Goal: Information Seeking & Learning: Learn about a topic

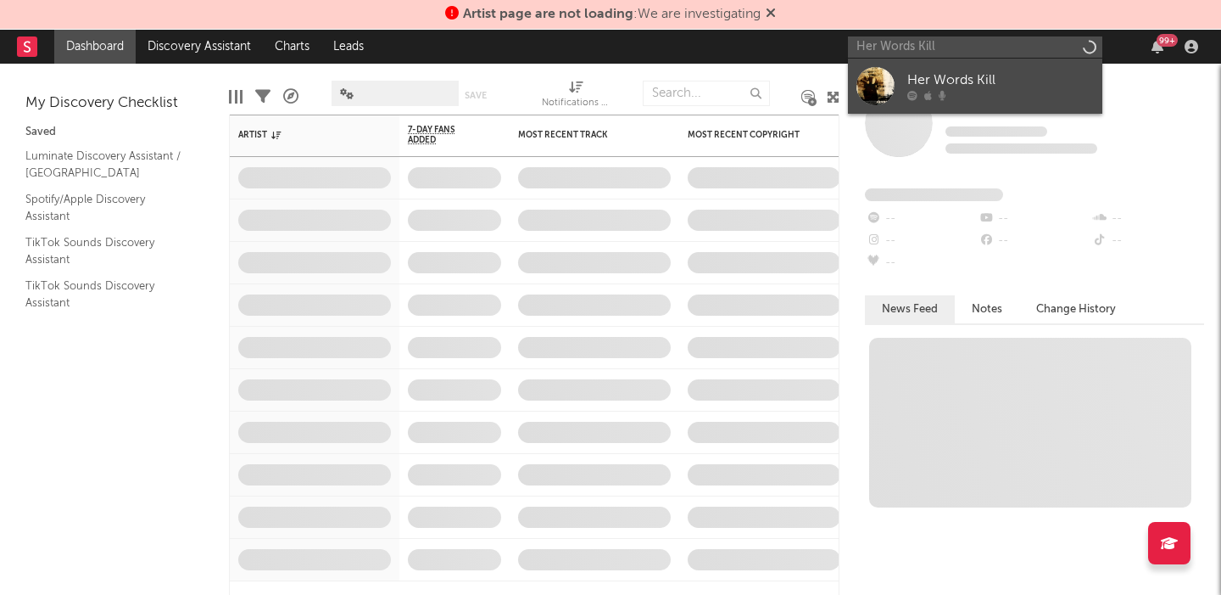
type input "Her Words Kill"
click at [991, 68] on link "Her Words Kill" at bounding box center [975, 86] width 254 height 55
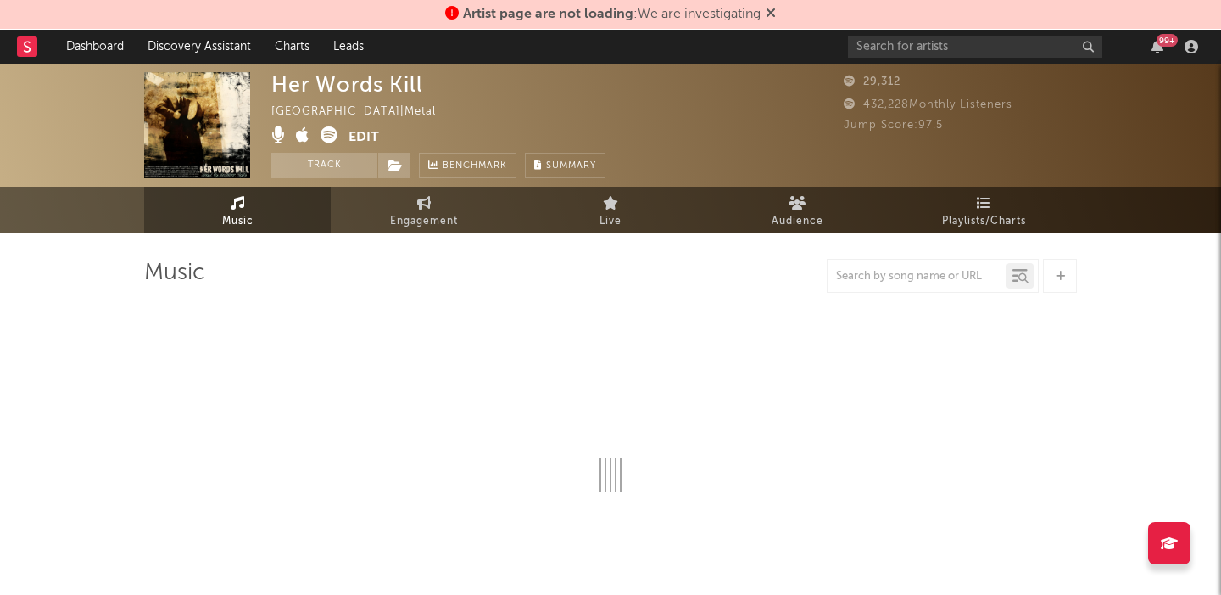
select select "1w"
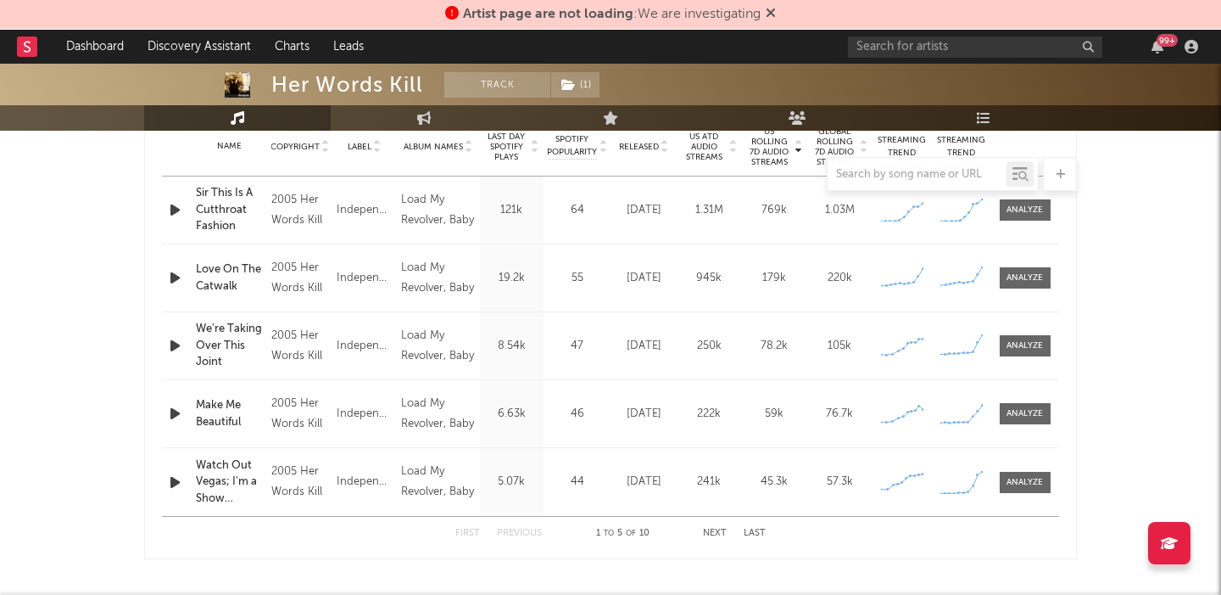
scroll to position [697, 0]
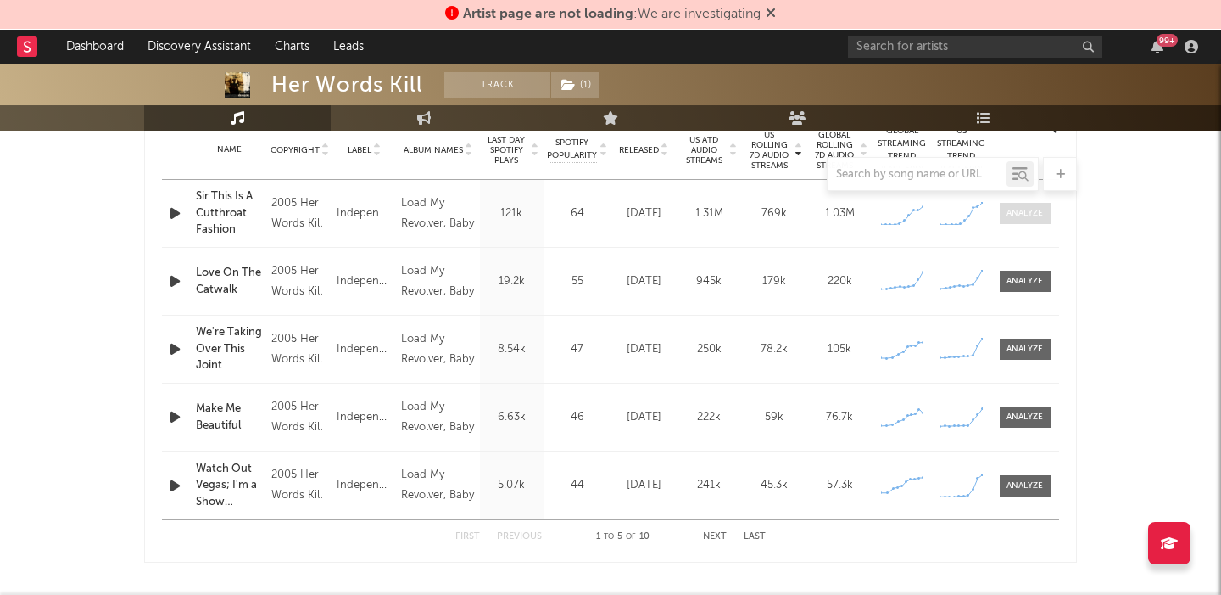
click at [1036, 220] on span at bounding box center [1025, 213] width 51 height 21
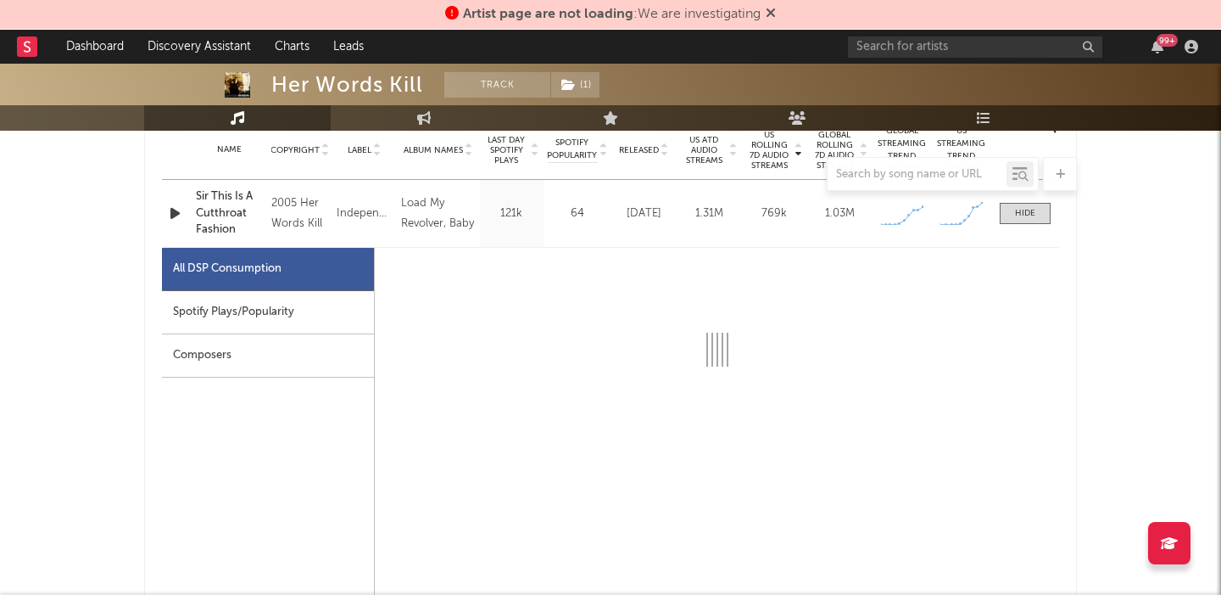
click at [288, 309] on div "Spotify Plays/Popularity" at bounding box center [268, 312] width 212 height 43
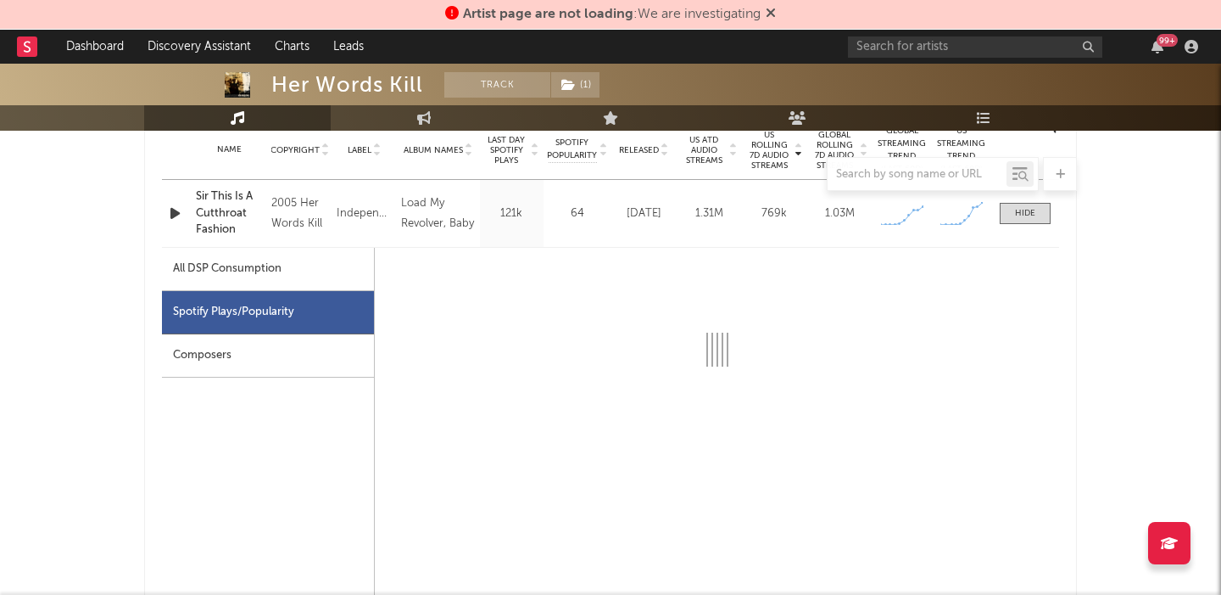
scroll to position [720, 0]
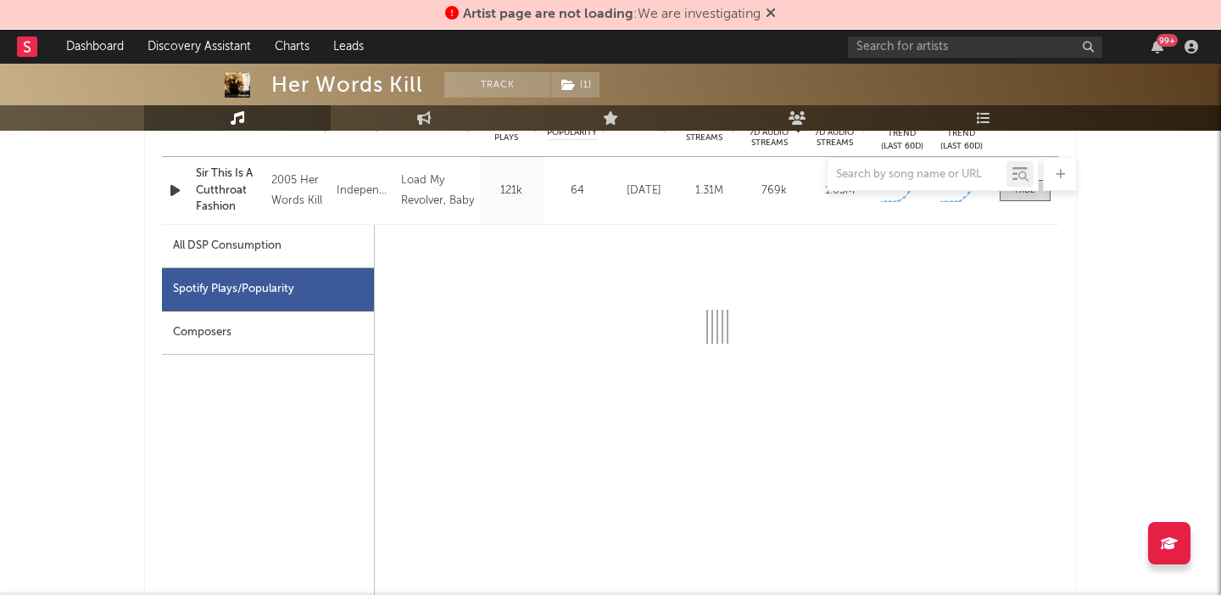
select select "6m"
select select "1w"
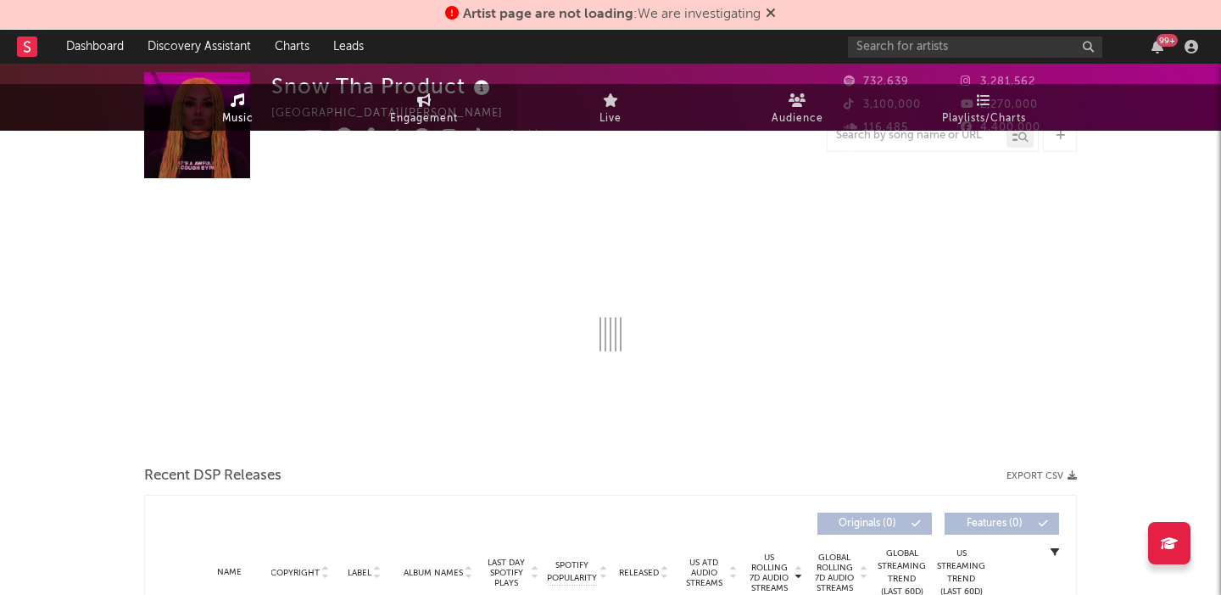
select select "6m"
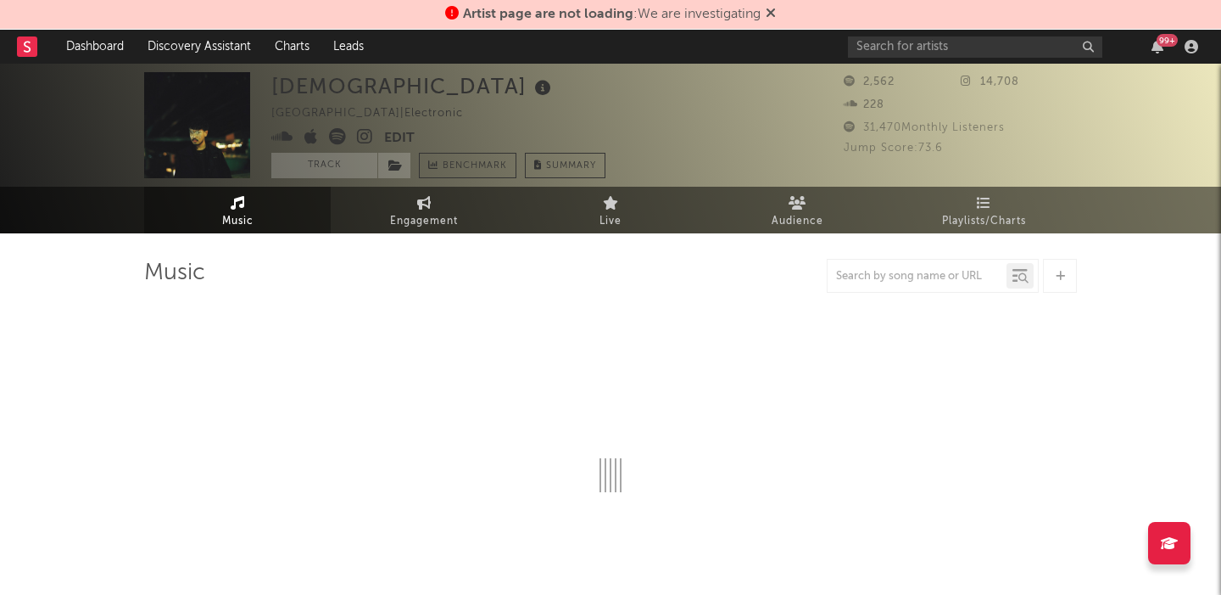
click at [772, 11] on icon at bounding box center [771, 13] width 10 height 14
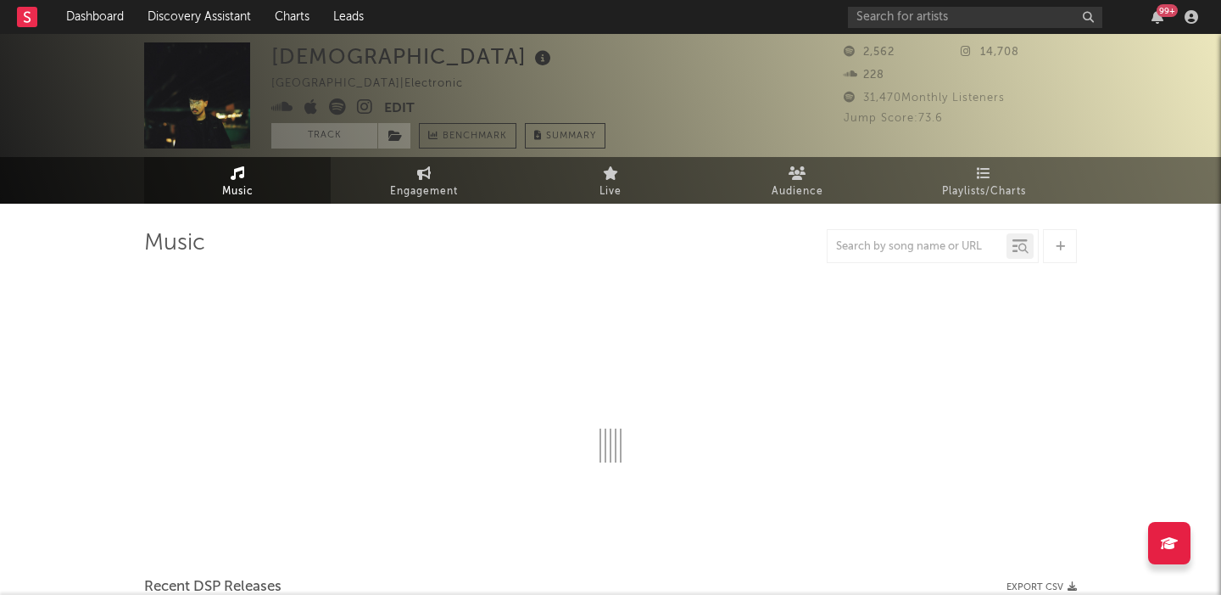
select select "6m"
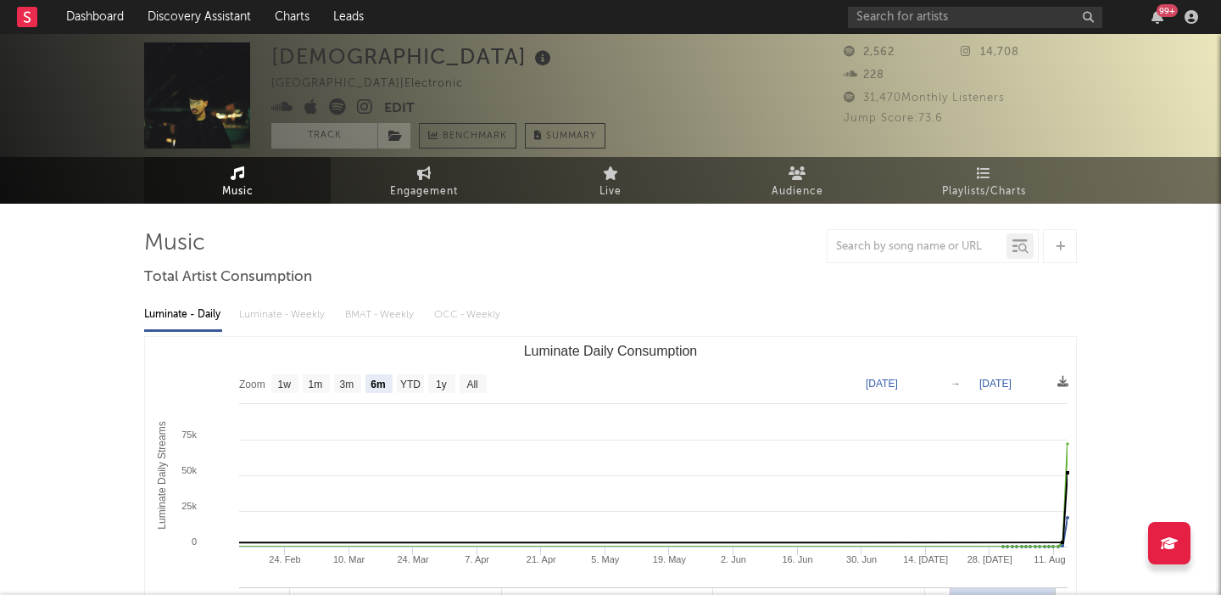
click at [360, 107] on icon at bounding box center [365, 106] width 16 height 17
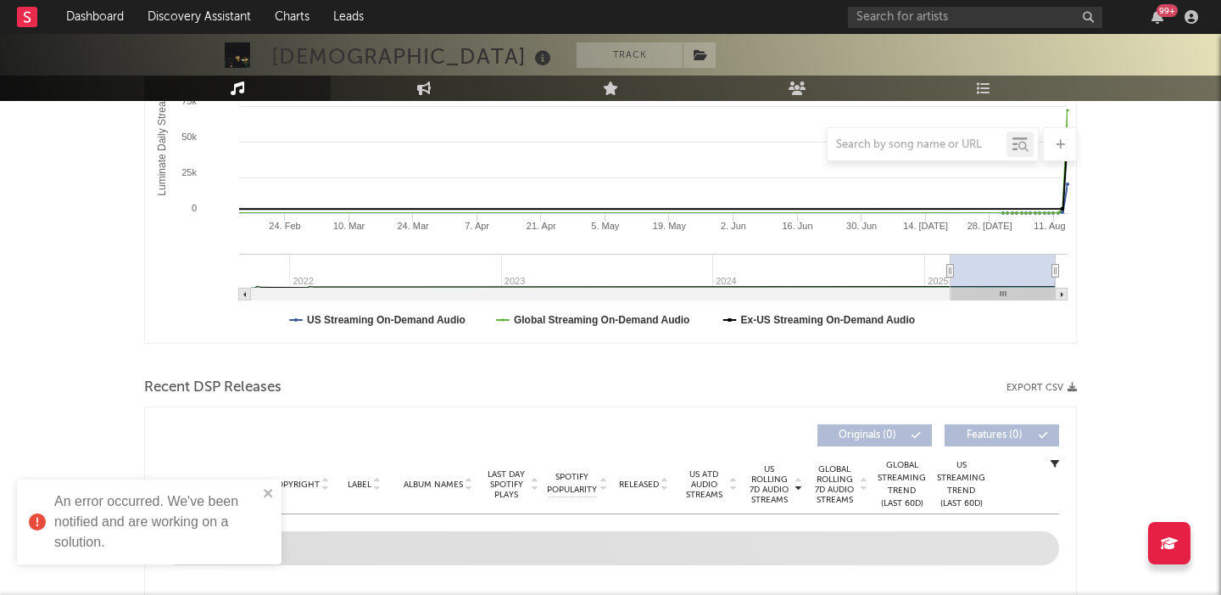
scroll to position [553, 0]
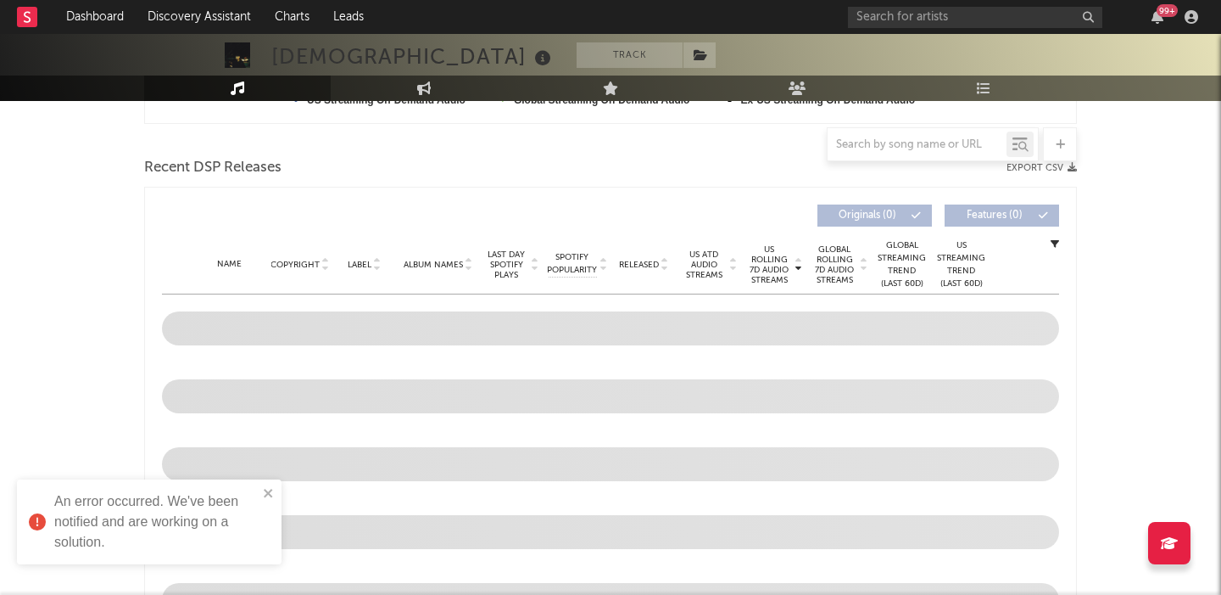
click at [328, 54] on div "MONJOE" at bounding box center [413, 56] width 284 height 28
copy div "MONJOE"
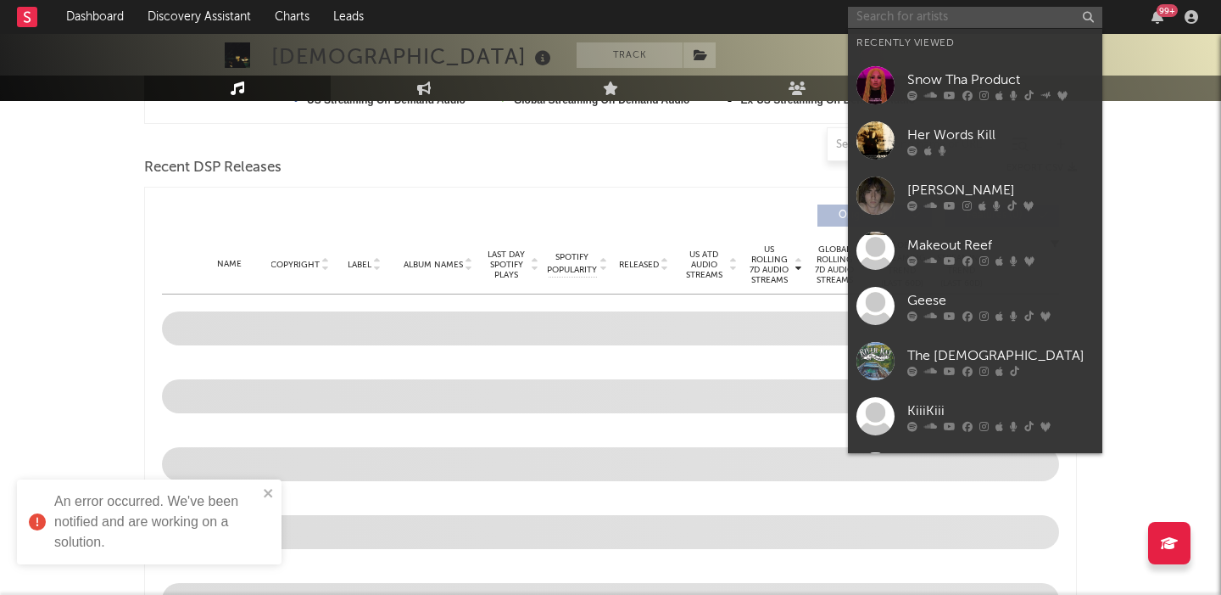
paste input "https://open.spotify.com/album/1OcPnTk7T4fgB8nkl4AOh6"
click at [898, 20] on input "text" at bounding box center [975, 17] width 254 height 21
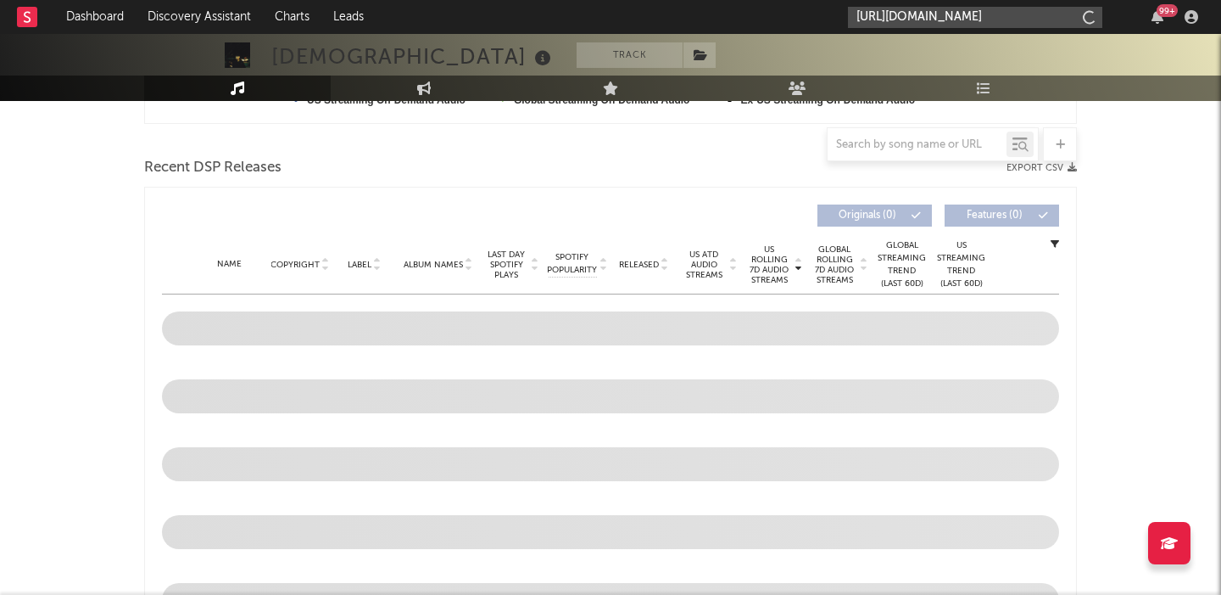
scroll to position [0, 0]
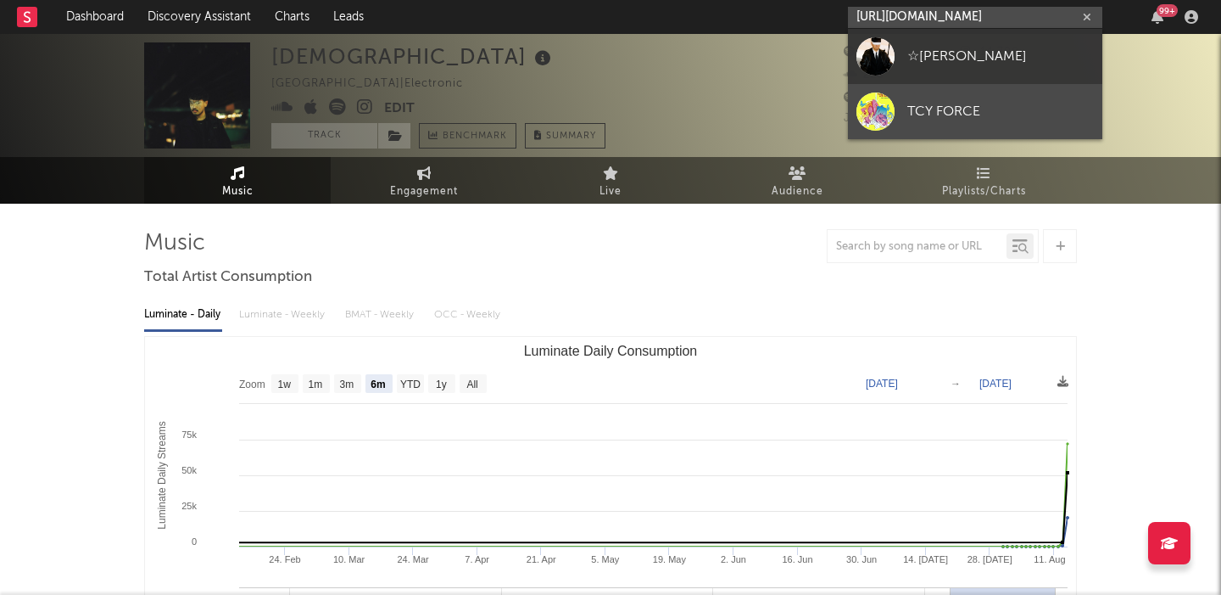
type input "https://open.spotify.com/album/1OcPnTk7T4fgB8nkl4AOh6"
click at [994, 116] on div "TCY FORCE" at bounding box center [1001, 111] width 187 height 20
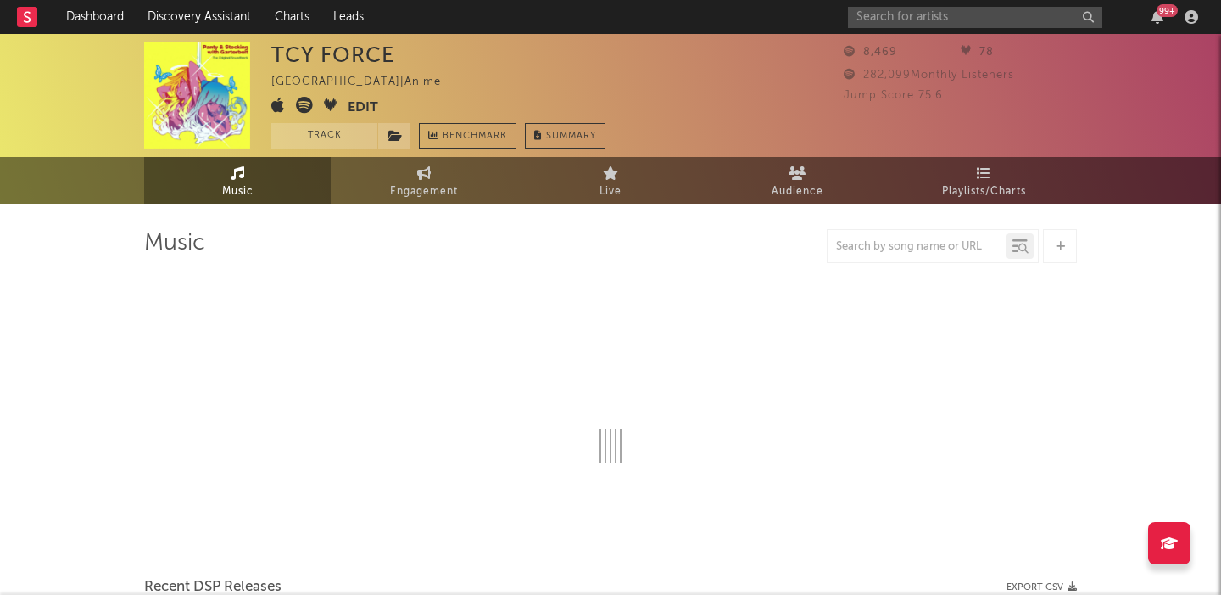
select select "6m"
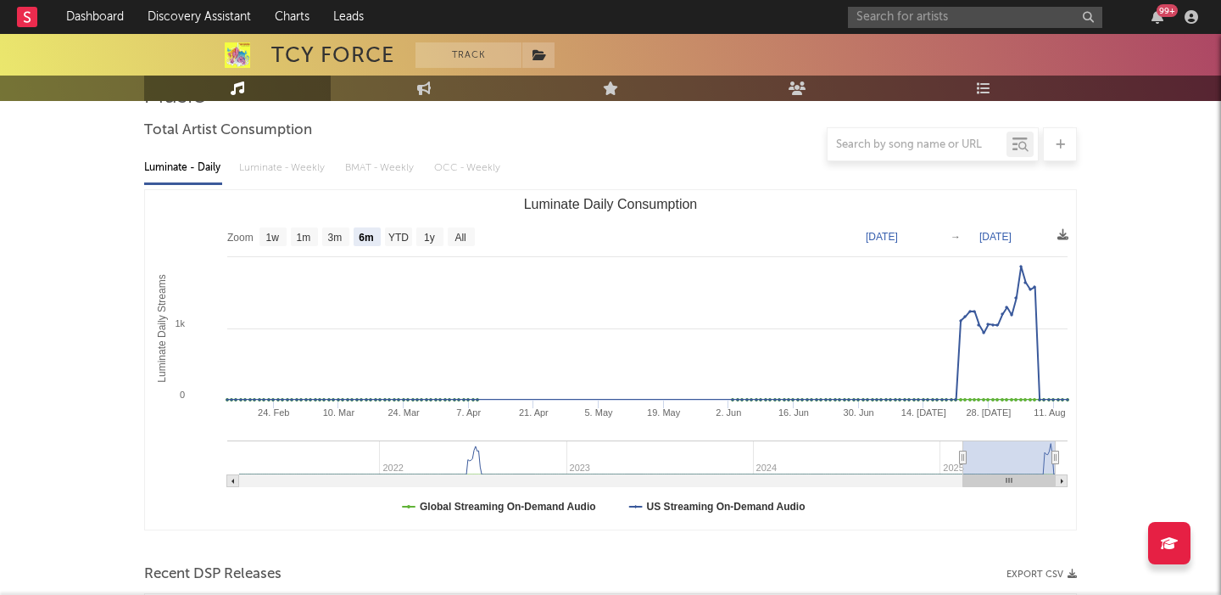
scroll to position [502, 0]
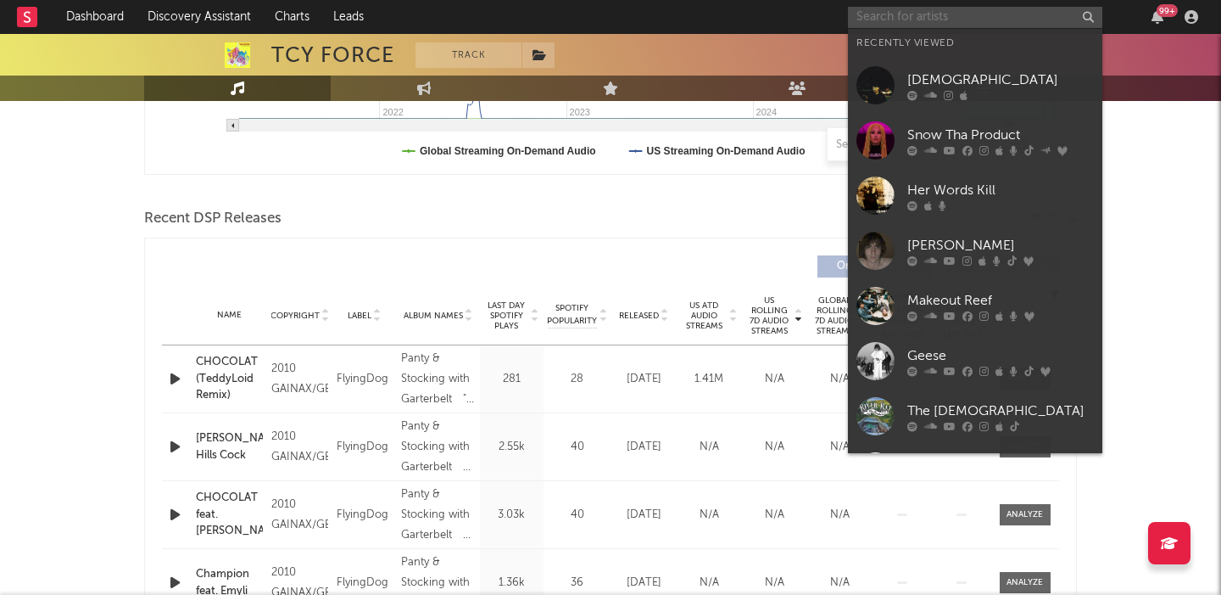
click at [941, 12] on input "text" at bounding box center [975, 17] width 254 height 21
paste input "https://open.spotify.com/artist/3HfZJhPmI6APJD2PQFl9ci?si=znFkS2_xRWmdQnNPAJHNjw"
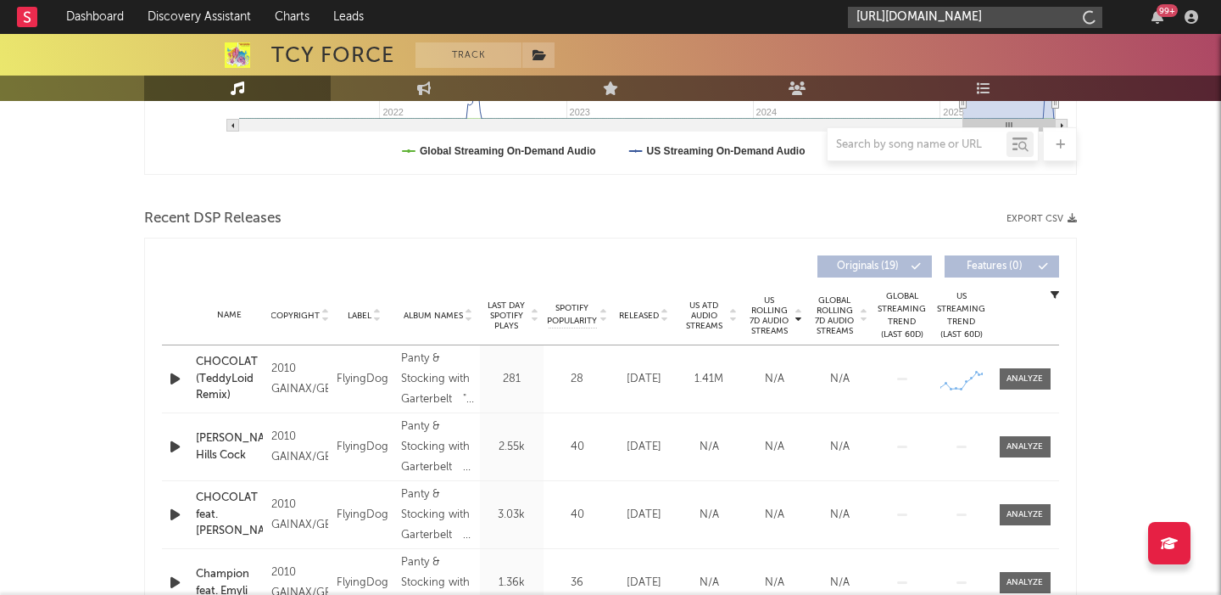
scroll to position [0, 287]
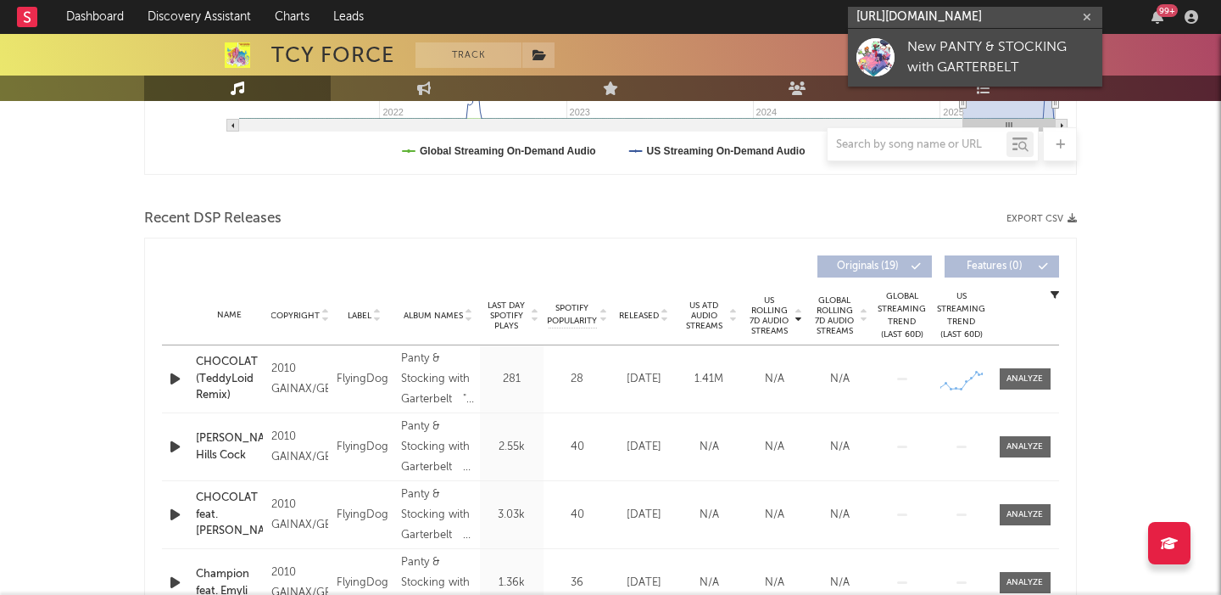
type input "https://open.spotify.com/artist/3HfZJhPmI6APJD2PQFl9ci?si=znFkS2_xRWmdQnNPAJHNjw"
click at [966, 42] on div "New PANTY & STOCKING with GARTERBELT" at bounding box center [1001, 57] width 187 height 41
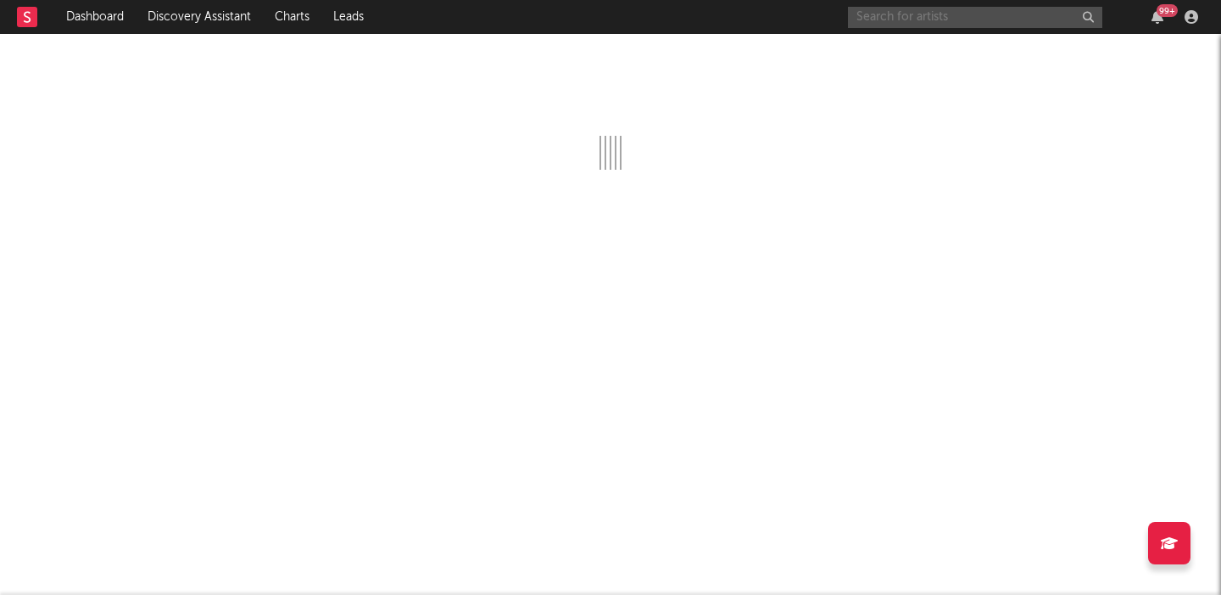
click at [919, 17] on input "text" at bounding box center [975, 17] width 254 height 21
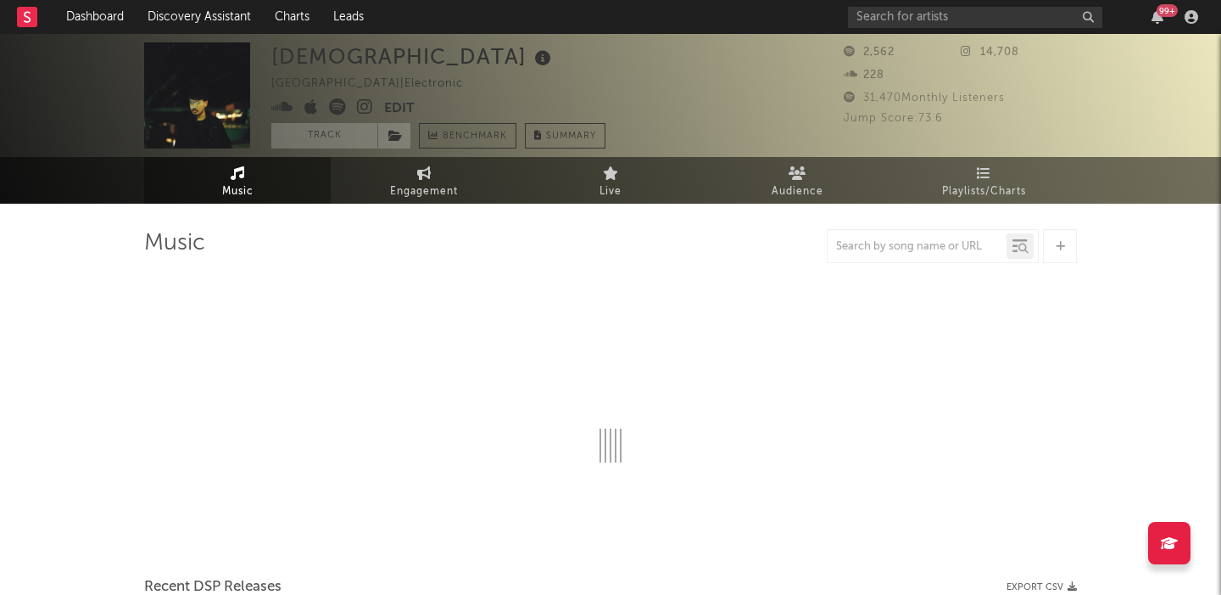
select select "6m"
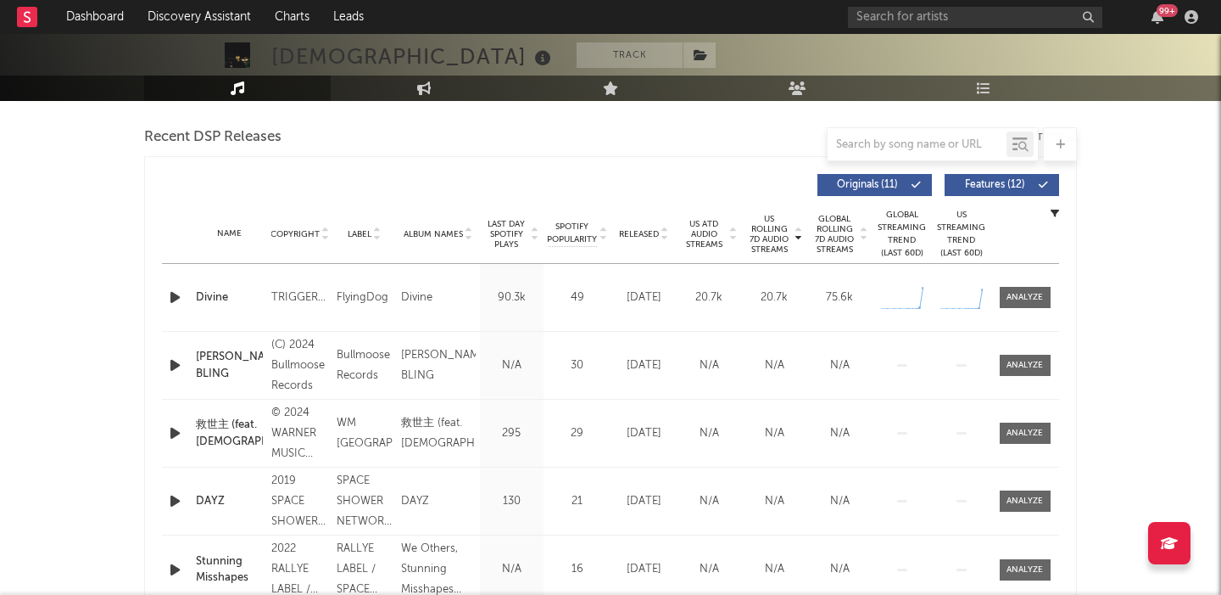
scroll to position [638, 0]
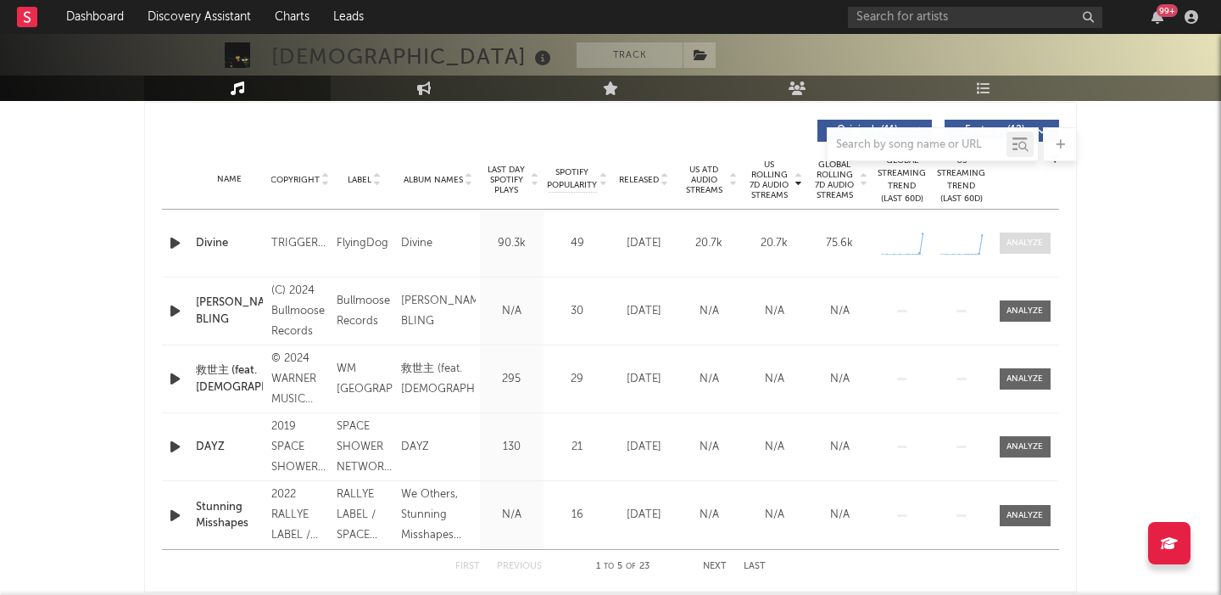
click at [1028, 243] on div at bounding box center [1025, 243] width 36 height 13
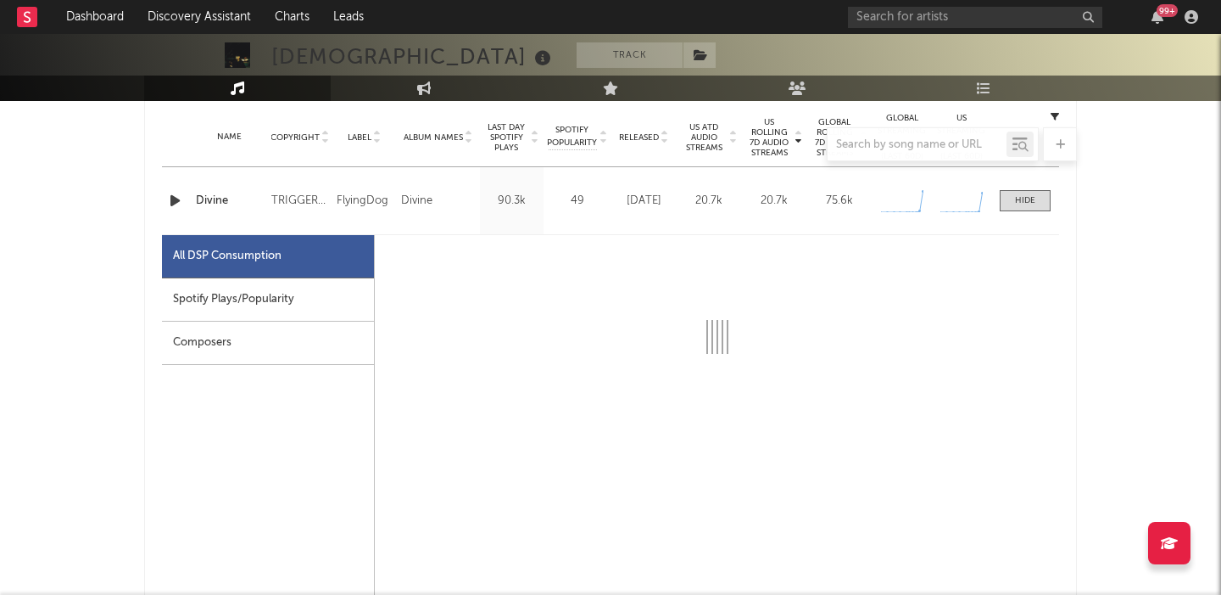
scroll to position [691, 0]
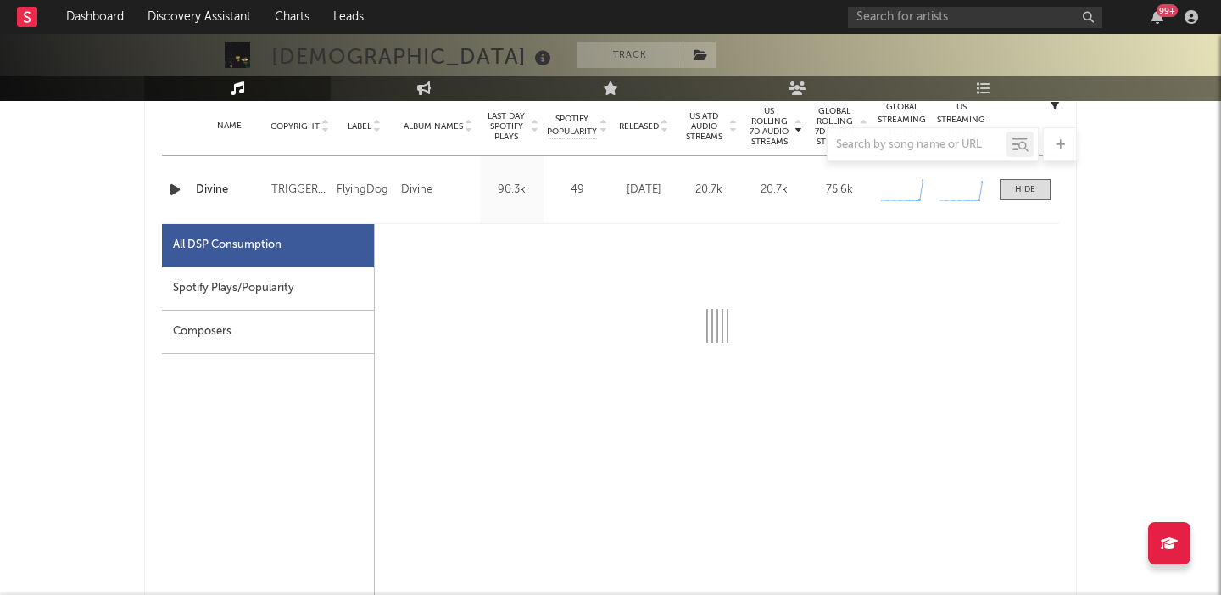
select select "1w"
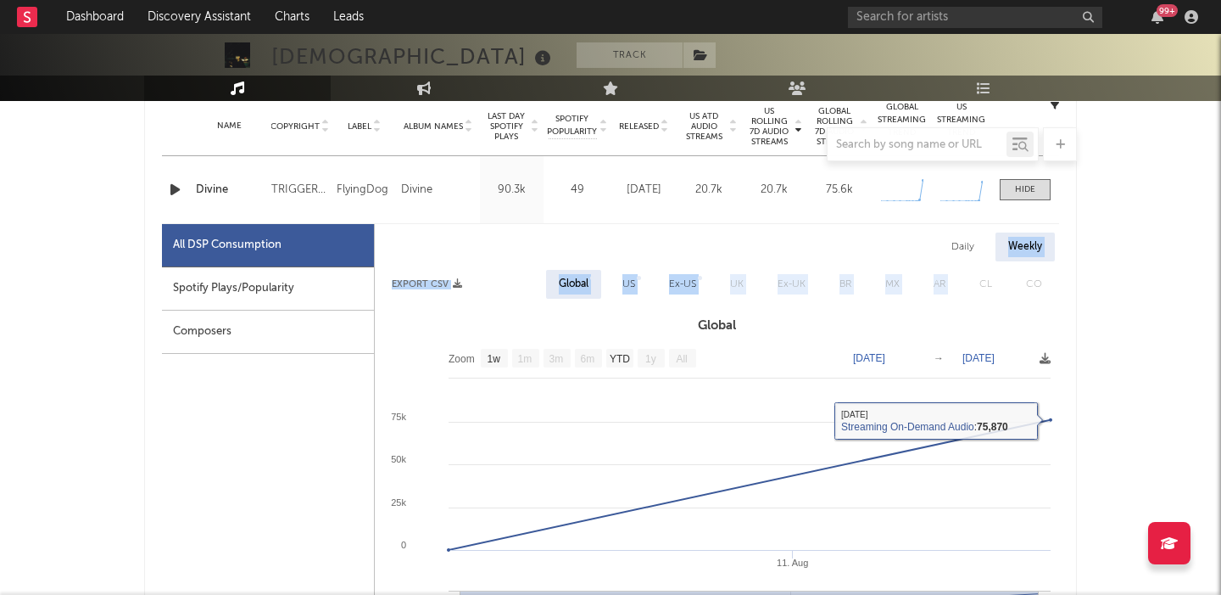
click at [971, 260] on div "Daily Weekly Export CSV Global US Ex-US UK Ex-UK BR MX AR CL CO Global Zoom 1w …" at bounding box center [717, 511] width 684 height 559
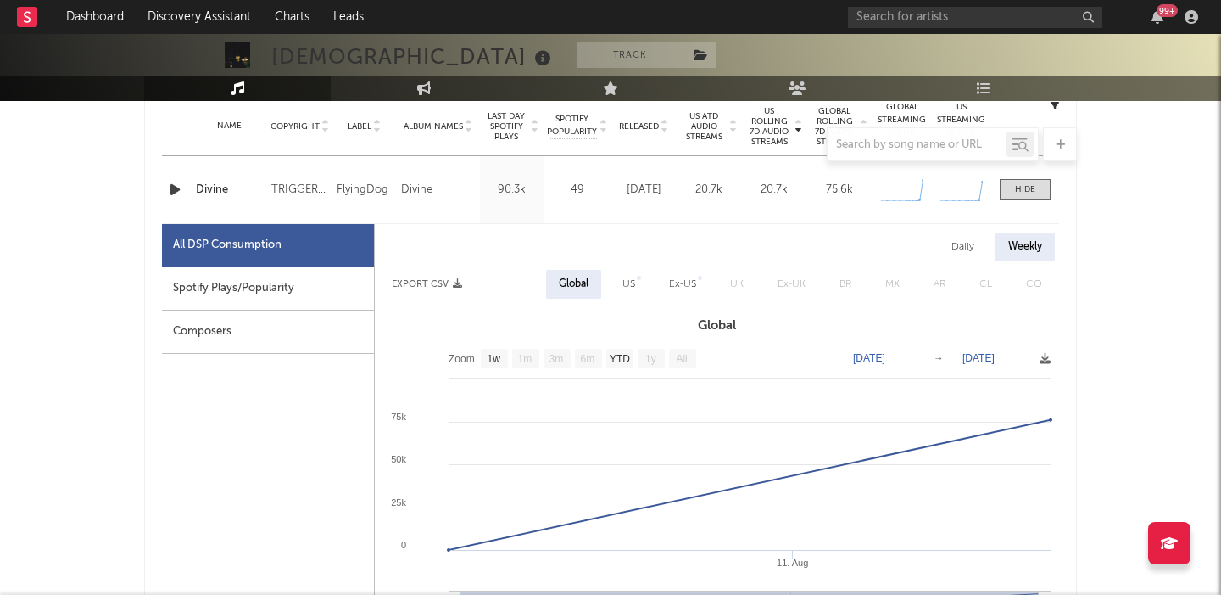
click at [963, 239] on div "Daily" at bounding box center [963, 246] width 48 height 29
select select "1w"
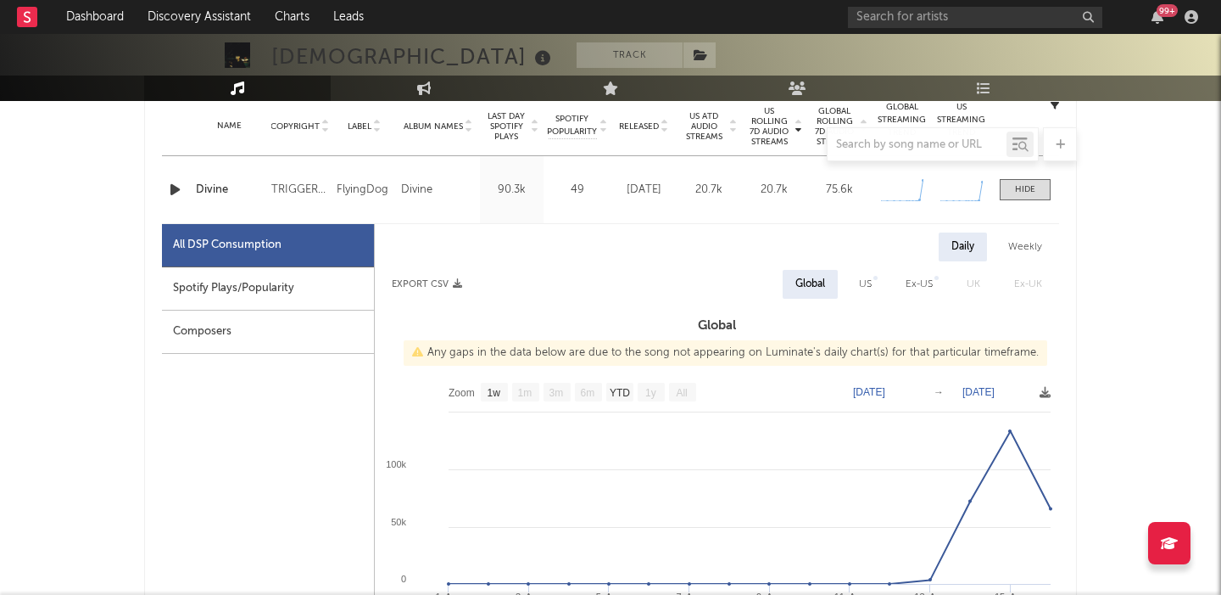
click at [310, 298] on div "Spotify Plays/Popularity" at bounding box center [268, 288] width 212 height 43
select select "1w"
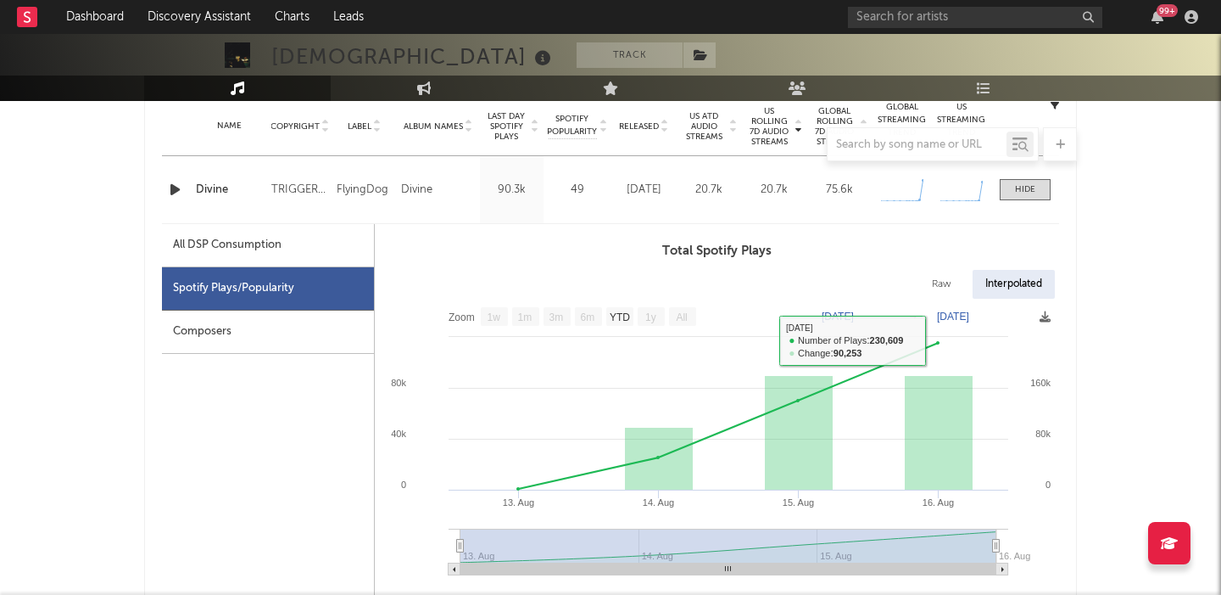
click at [945, 285] on div "Raw" at bounding box center [941, 284] width 45 height 29
select select "1w"
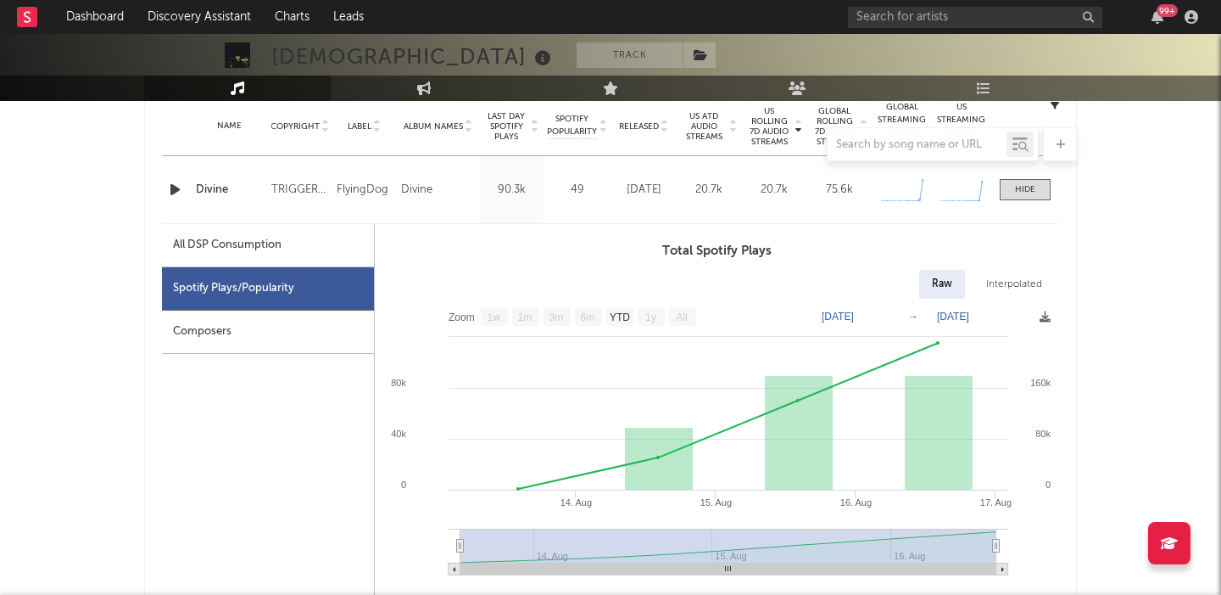
click at [210, 187] on div "Divine" at bounding box center [229, 190] width 67 height 17
click at [212, 187] on div "Divine" at bounding box center [229, 190] width 67 height 17
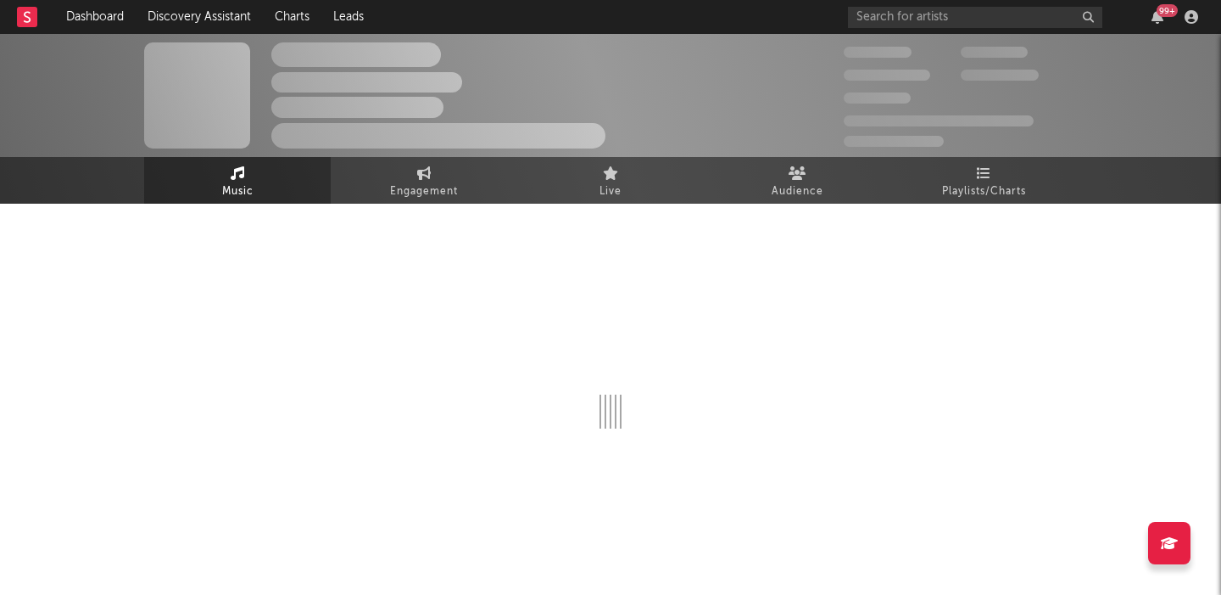
select select "1w"
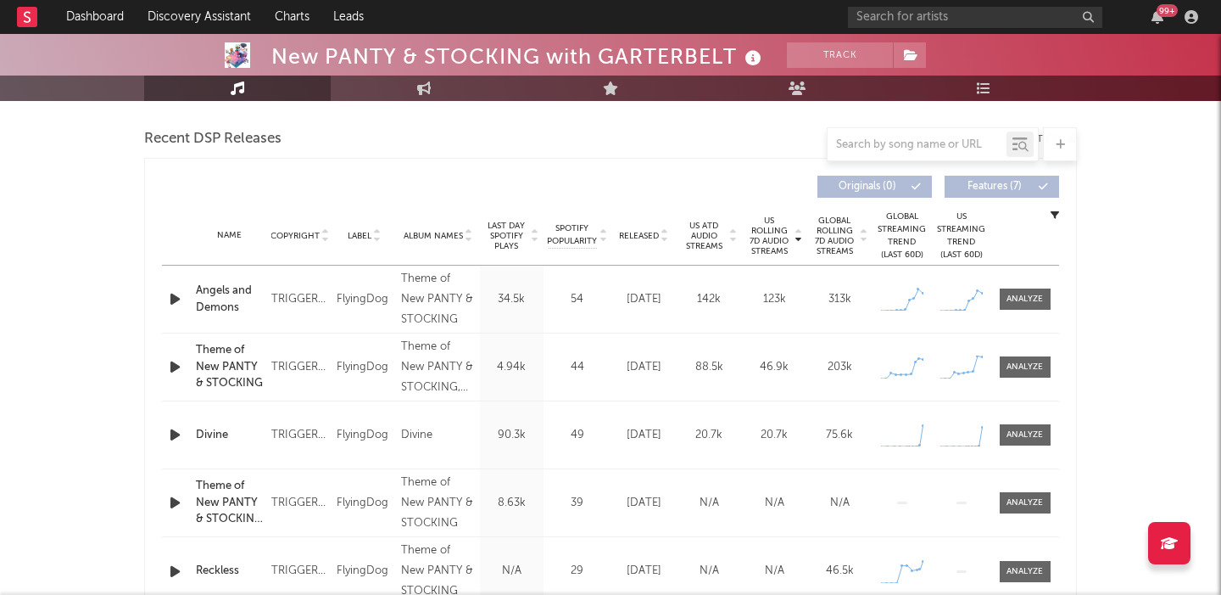
scroll to position [583, 0]
click at [835, 243] on span "Global Rolling 7D Audio Streams" at bounding box center [835, 235] width 47 height 41
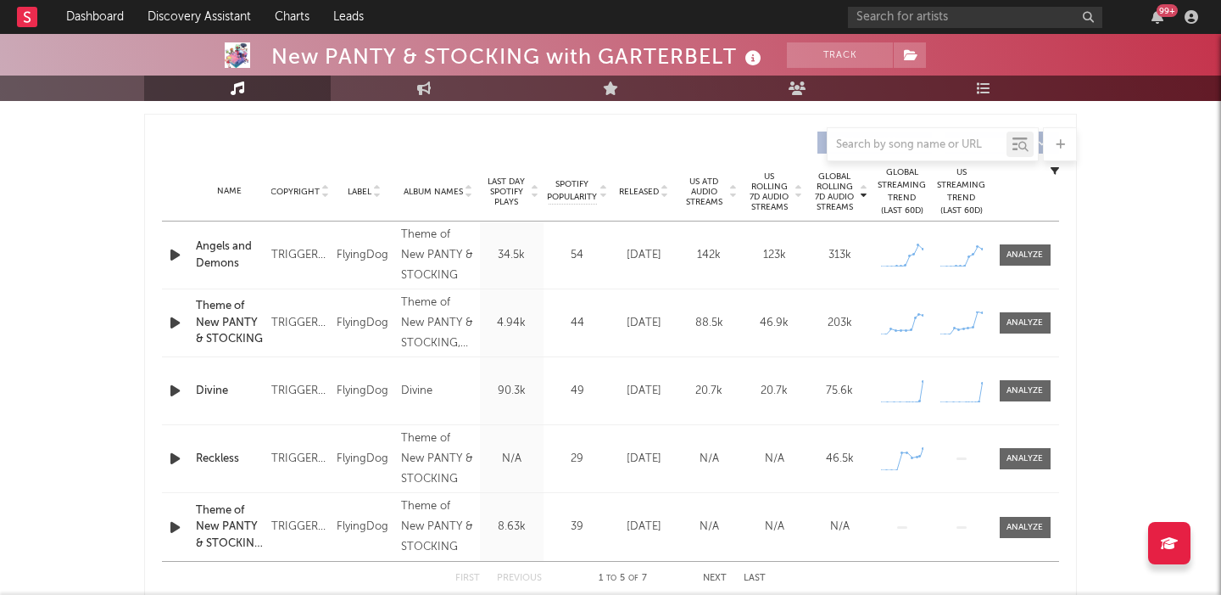
scroll to position [631, 0]
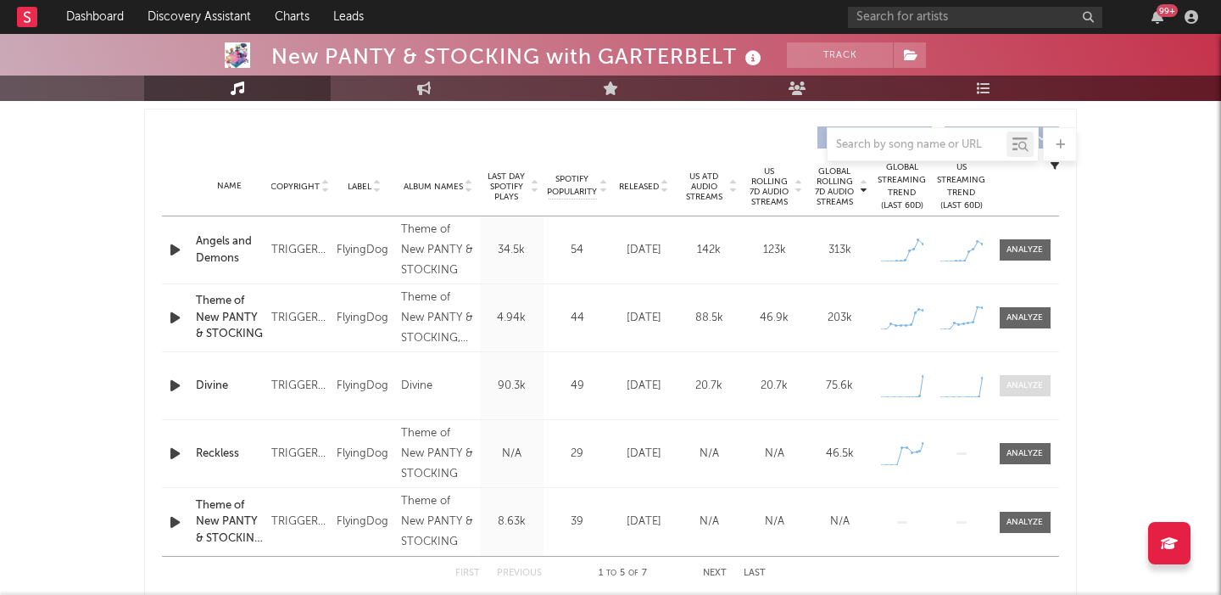
click at [1024, 383] on div at bounding box center [1025, 385] width 36 height 13
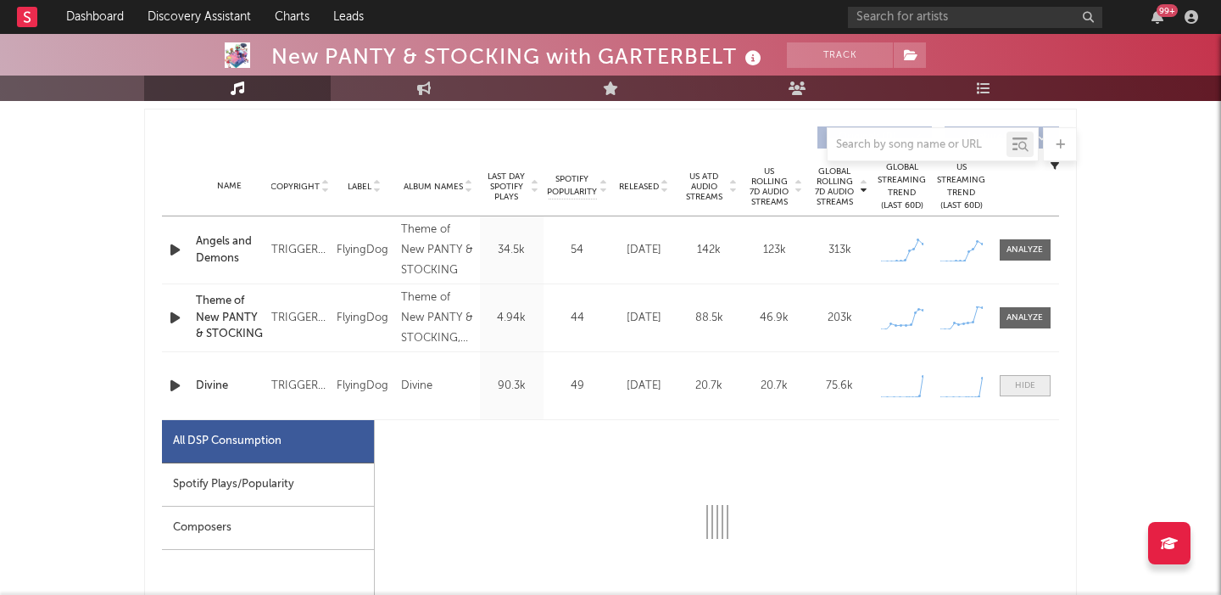
select select "1w"
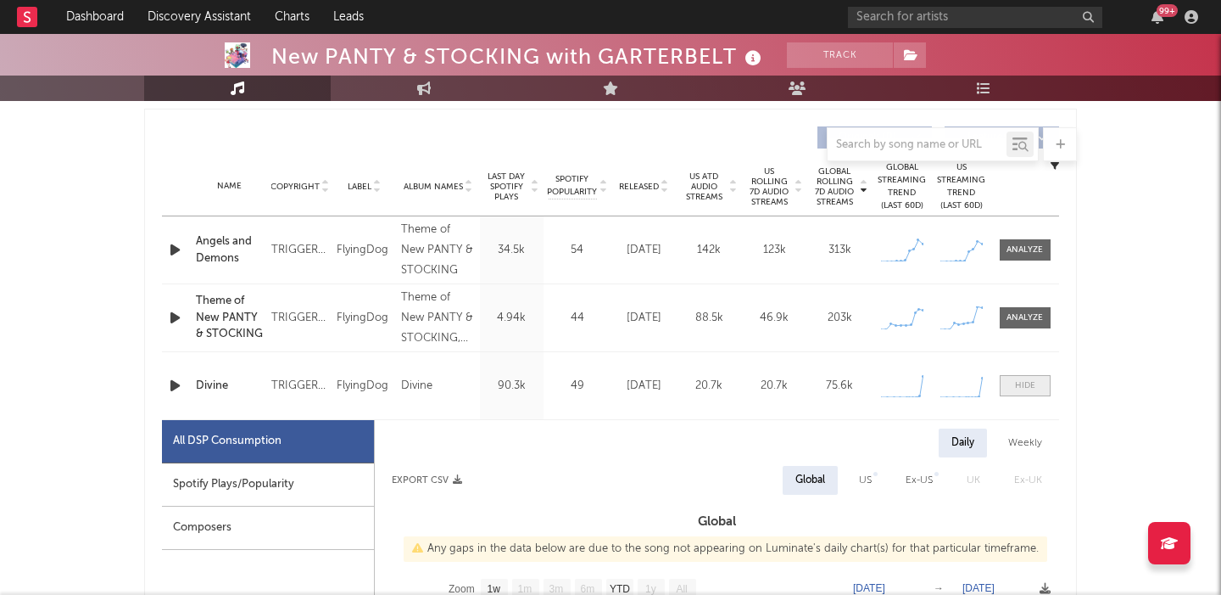
click at [1024, 383] on div at bounding box center [1025, 385] width 20 height 13
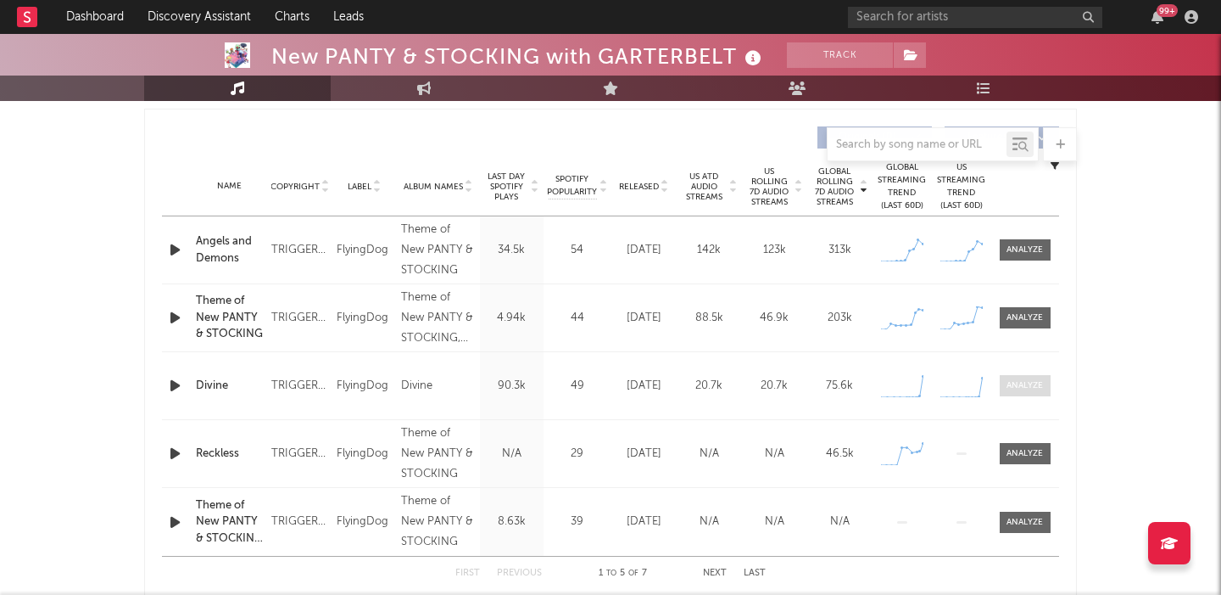
click at [1024, 383] on div at bounding box center [1025, 385] width 36 height 13
select select "1w"
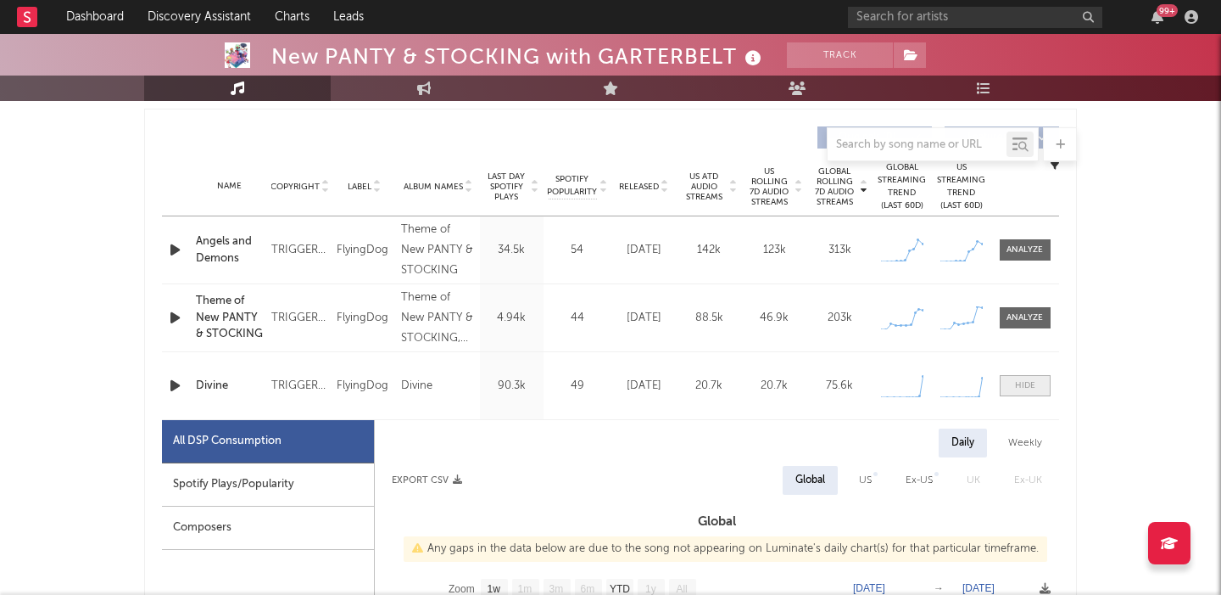
scroll to position [868, 0]
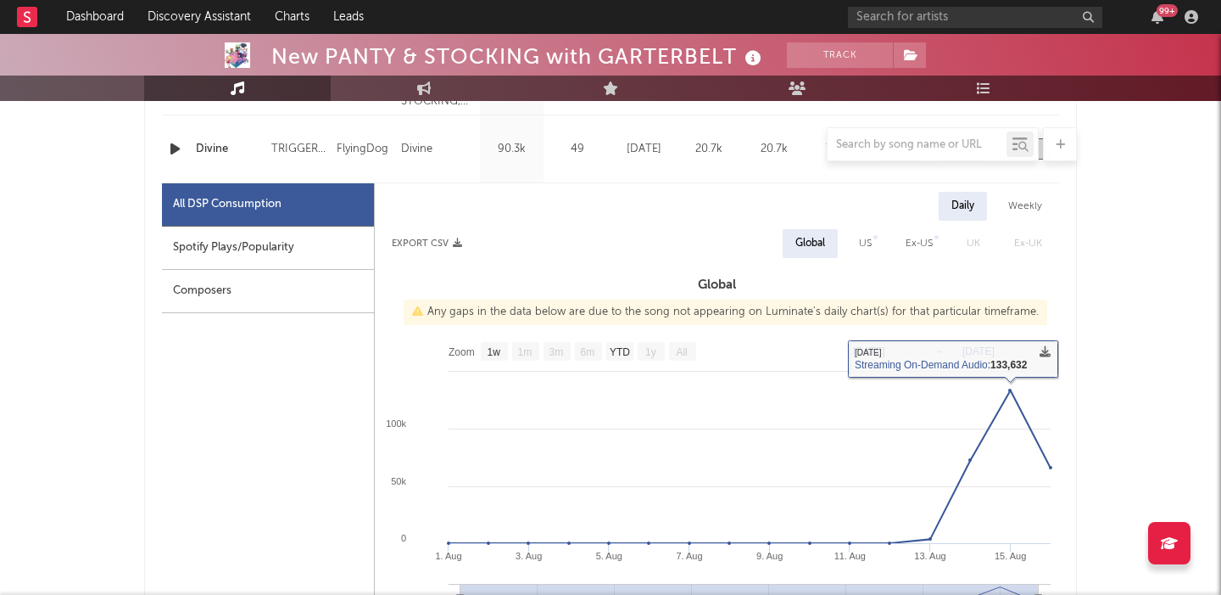
click at [873, 233] on div "US" at bounding box center [865, 243] width 38 height 29
select select "1w"
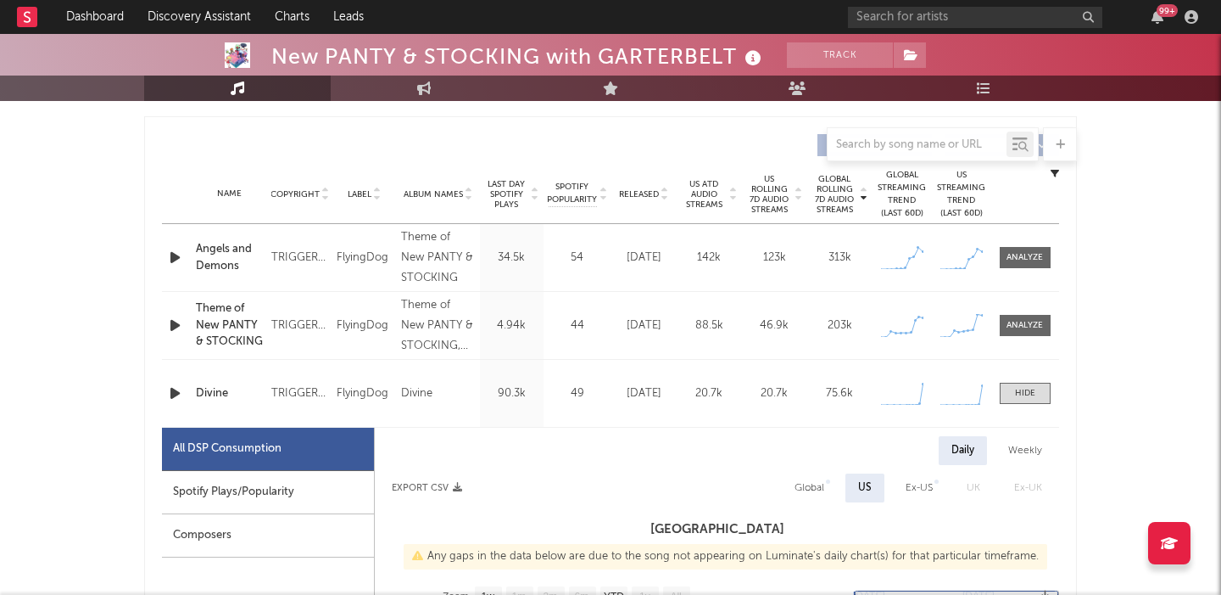
scroll to position [570, 0]
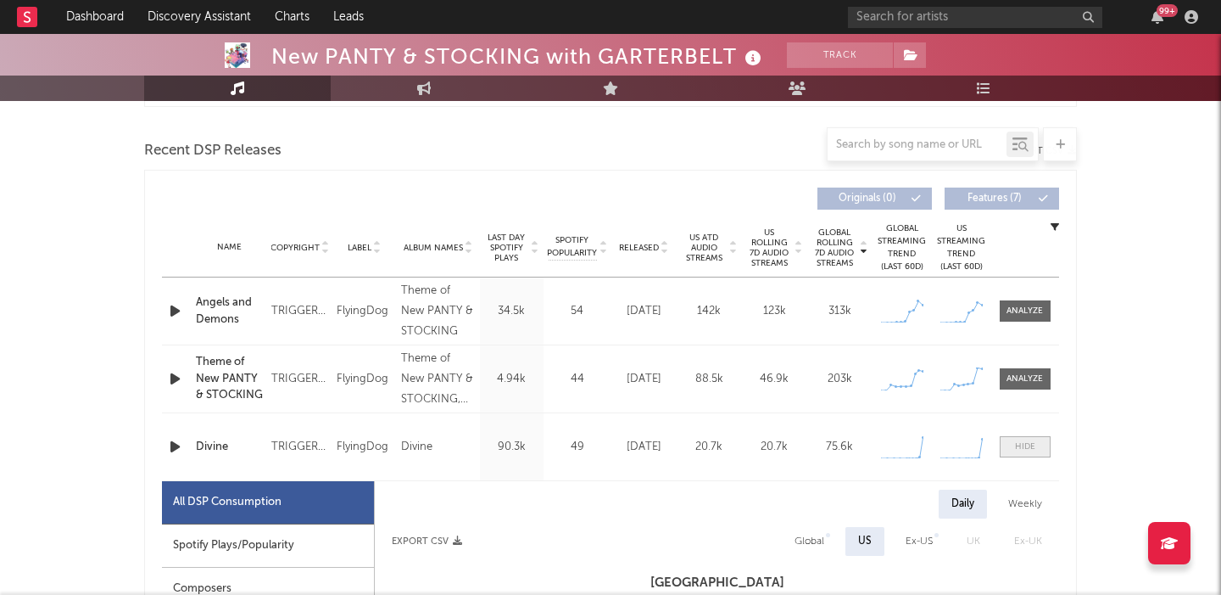
click at [1033, 453] on span at bounding box center [1025, 446] width 51 height 21
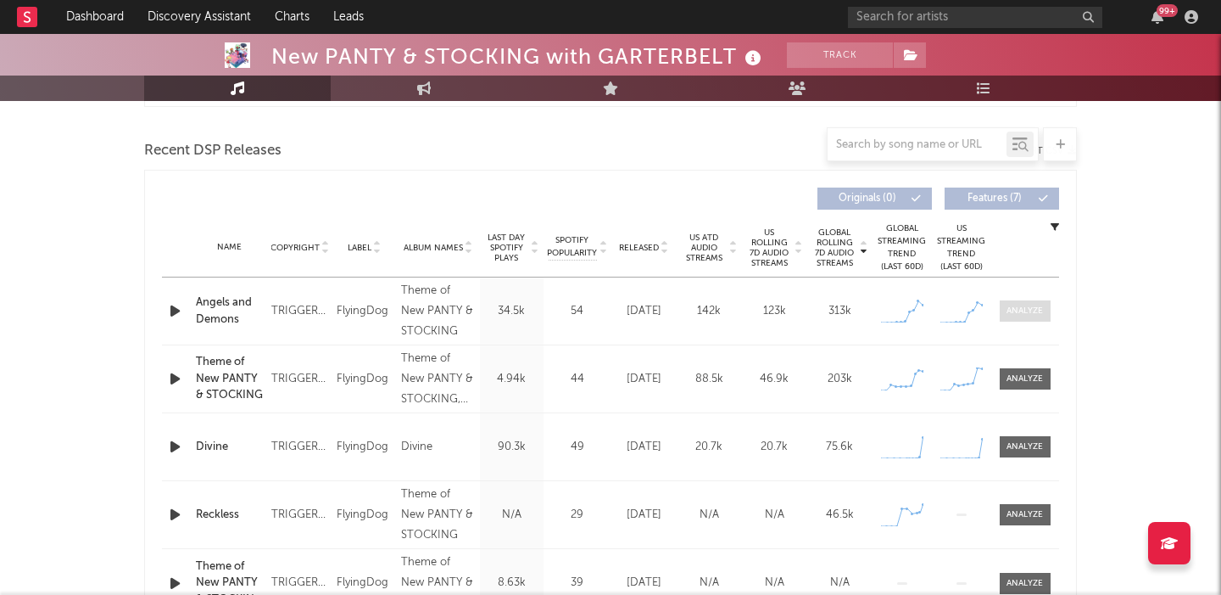
click at [1034, 306] on div at bounding box center [1025, 310] width 36 height 13
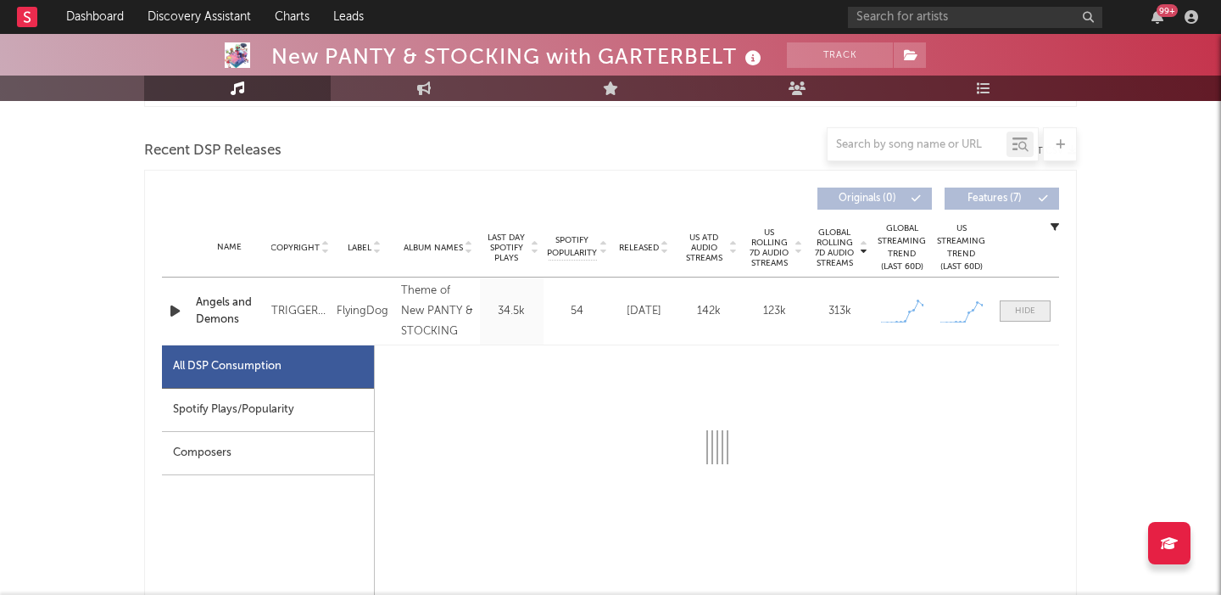
scroll to position [188, 0]
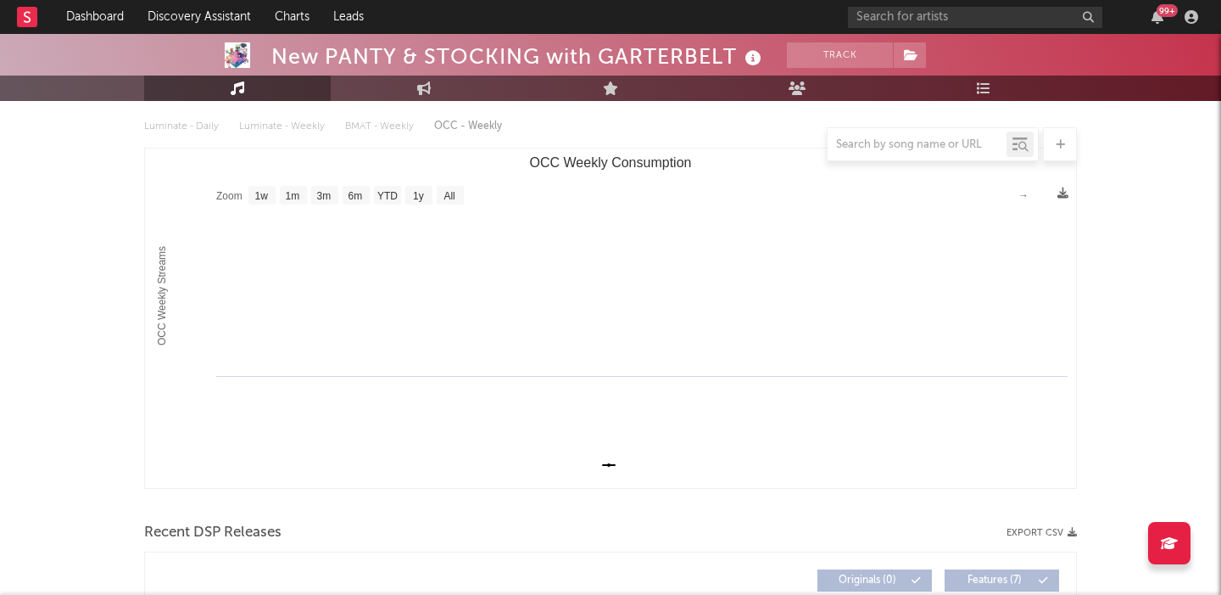
select select "1w"
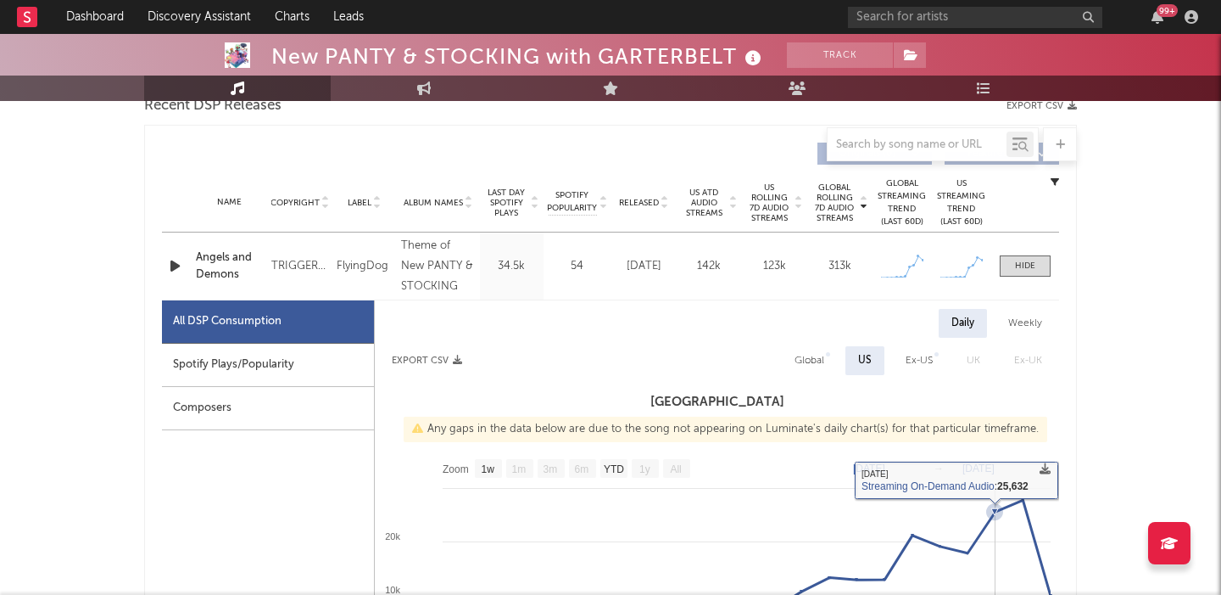
scroll to position [611, 0]
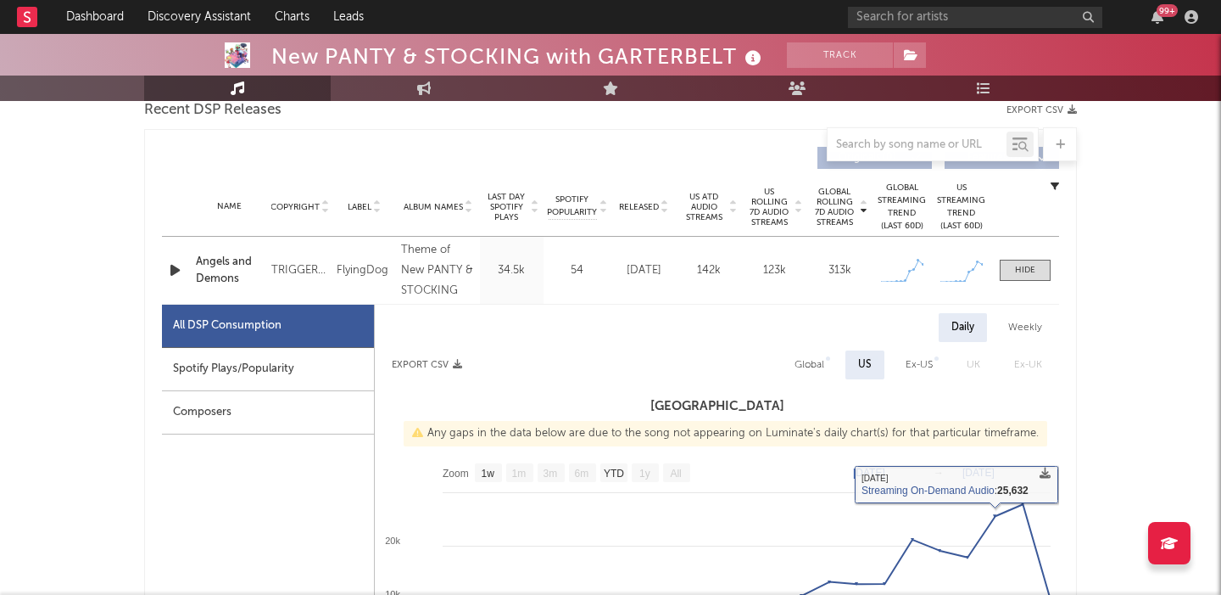
click at [813, 367] on div "Global" at bounding box center [810, 365] width 30 height 20
select select "1w"
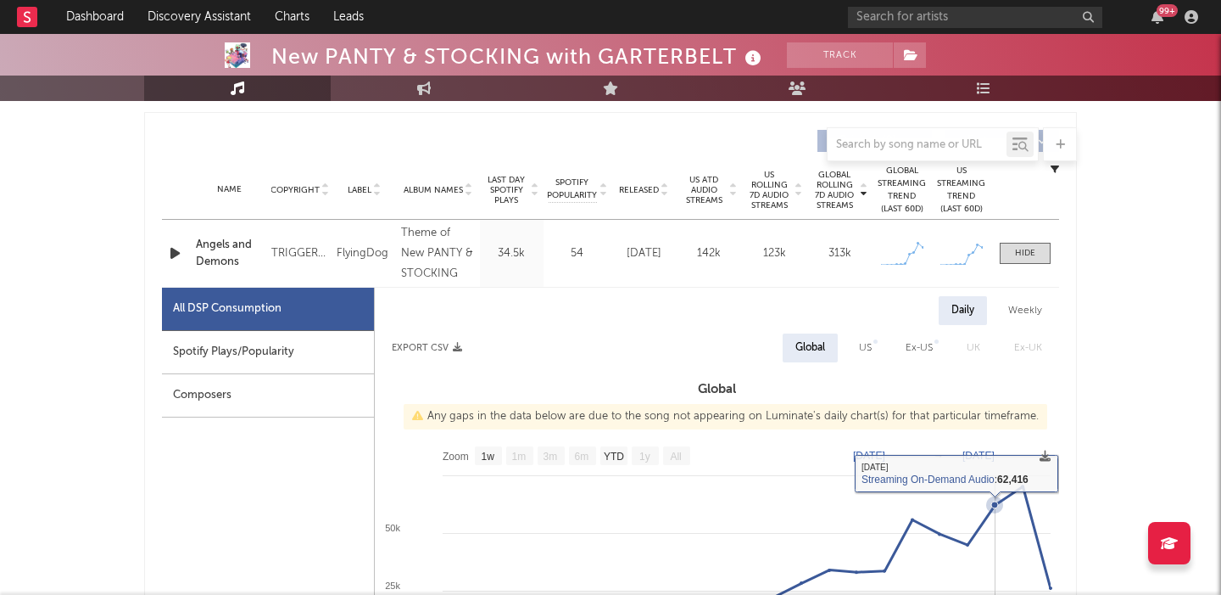
scroll to position [627, 0]
click at [1036, 252] on span at bounding box center [1025, 253] width 51 height 21
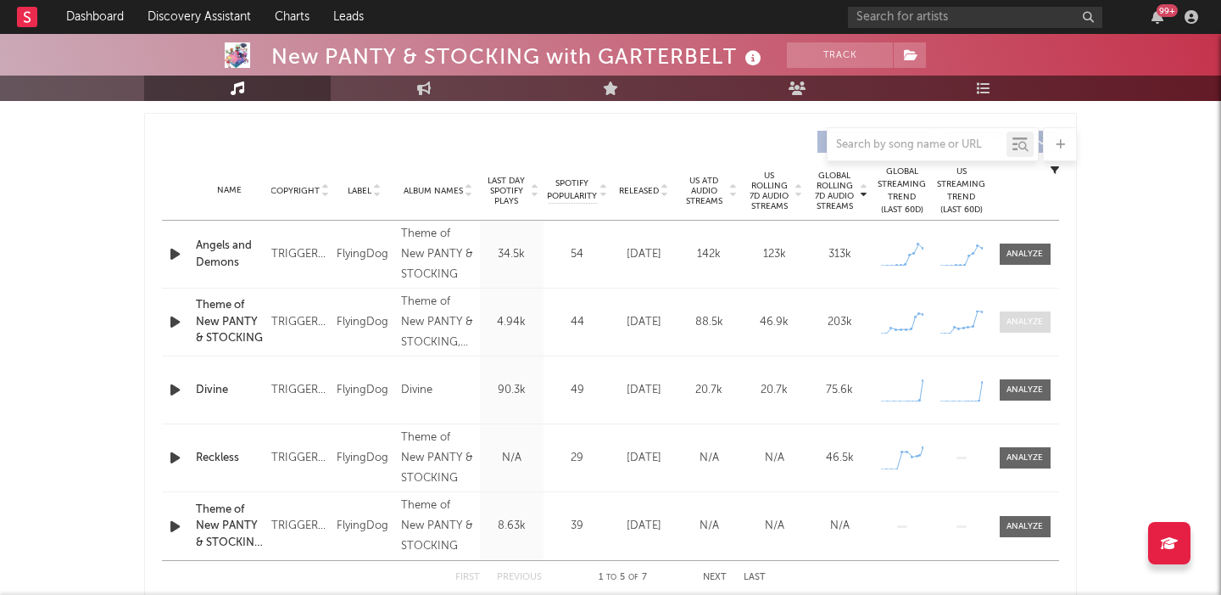
click at [1024, 314] on span at bounding box center [1025, 321] width 51 height 21
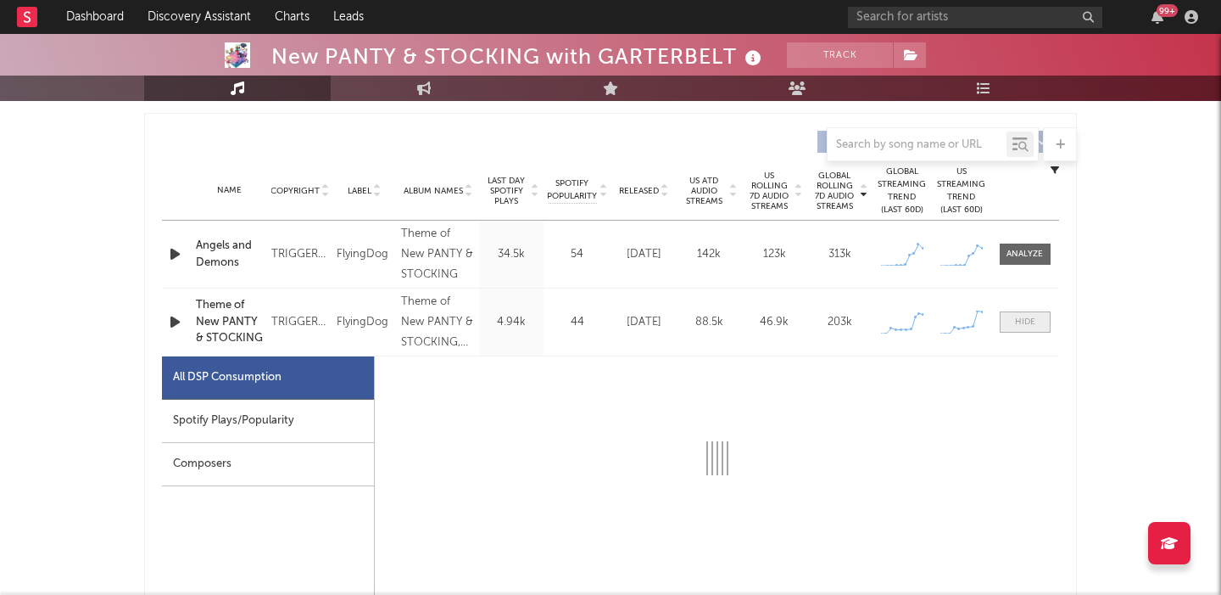
select select "1w"
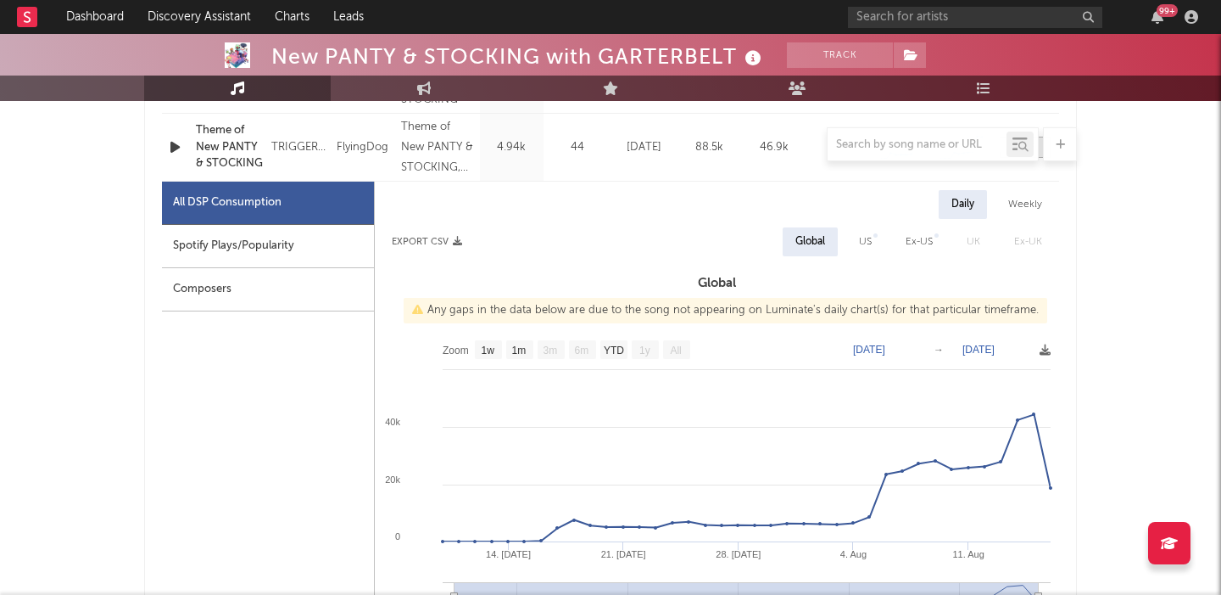
scroll to position [822, 0]
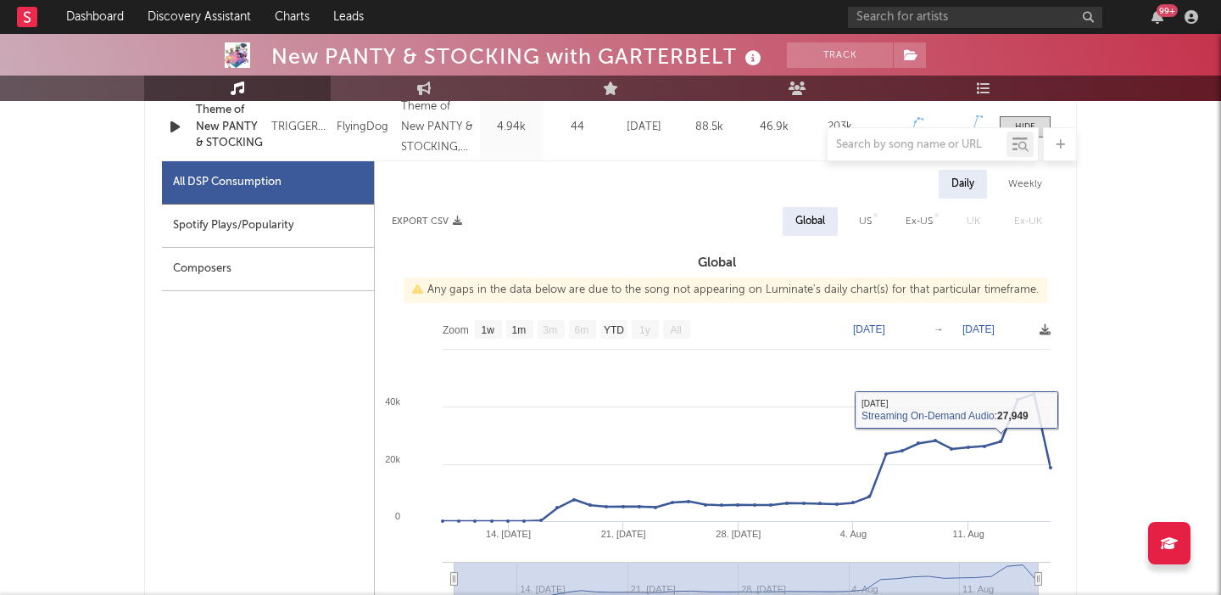
click at [865, 231] on div "US" at bounding box center [865, 221] width 13 height 20
select select "1w"
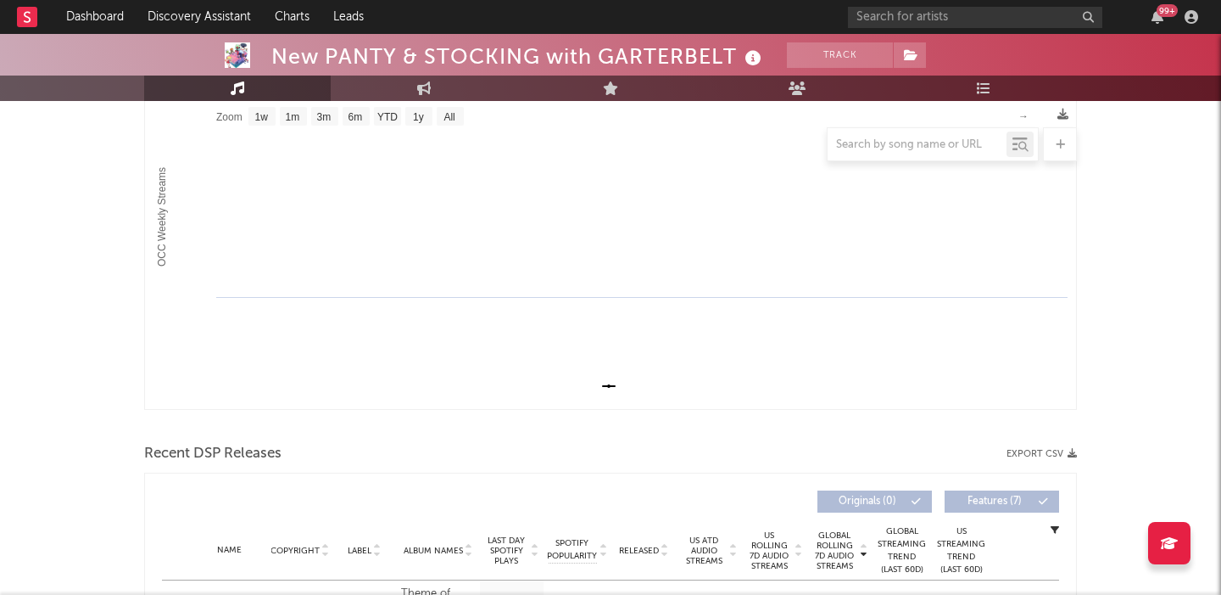
scroll to position [0, 0]
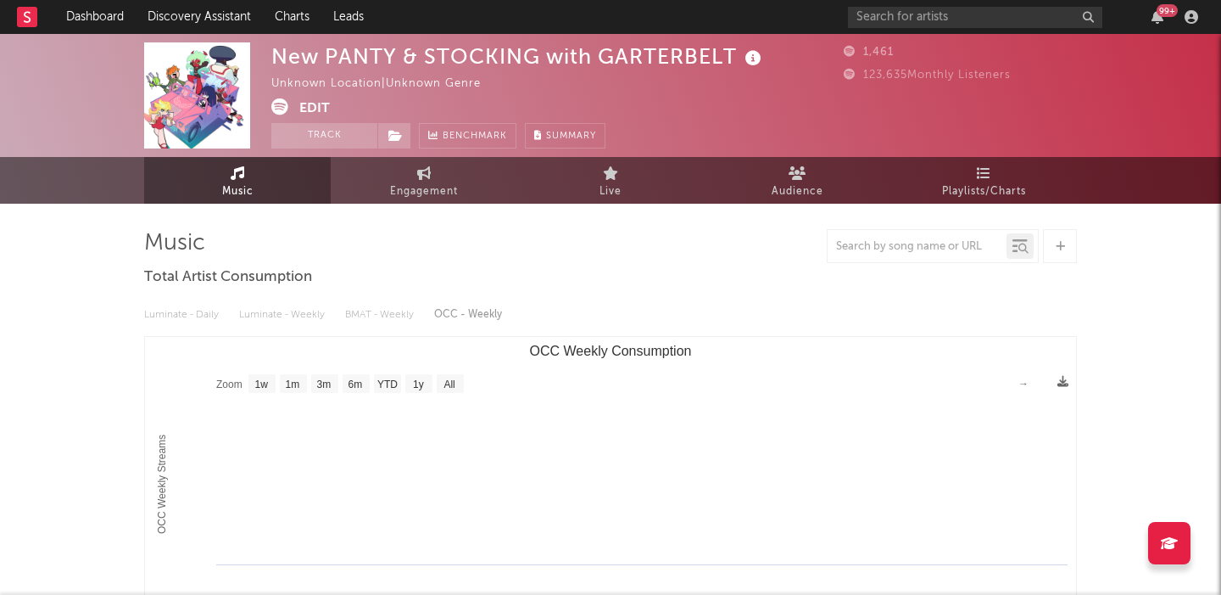
click at [418, 63] on div "New PANTY & STOCKING with GARTERBELT" at bounding box center [518, 56] width 494 height 28
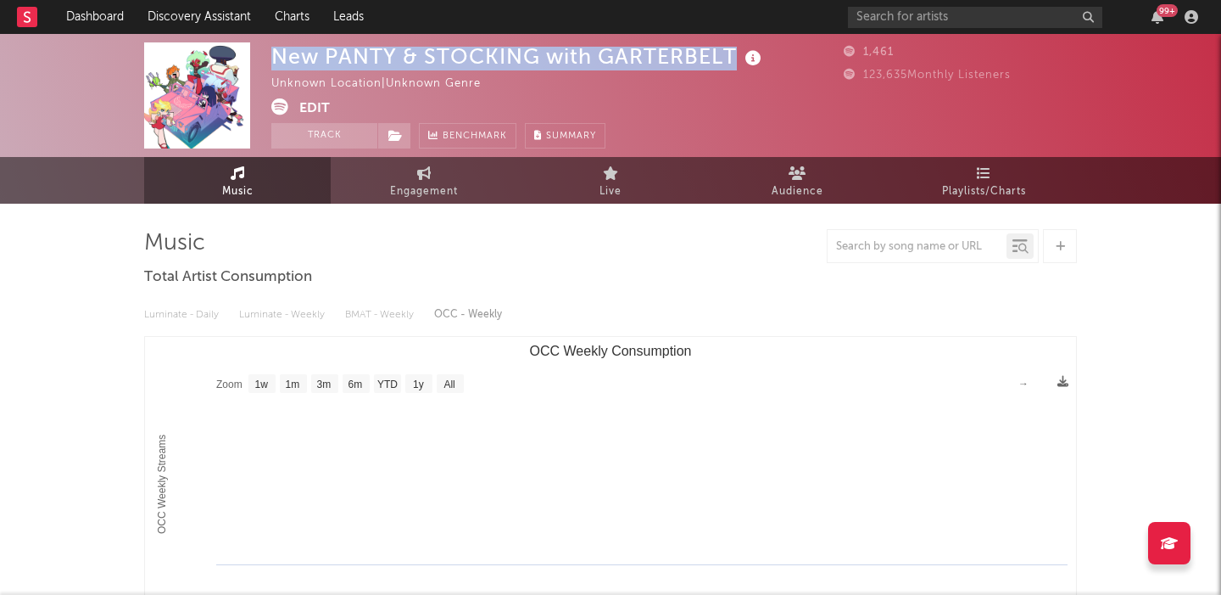
click at [418, 63] on div "New PANTY & STOCKING with GARTERBELT" at bounding box center [518, 56] width 494 height 28
copy div "New PANTY & STOCKING with GARTERBELT"
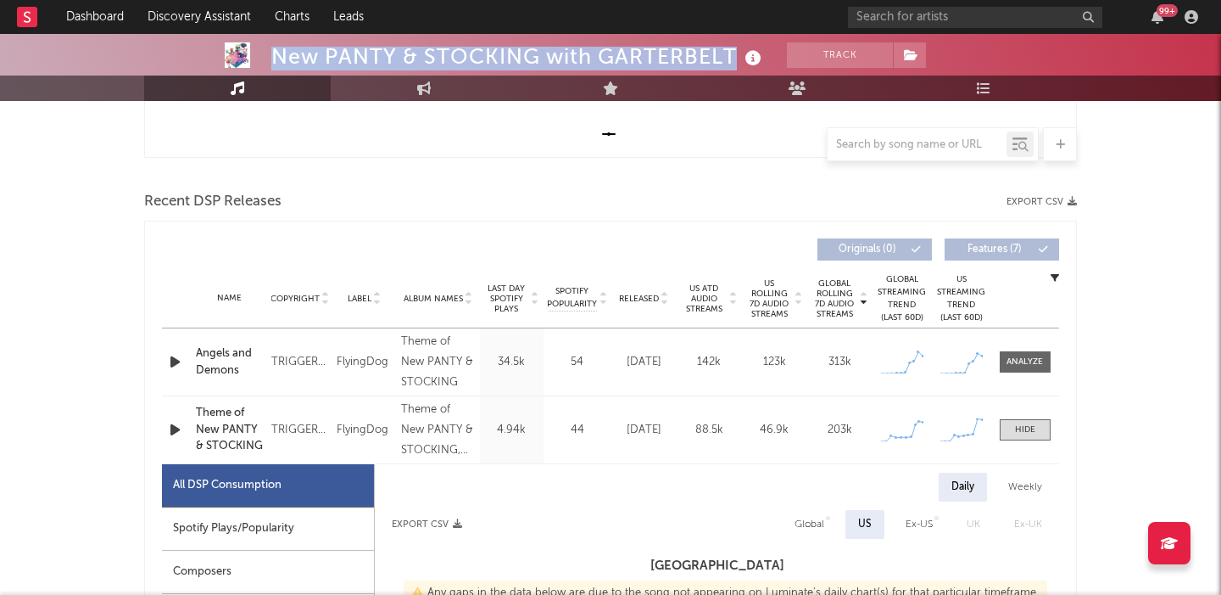
scroll to position [562, 0]
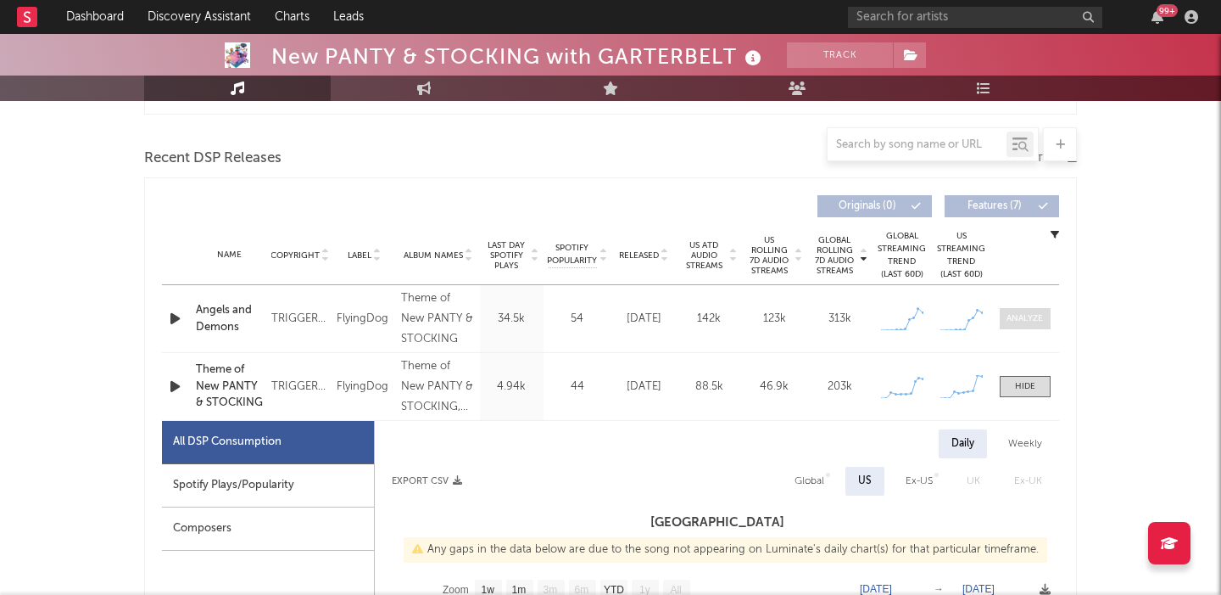
click at [1027, 317] on div at bounding box center [1025, 318] width 36 height 13
select select "1w"
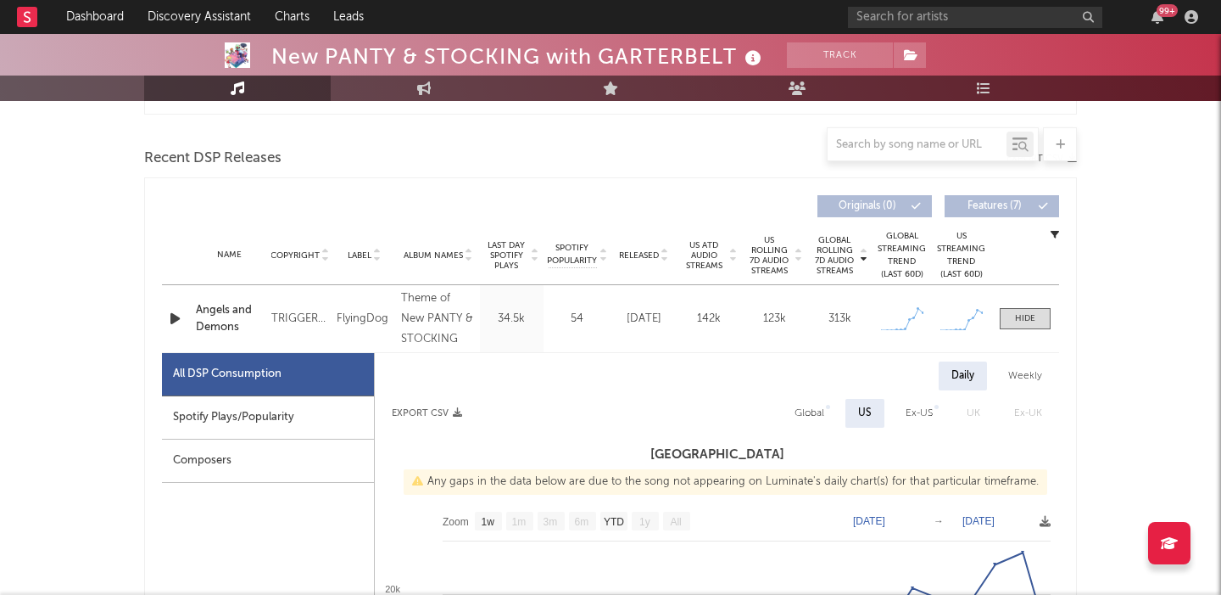
click at [1031, 371] on div "Weekly" at bounding box center [1025, 375] width 59 height 29
select select "1w"
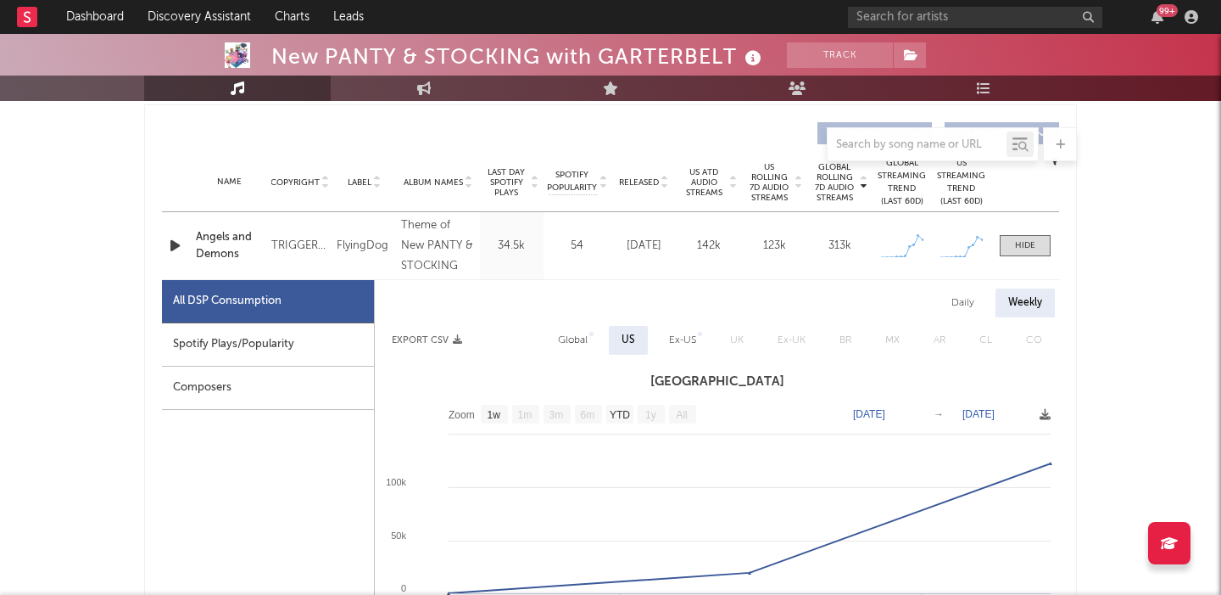
scroll to position [644, 0]
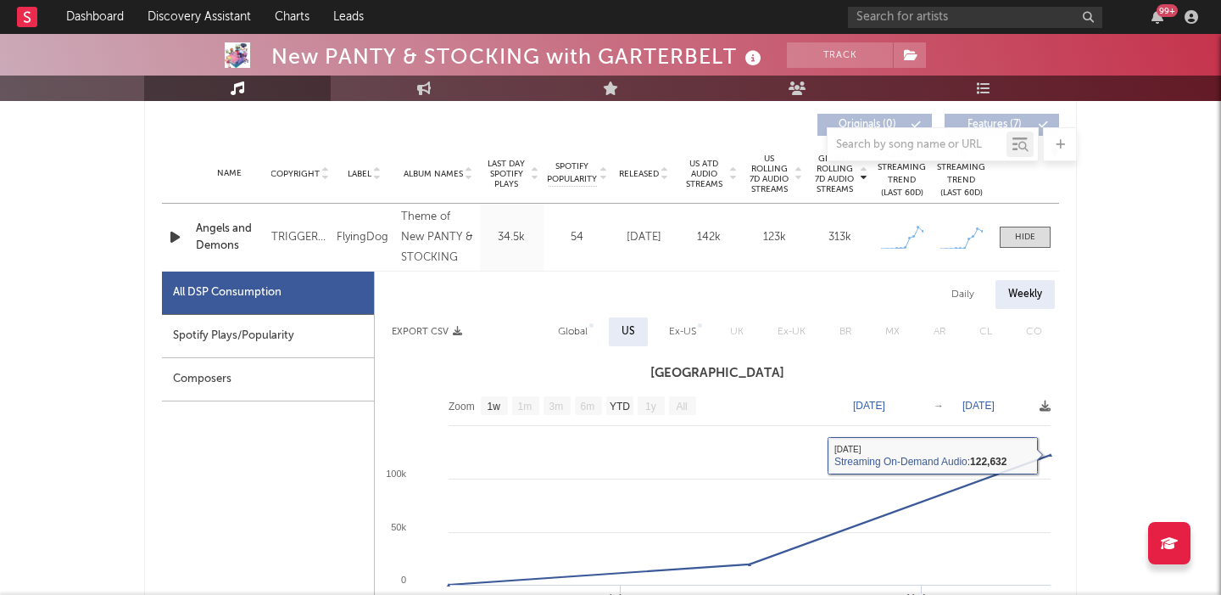
click at [571, 325] on div "Global" at bounding box center [573, 331] width 30 height 20
select select "1w"
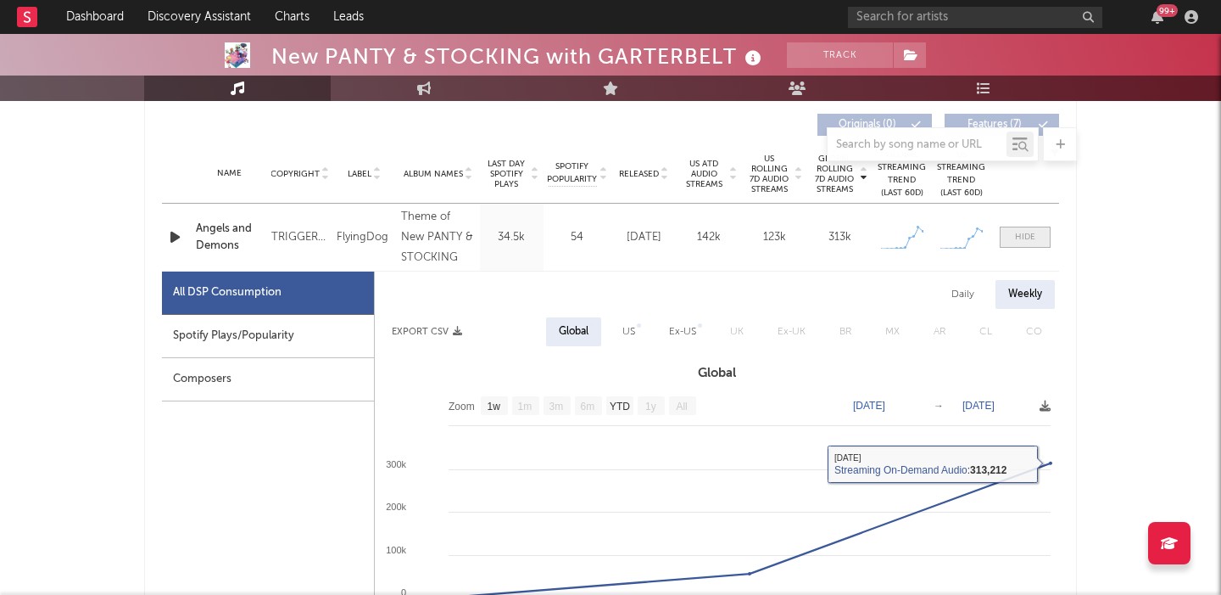
click at [1029, 234] on div at bounding box center [1025, 237] width 20 height 13
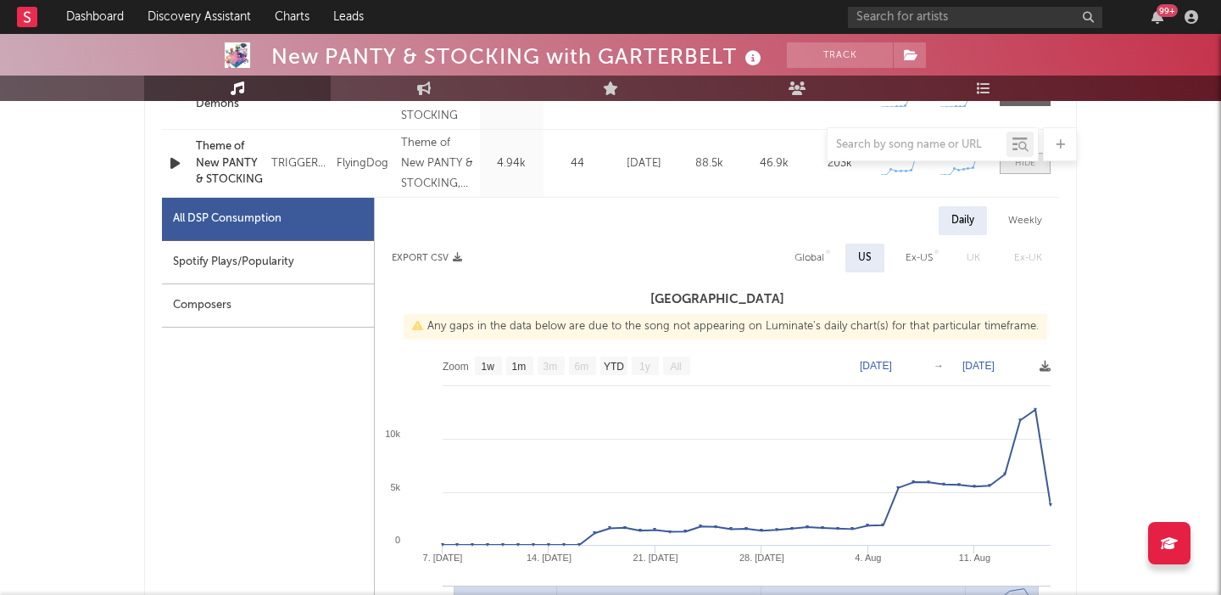
scroll to position [798, 0]
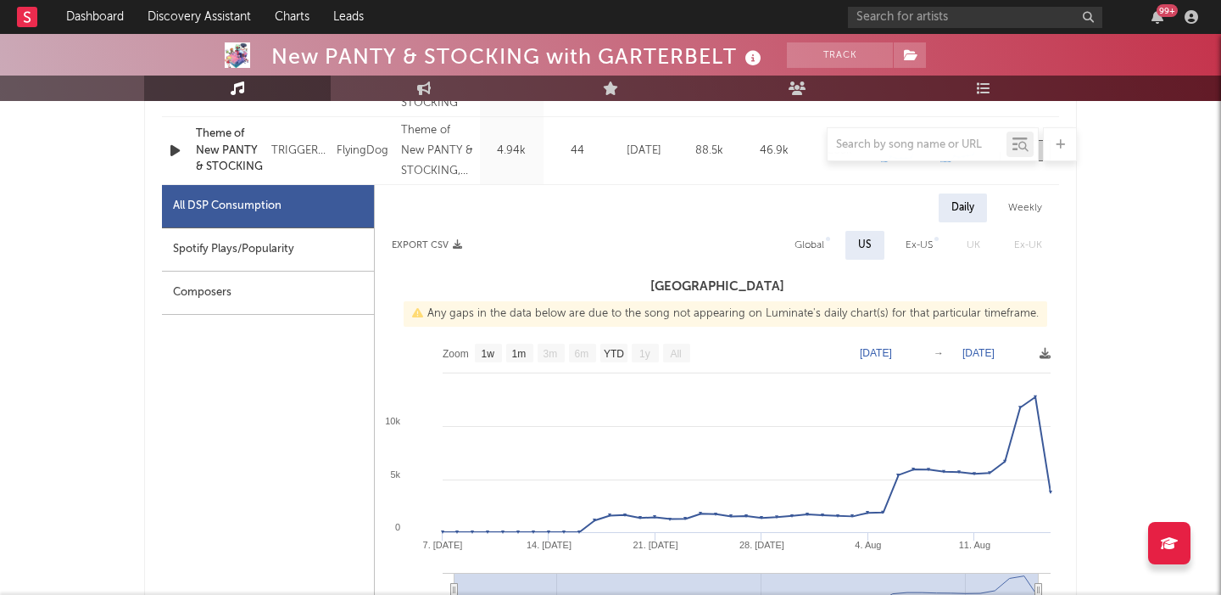
click at [1021, 212] on div "Weekly" at bounding box center [1025, 207] width 59 height 29
select select "1w"
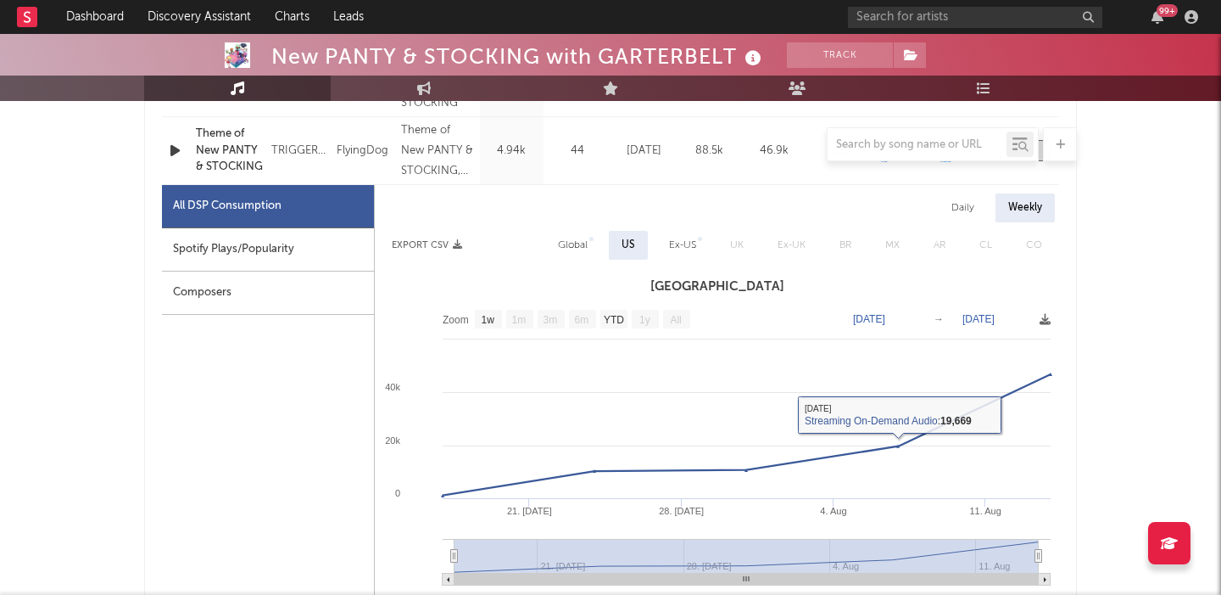
click at [574, 243] on div "Global" at bounding box center [573, 245] width 30 height 20
select select "1w"
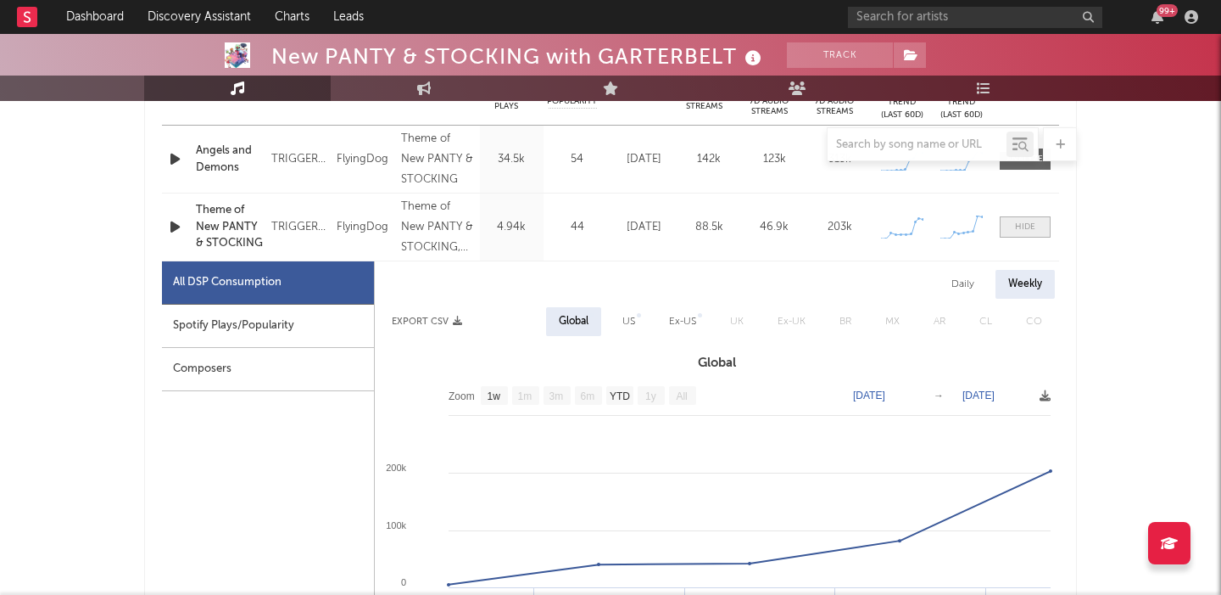
click at [1024, 224] on div at bounding box center [1025, 227] width 20 height 13
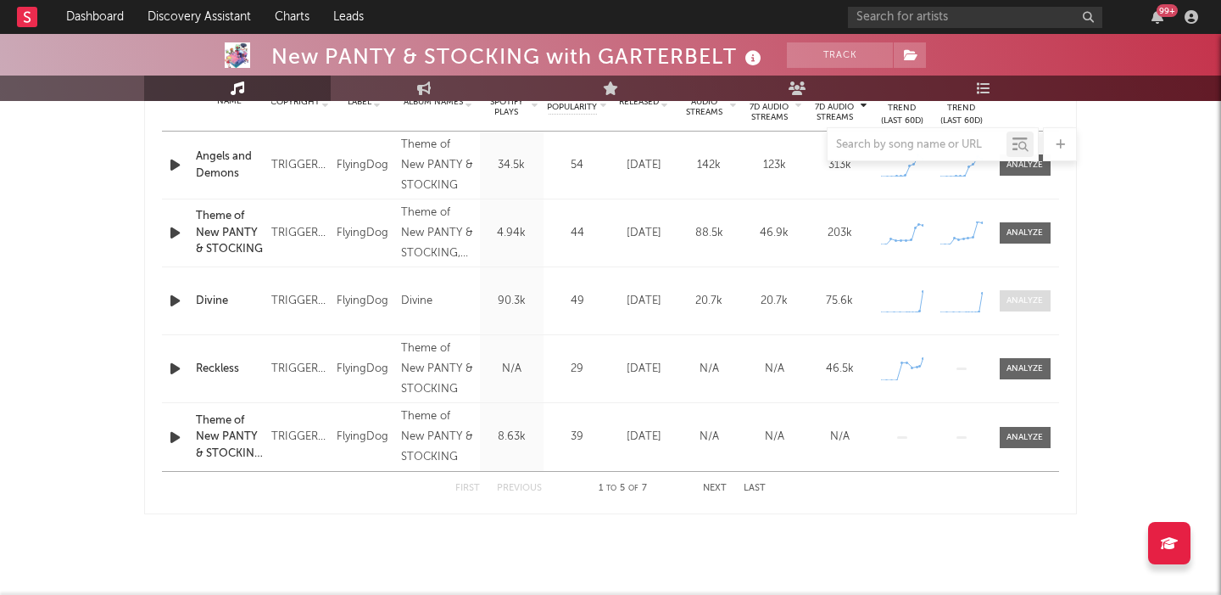
click at [1025, 304] on div at bounding box center [1025, 300] width 36 height 13
select select "1w"
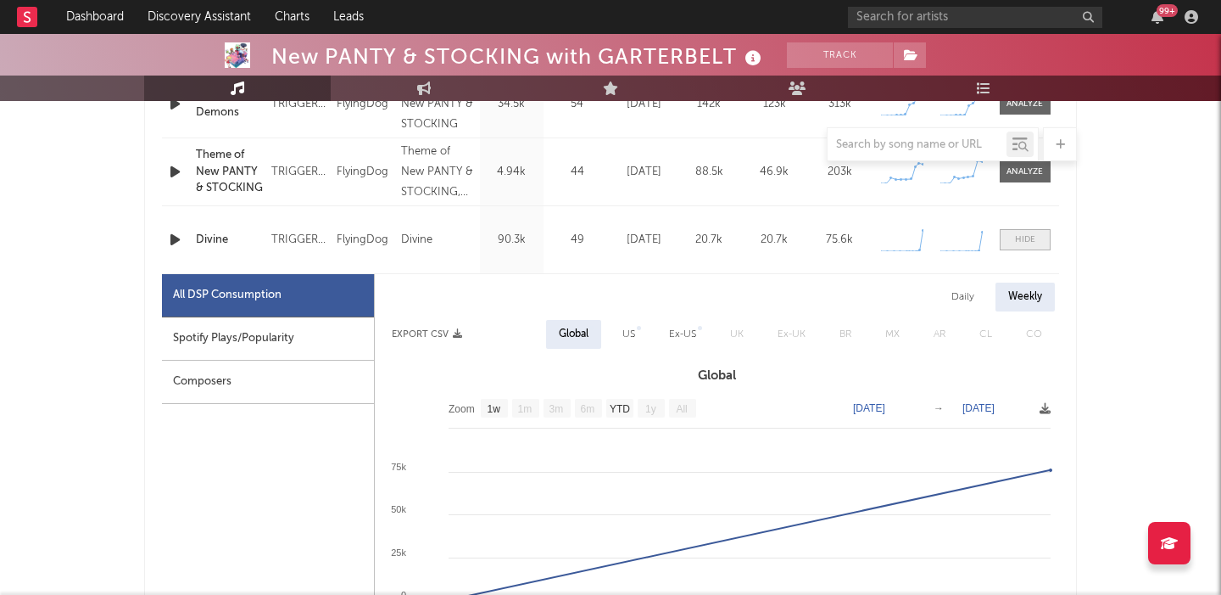
scroll to position [795, 0]
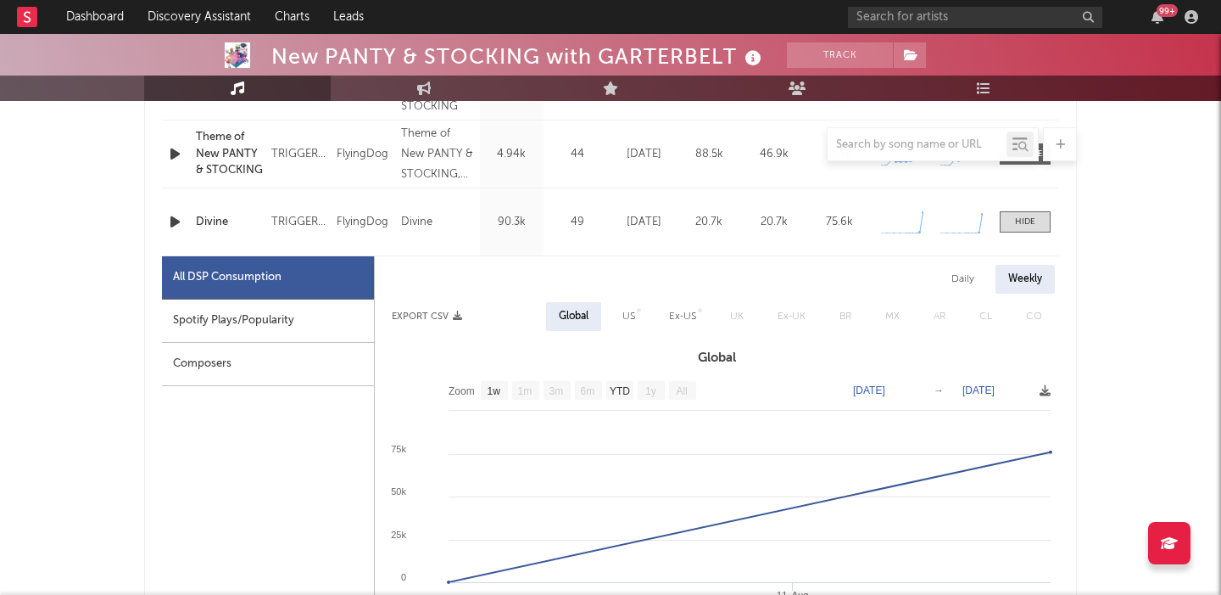
click at [635, 315] on div "US" at bounding box center [629, 316] width 38 height 29
select select "1w"
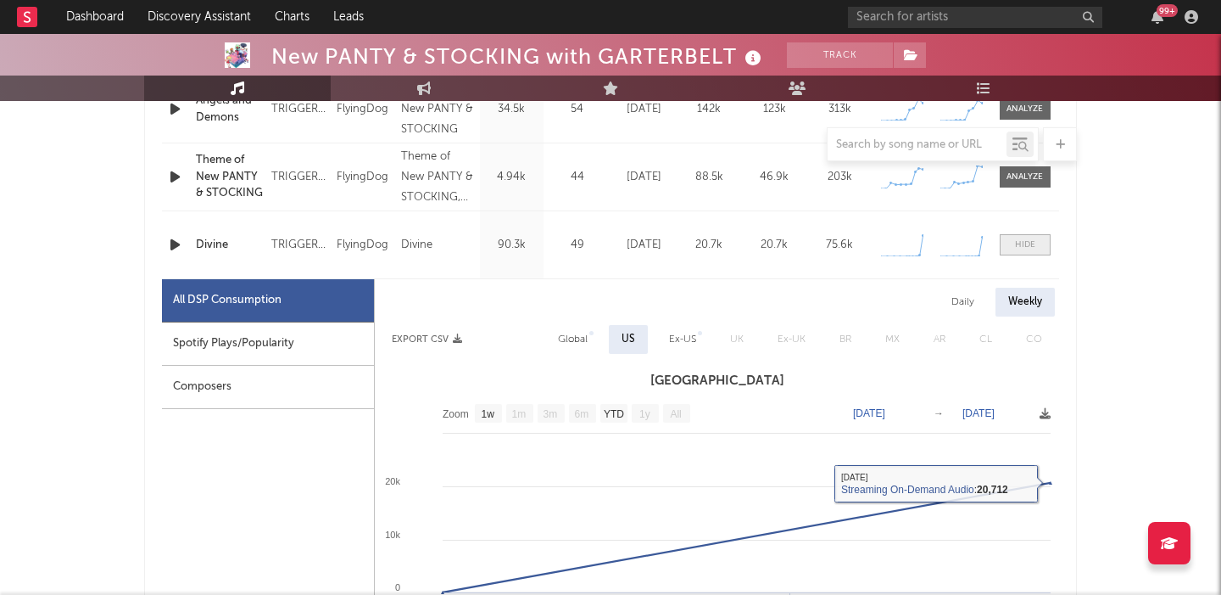
click at [1014, 239] on span at bounding box center [1025, 244] width 51 height 21
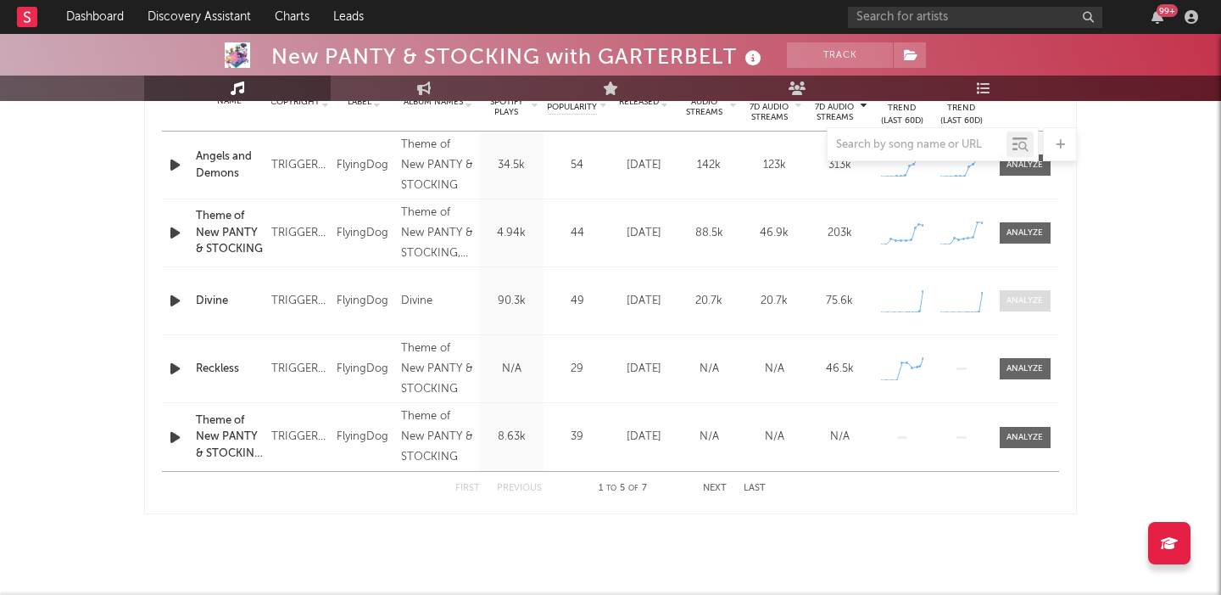
scroll to position [716, 0]
click at [714, 479] on div "First Previous 1 to 5 of 7 Next Last" at bounding box center [610, 488] width 310 height 33
click at [718, 490] on button "Next" at bounding box center [715, 487] width 24 height 9
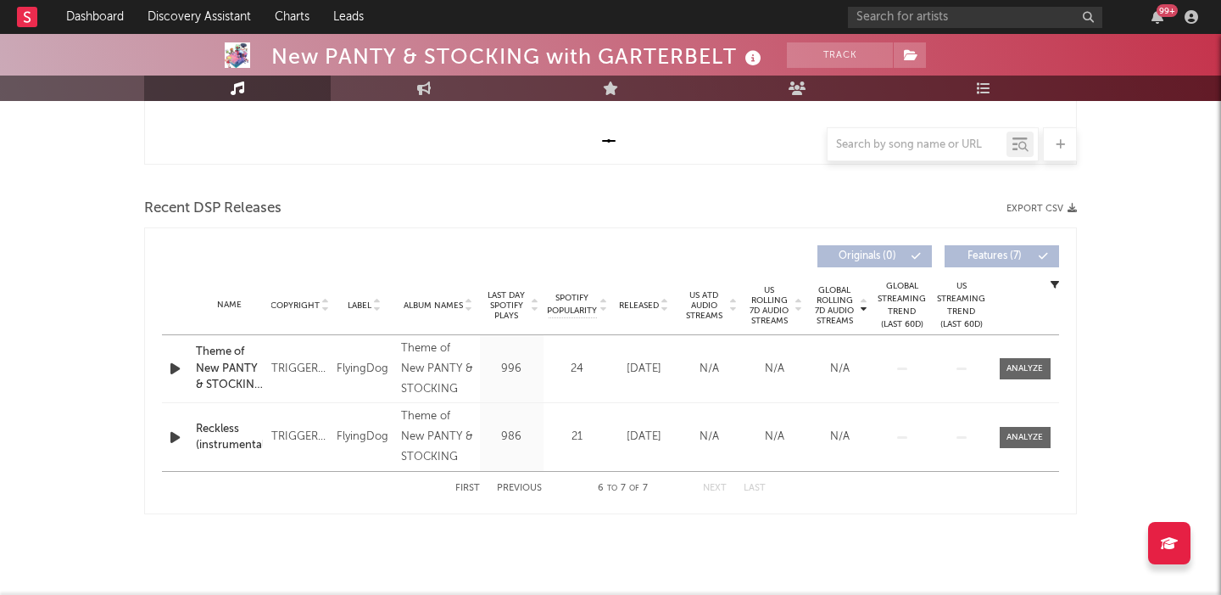
scroll to position [512, 0]
click at [515, 486] on button "Previous" at bounding box center [519, 487] width 45 height 9
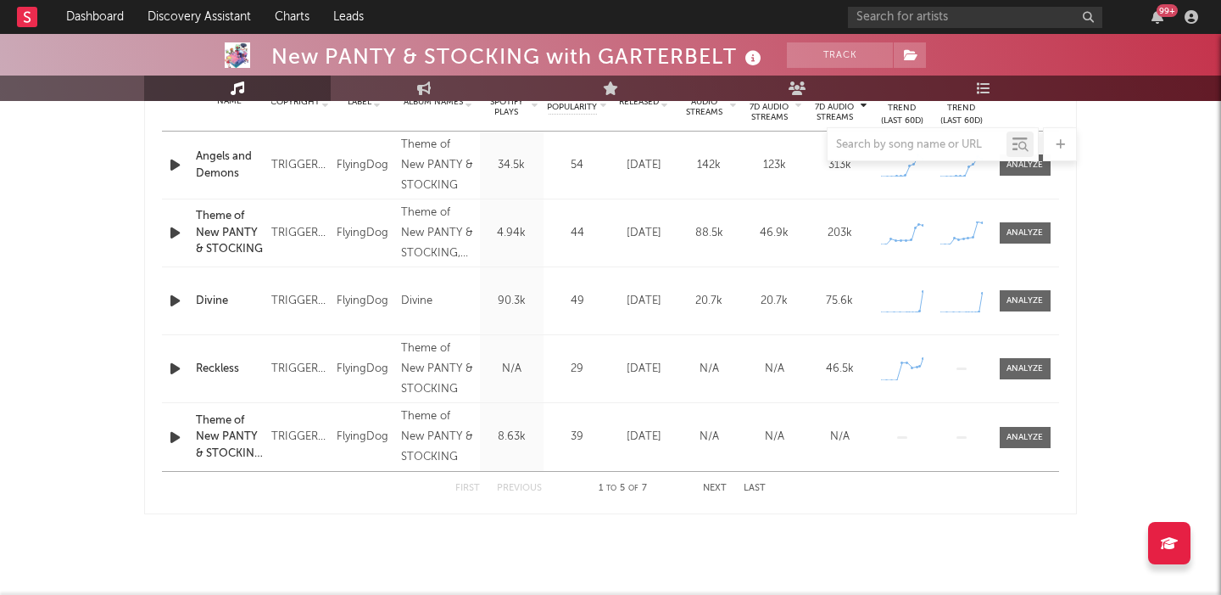
scroll to position [0, 0]
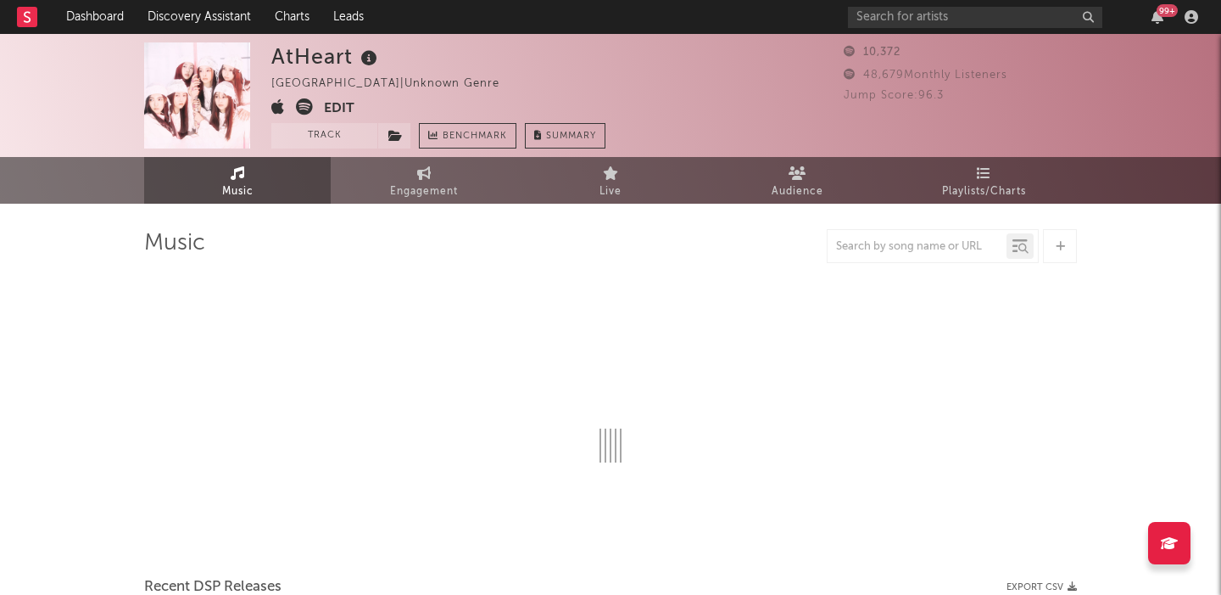
select select "1w"
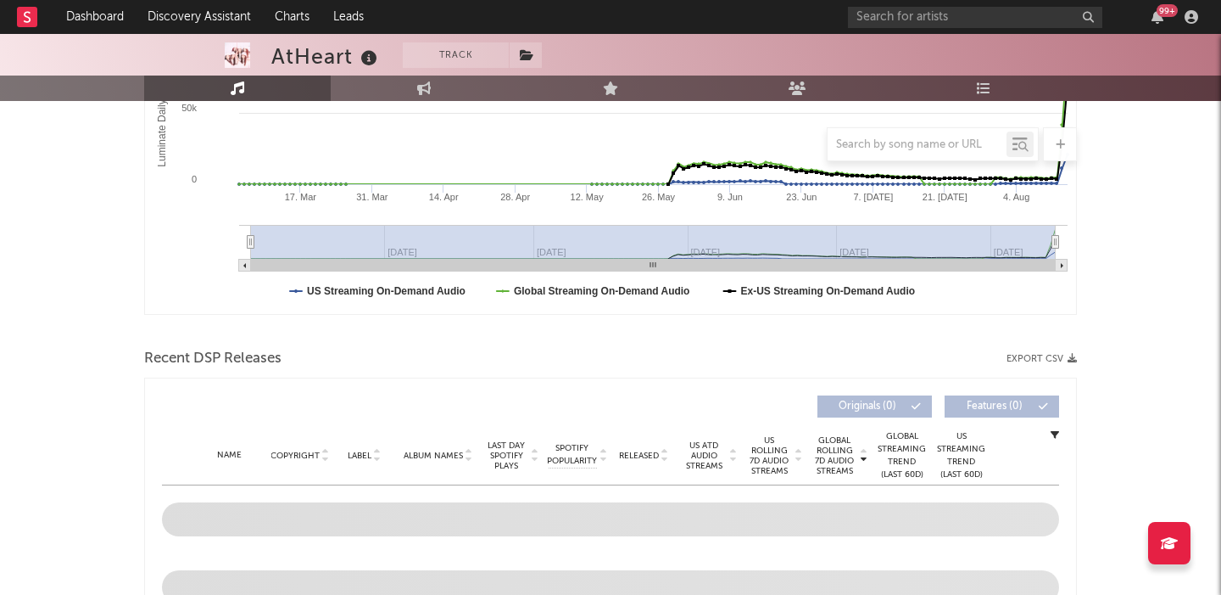
scroll to position [455, 0]
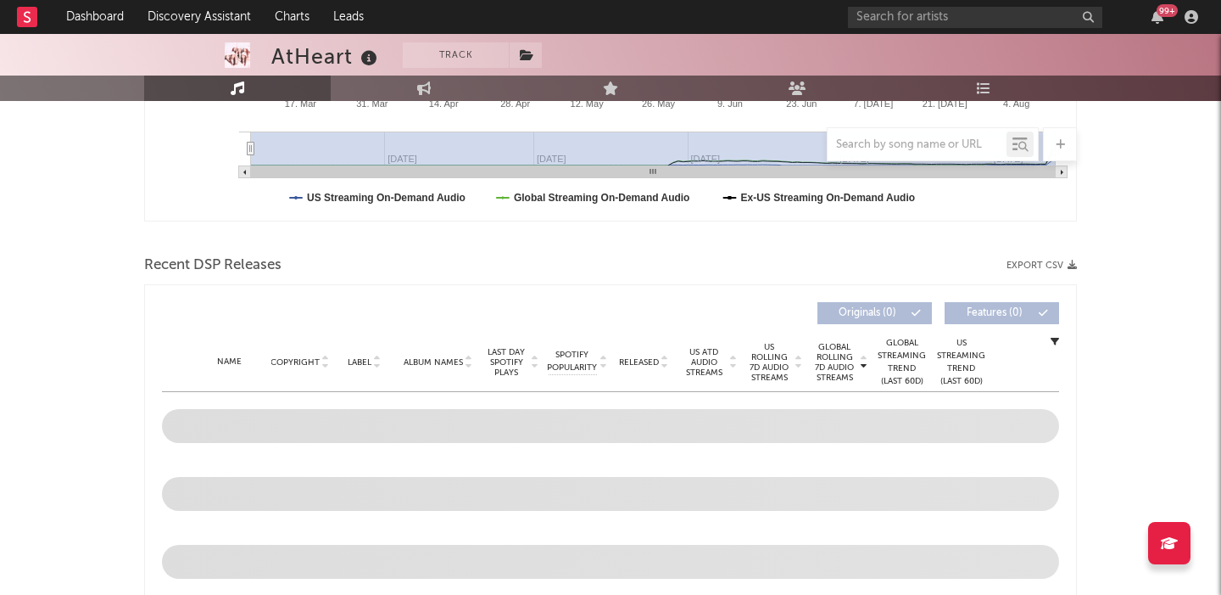
click at [765, 372] on span "US Rolling 7D Audio Streams" at bounding box center [769, 362] width 47 height 41
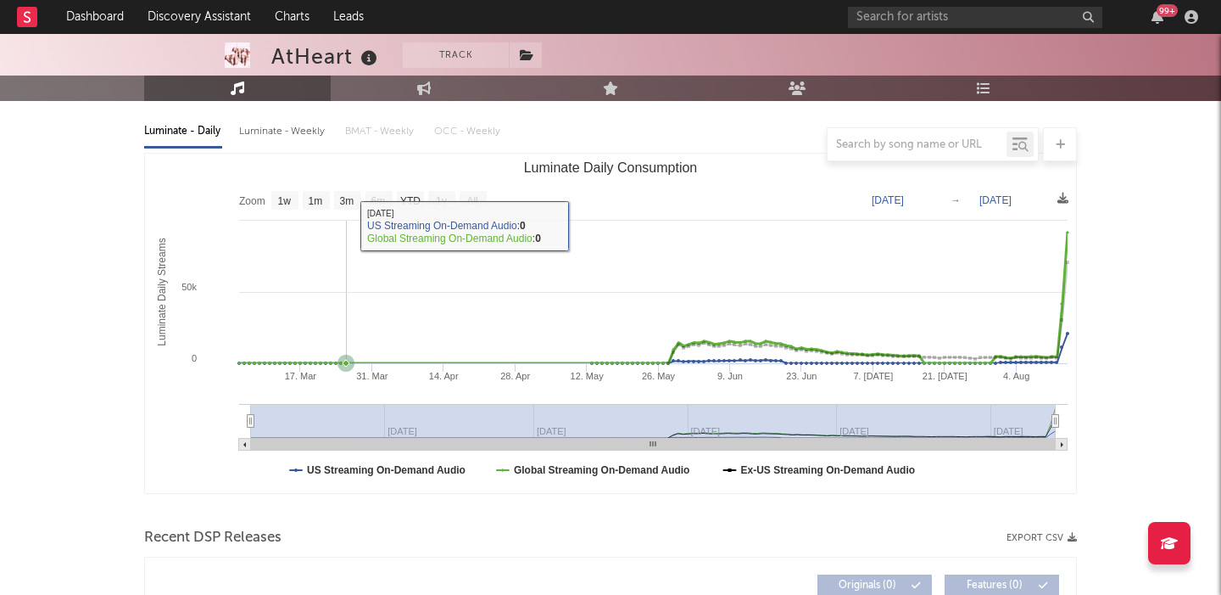
scroll to position [518, 0]
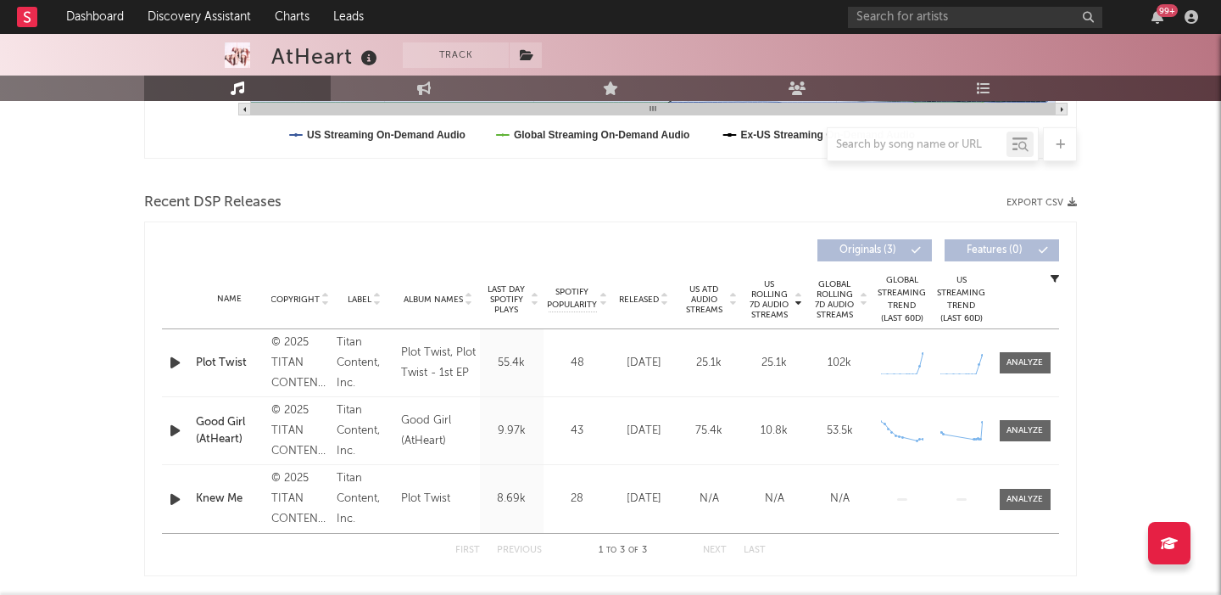
click at [167, 360] on icon "button" at bounding box center [175, 362] width 18 height 21
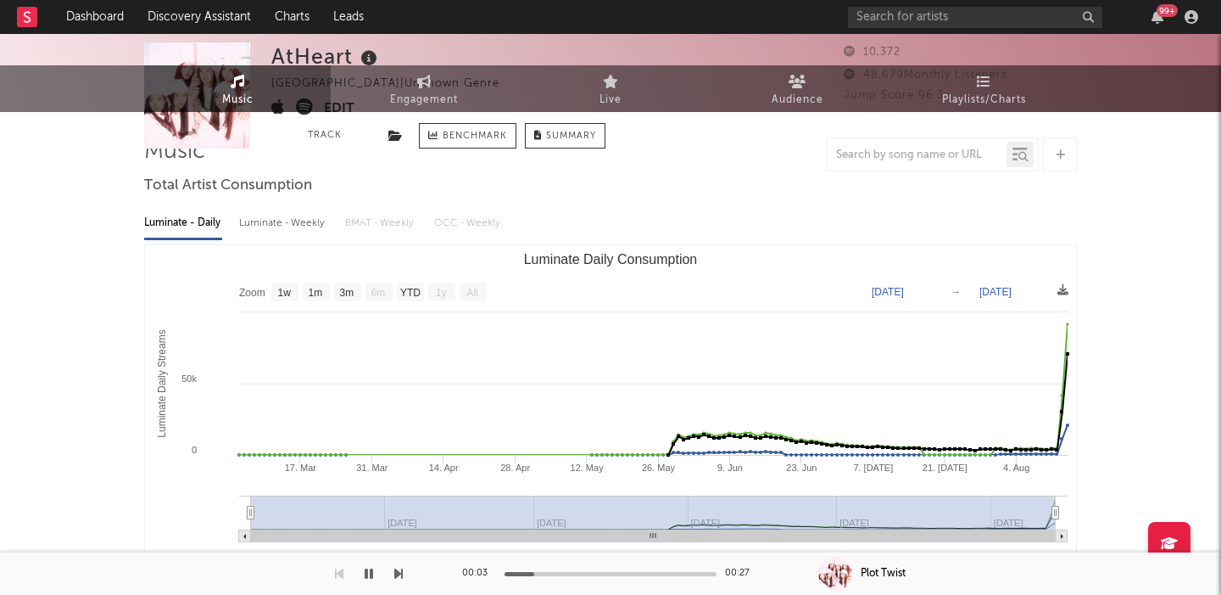
scroll to position [0, 0]
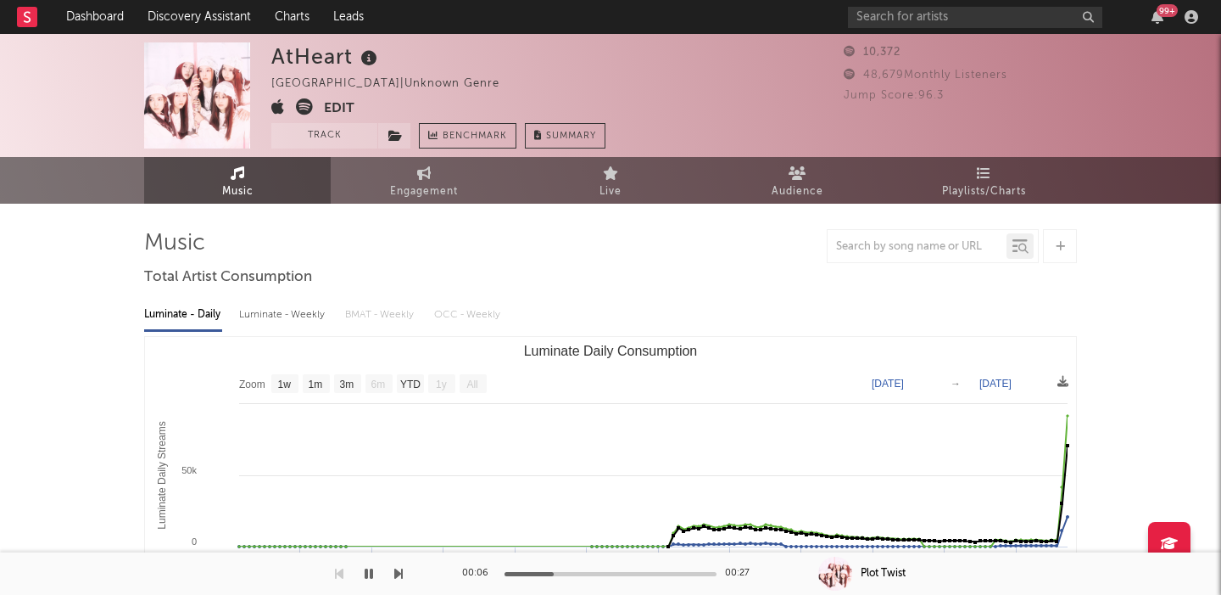
click at [294, 107] on span at bounding box center [297, 108] width 53 height 21
click at [302, 107] on icon at bounding box center [304, 106] width 17 height 17
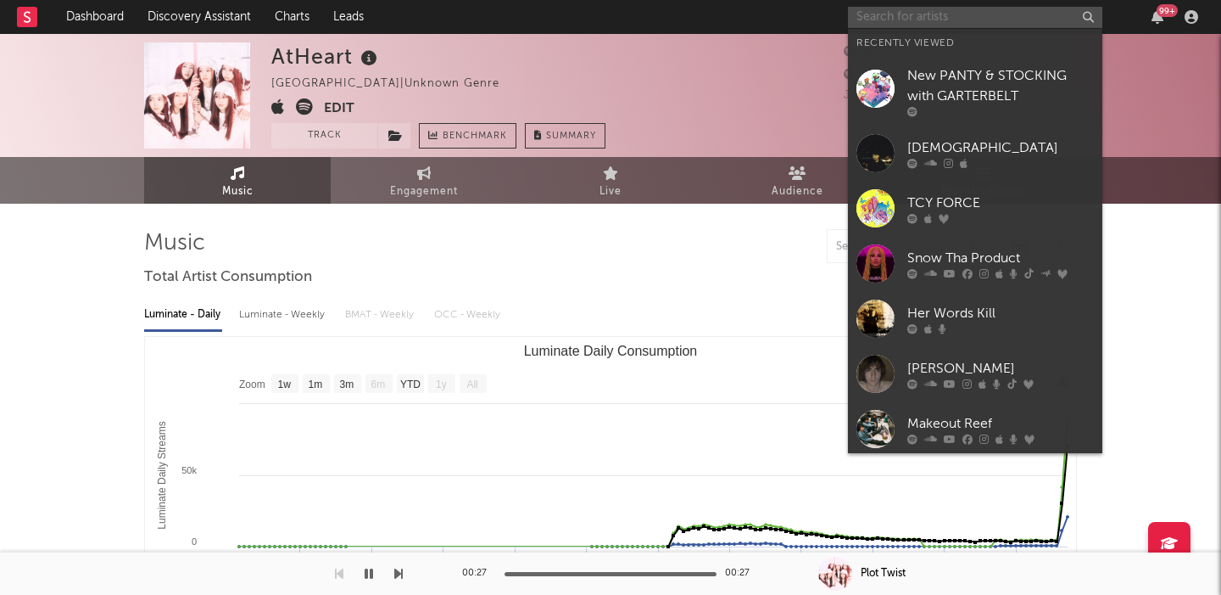
click at [897, 25] on input "text" at bounding box center [975, 17] width 254 height 21
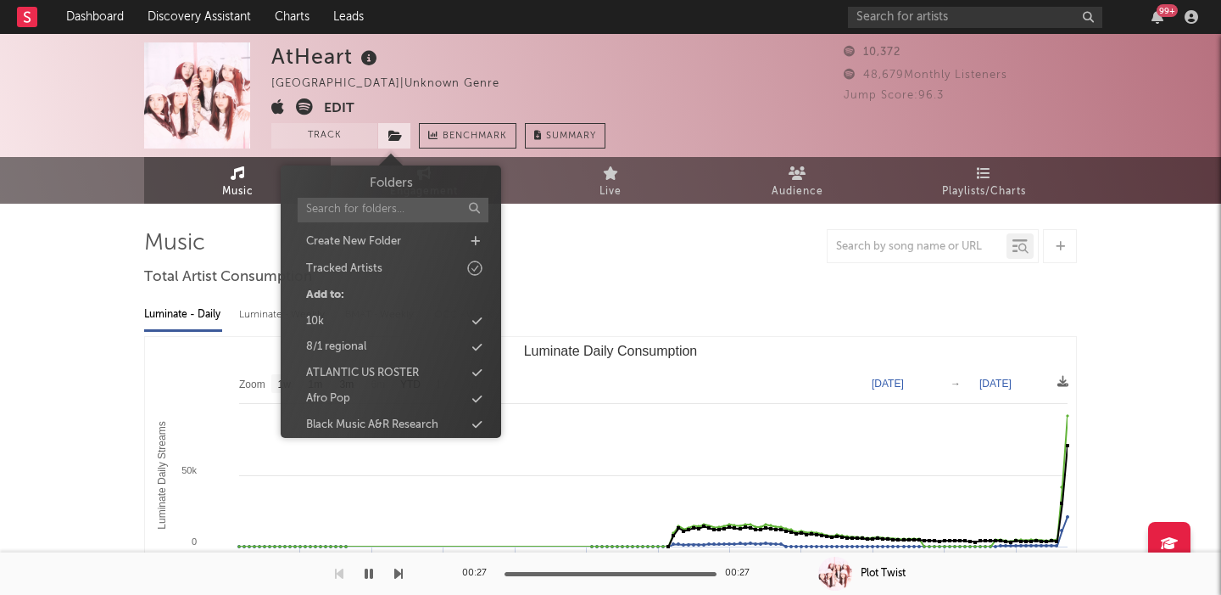
click at [398, 139] on icon at bounding box center [395, 136] width 14 height 12
type input "g"
click at [380, 322] on div "G" at bounding box center [390, 319] width 195 height 22
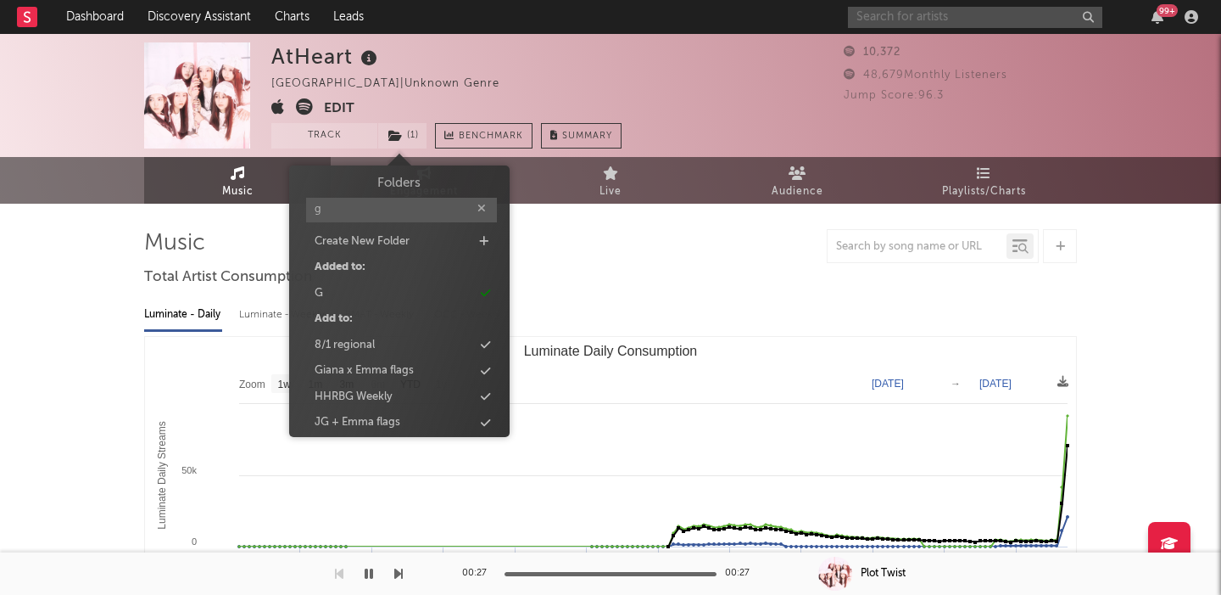
click at [895, 12] on input "text" at bounding box center [975, 17] width 254 height 21
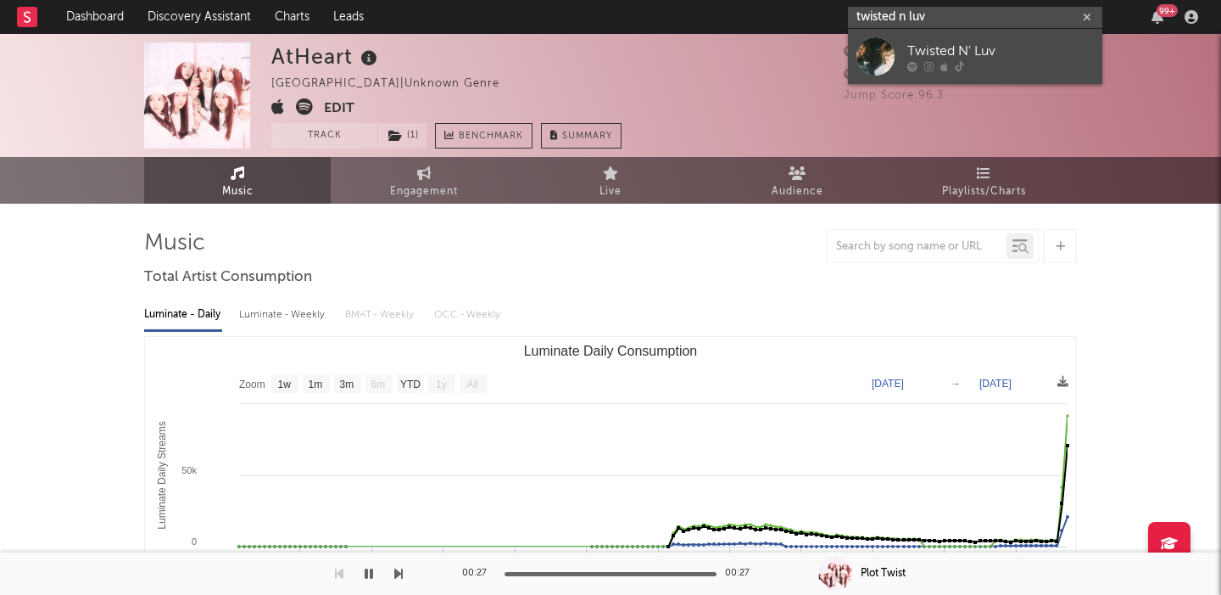
type input "twisted n luv"
click at [985, 53] on div "Twisted N' Luv" at bounding box center [1001, 51] width 187 height 20
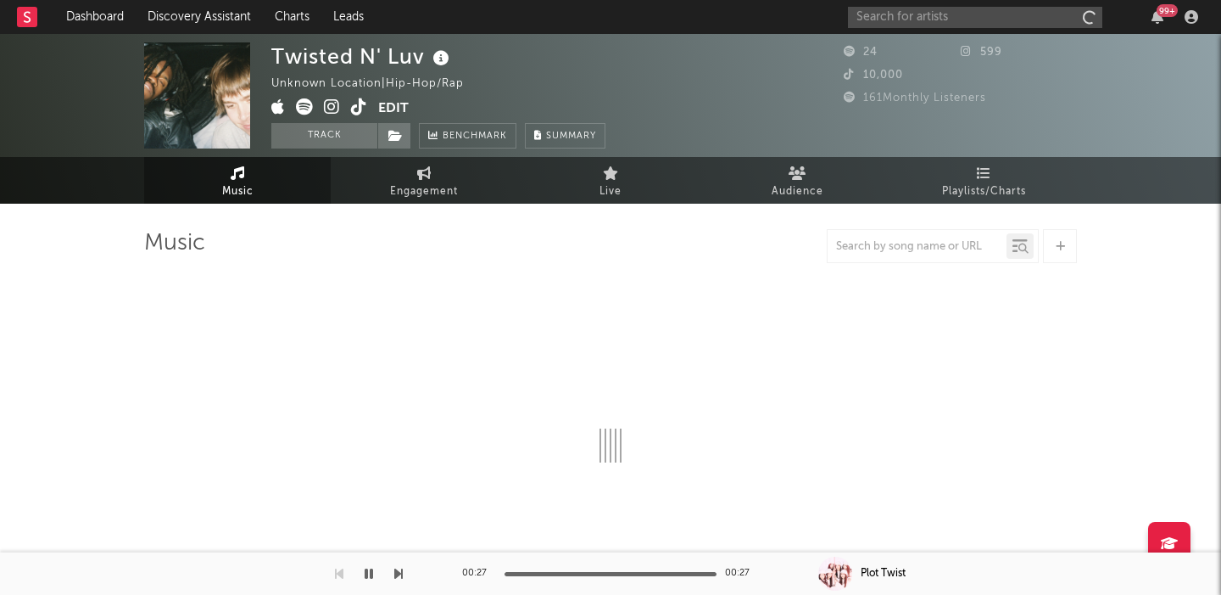
select select "1w"
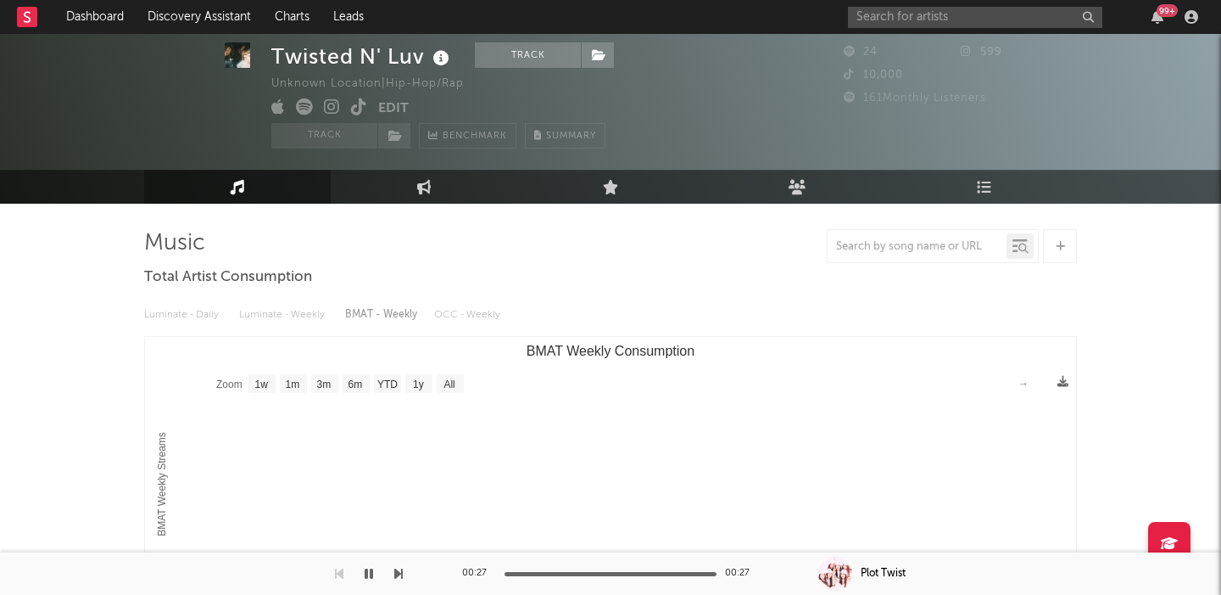
scroll to position [444, 0]
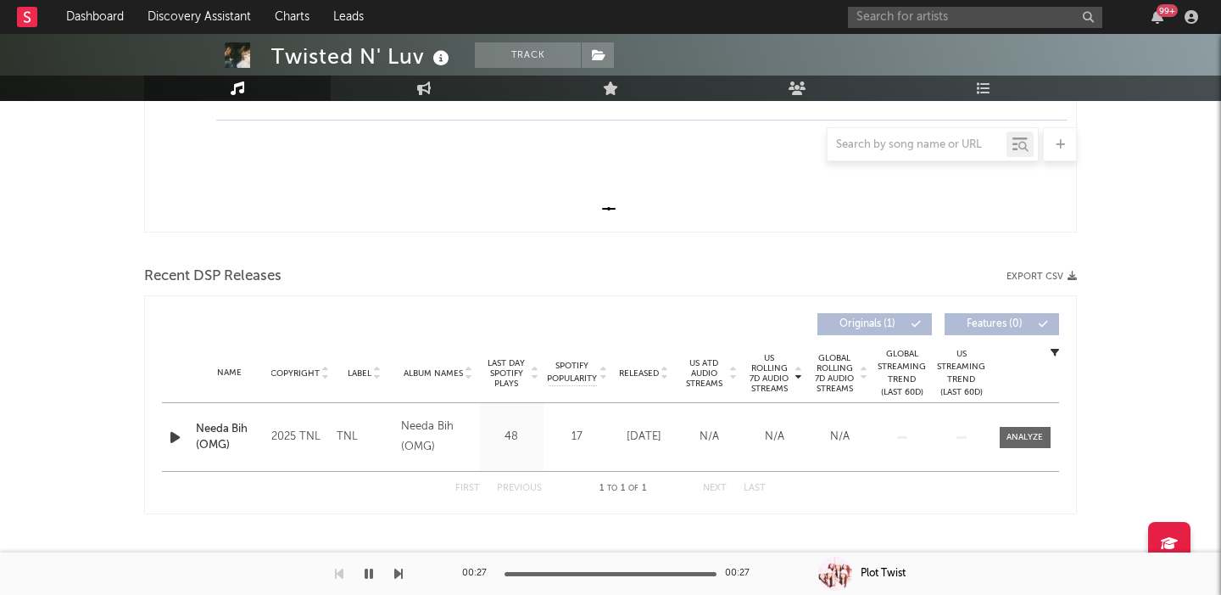
click at [174, 428] on icon "button" at bounding box center [175, 437] width 18 height 21
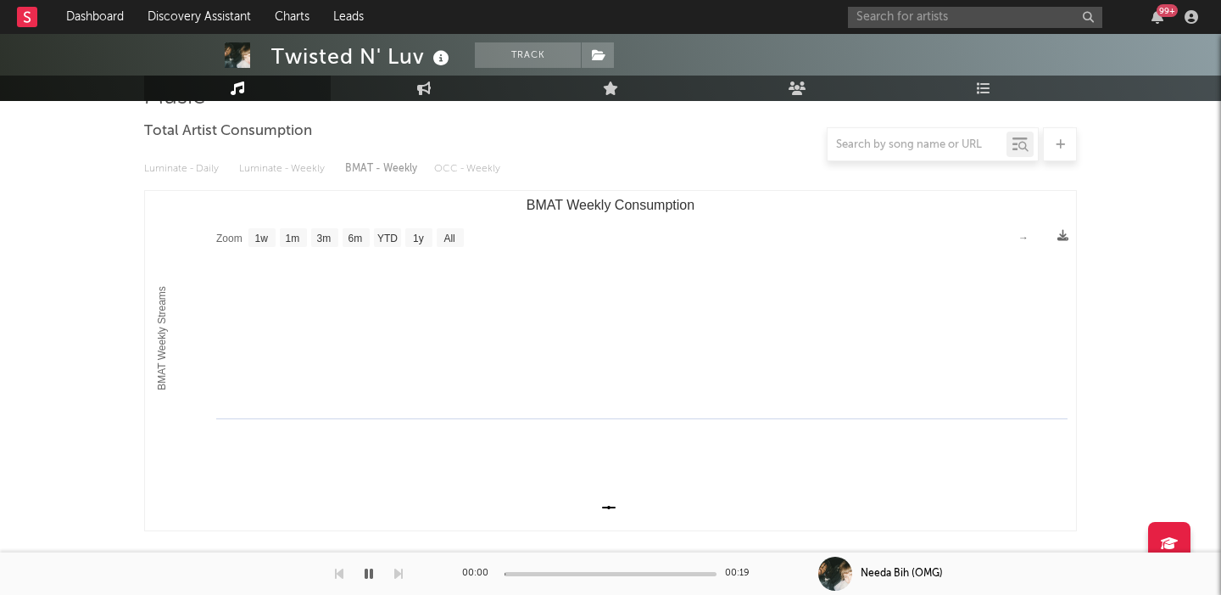
scroll to position [0, 0]
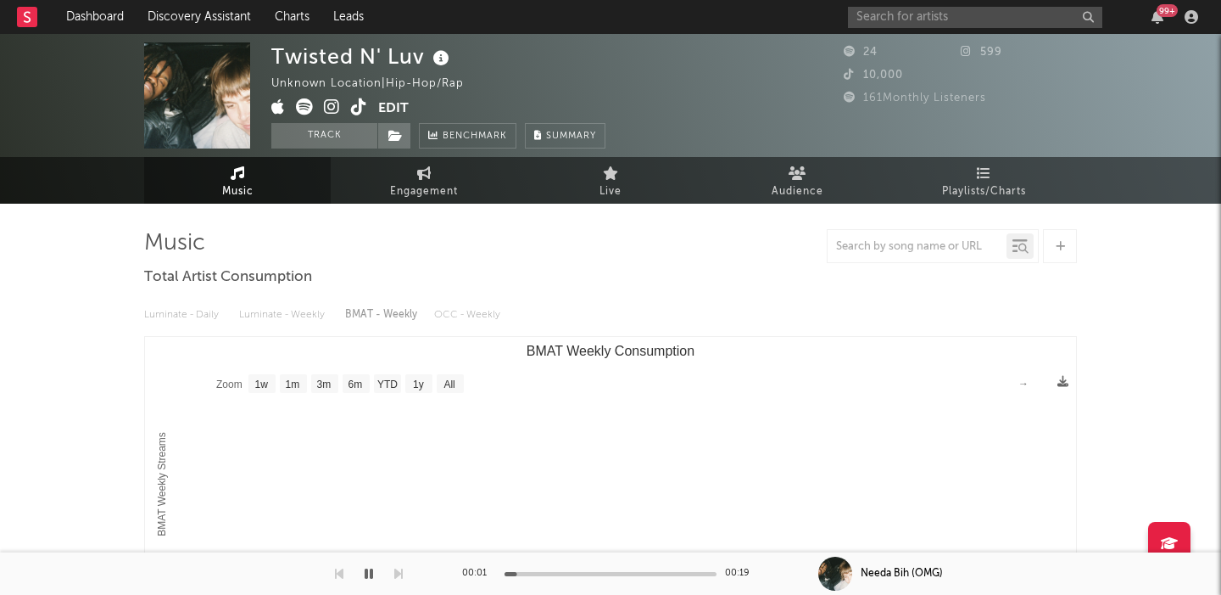
click at [332, 109] on icon at bounding box center [332, 106] width 16 height 17
click at [423, 178] on icon at bounding box center [424, 173] width 14 height 14
select select "1w"
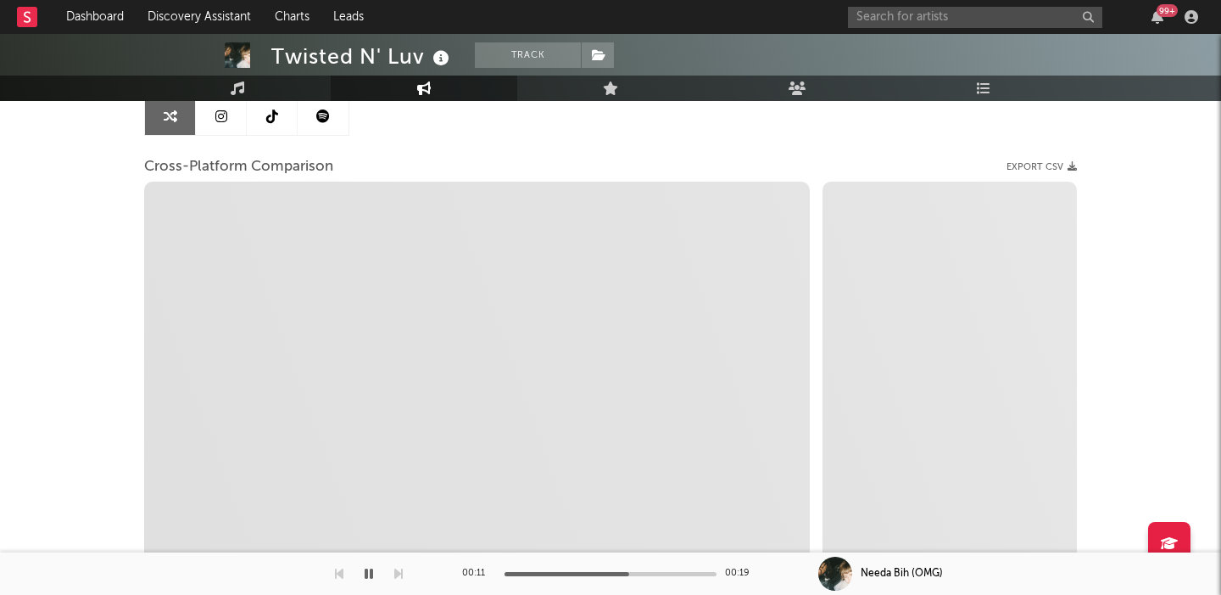
scroll to position [180, 0]
select select "1m"
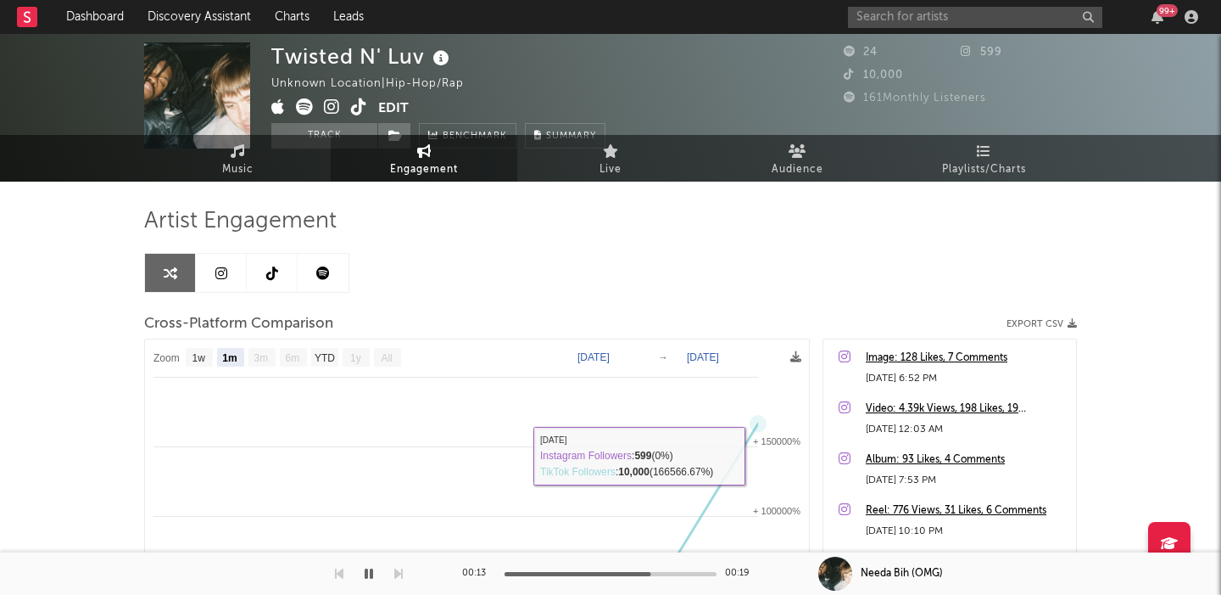
scroll to position [0, 0]
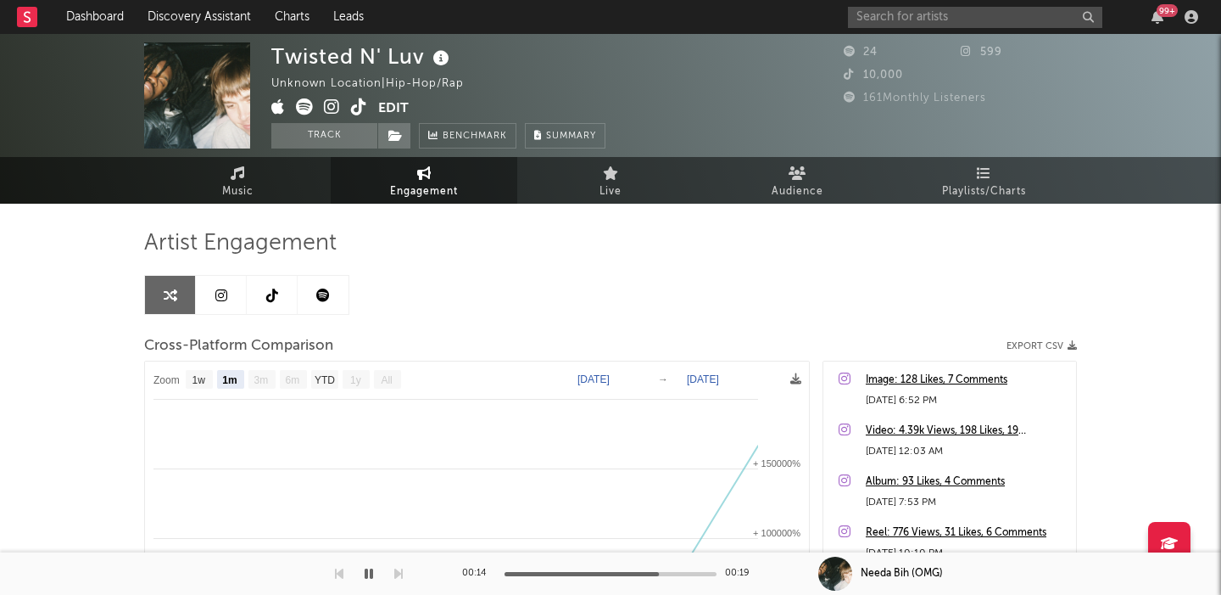
click at [358, 109] on icon at bounding box center [359, 106] width 16 height 17
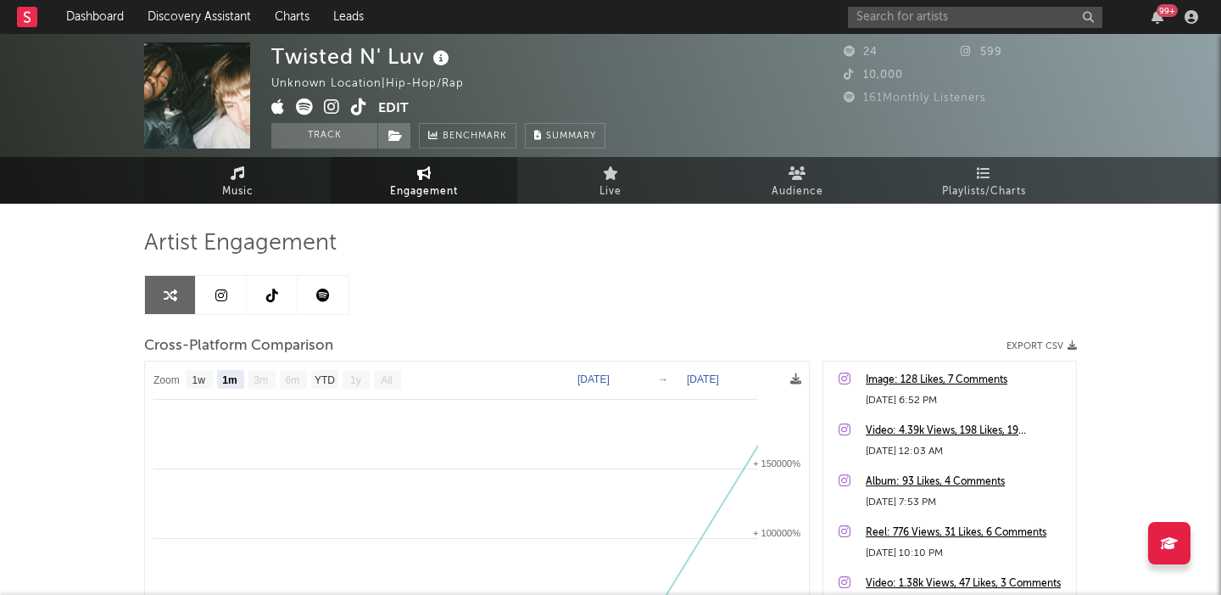
click at [266, 179] on link "Music" at bounding box center [237, 180] width 187 height 47
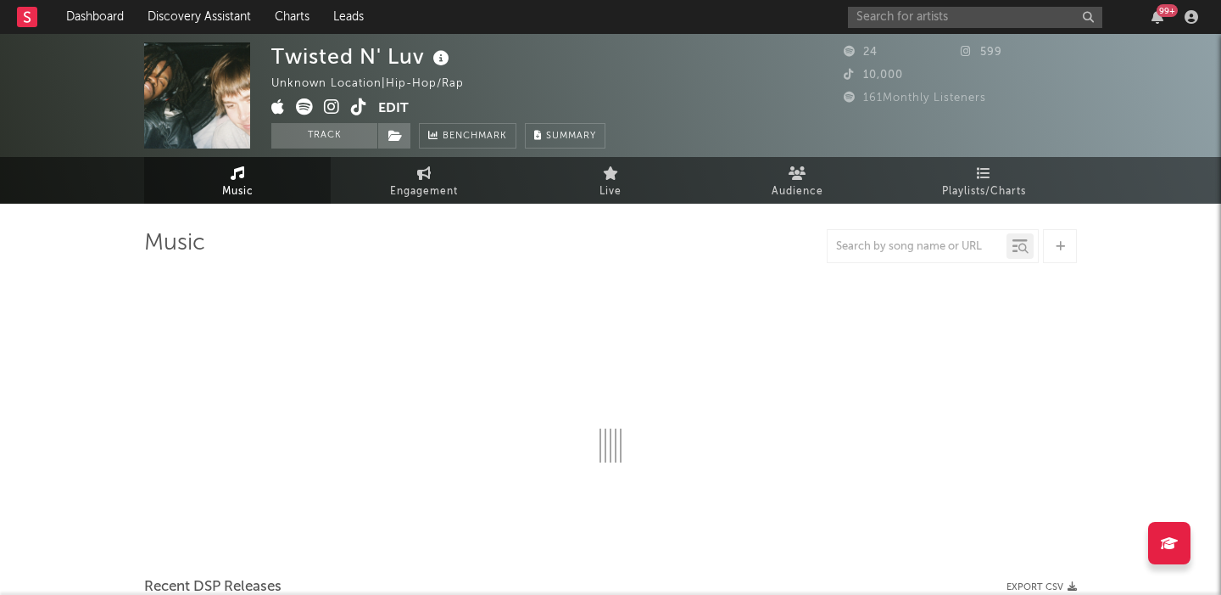
select select "1w"
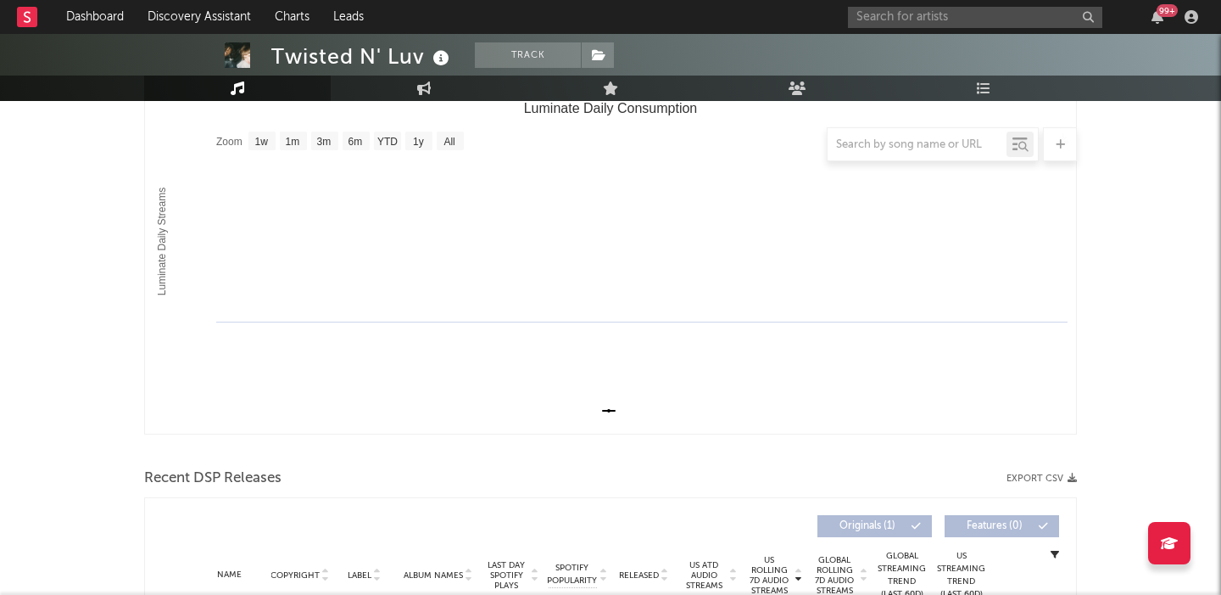
scroll to position [444, 0]
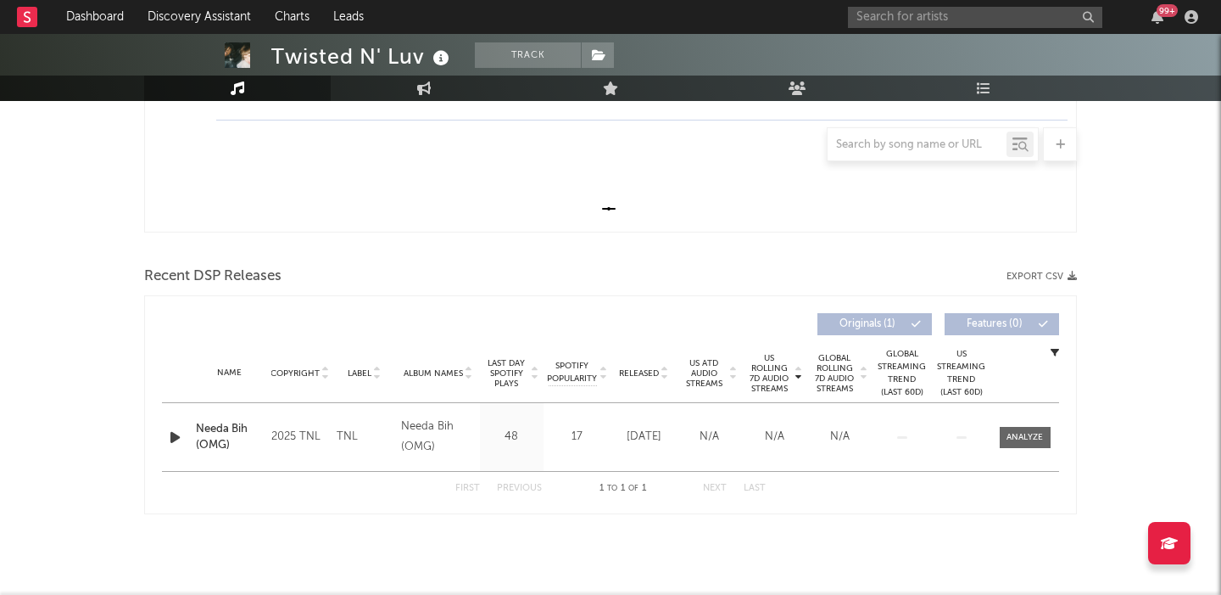
click at [176, 433] on icon "button" at bounding box center [175, 437] width 18 height 21
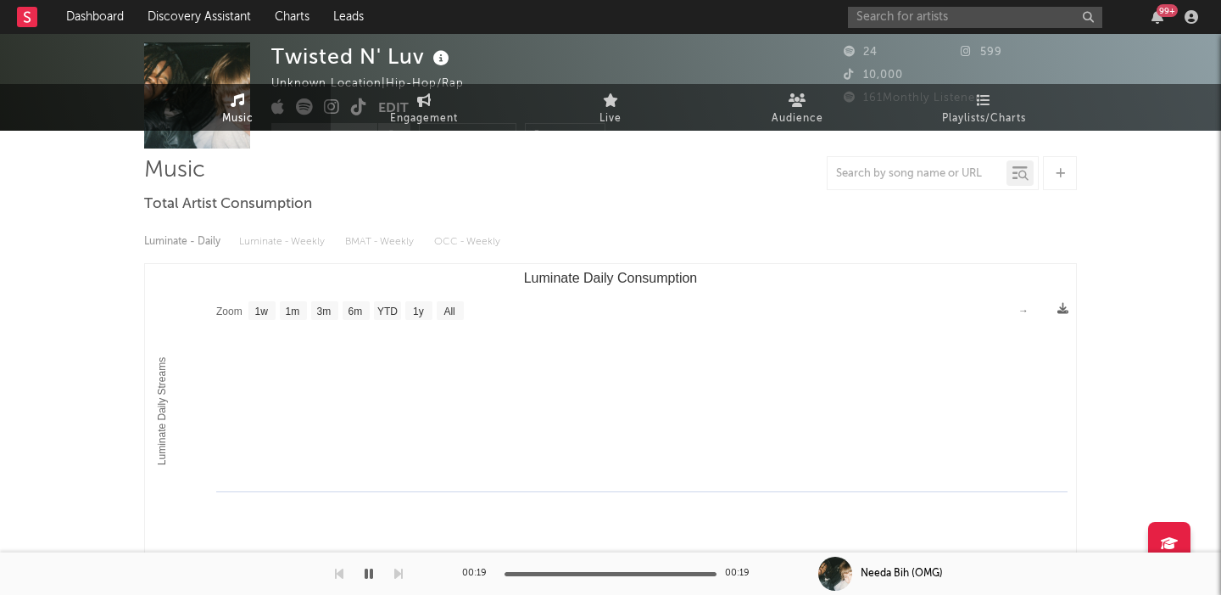
scroll to position [0, 0]
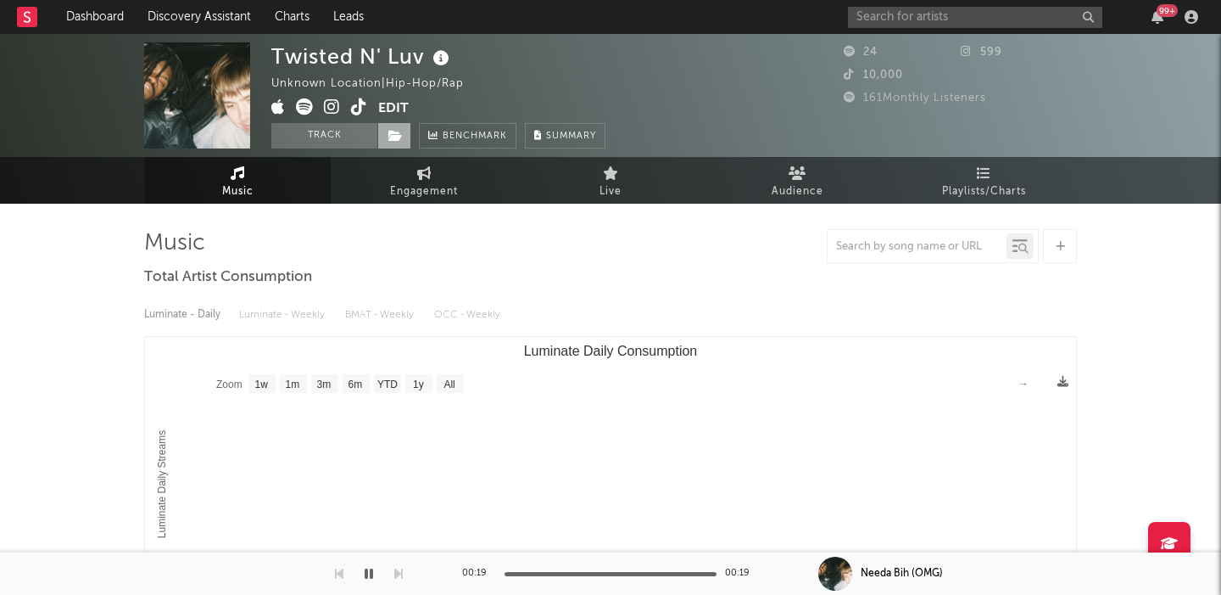
click at [390, 143] on span at bounding box center [394, 135] width 34 height 25
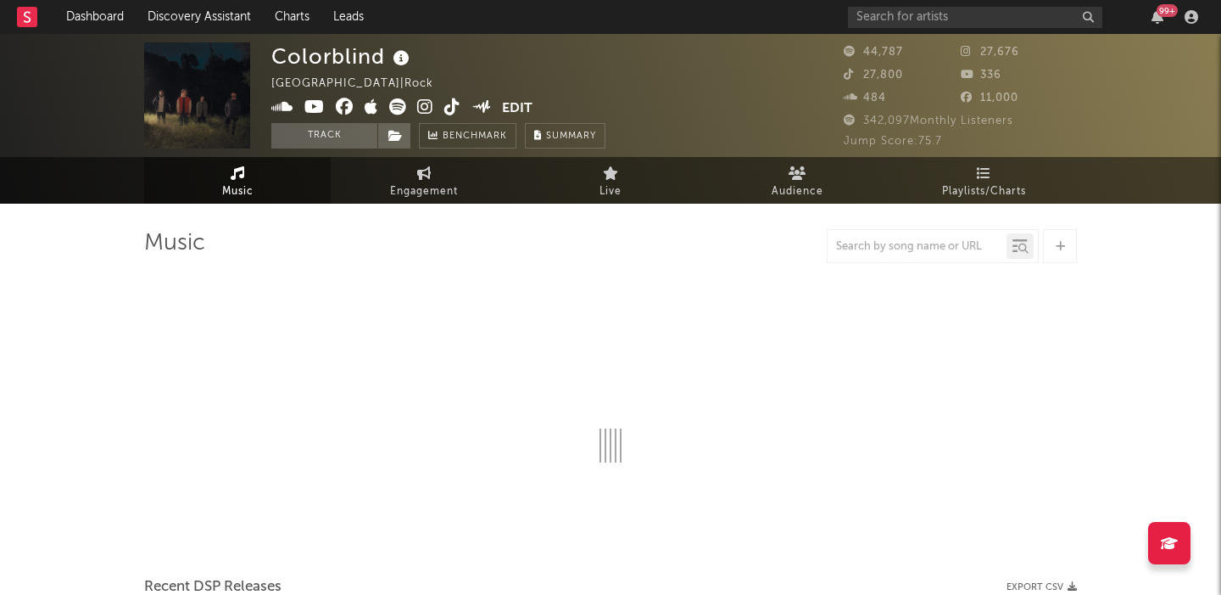
select select "6m"
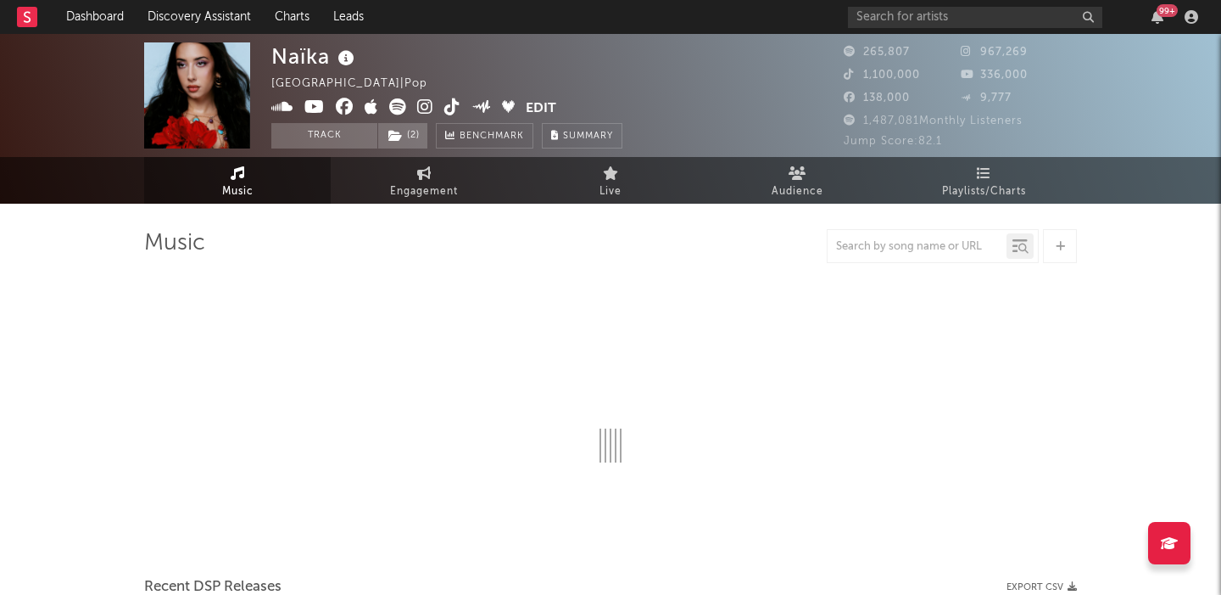
select select "6m"
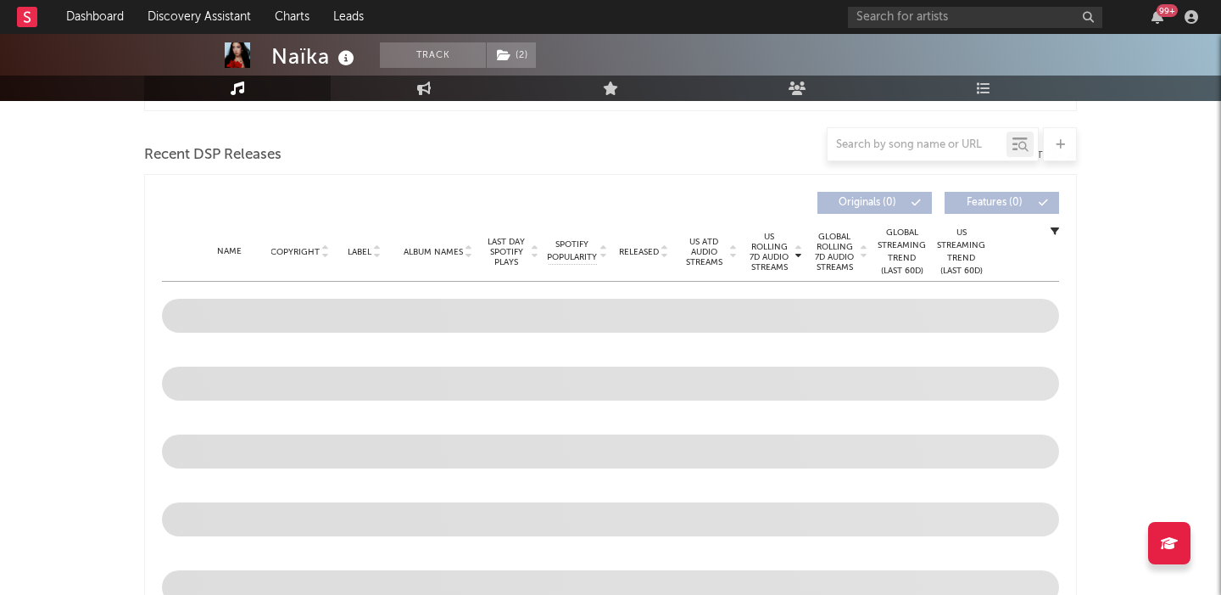
scroll to position [539, 0]
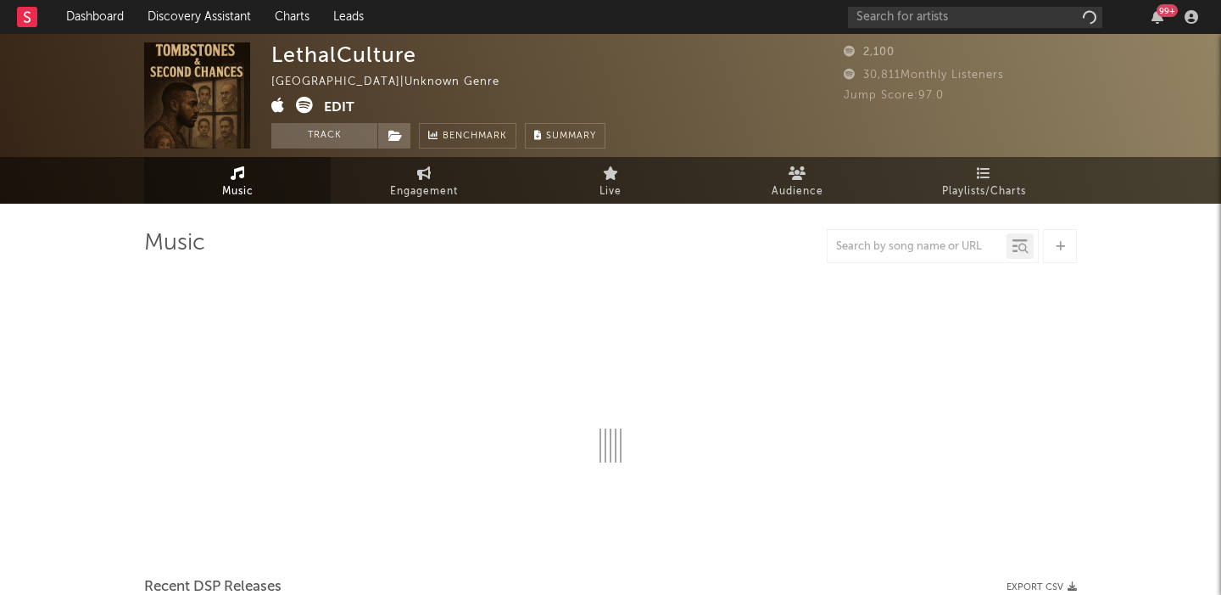
select select "1w"
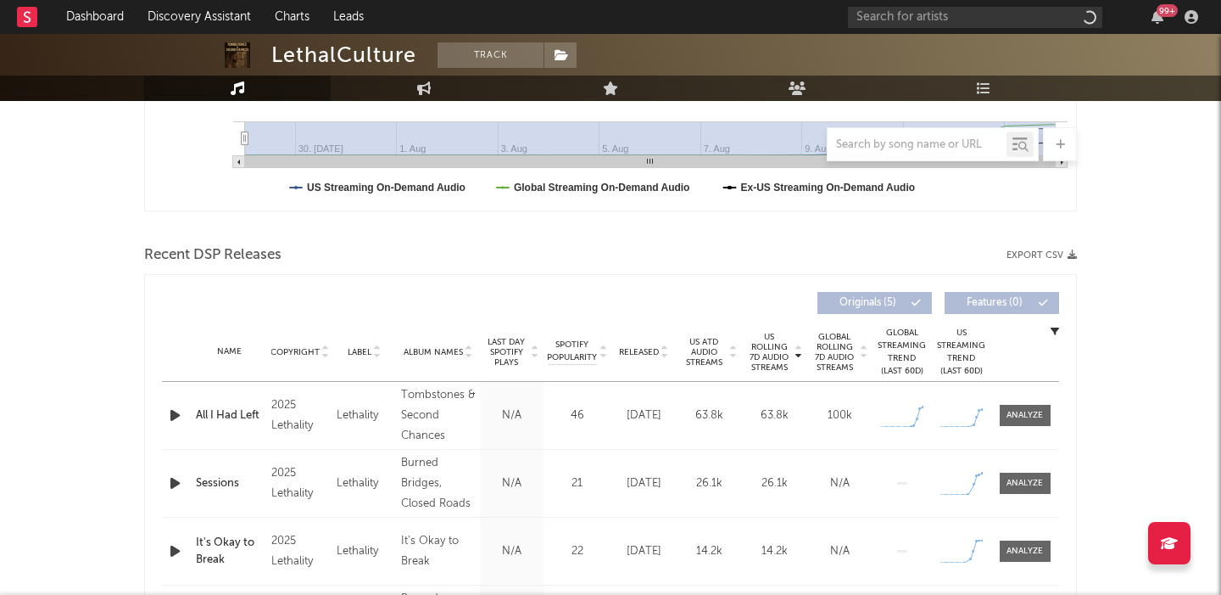
scroll to position [491, 0]
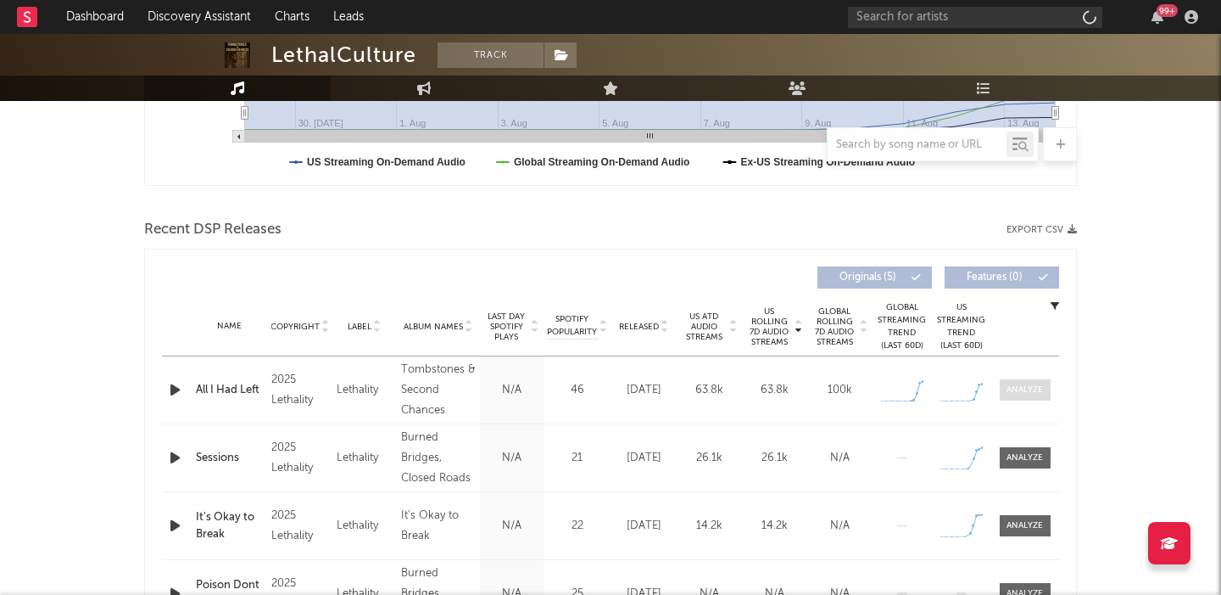
click at [1012, 386] on div at bounding box center [1025, 389] width 36 height 13
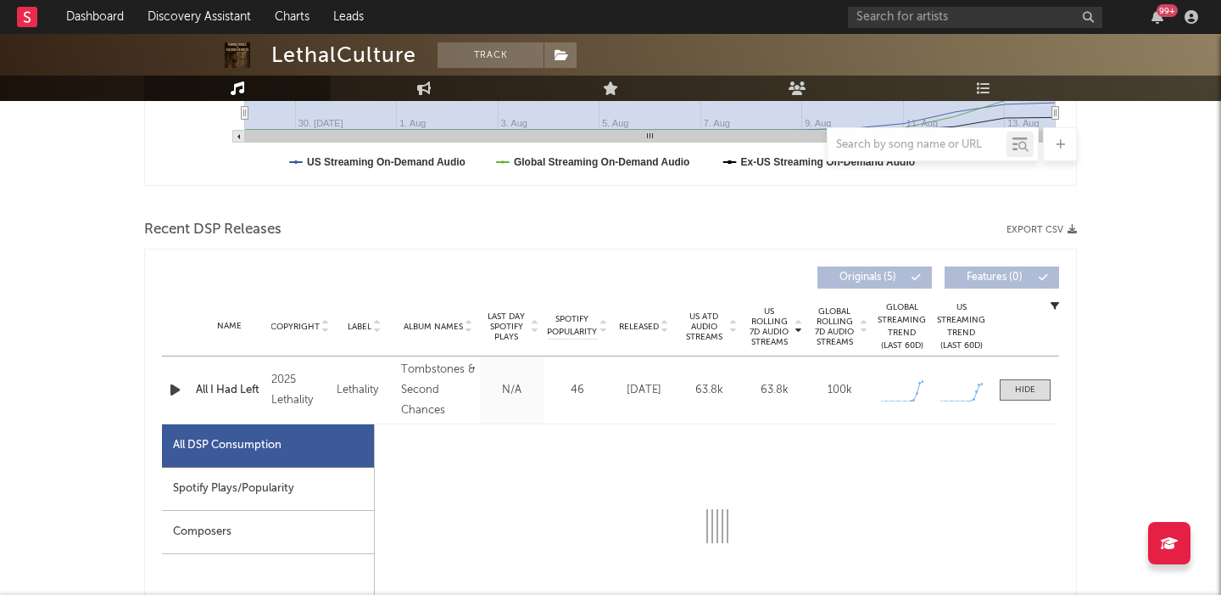
select select "1w"
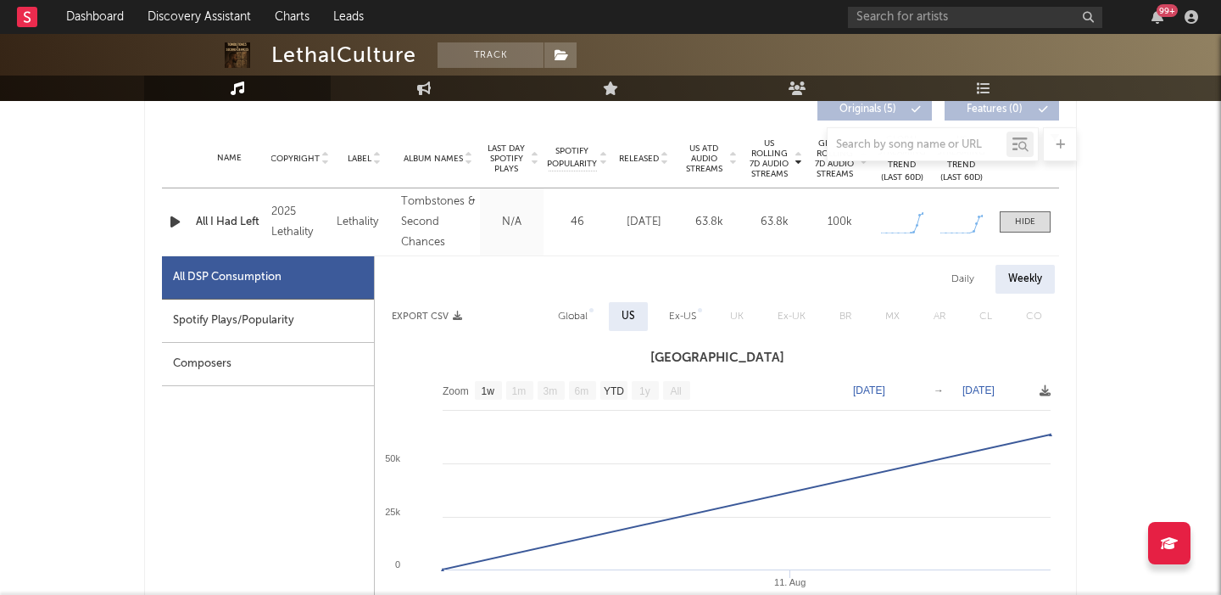
scroll to position [661, 0]
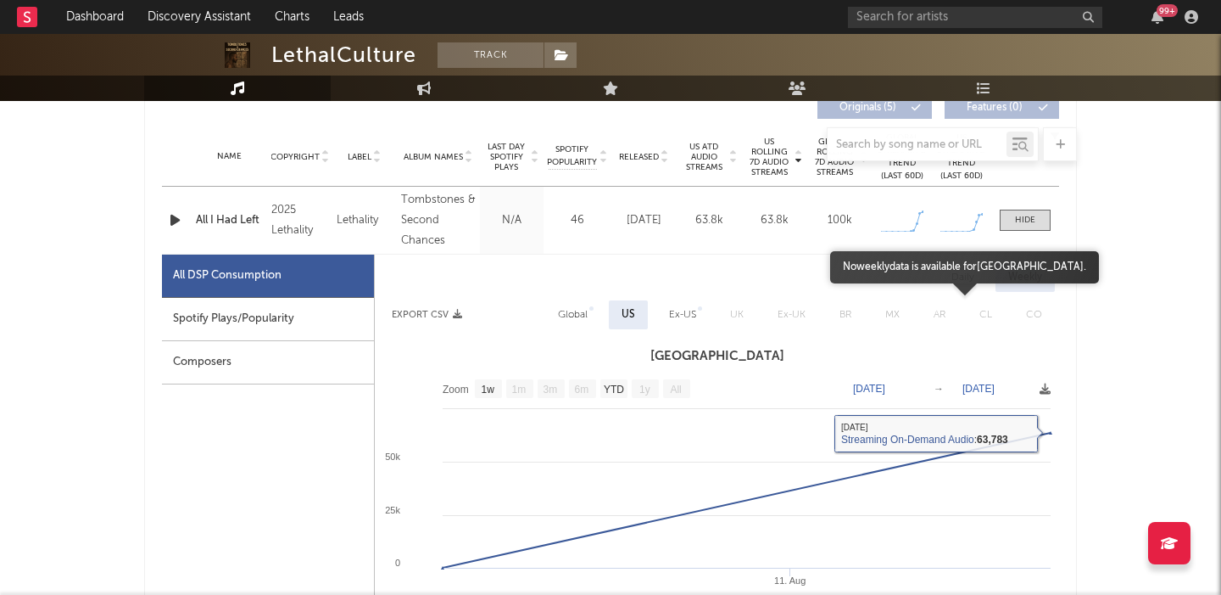
click at [965, 278] on div "Daily" at bounding box center [963, 277] width 48 height 29
select select "1w"
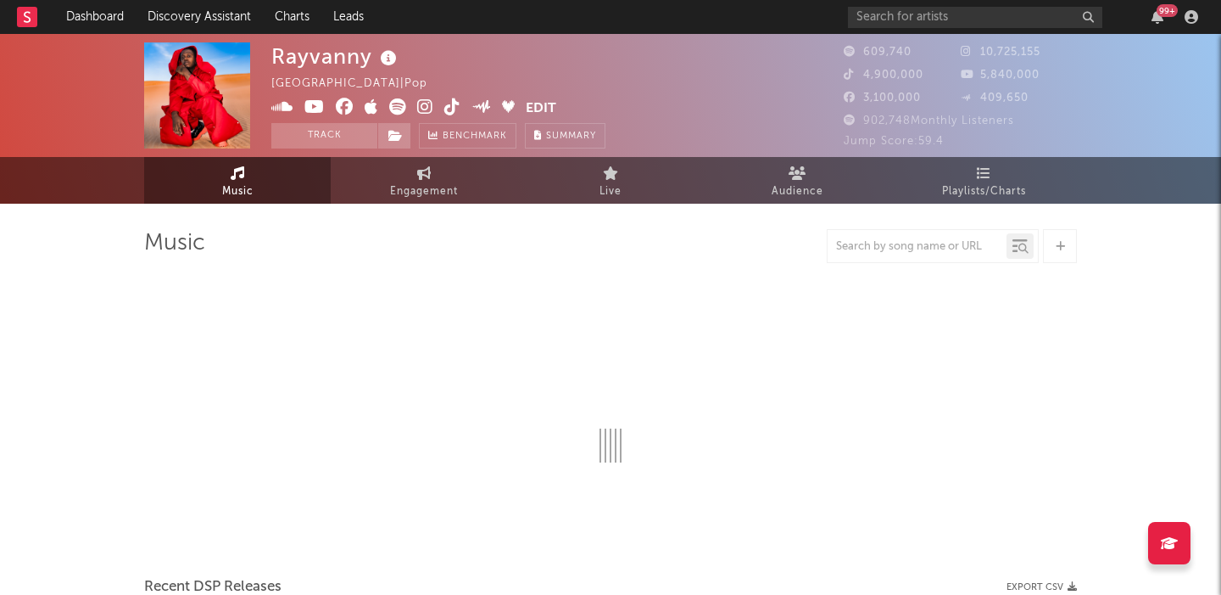
select select "6m"
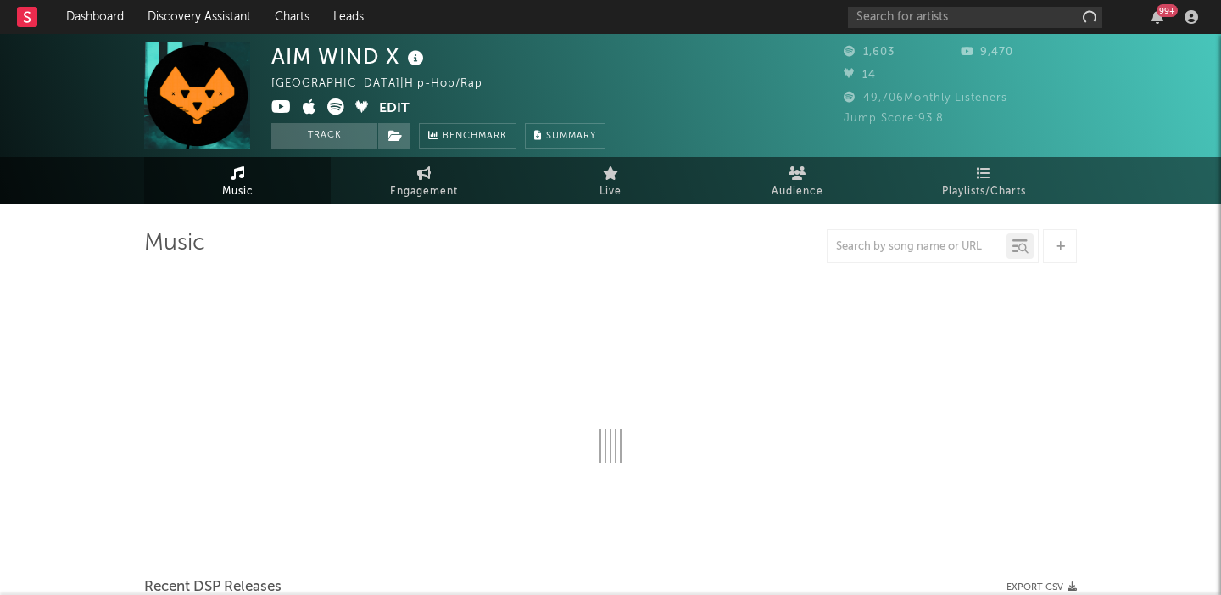
select select "1w"
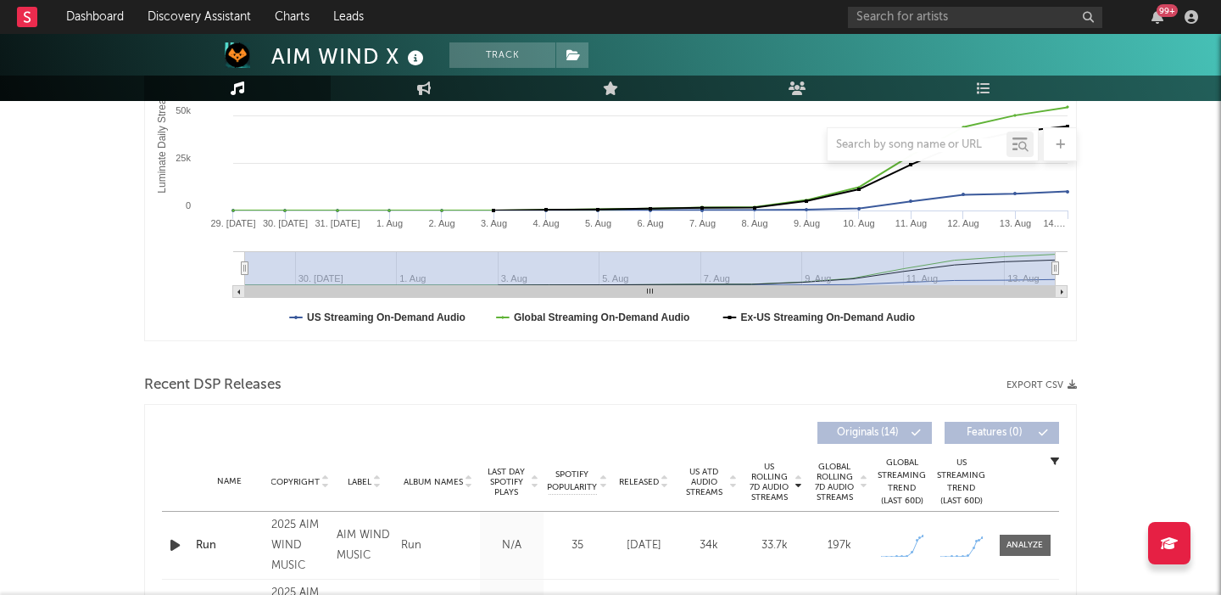
scroll to position [459, 0]
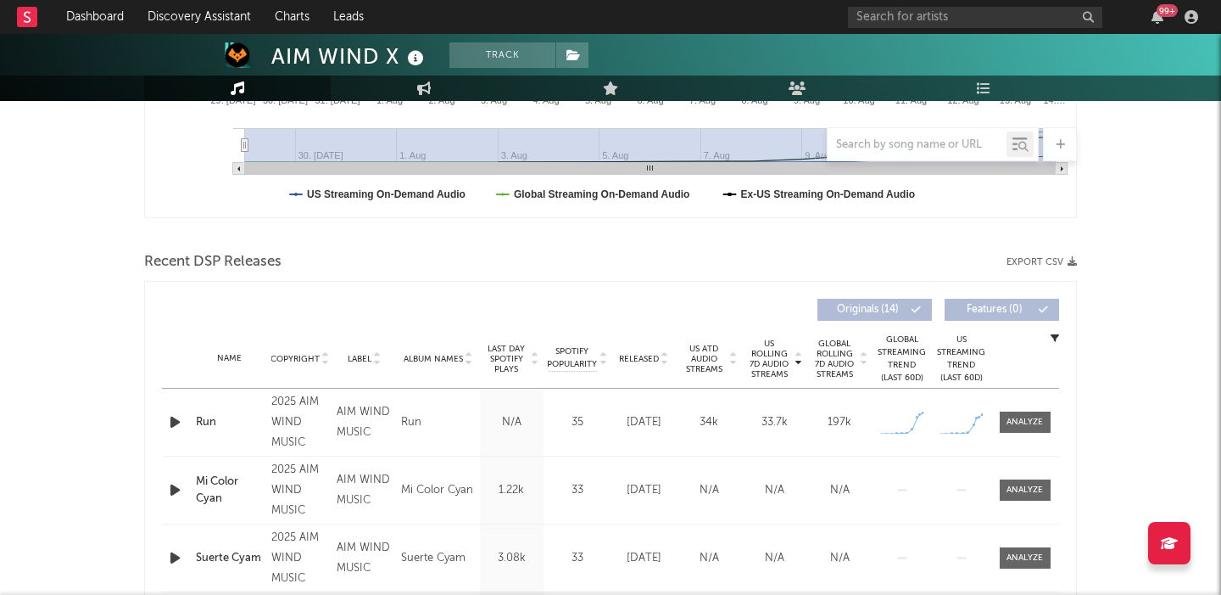
click at [172, 425] on icon "button" at bounding box center [175, 421] width 18 height 21
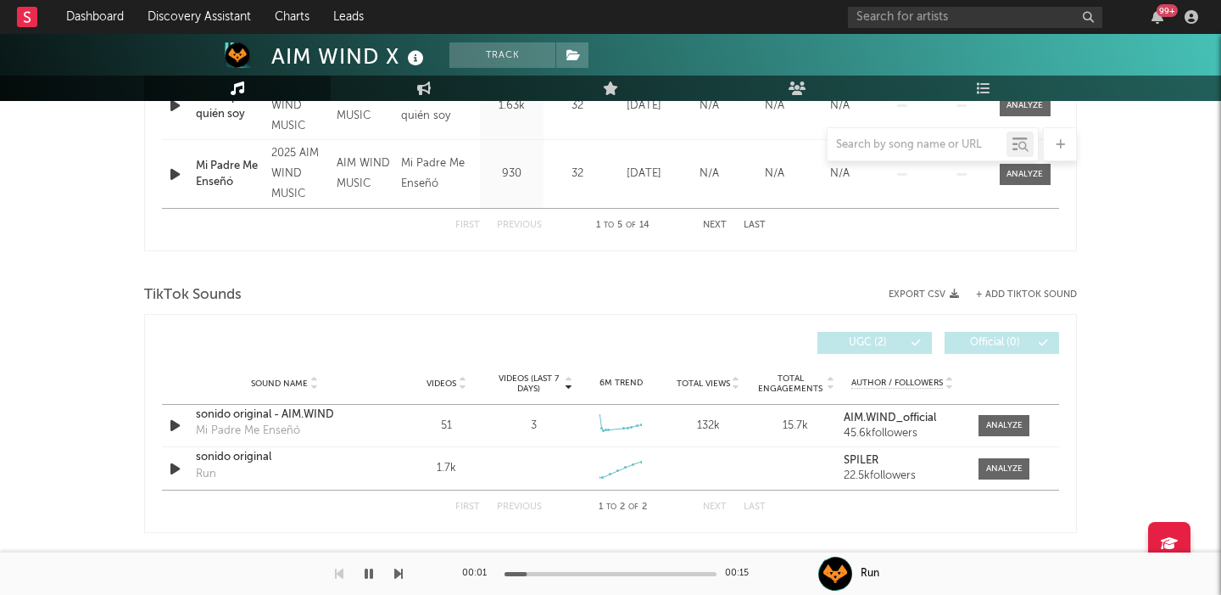
scroll to position [1103, 0]
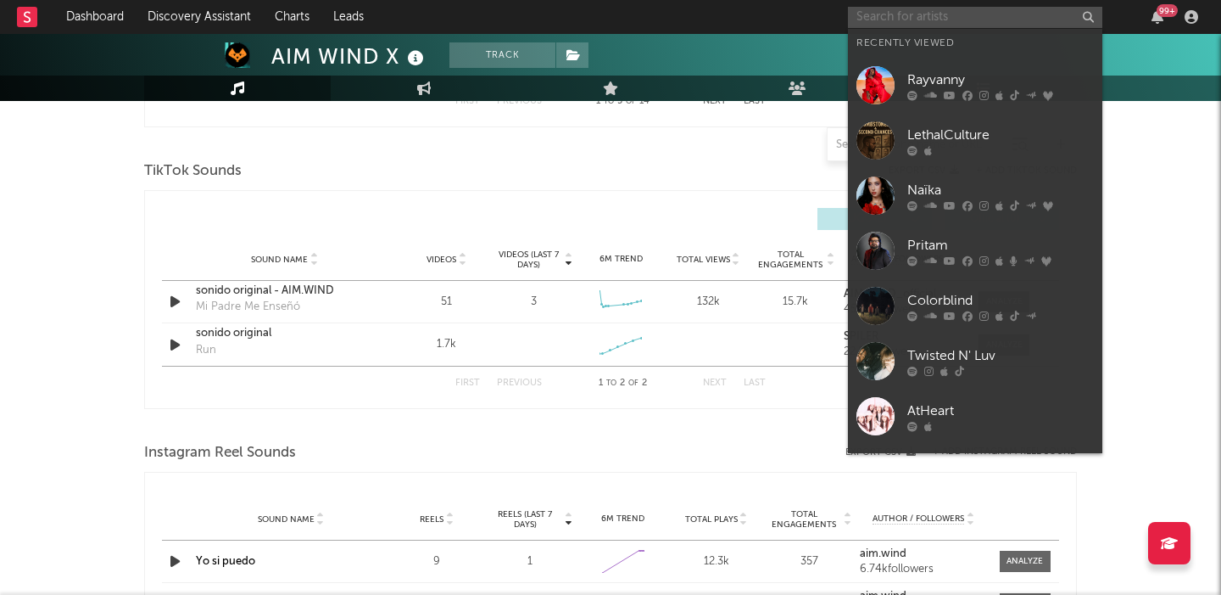
click at [874, 11] on input "text" at bounding box center [975, 17] width 254 height 21
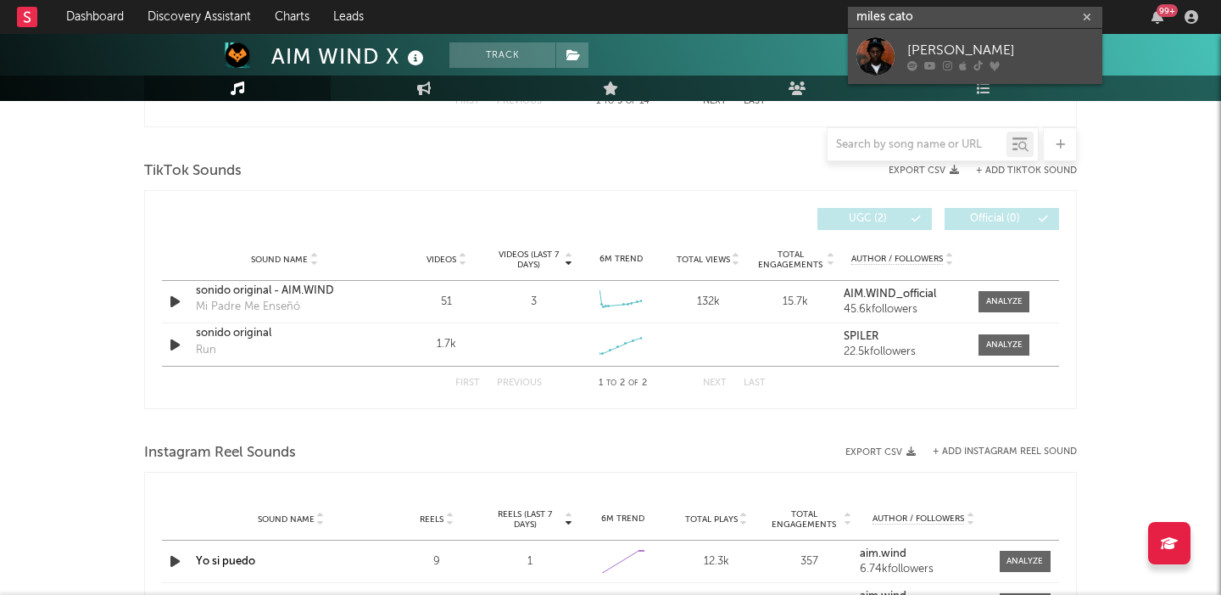
type input "miles cato"
click at [982, 61] on div at bounding box center [1001, 66] width 187 height 10
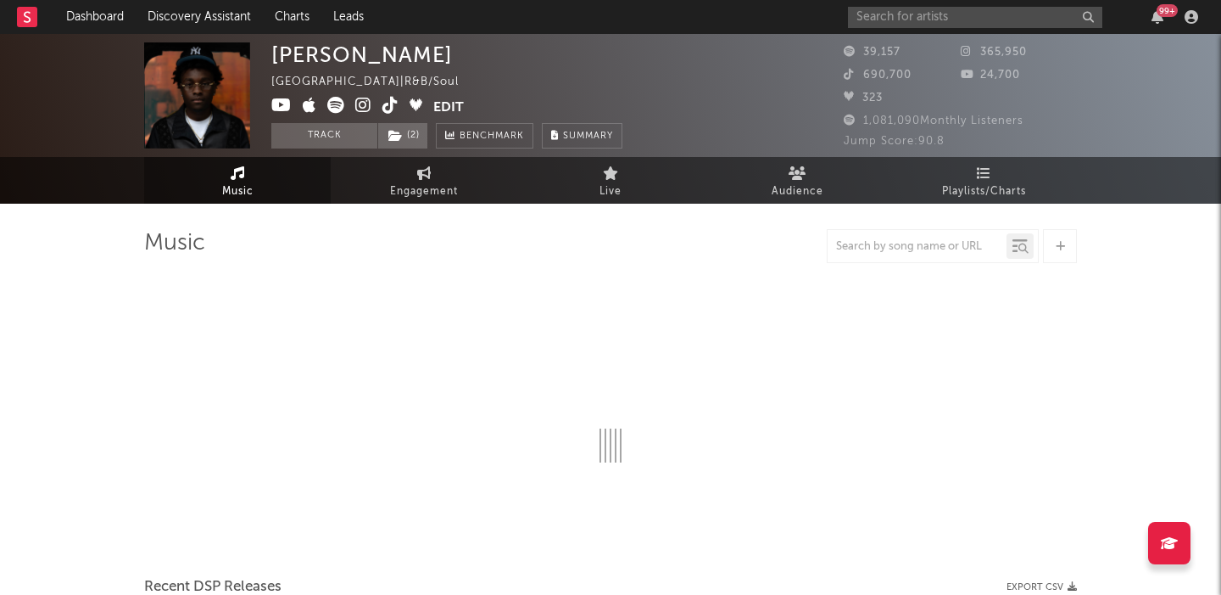
select select "1w"
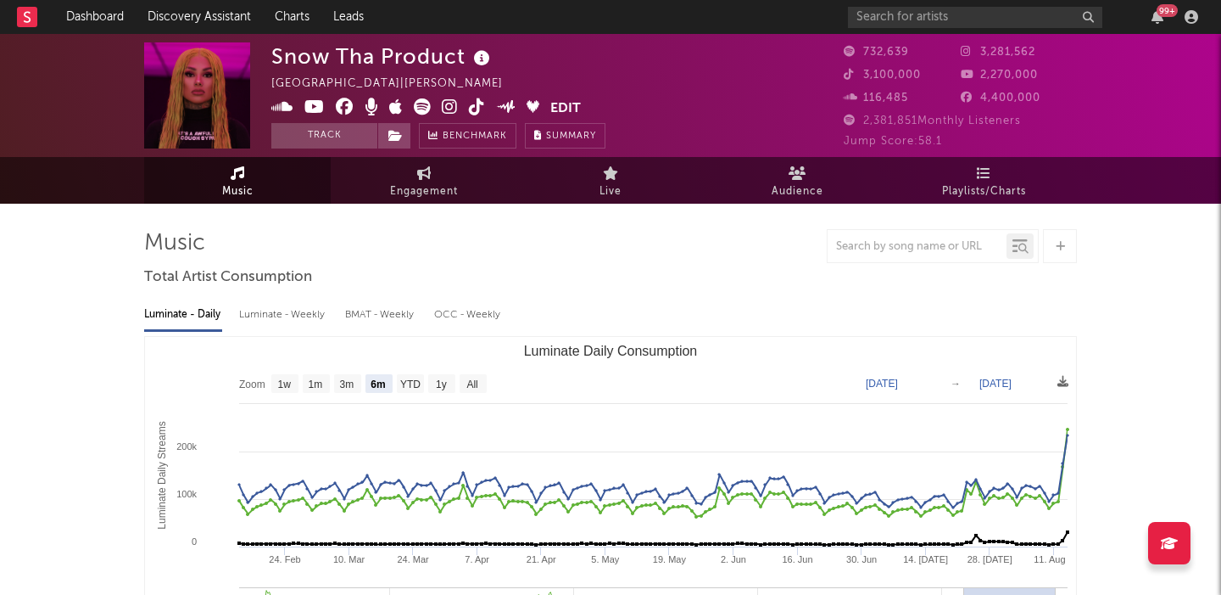
select select "6m"
click at [963, 20] on input "text" at bounding box center [975, 17] width 254 height 21
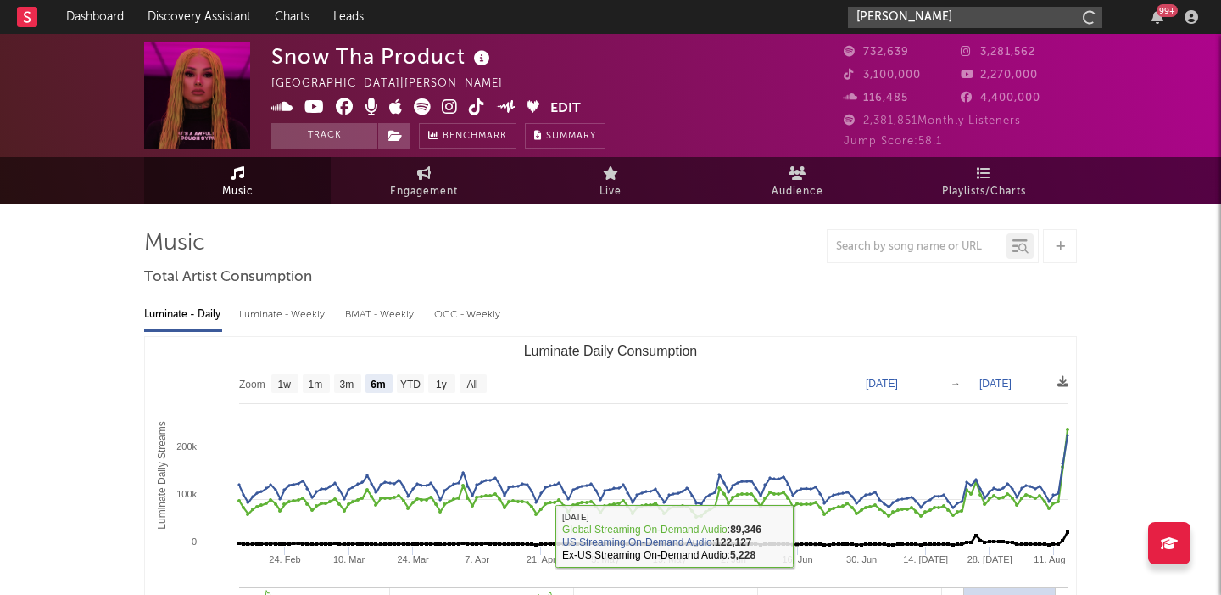
type input "[PERSON_NAME]"
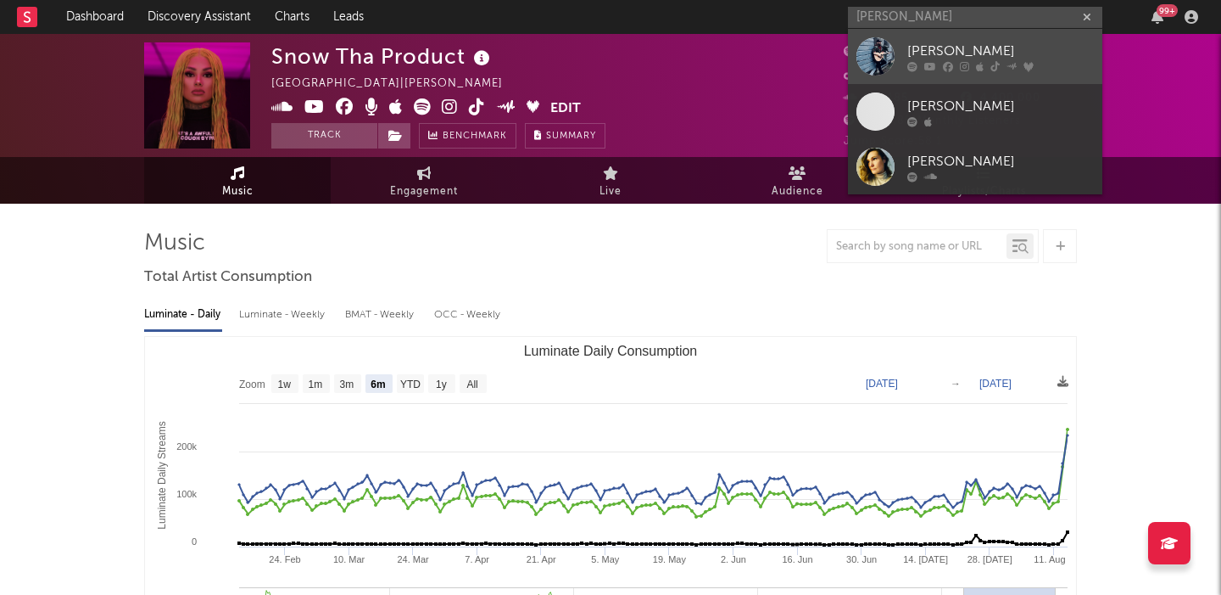
click at [941, 55] on div "[PERSON_NAME]" at bounding box center [1001, 51] width 187 height 20
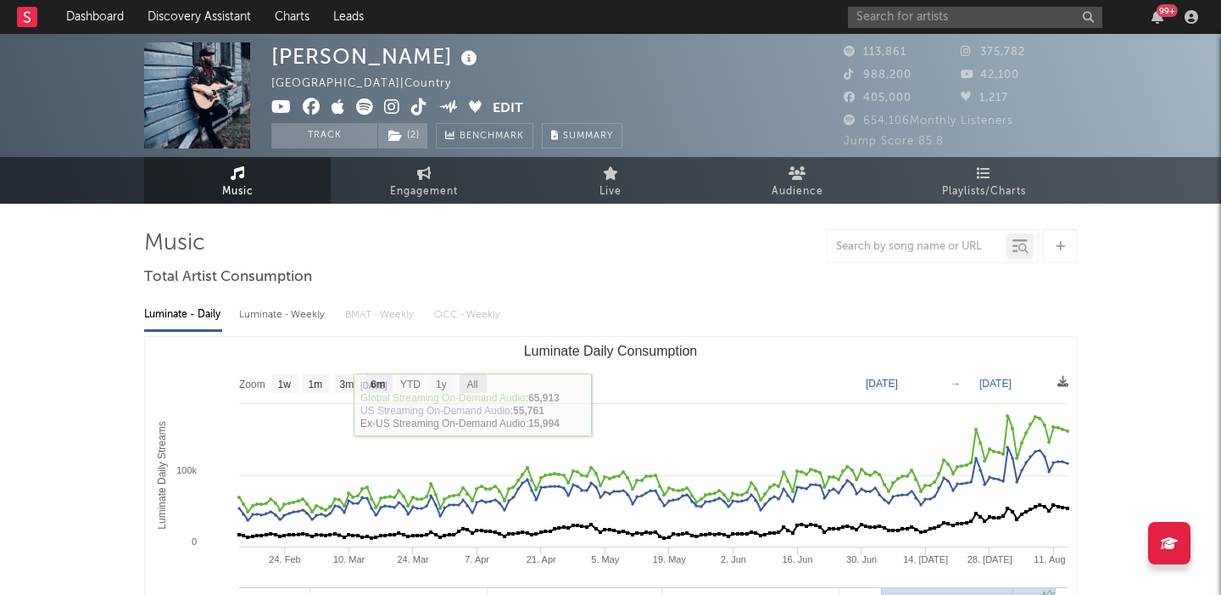
click at [475, 384] on text "All" at bounding box center [472, 384] width 11 height 12
select select "All"
type input "2023-04-30"
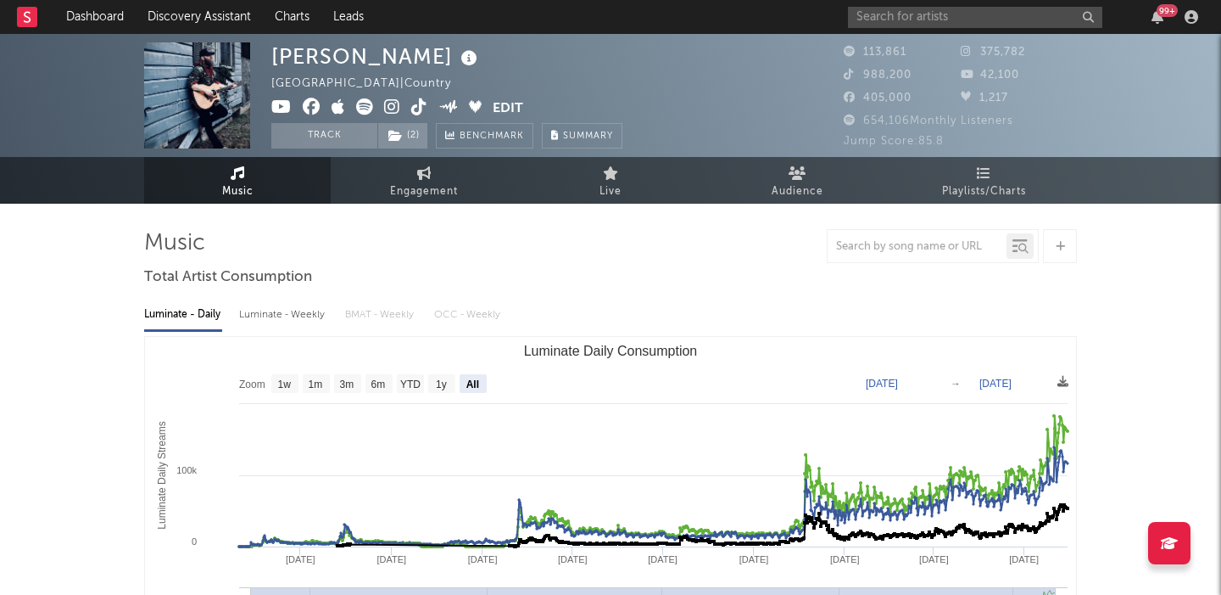
click at [293, 317] on div "Luminate - Weekly" at bounding box center [283, 314] width 89 height 29
select select "6m"
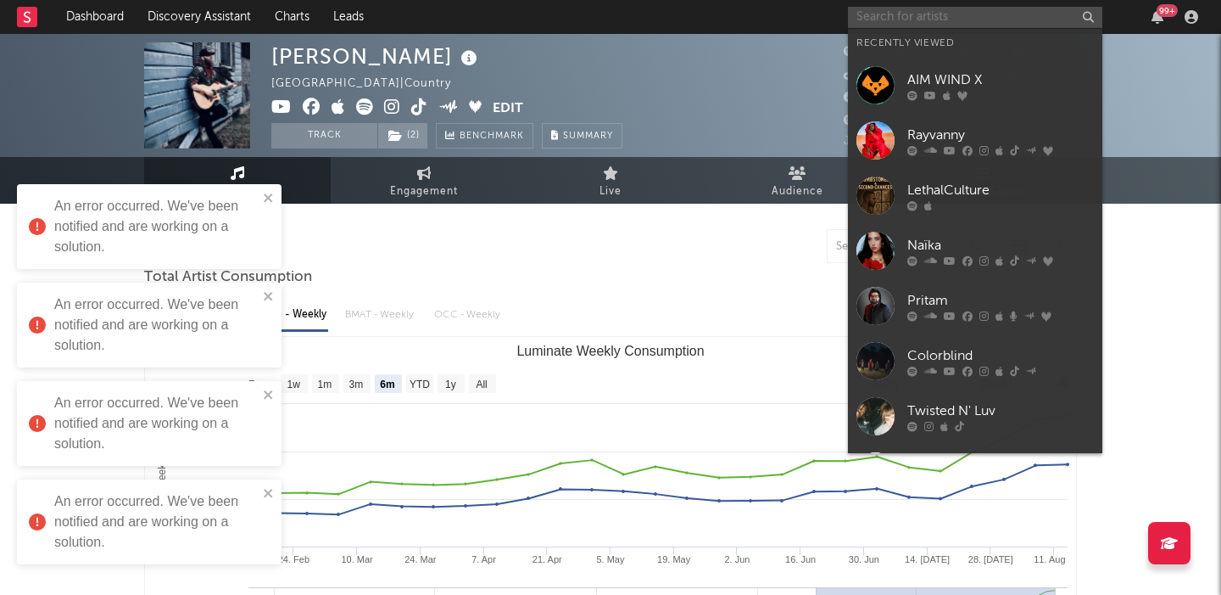
click at [931, 22] on input "text" at bounding box center [975, 17] width 254 height 21
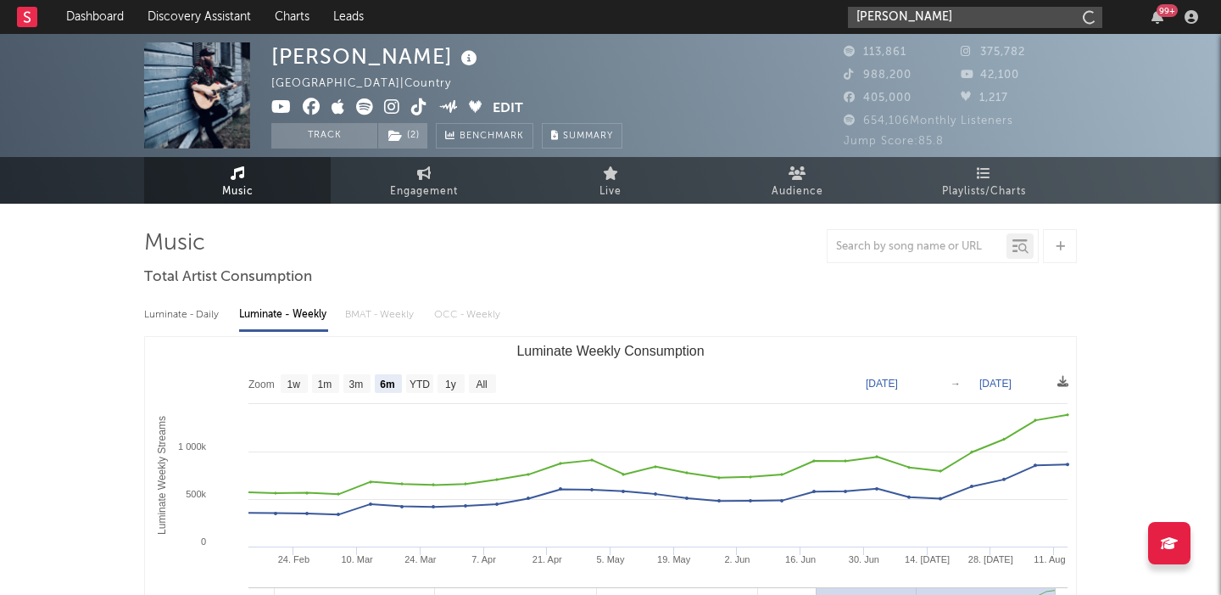
type input "bella kay"
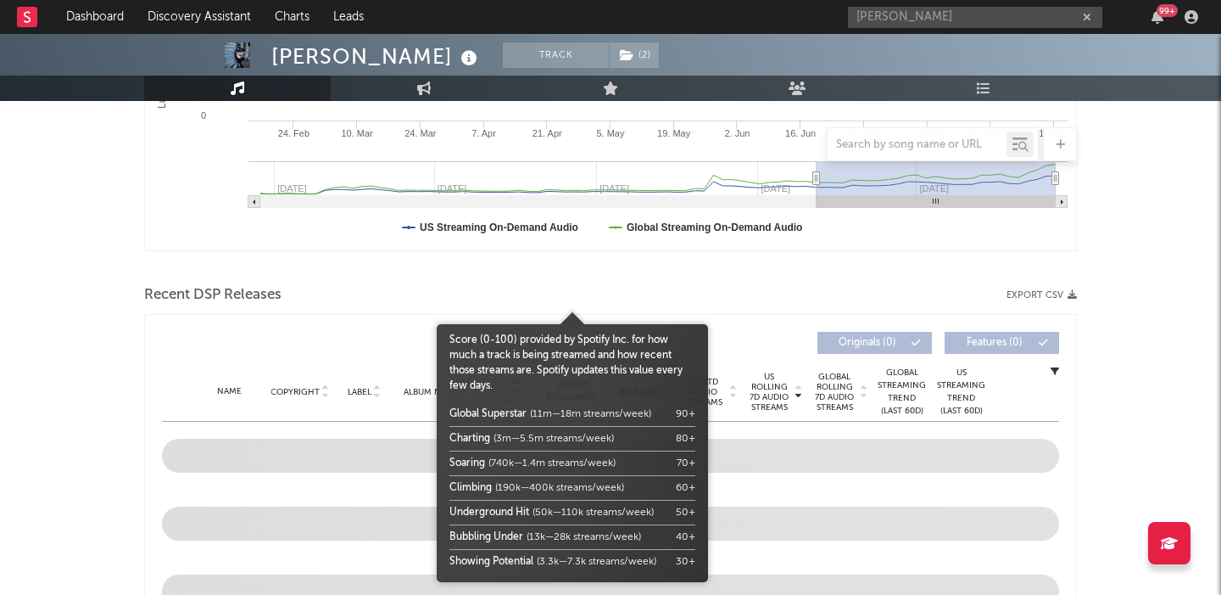
scroll to position [522, 0]
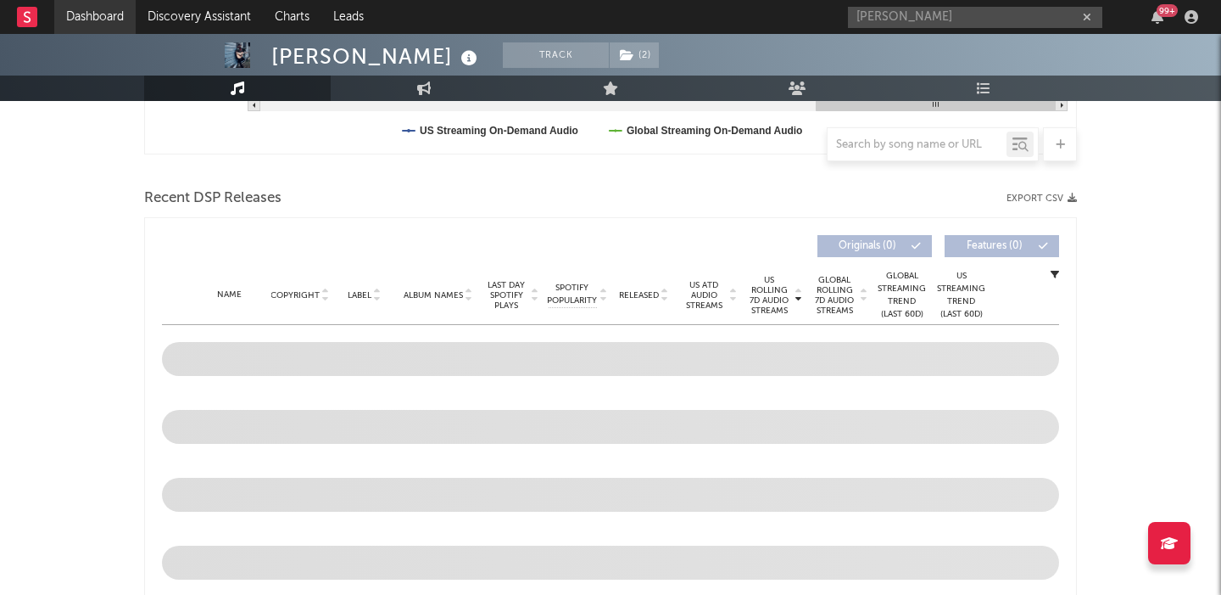
click at [118, 6] on link "Dashboard" at bounding box center [94, 17] width 81 height 34
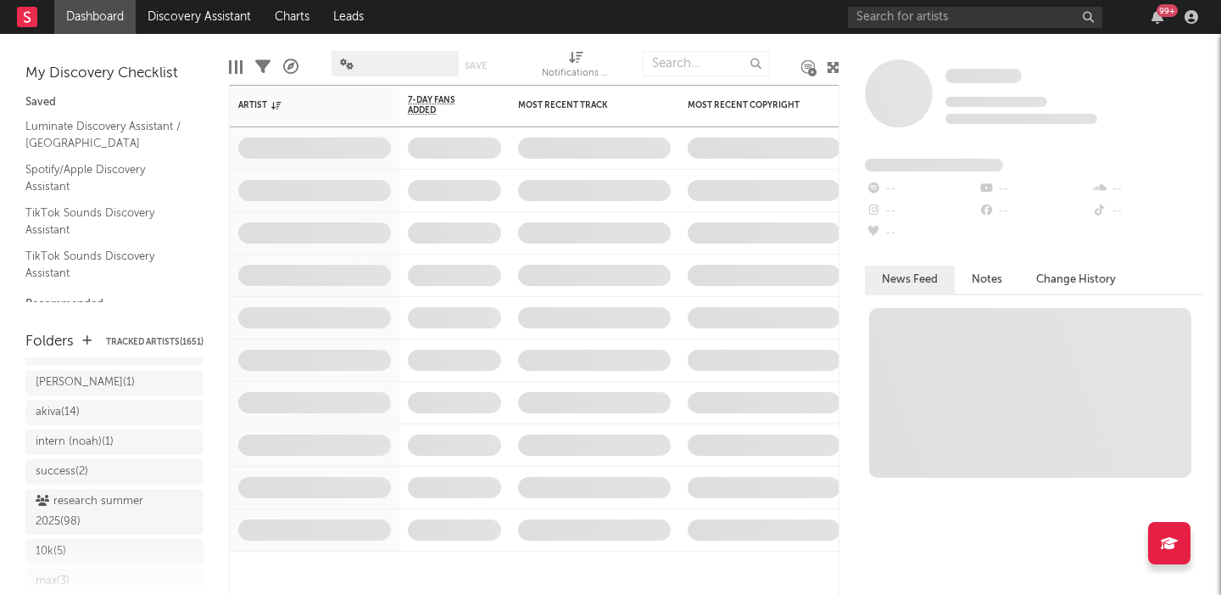
scroll to position [190, 0]
click at [212, 20] on link "Discovery Assistant" at bounding box center [199, 17] width 127 height 34
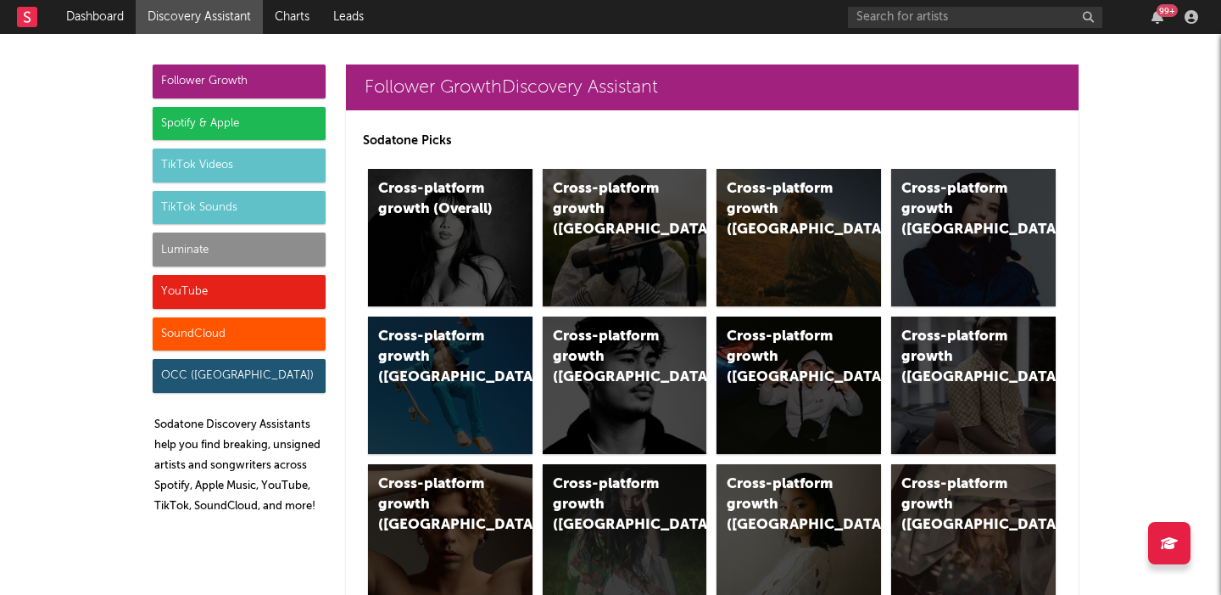
click at [249, 166] on div "TikTok Videos" at bounding box center [239, 165] width 173 height 34
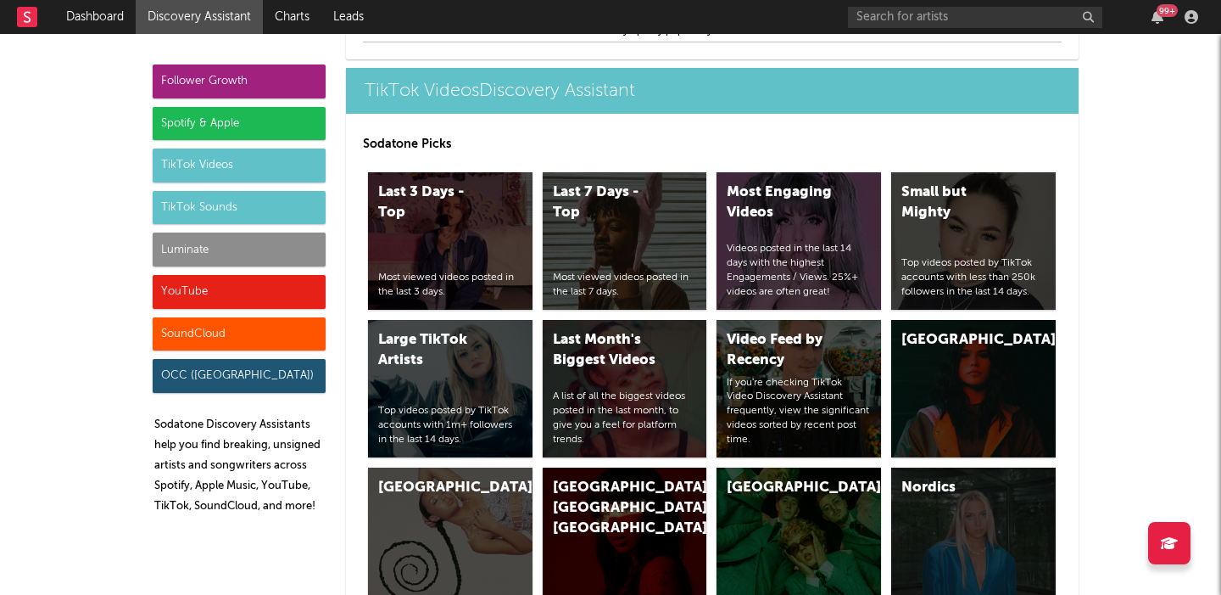
click at [248, 209] on div "TikTok Sounds" at bounding box center [239, 208] width 173 height 34
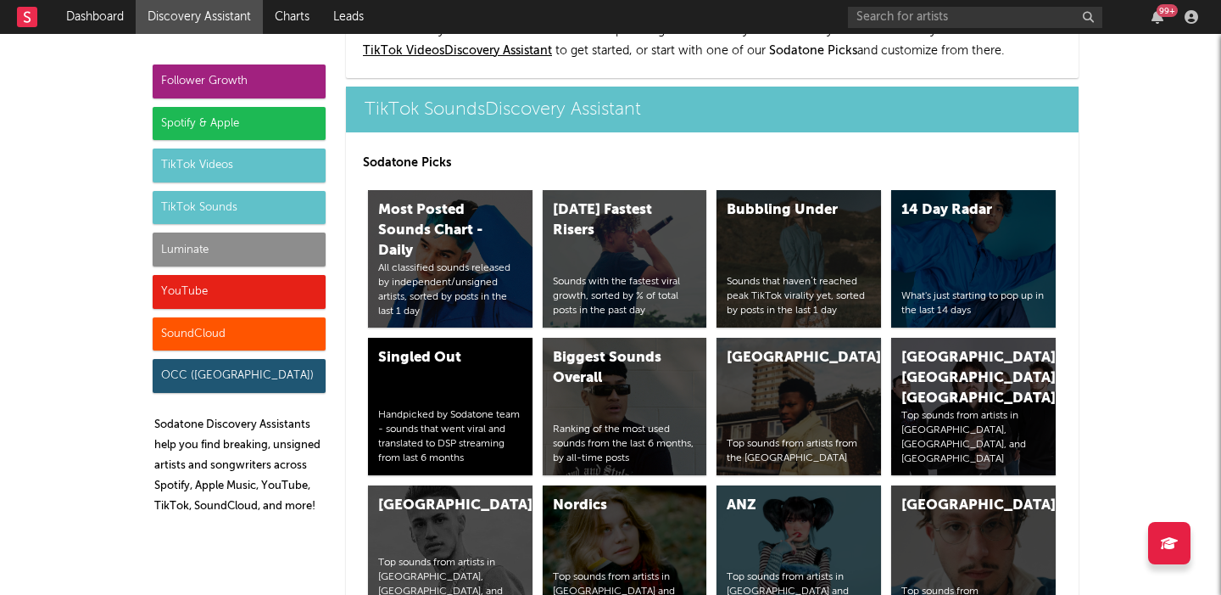
scroll to position [6329, 0]
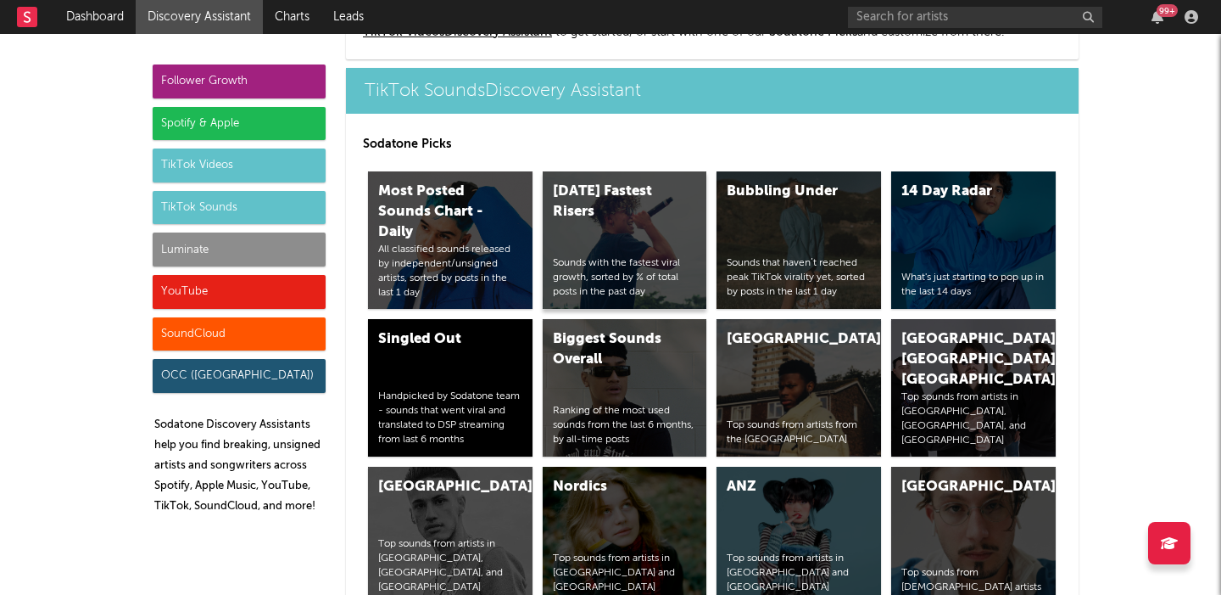
click at [651, 220] on div "Today's Fastest Risers" at bounding box center [610, 202] width 115 height 41
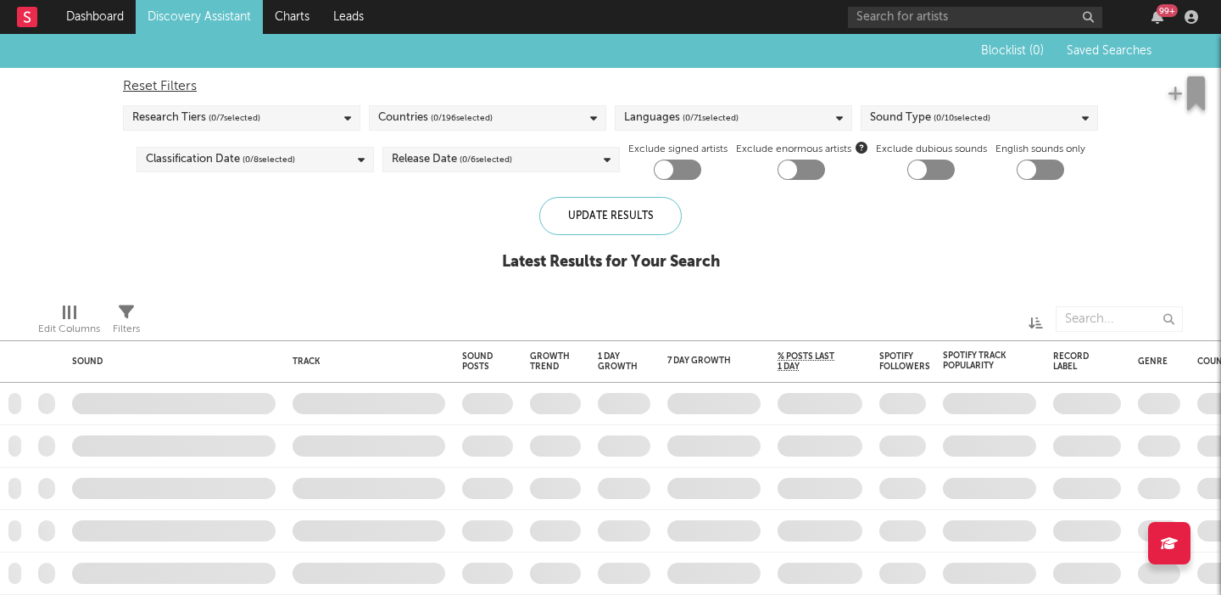
checkbox input "true"
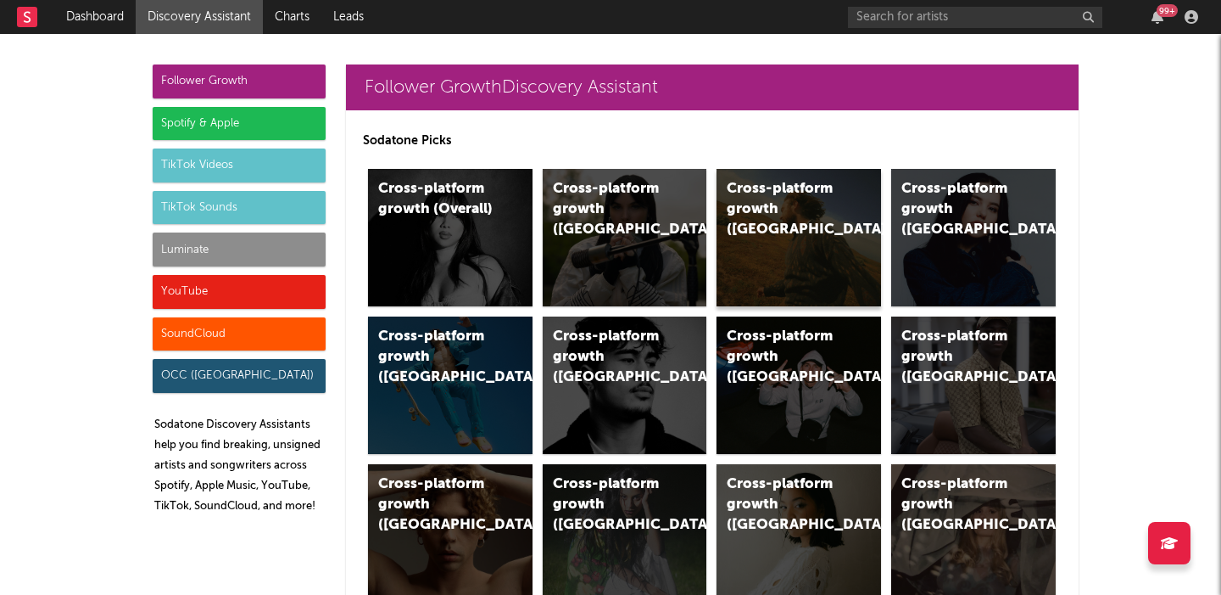
click at [818, 231] on div "Cross-platform growth (US)" at bounding box center [799, 237] width 165 height 137
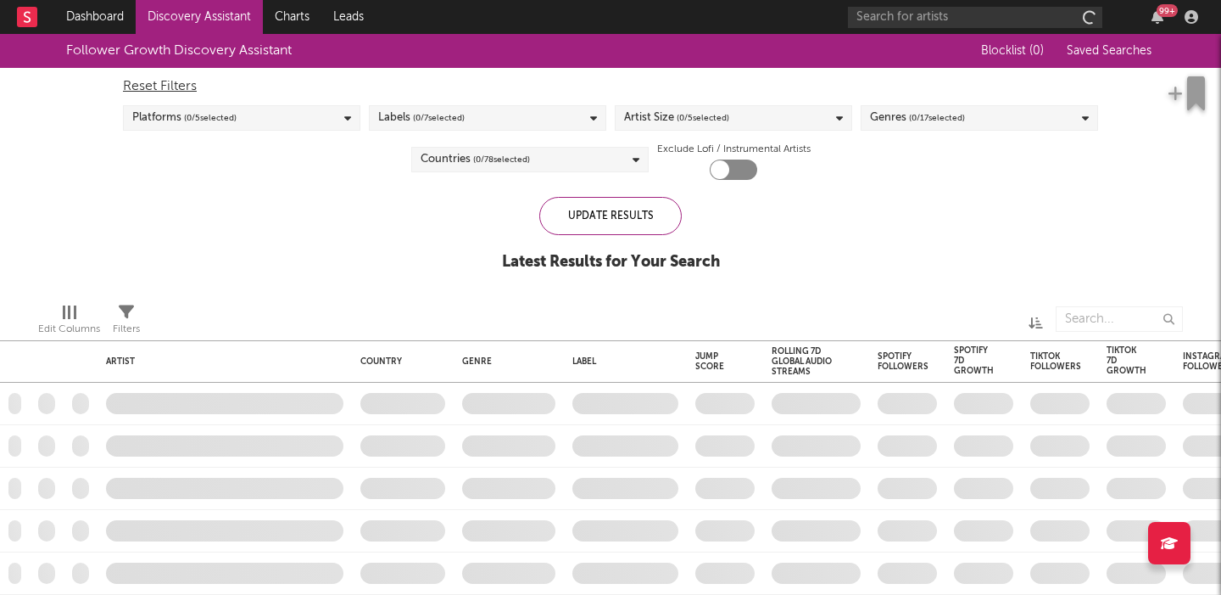
checkbox input "true"
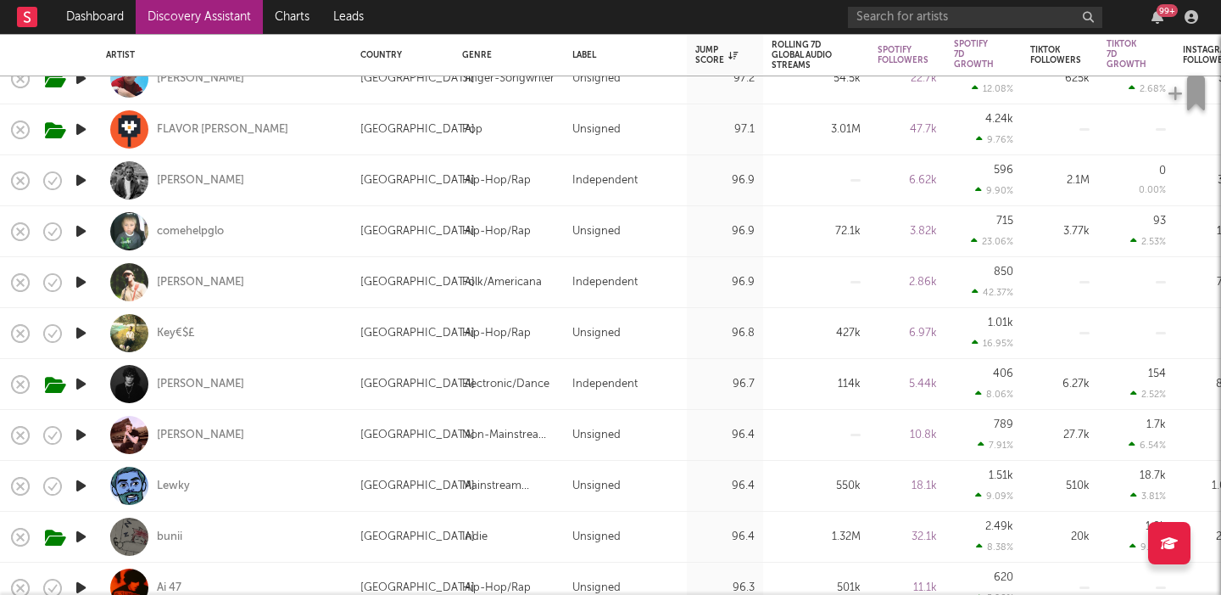
click at [80, 281] on icon "button" at bounding box center [81, 281] width 18 height 21
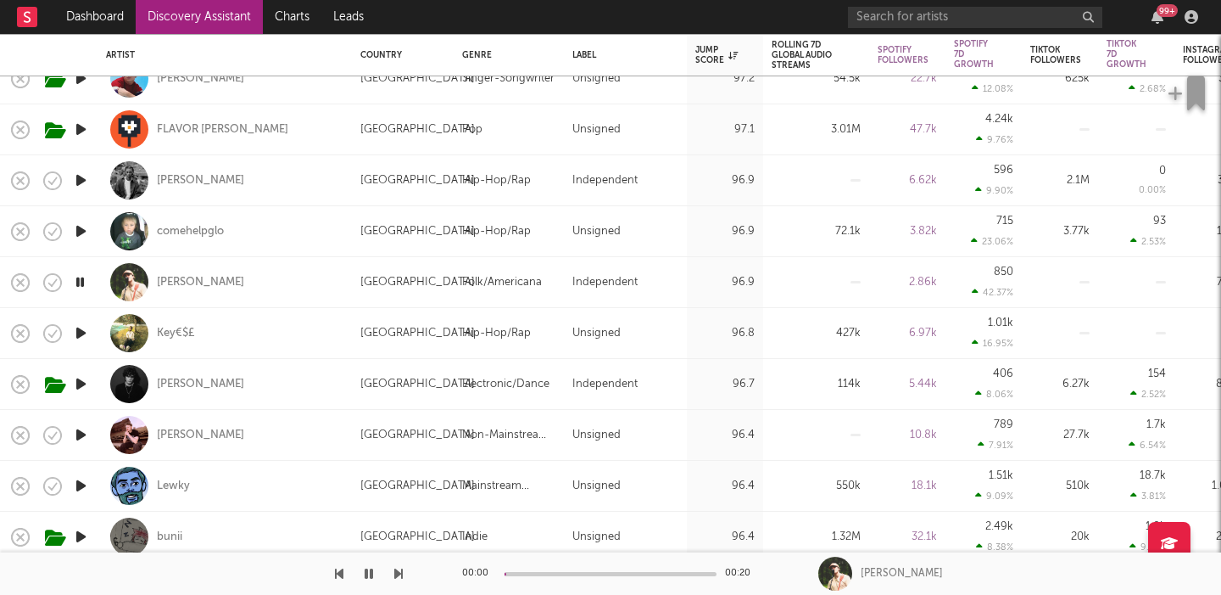
click at [321, 267] on div "William Toll" at bounding box center [224, 282] width 237 height 50
select select "1w"
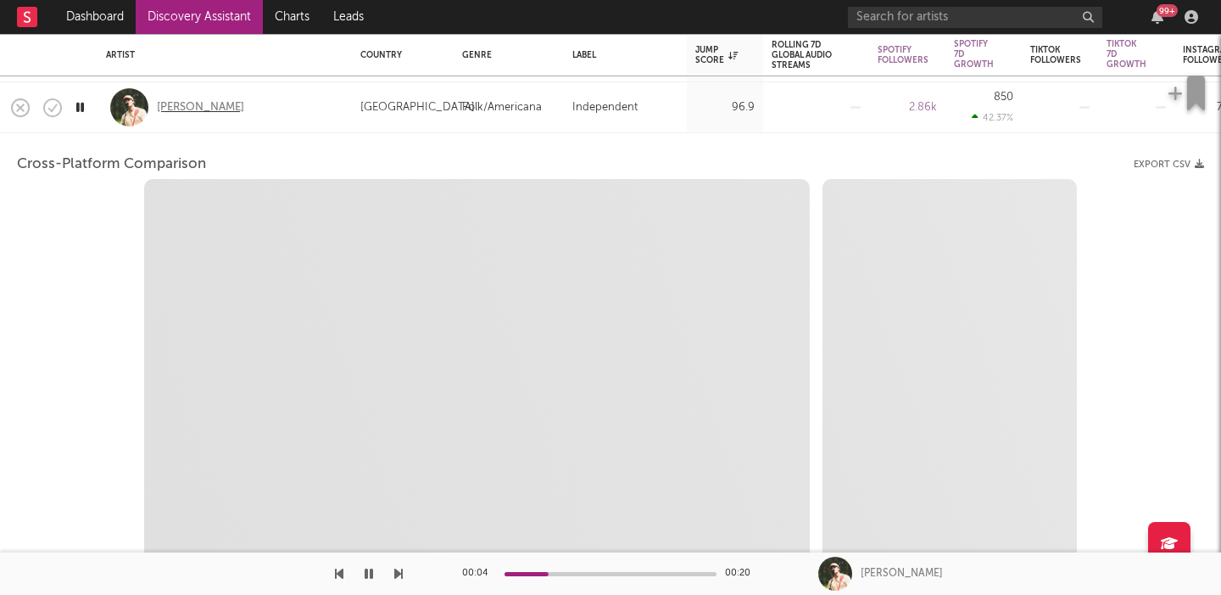
click at [195, 109] on div "William Toll" at bounding box center [200, 107] width 87 height 15
select select "1w"
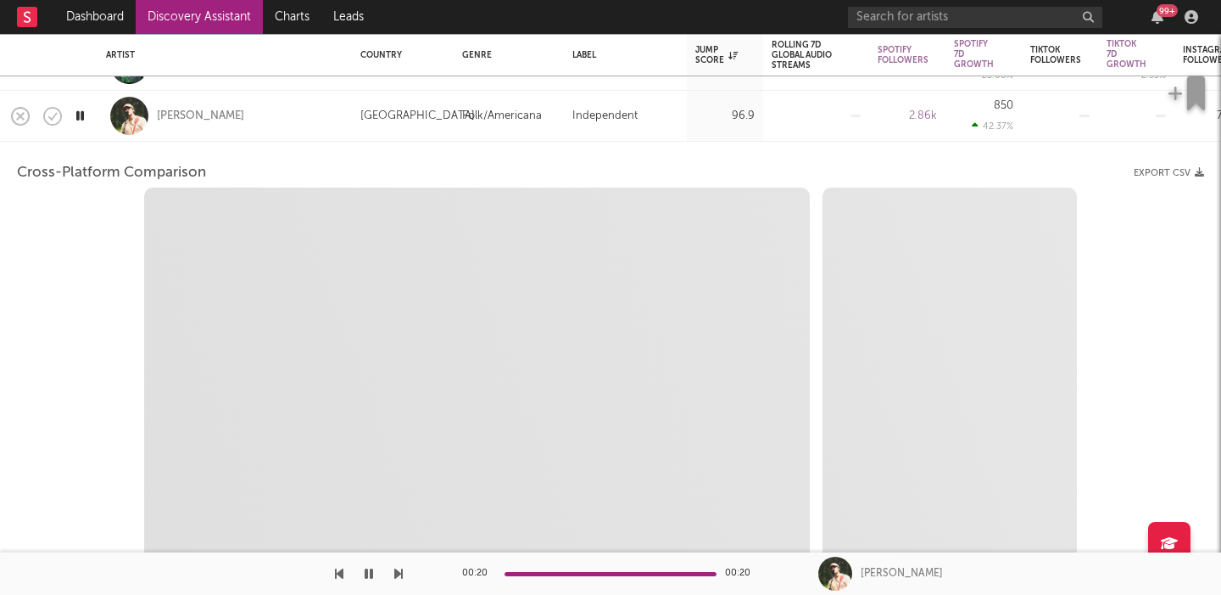
select select "1m"
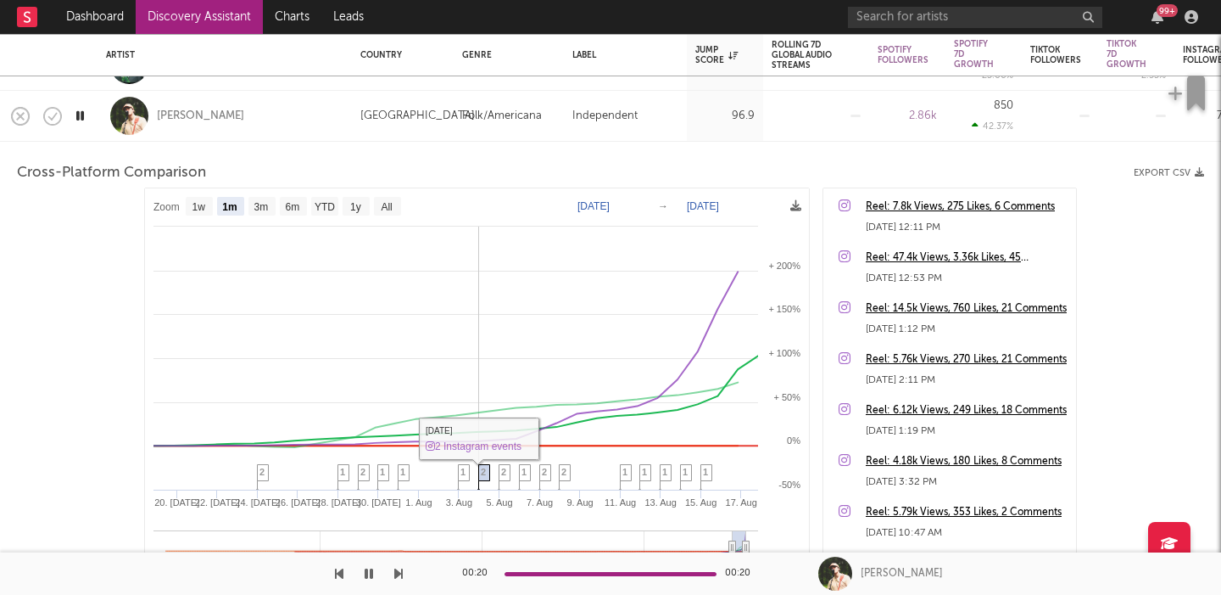
click at [484, 472] on span "2" at bounding box center [483, 472] width 5 height 10
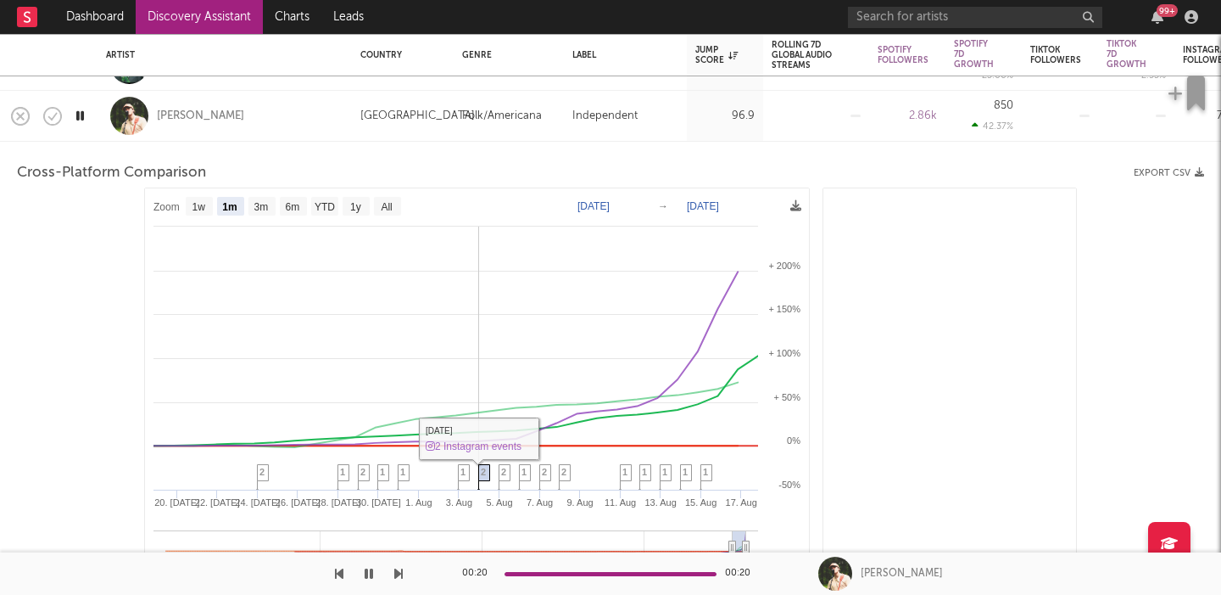
scroll to position [611, 0]
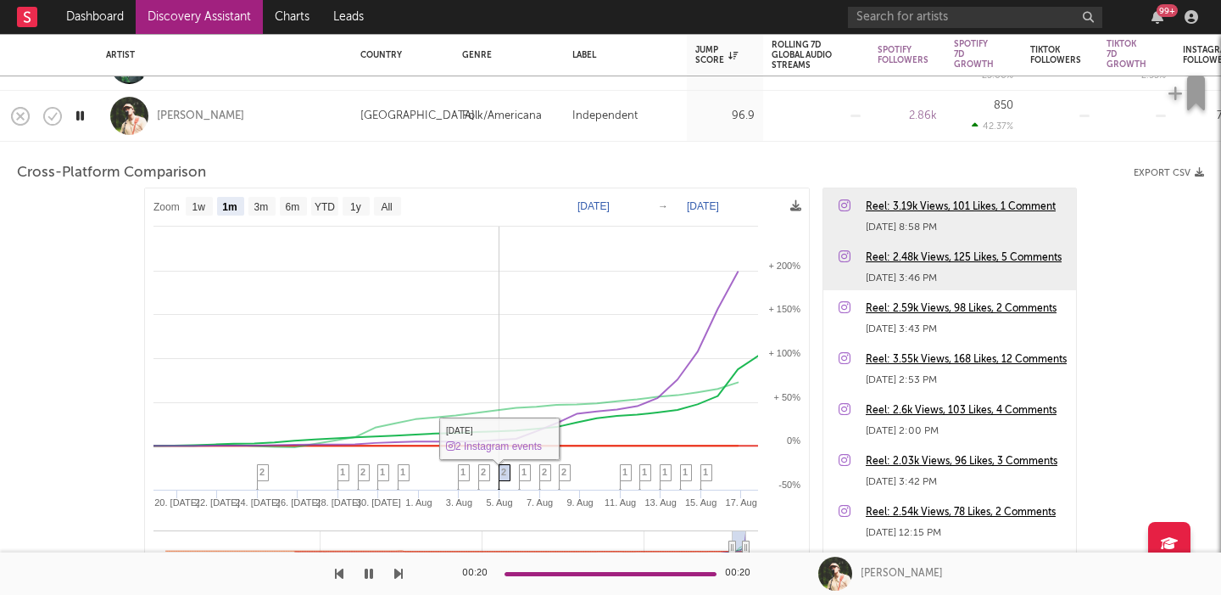
click at [503, 473] on span "2" at bounding box center [503, 472] width 5 height 10
click at [527, 471] on span "1" at bounding box center [524, 472] width 5 height 10
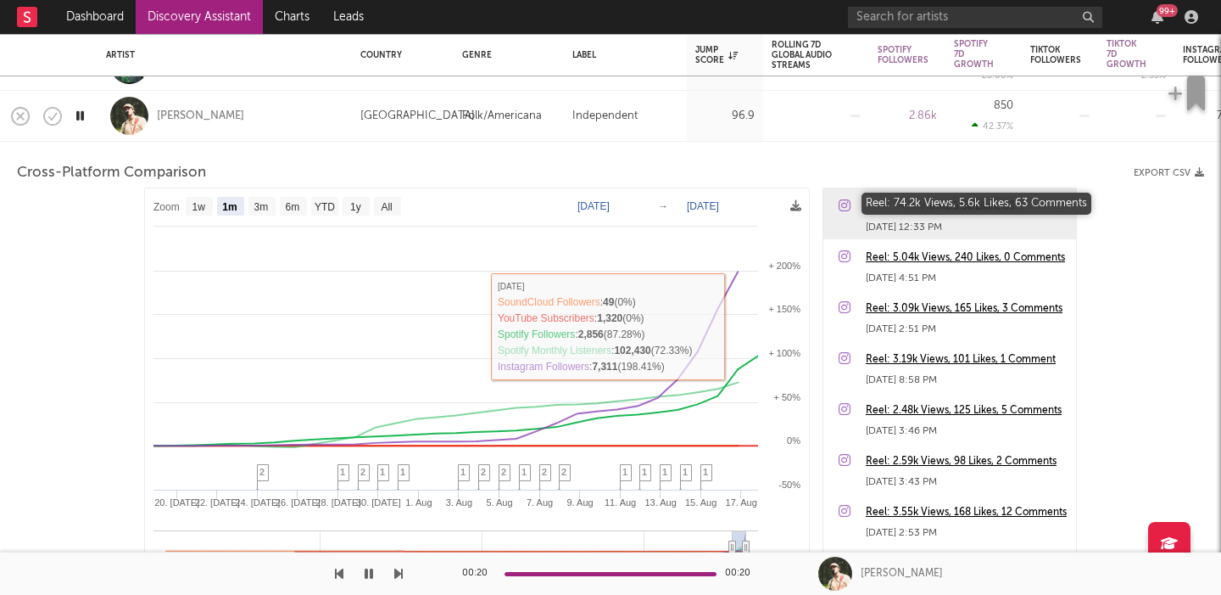
click at [913, 203] on div "Reel: 74.2k Views, 5.6k Likes, 63 Comments" at bounding box center [967, 207] width 202 height 20
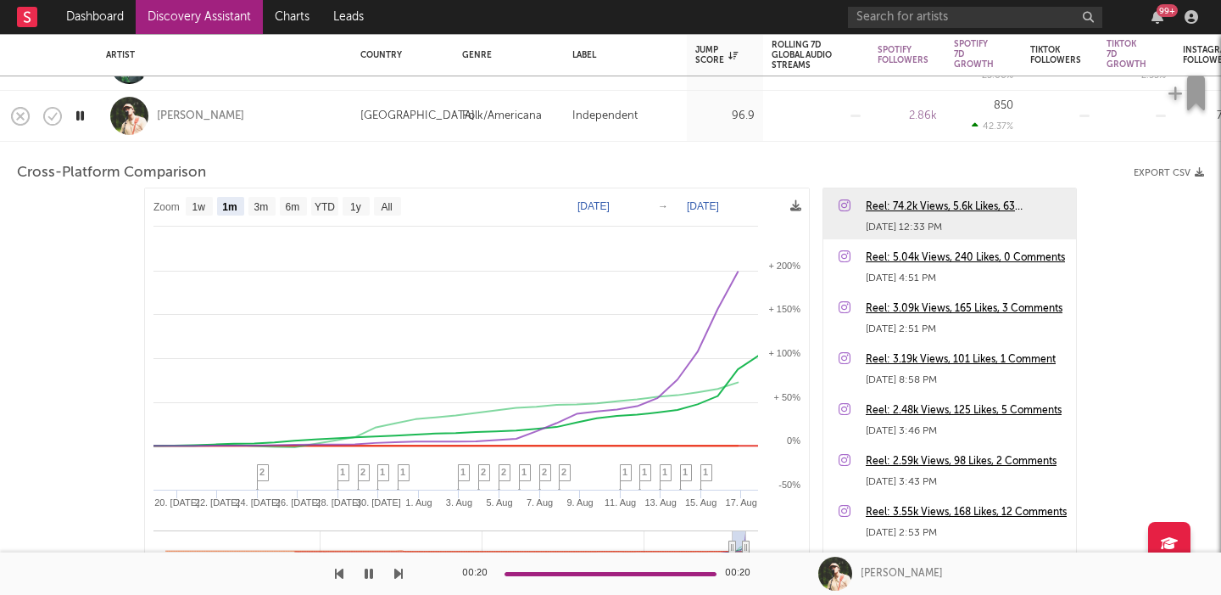
click at [331, 121] on div "[PERSON_NAME]" at bounding box center [224, 116] width 237 height 50
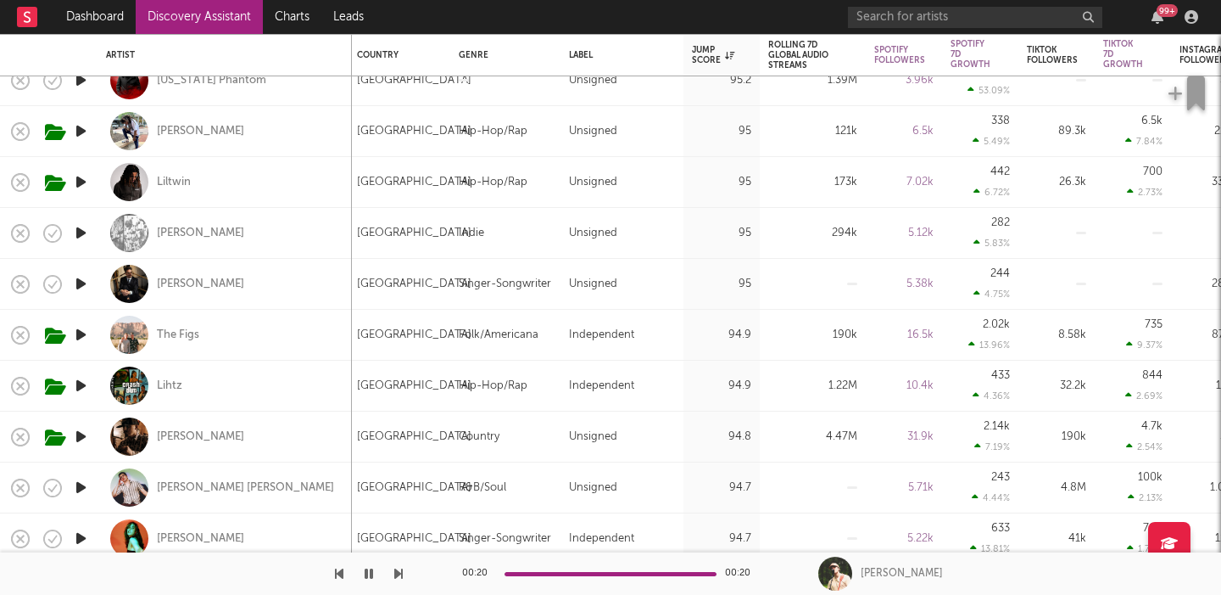
click at [81, 232] on icon "button" at bounding box center [81, 232] width 18 height 21
click at [171, 236] on div "[PERSON_NAME]" at bounding box center [200, 233] width 87 height 15
click at [80, 282] on icon "button" at bounding box center [81, 283] width 18 height 21
click at [248, 277] on div "Wolfberg" at bounding box center [224, 284] width 237 height 50
select select "1w"
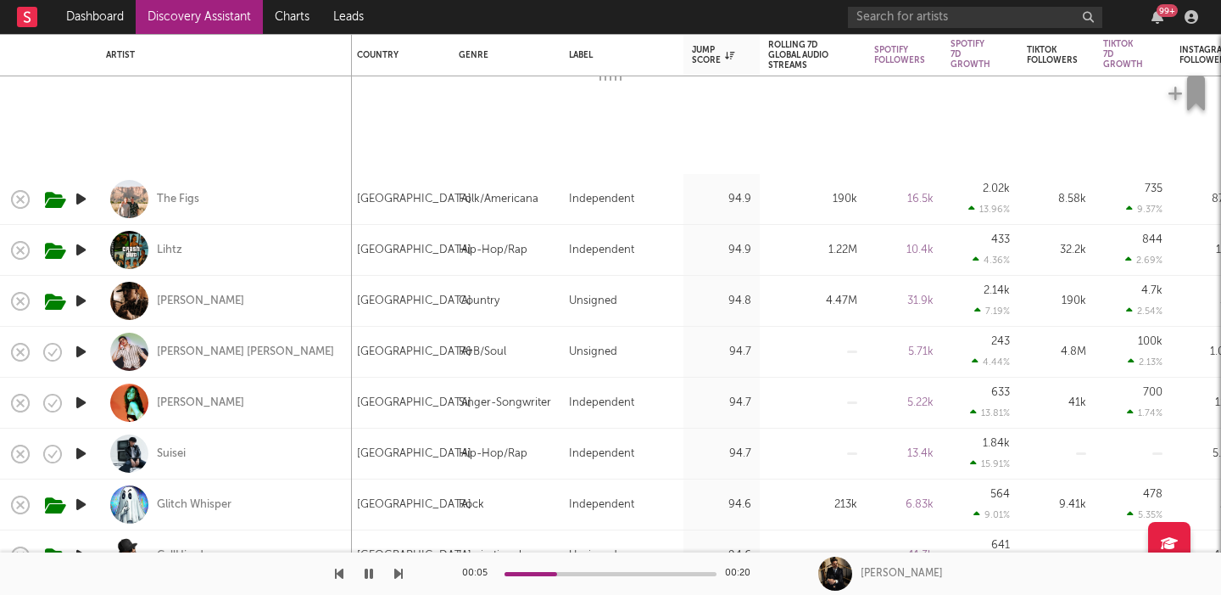
select select "1w"
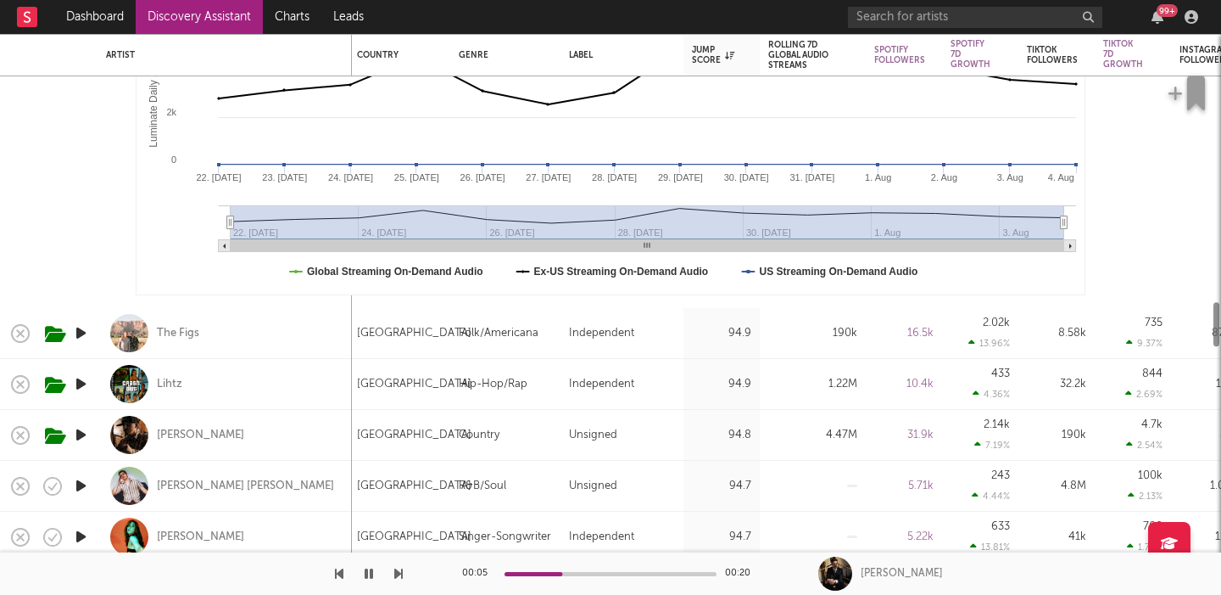
select select "1m"
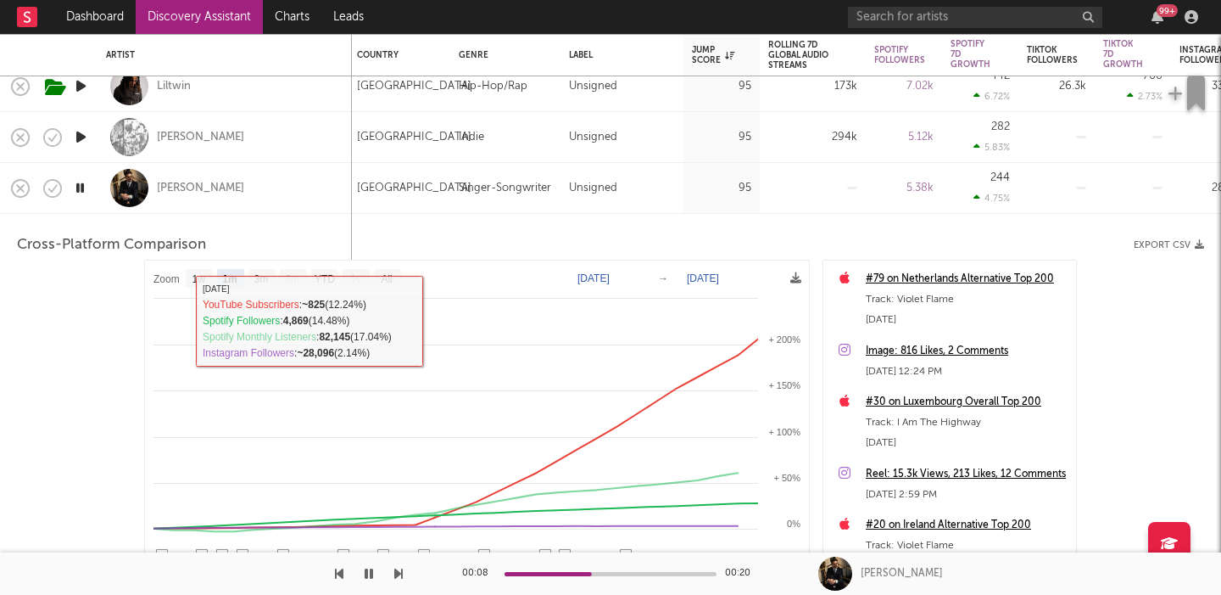
click at [300, 187] on div "Wolfberg" at bounding box center [224, 188] width 237 height 50
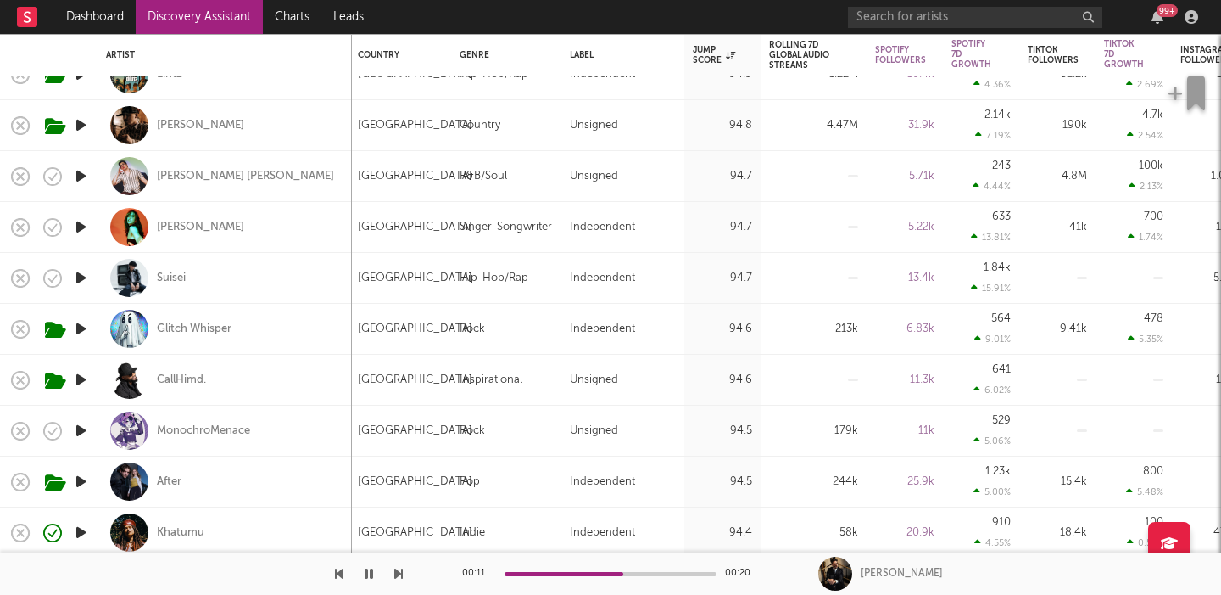
click at [255, 309] on div "Glitch Whisper" at bounding box center [224, 329] width 237 height 50
select select "1w"
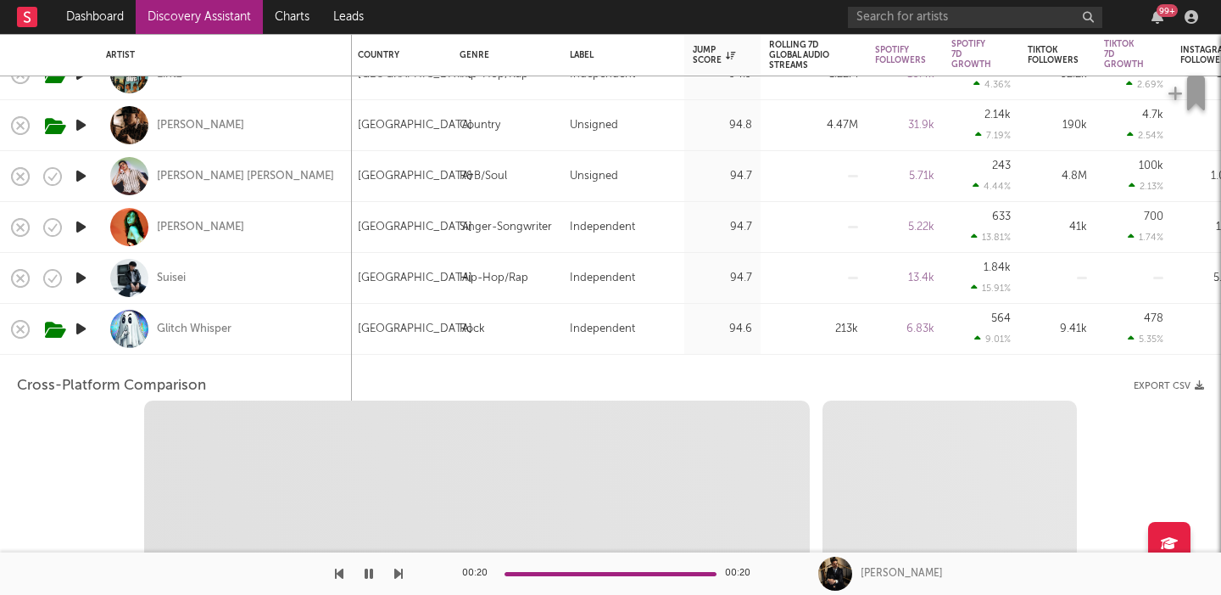
select select "6m"
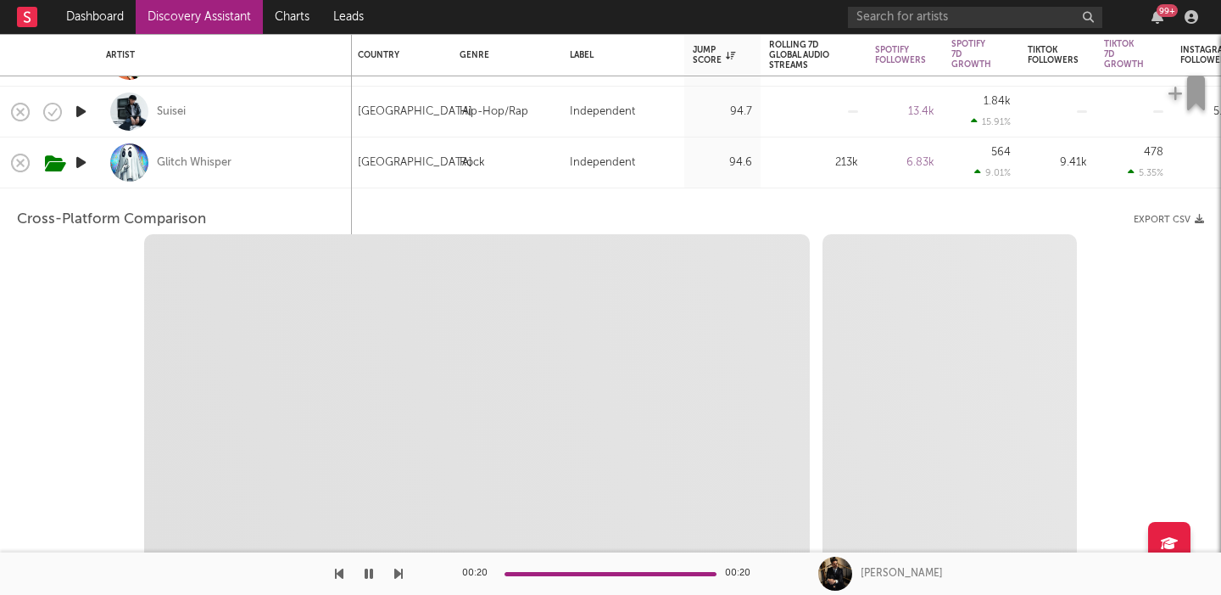
click at [79, 157] on icon "button" at bounding box center [81, 162] width 18 height 21
click at [332, 159] on div "Glitch Whisper" at bounding box center [224, 162] width 237 height 50
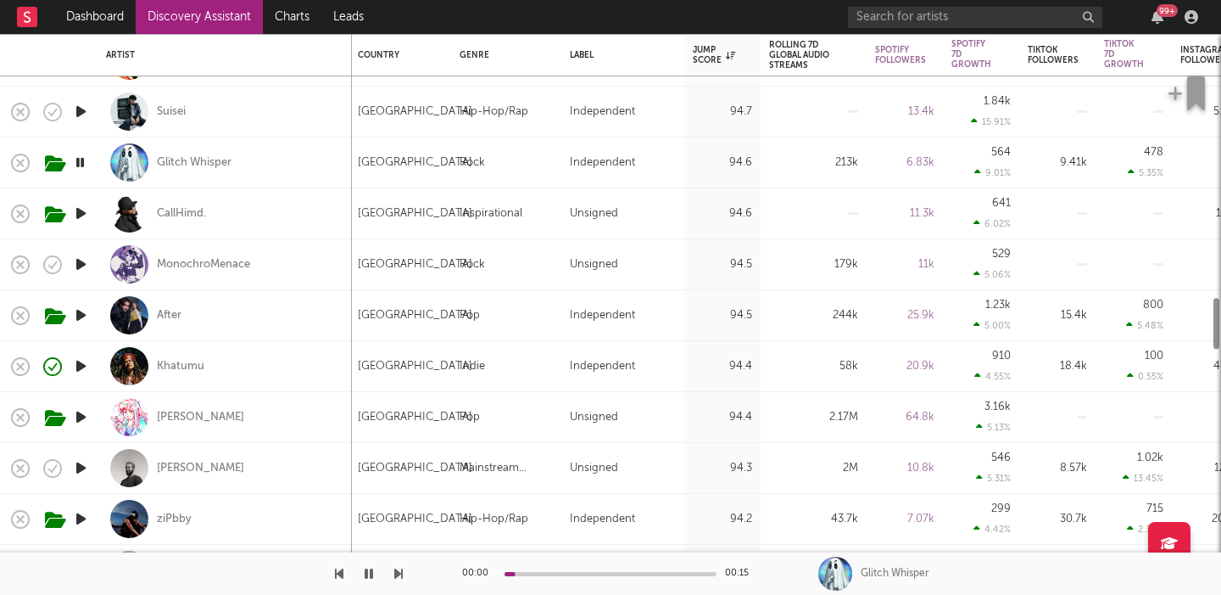
click at [332, 159] on div "Glitch Whisper" at bounding box center [224, 162] width 237 height 50
select select "1w"
select select "6m"
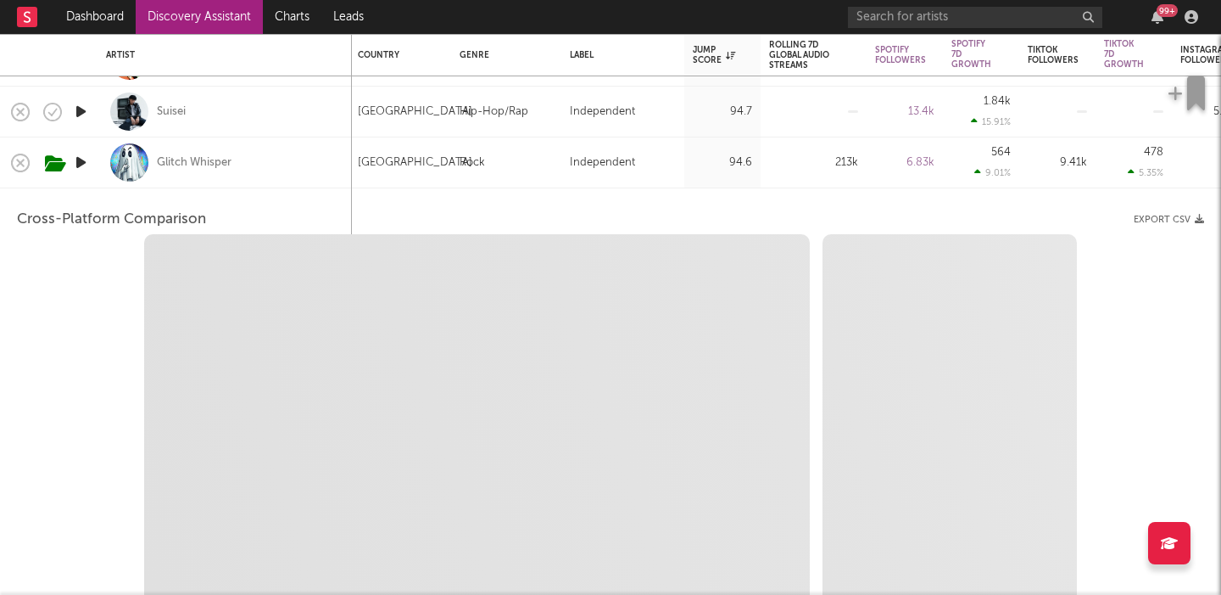
click at [334, 169] on div "Glitch Whisper" at bounding box center [224, 162] width 237 height 50
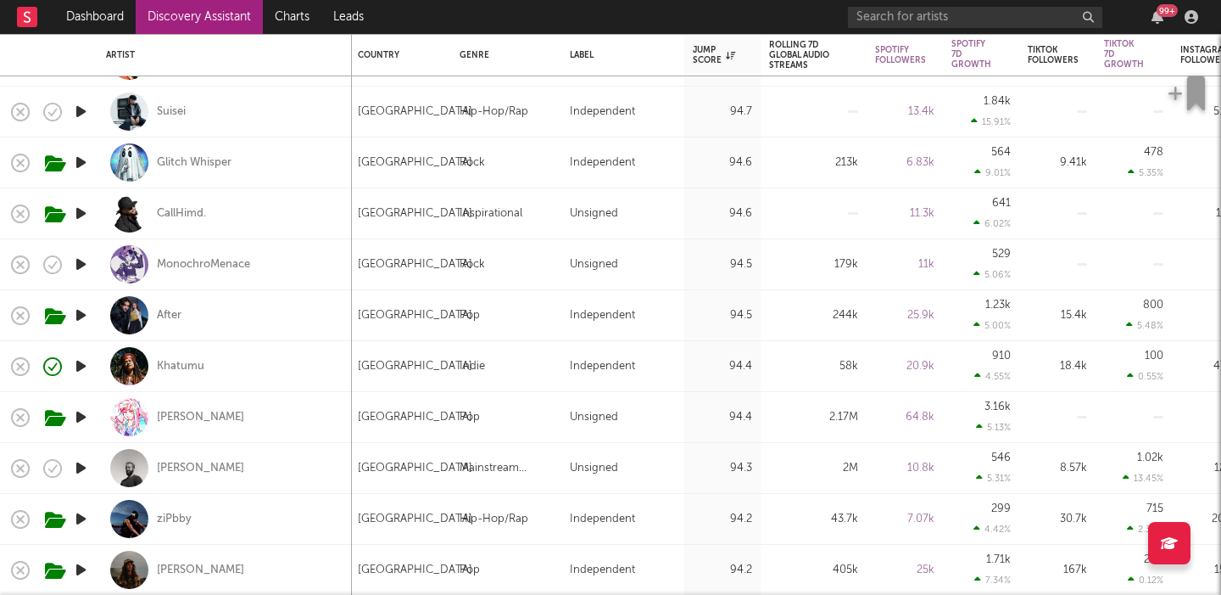
click at [334, 169] on div "Glitch Whisper" at bounding box center [224, 162] width 237 height 50
select select "1w"
select select "6m"
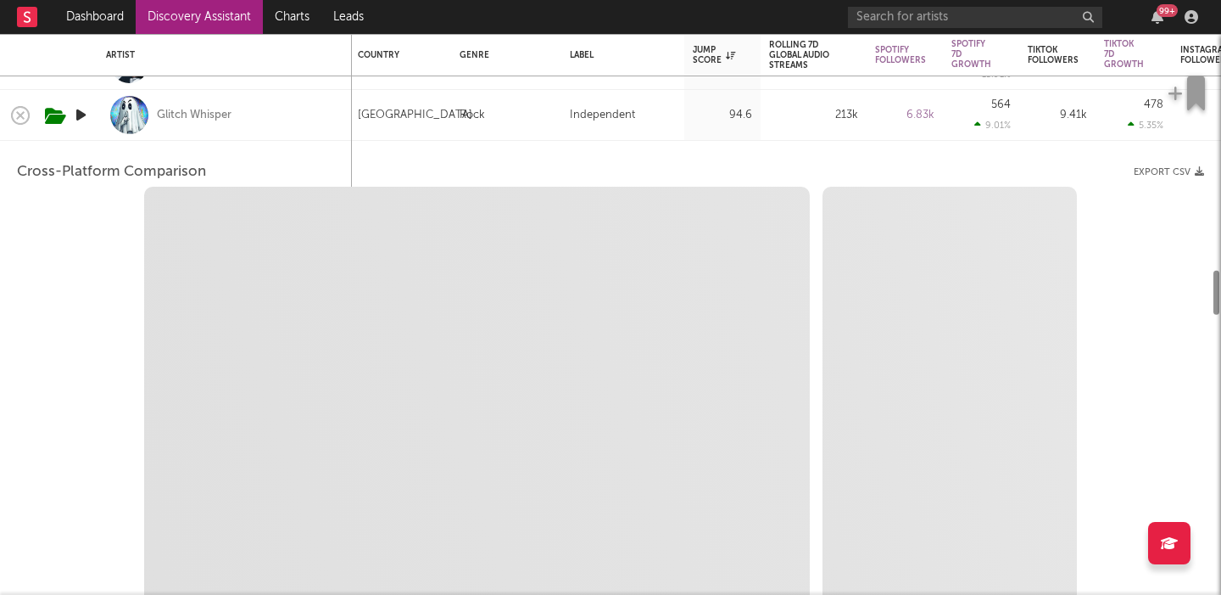
click at [311, 125] on div "Glitch Whisper" at bounding box center [224, 115] width 237 height 50
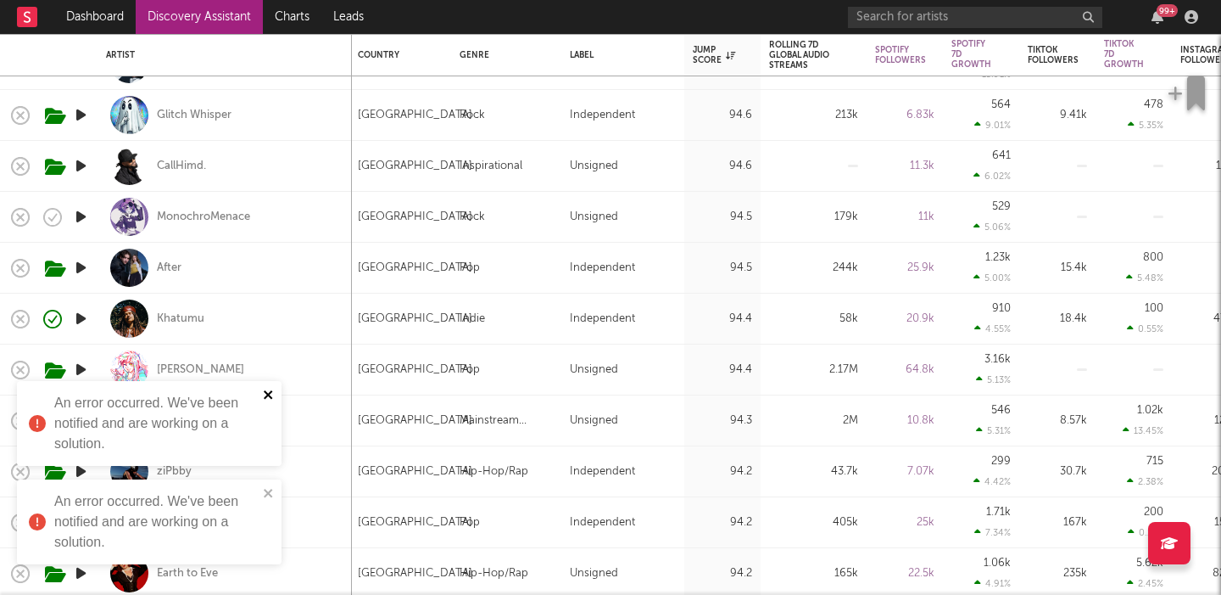
click at [268, 392] on icon "close" at bounding box center [269, 395] width 12 height 14
click at [266, 493] on icon "close" at bounding box center [268, 493] width 8 height 8
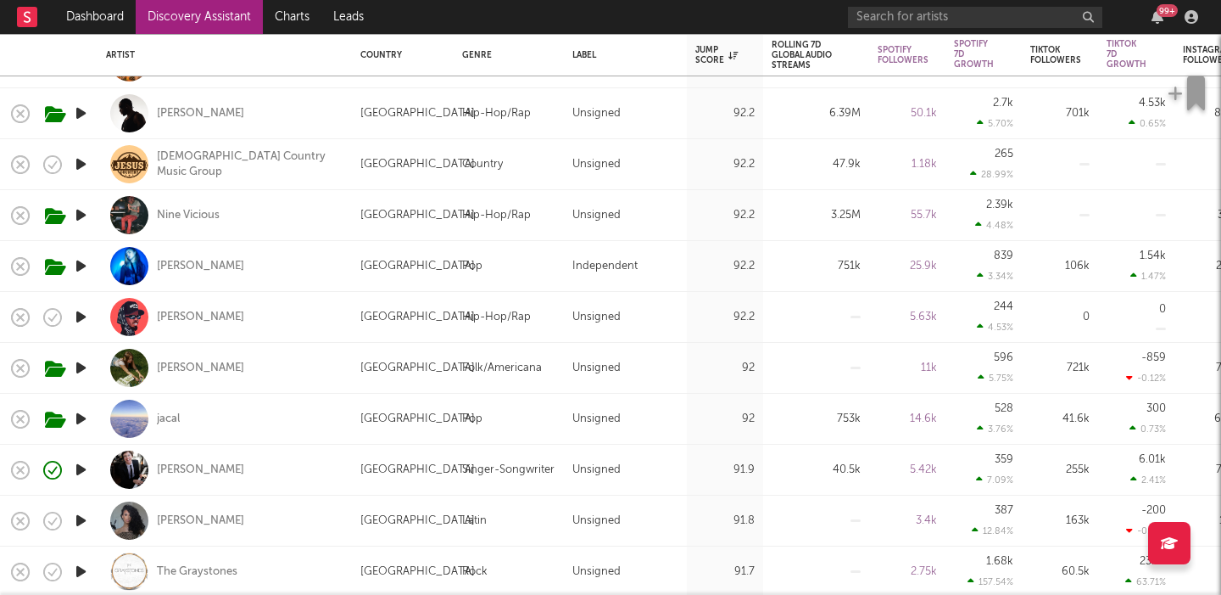
click at [279, 427] on div "jacal" at bounding box center [224, 419] width 237 height 50
select select "1w"
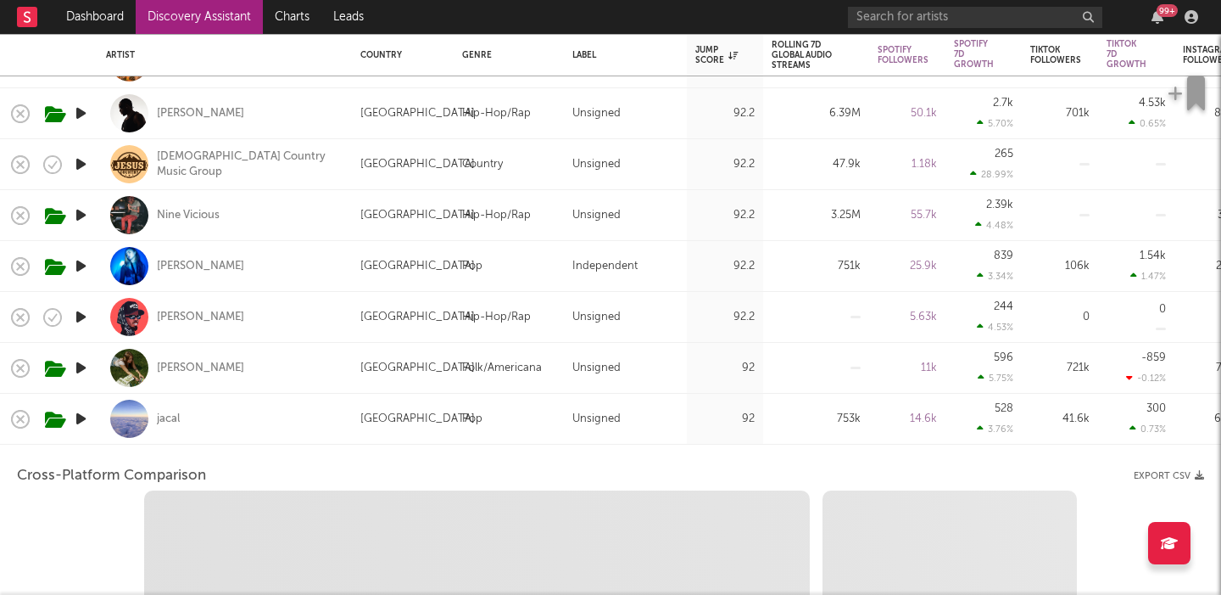
select select "6m"
click at [252, 411] on div "jacal" at bounding box center [224, 419] width 237 height 50
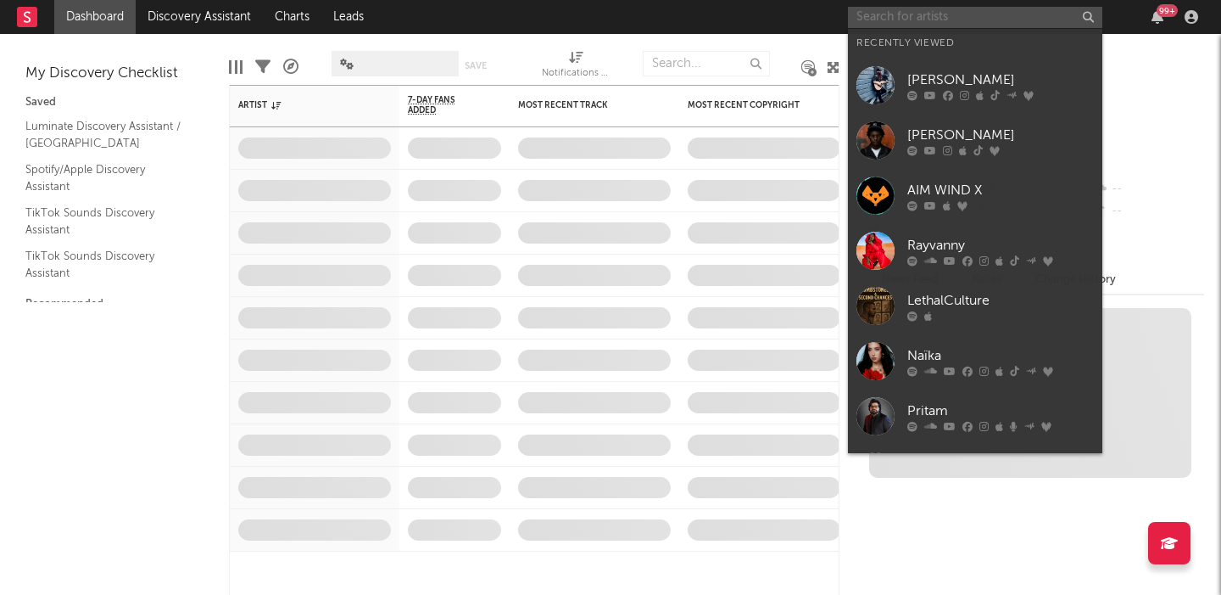
click at [969, 14] on input "text" at bounding box center [975, 17] width 254 height 21
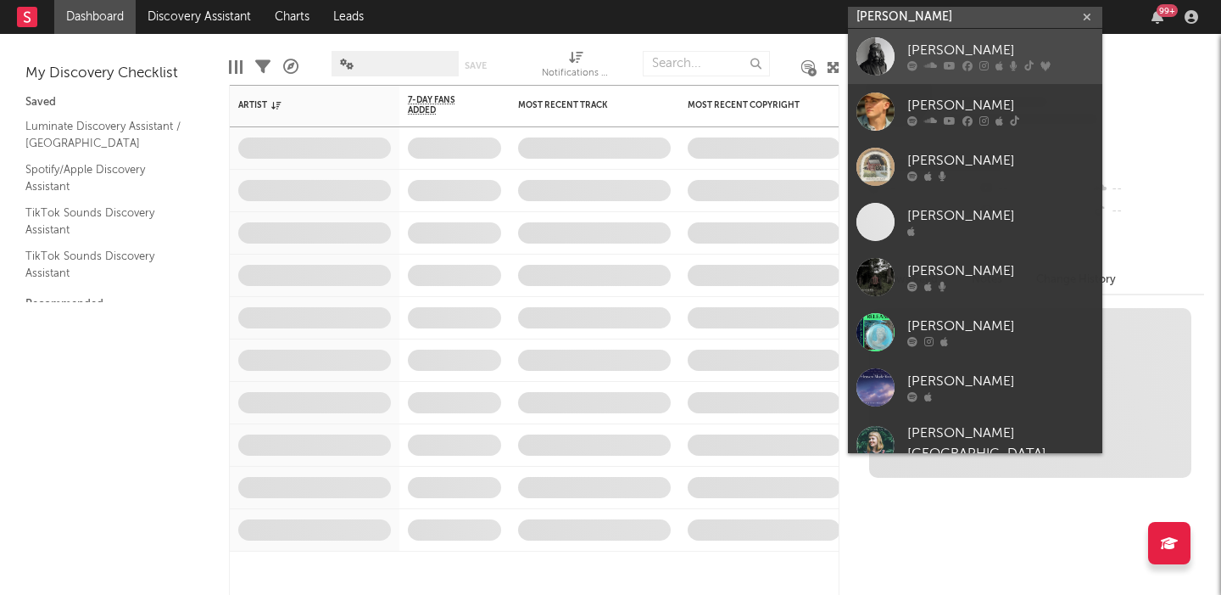
type input "hazlett"
click at [1004, 43] on div "Hazlett" at bounding box center [1001, 51] width 187 height 20
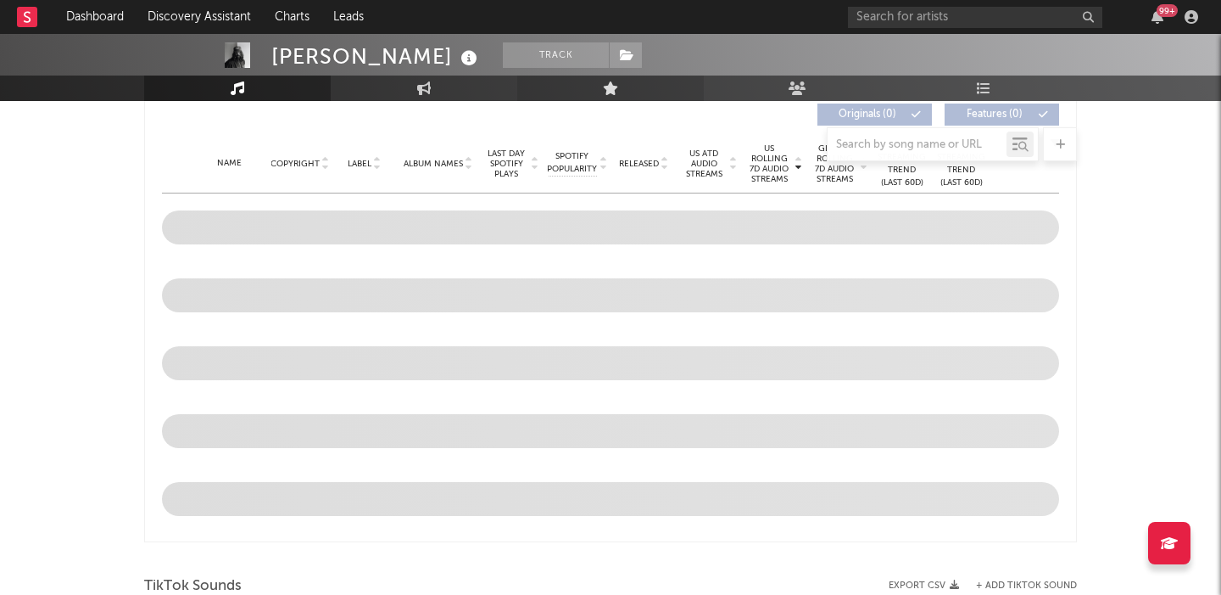
select select "6m"
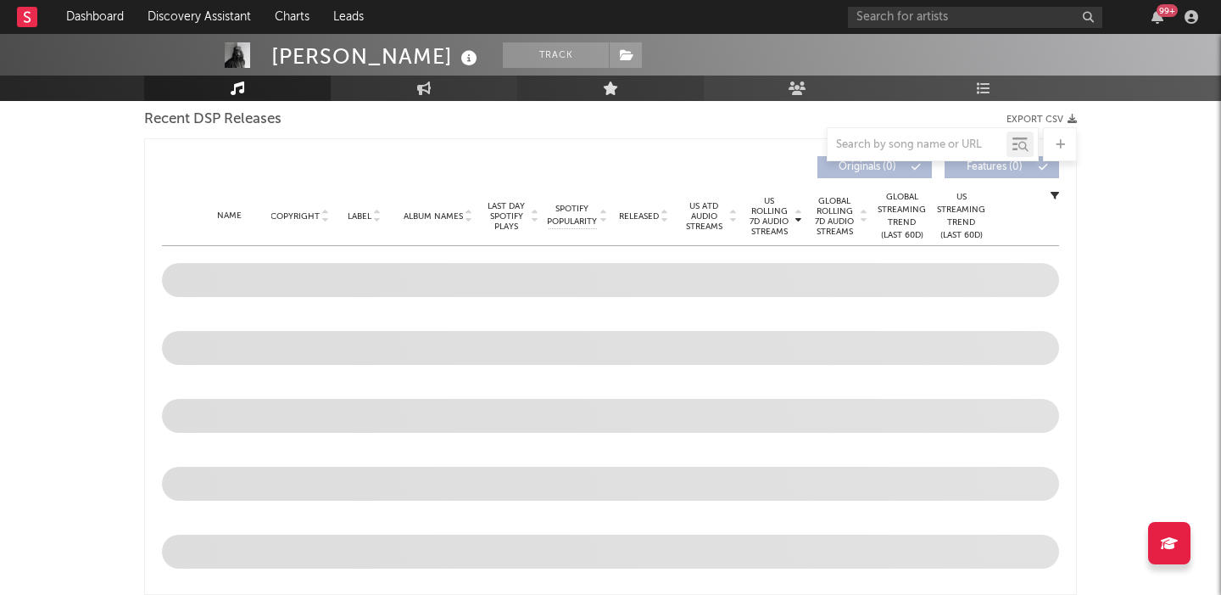
scroll to position [631, 0]
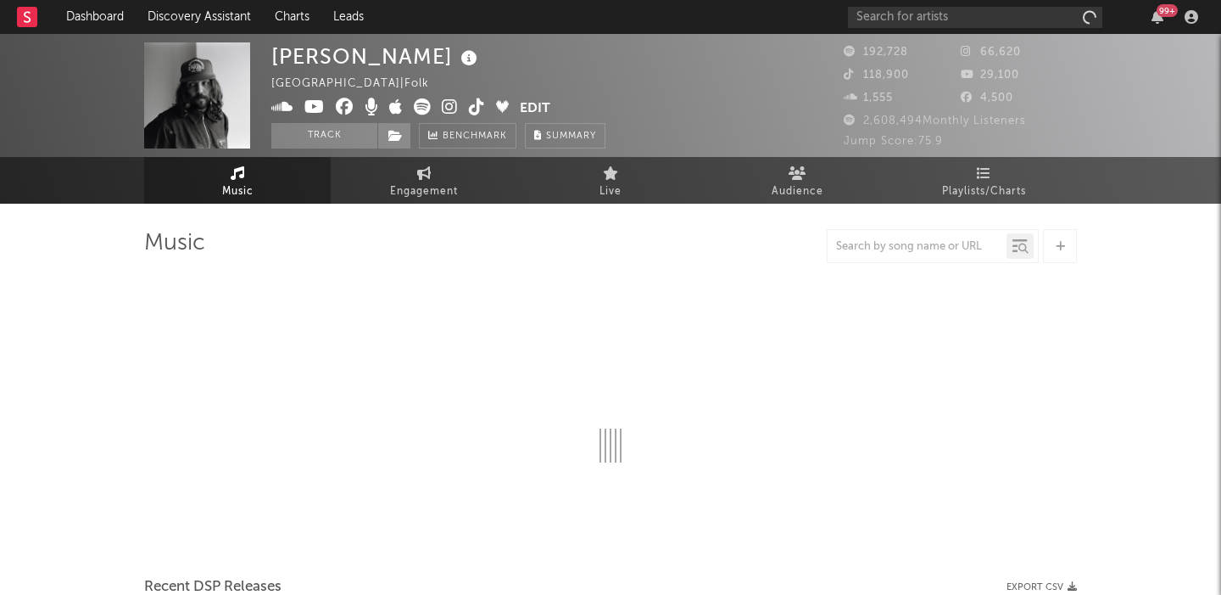
select select "6m"
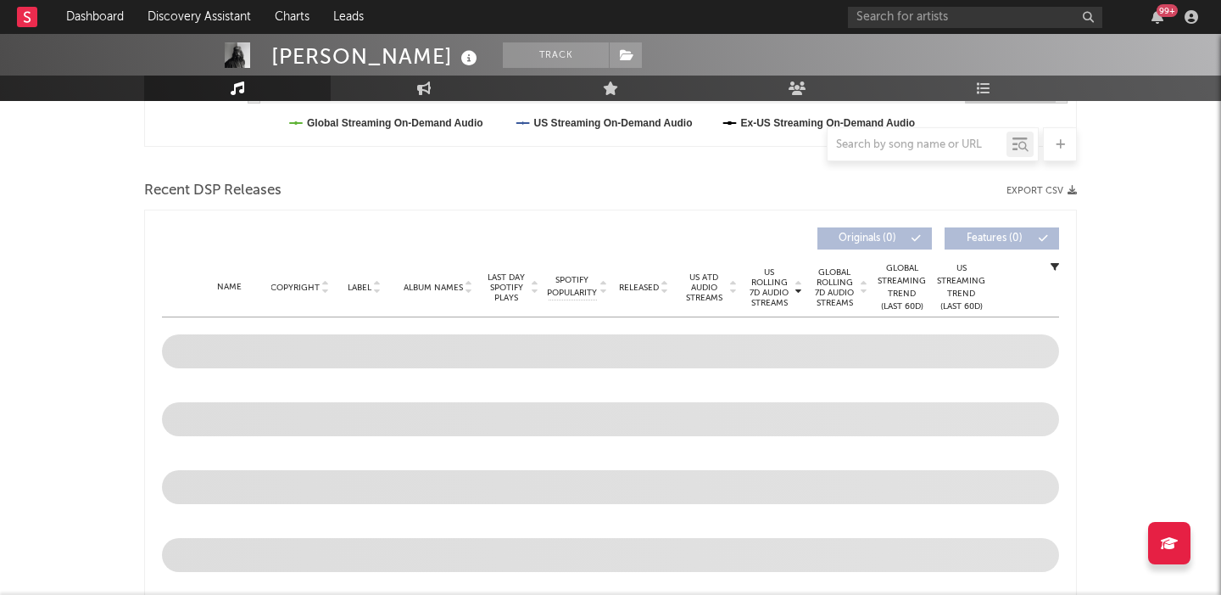
scroll to position [531, 0]
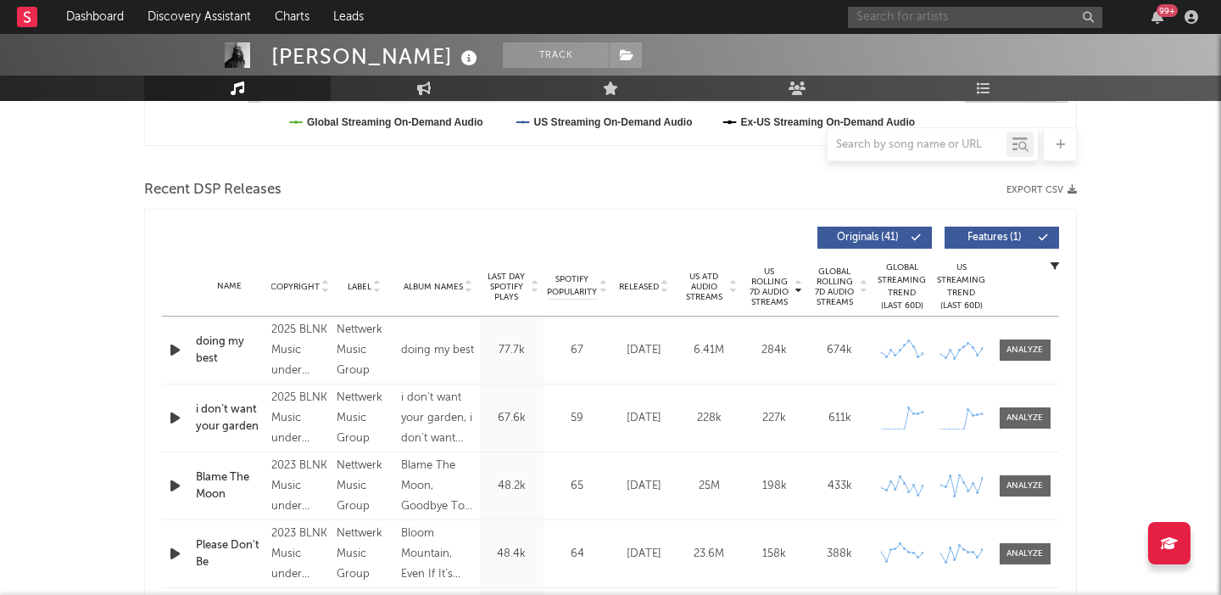
click at [926, 20] on input "text" at bounding box center [975, 17] width 254 height 21
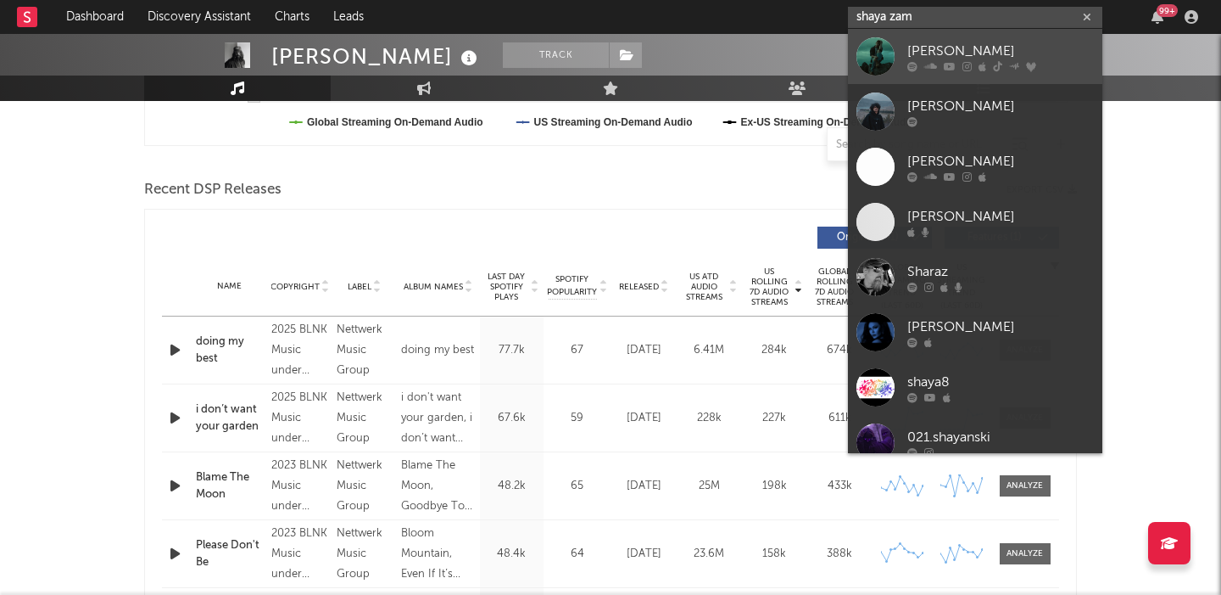
type input "shaya zam"
click at [990, 51] on div "[PERSON_NAME]" at bounding box center [1001, 51] width 187 height 20
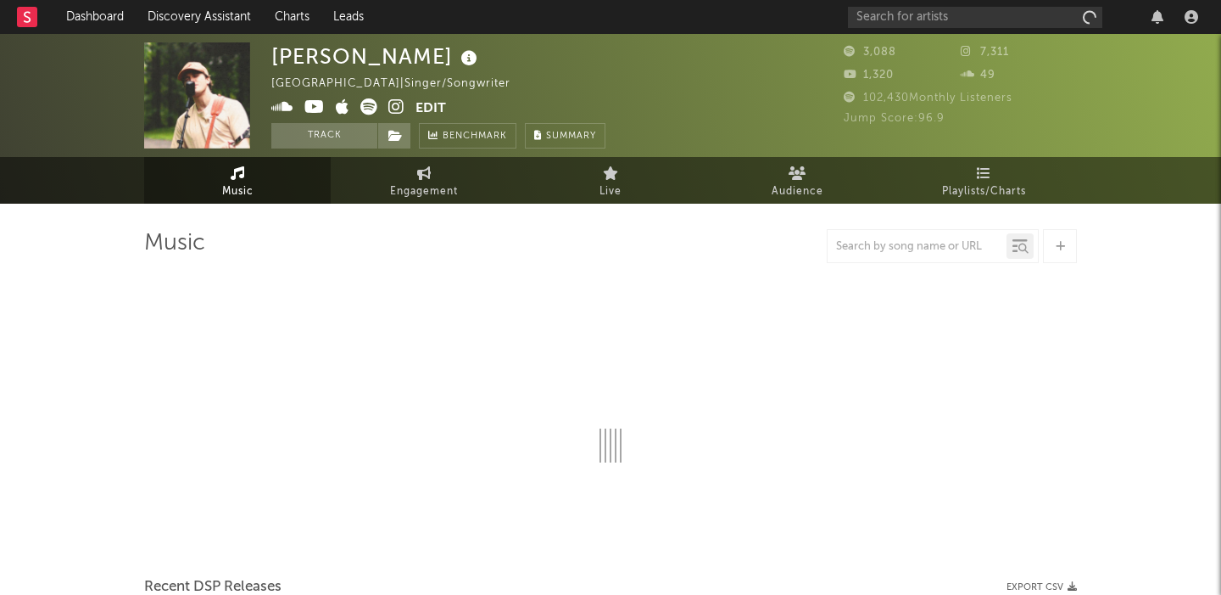
select select "1w"
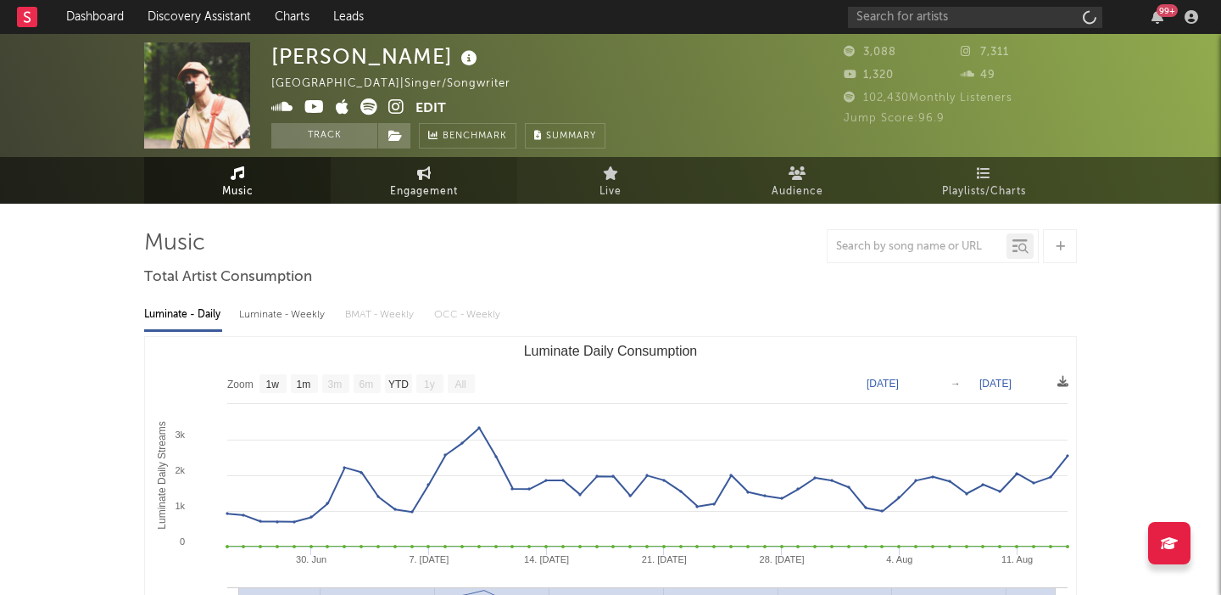
click at [406, 169] on link "Engagement" at bounding box center [424, 180] width 187 height 47
select select "1w"
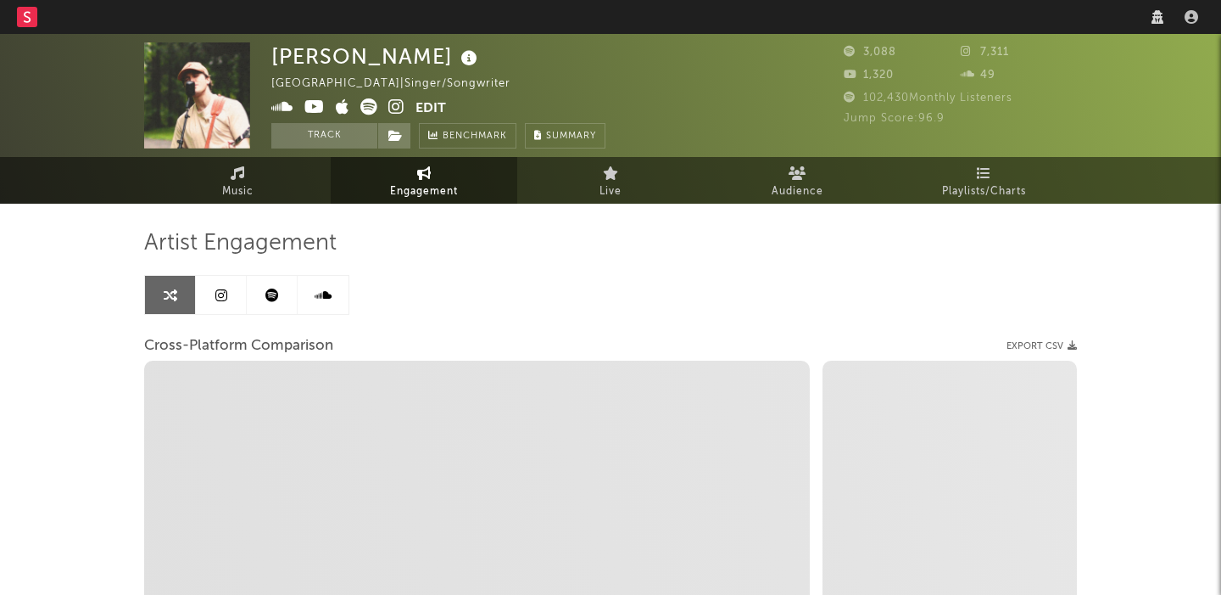
select select "1w"
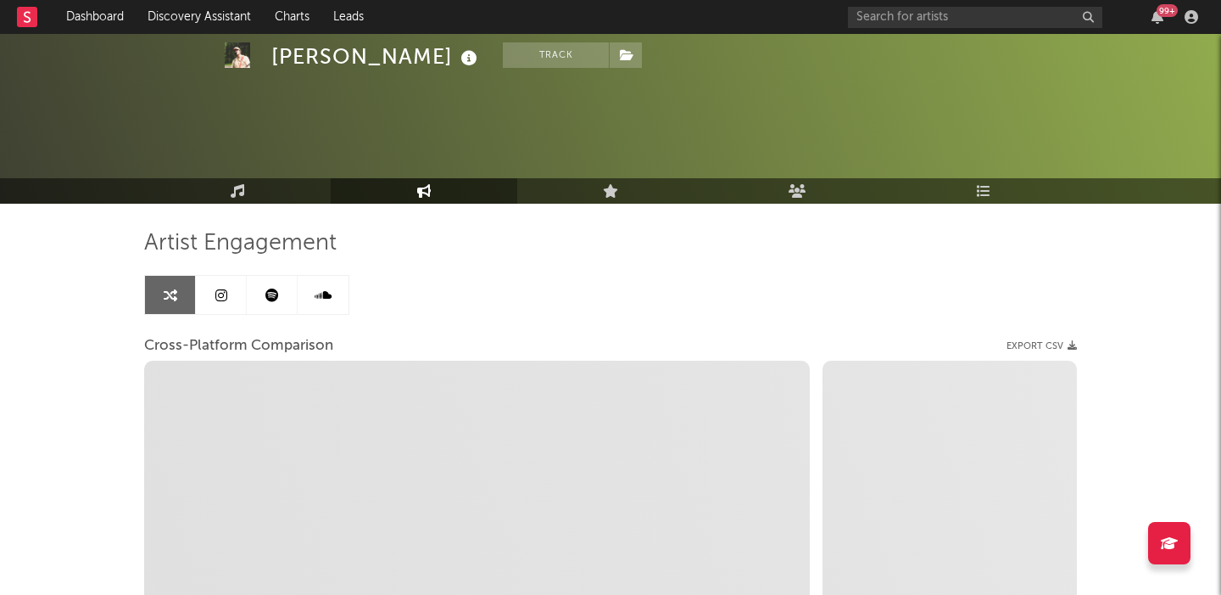
scroll to position [330, 0]
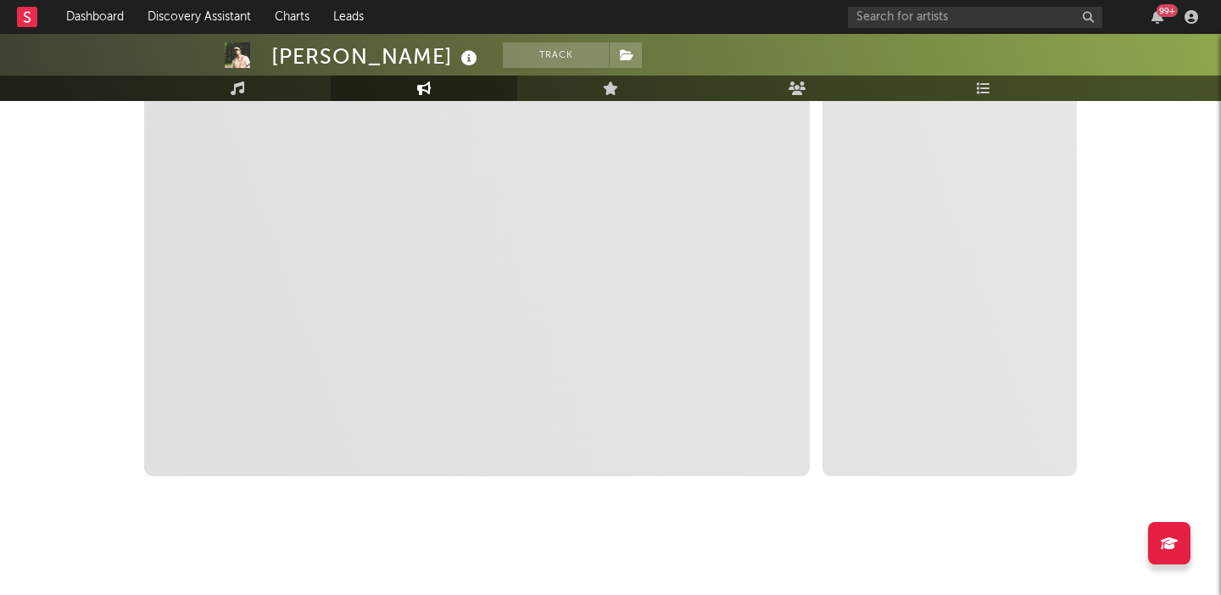
select select "1m"
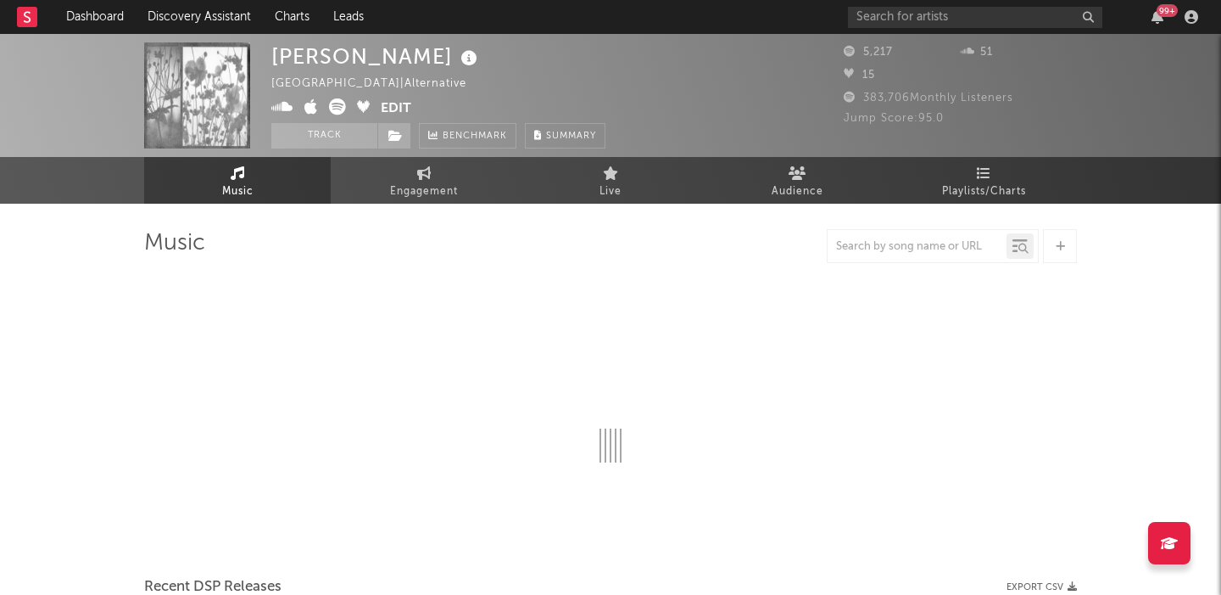
select select "6m"
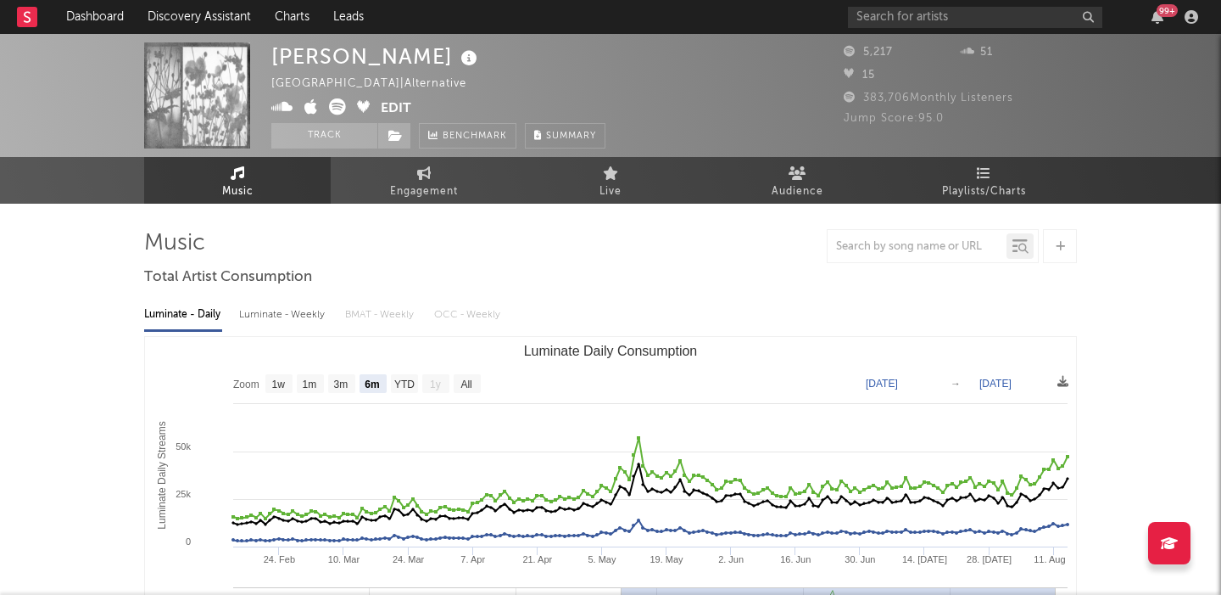
click at [332, 107] on icon at bounding box center [337, 106] width 17 height 17
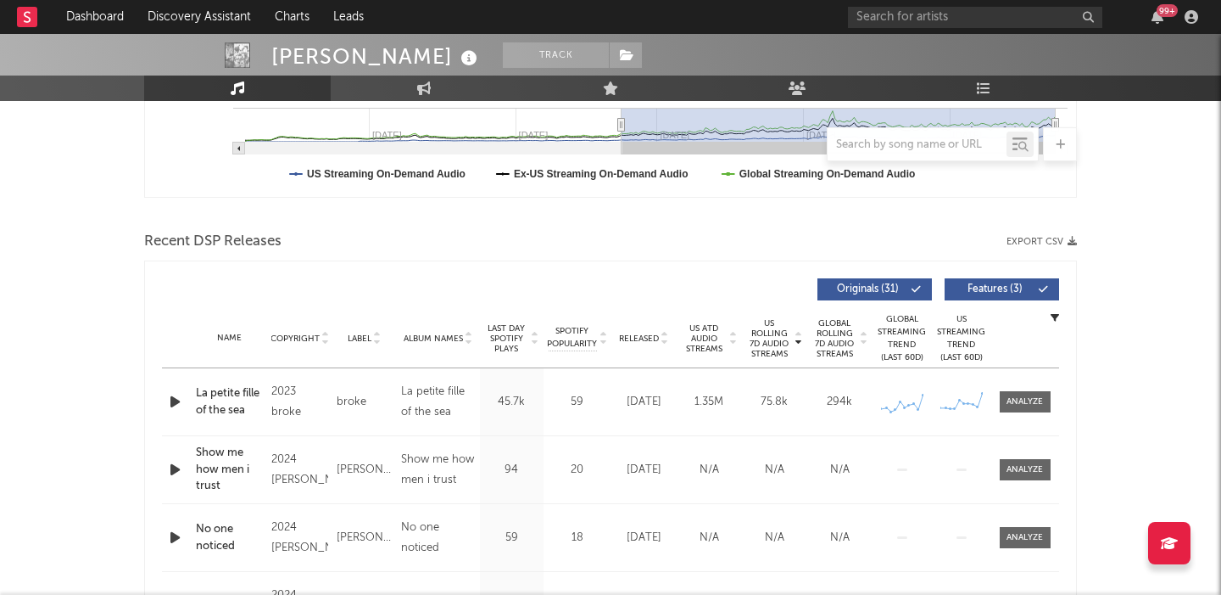
scroll to position [498, 0]
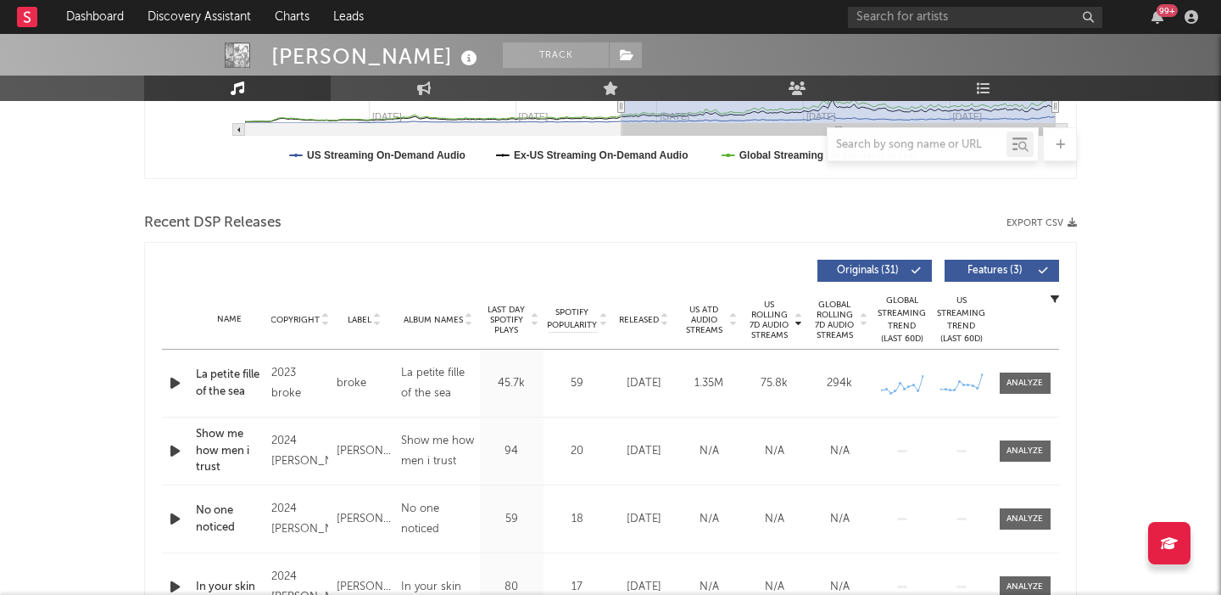
click at [168, 384] on icon "button" at bounding box center [175, 382] width 18 height 21
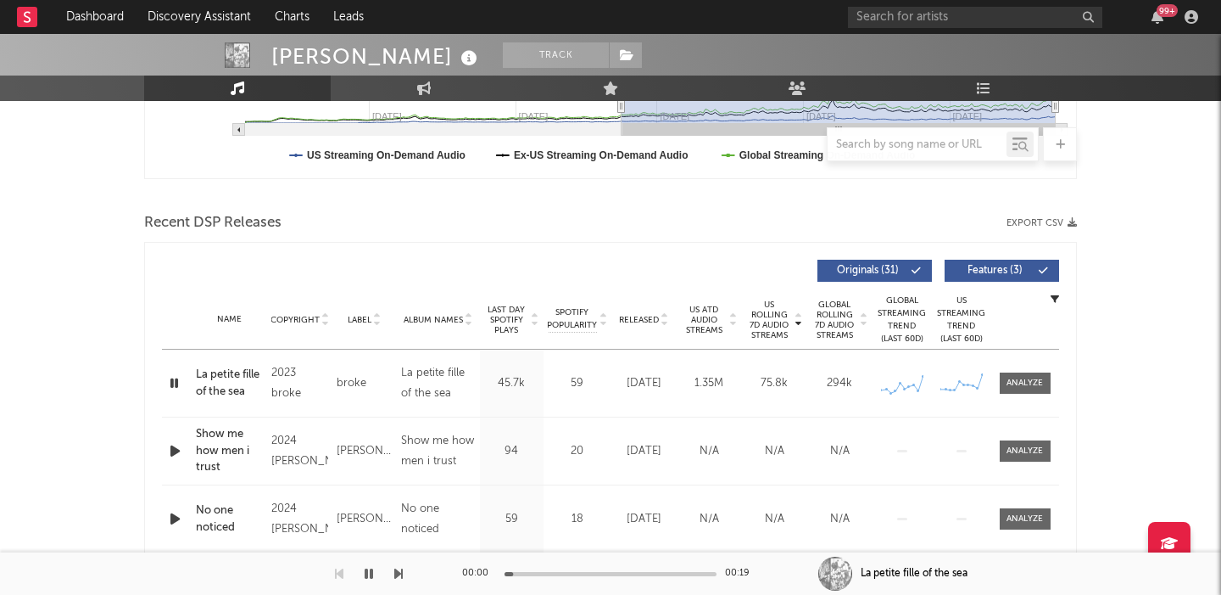
click at [986, 266] on span "Features ( 3 )" at bounding box center [995, 270] width 78 height 10
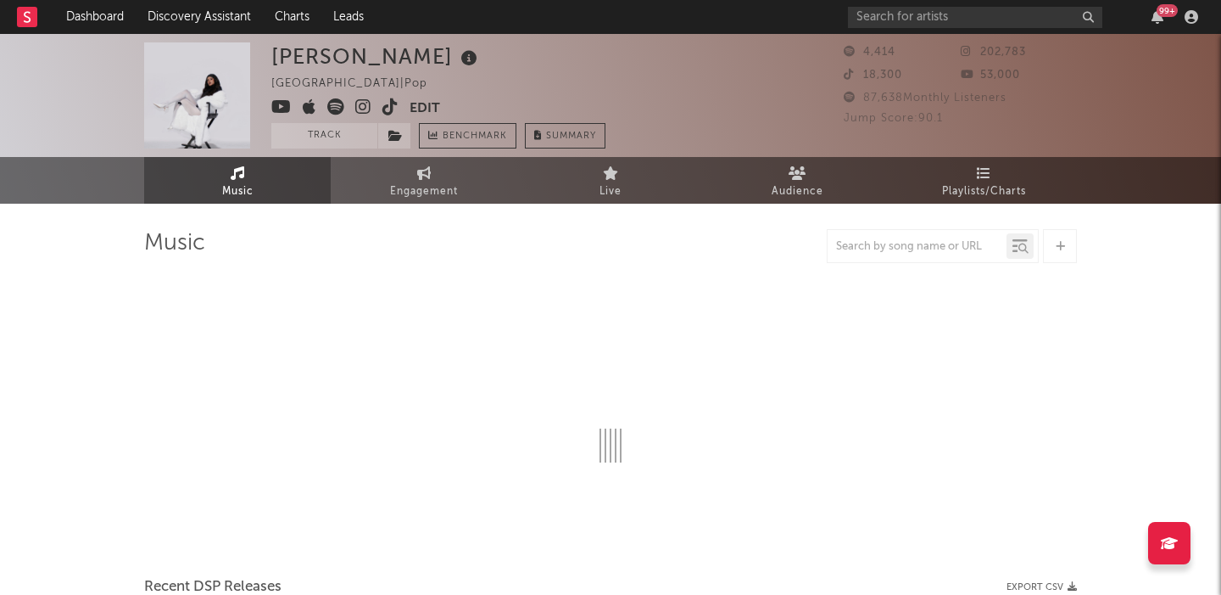
select select "1w"
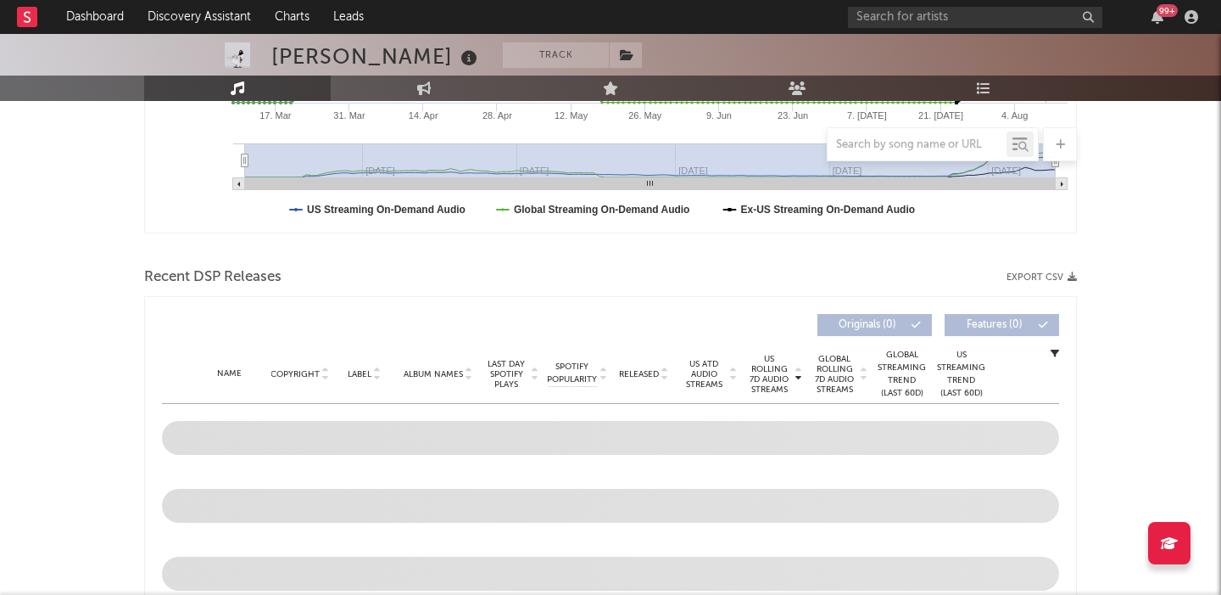
scroll to position [525, 0]
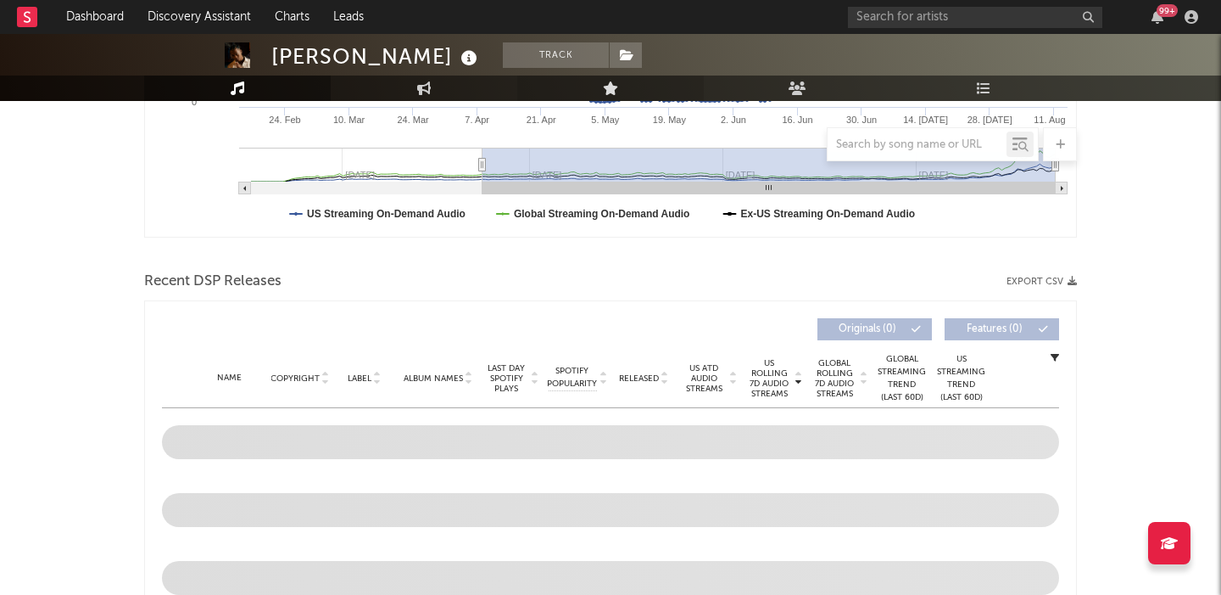
scroll to position [450, 0]
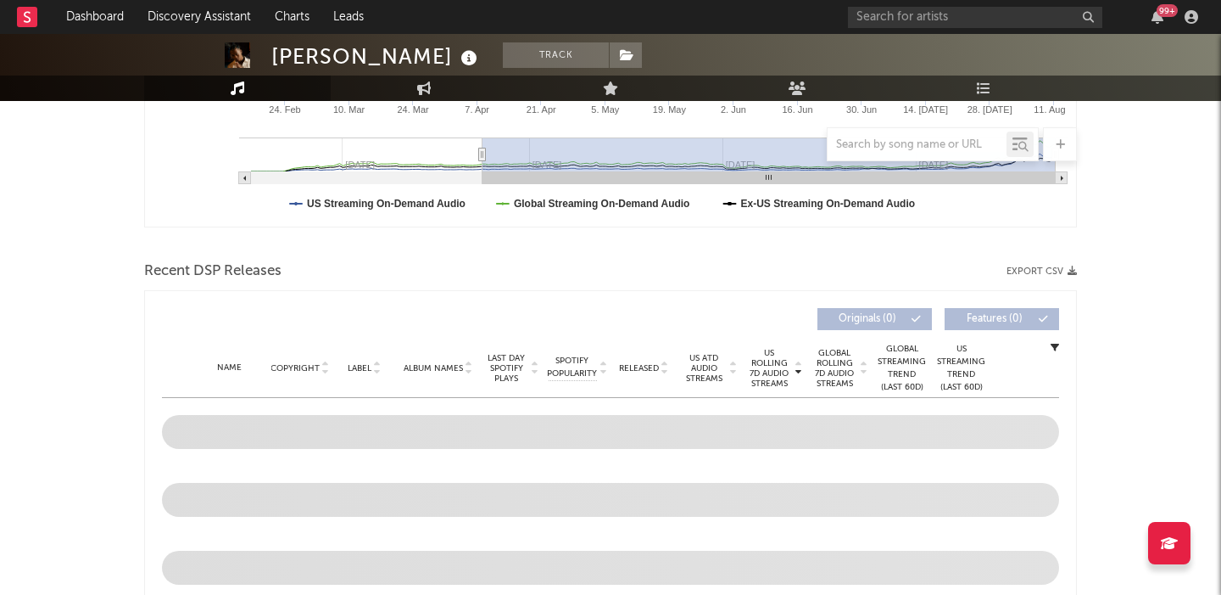
click at [635, 370] on span "Released" at bounding box center [639, 368] width 40 height 10
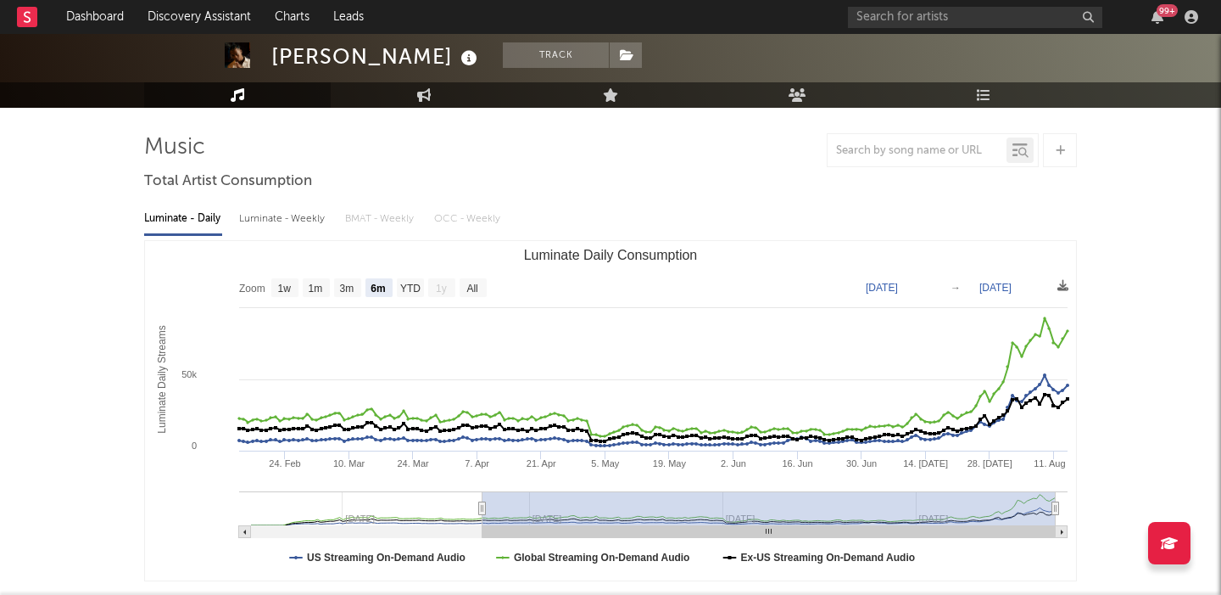
scroll to position [75, 0]
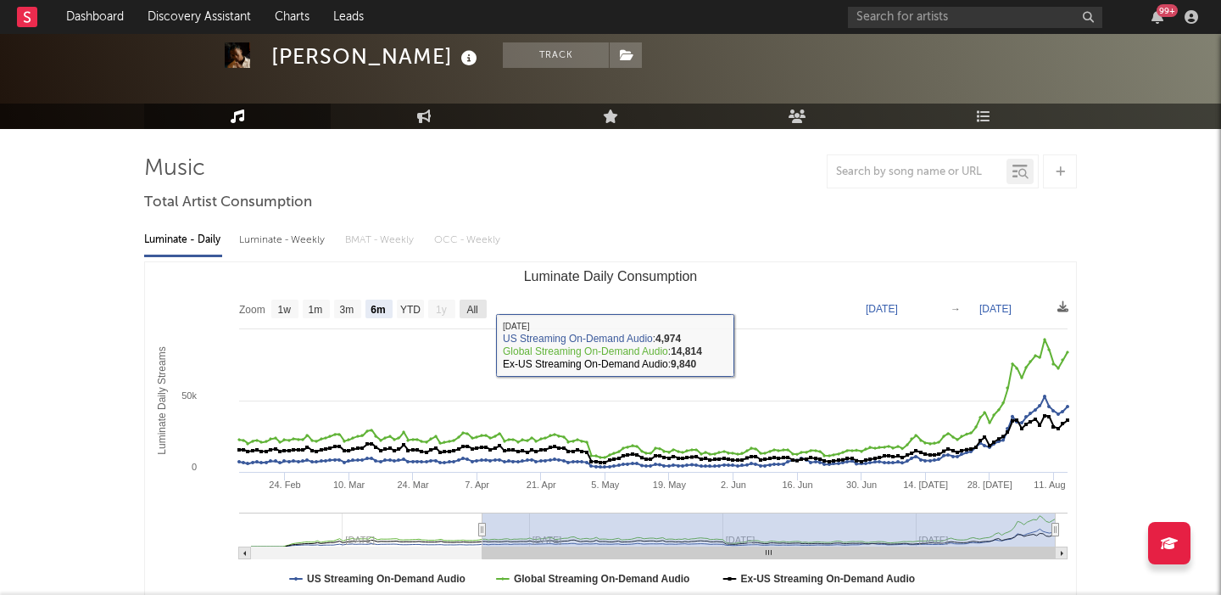
click at [465, 309] on rect "Luminate Daily Consumption" at bounding box center [473, 308] width 27 height 19
select select "All"
type input "2024-12-03"
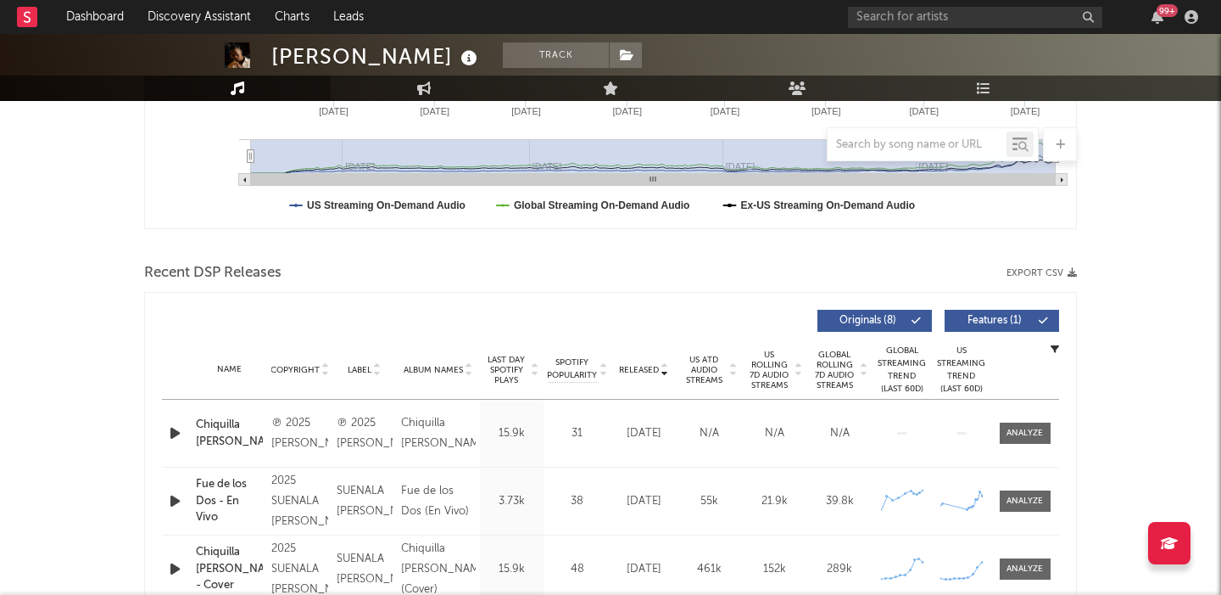
scroll to position [573, 0]
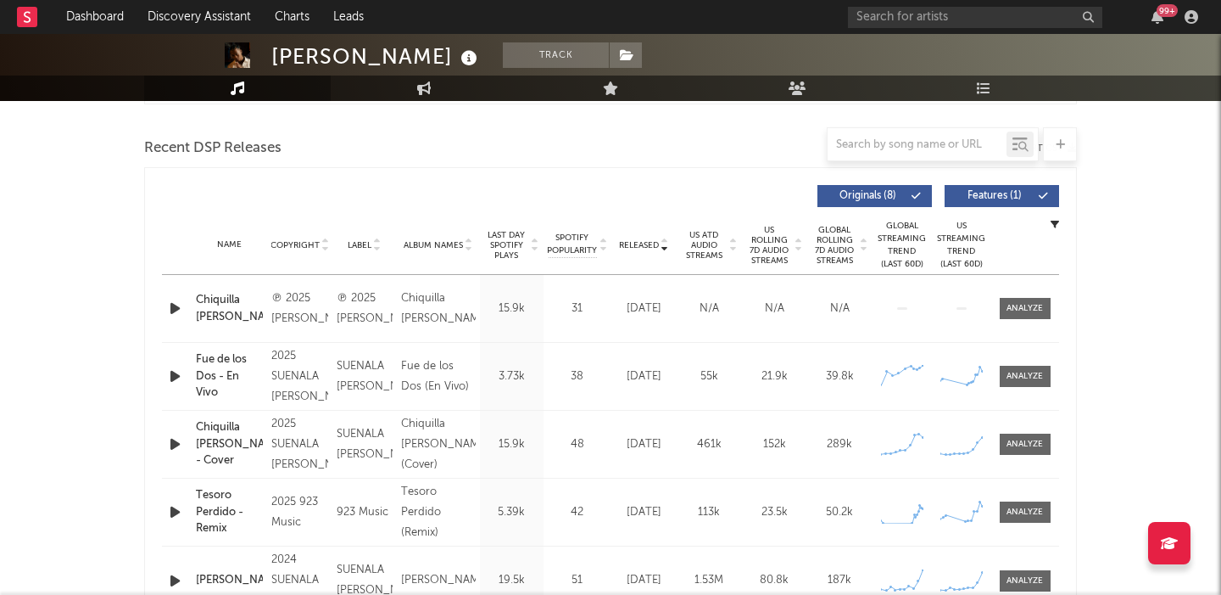
click at [178, 304] on icon "button" at bounding box center [175, 308] width 18 height 21
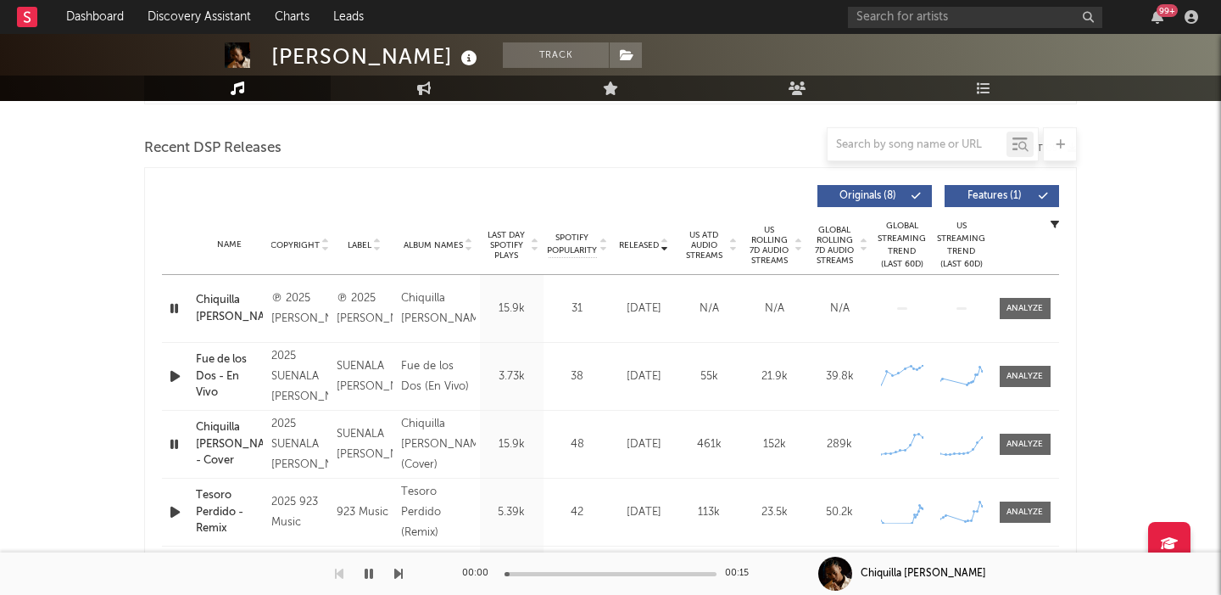
click at [778, 238] on span "US Rolling 7D Audio Streams" at bounding box center [769, 245] width 47 height 41
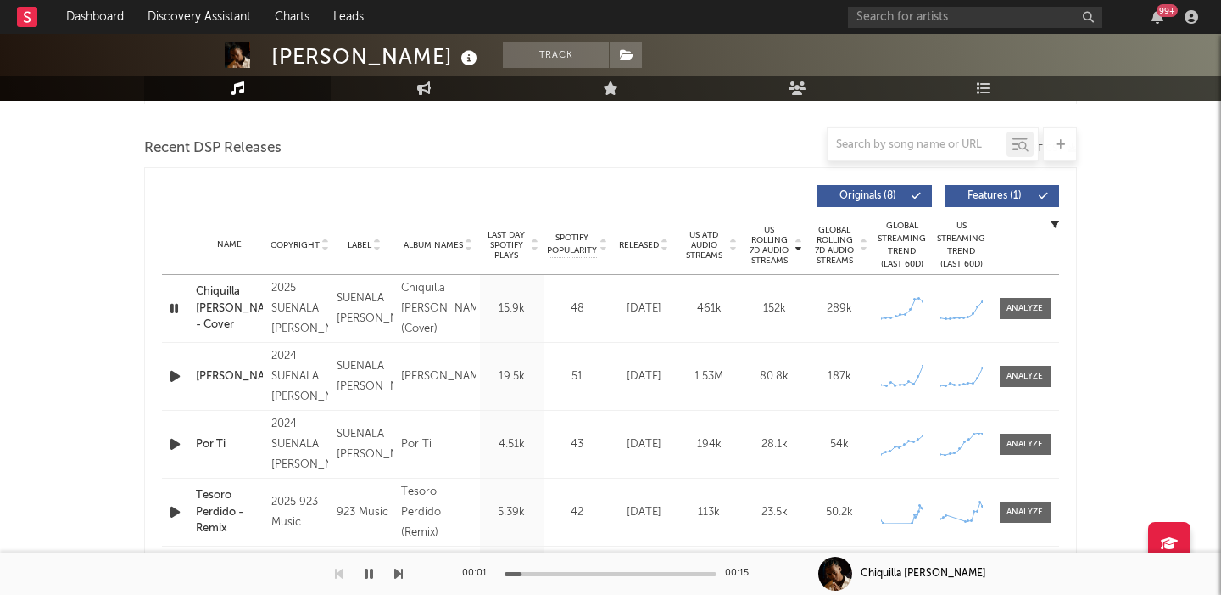
click at [1009, 199] on span at bounding box center [1009, 196] width 3 height 10
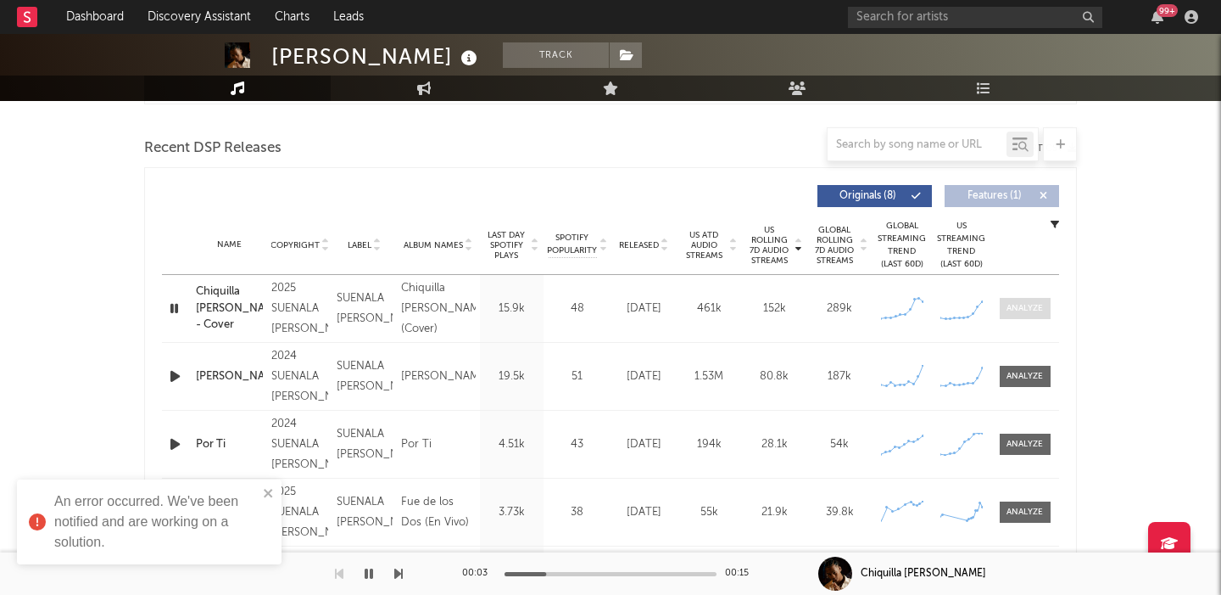
click at [1025, 316] on span at bounding box center [1025, 308] width 51 height 21
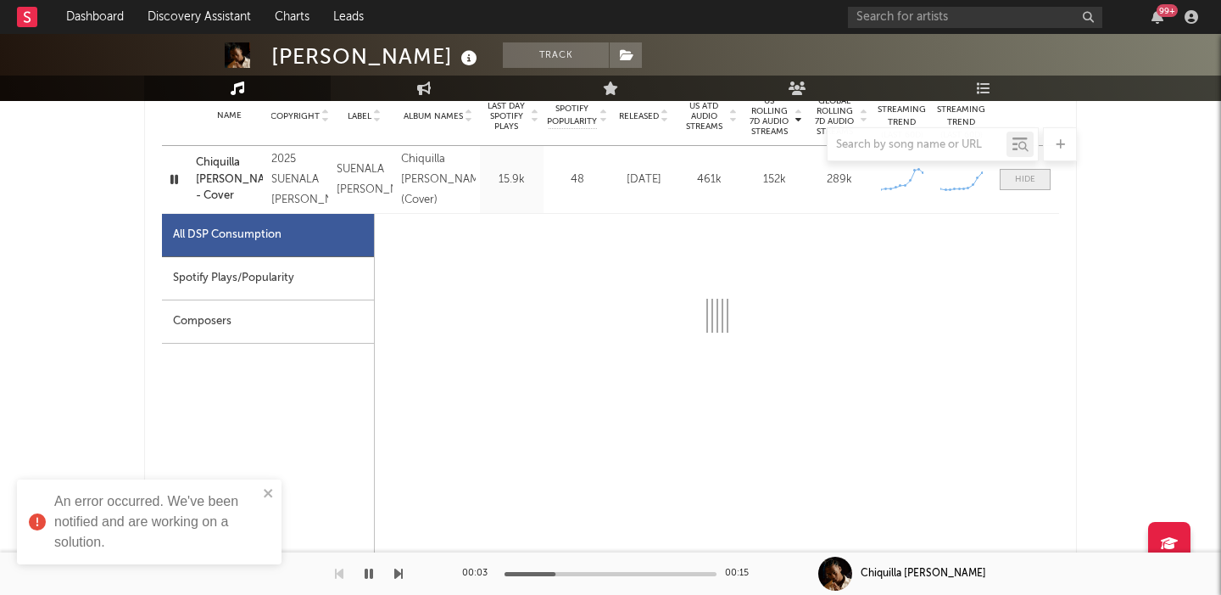
select select "1w"
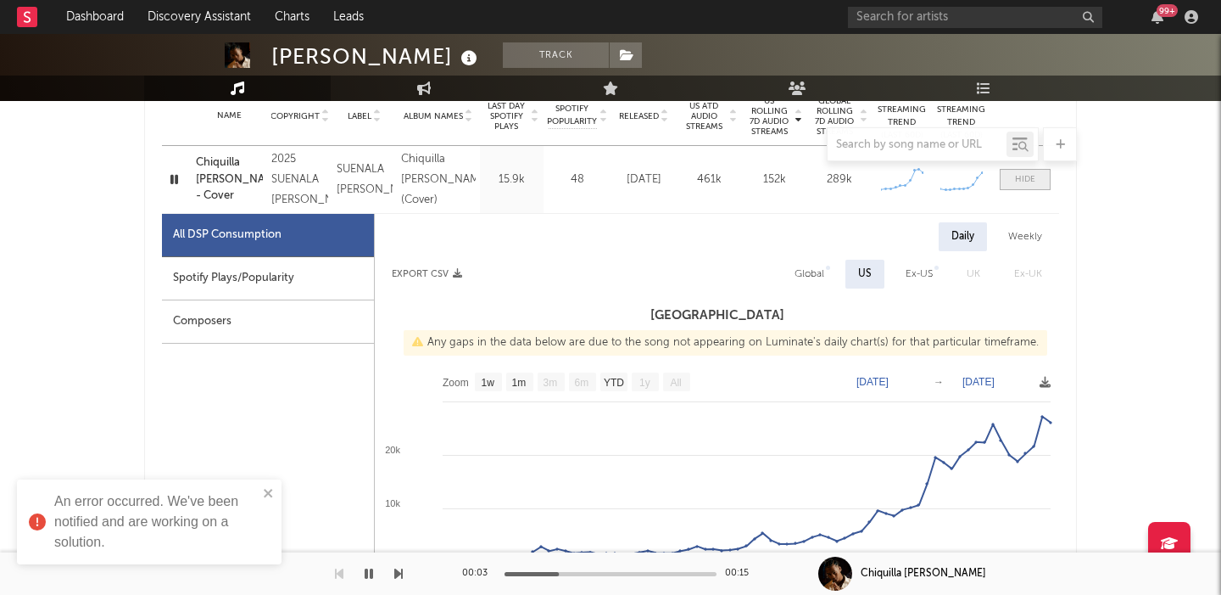
scroll to position [738, 0]
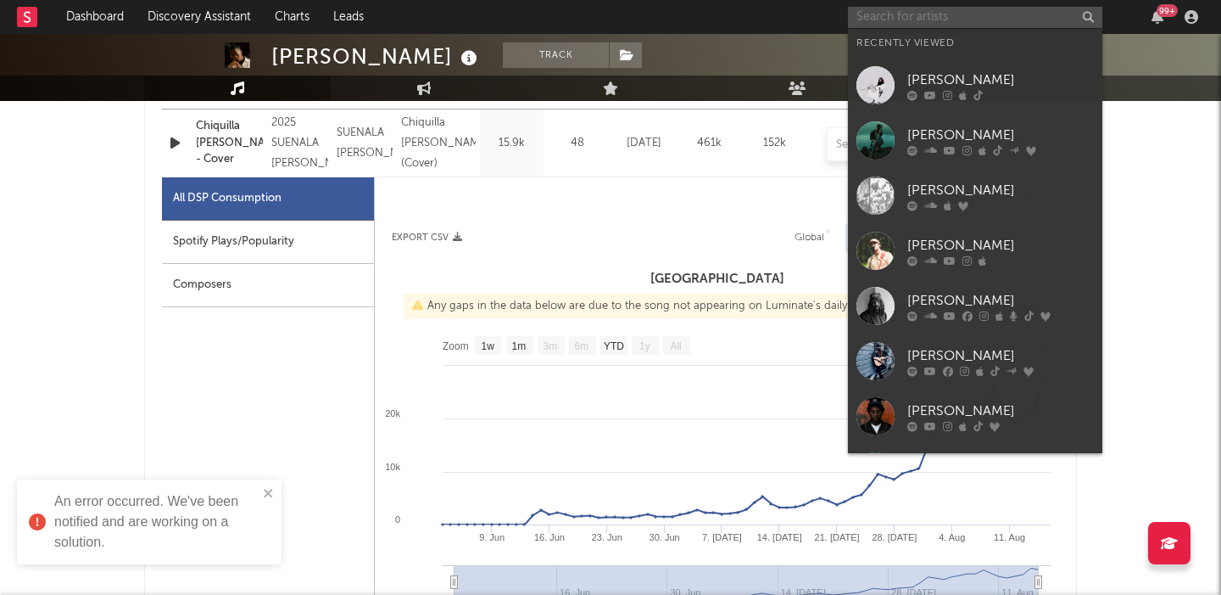
click at [908, 19] on input "text" at bounding box center [975, 17] width 254 height 21
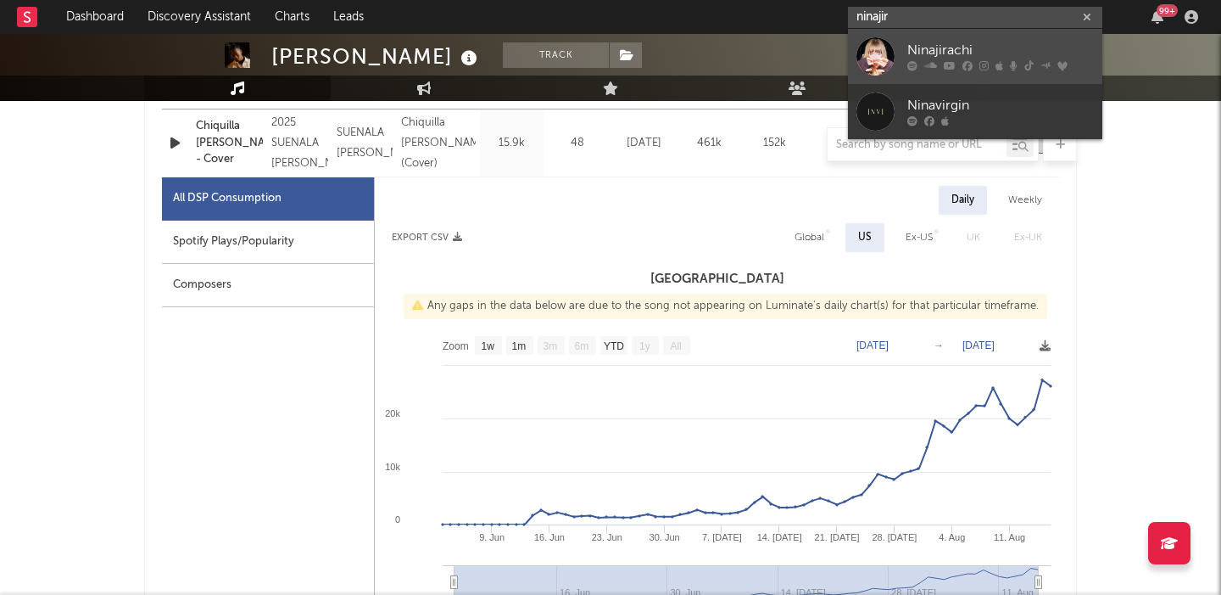
type input "ninajir"
click at [957, 52] on div "Ninajirachi" at bounding box center [1001, 51] width 187 height 20
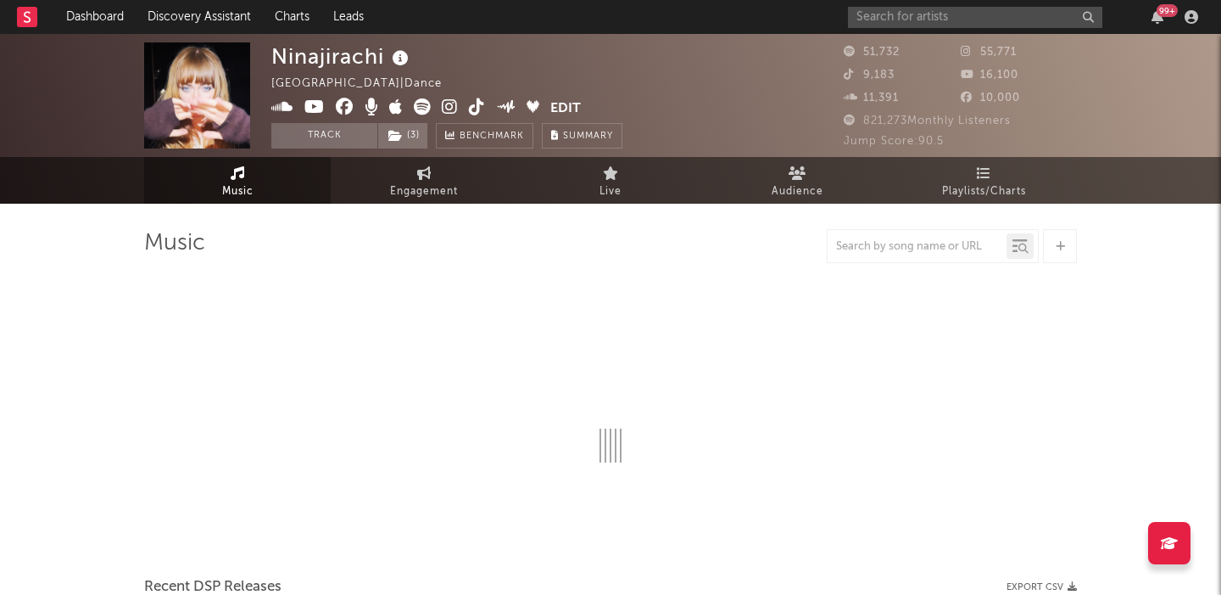
select select "6m"
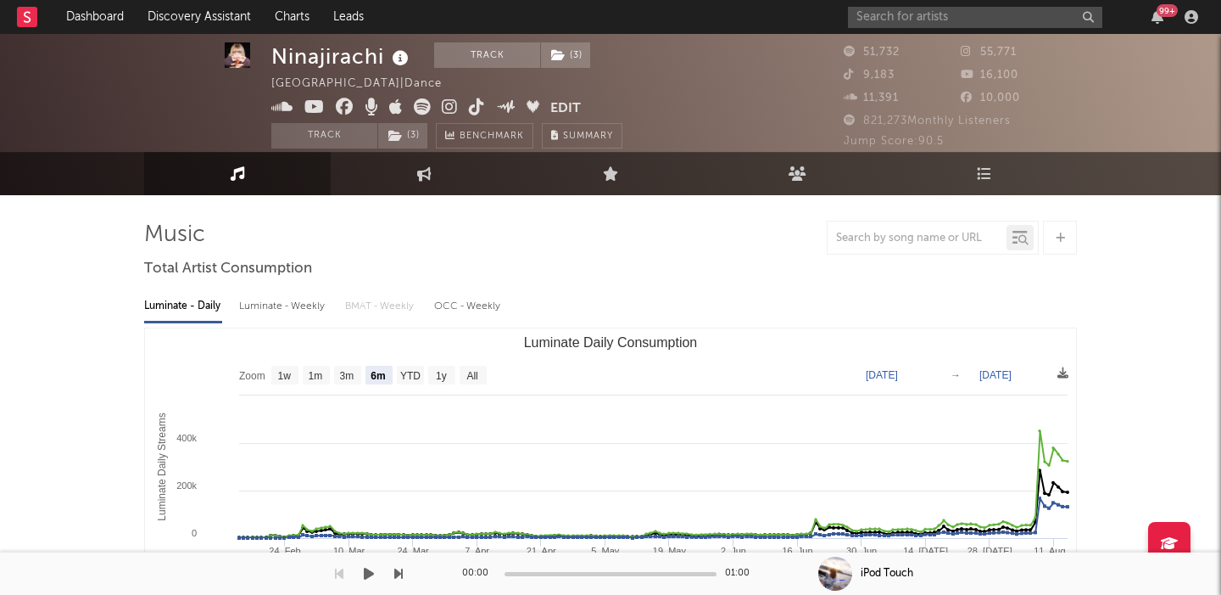
scroll to position [11, 0]
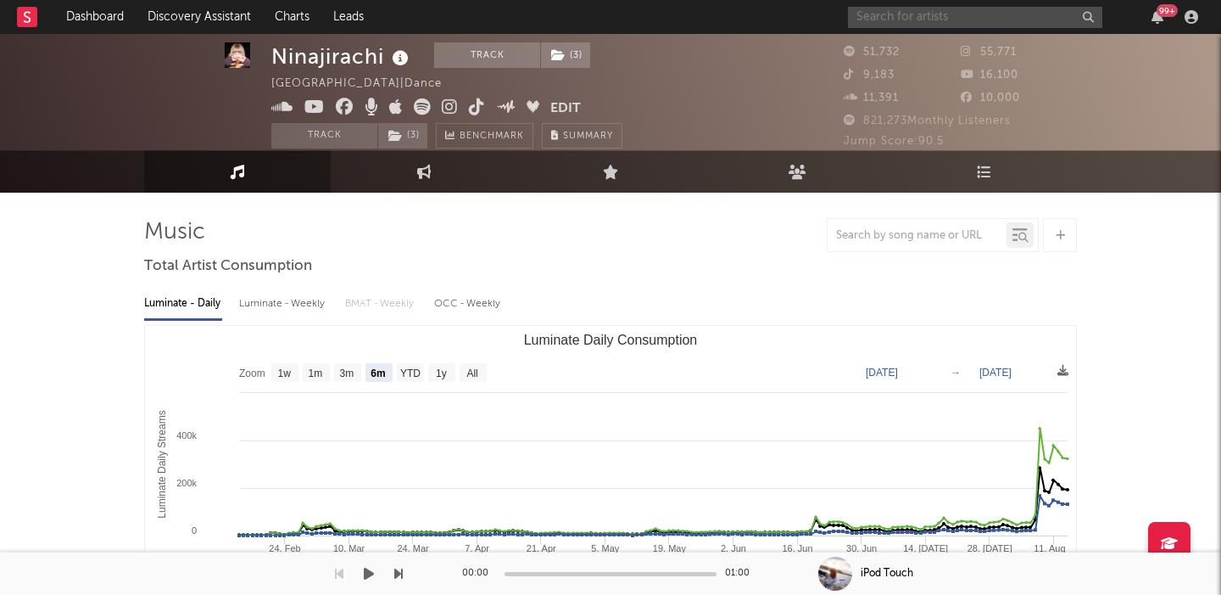
click at [965, 24] on input "text" at bounding box center [975, 17] width 254 height 21
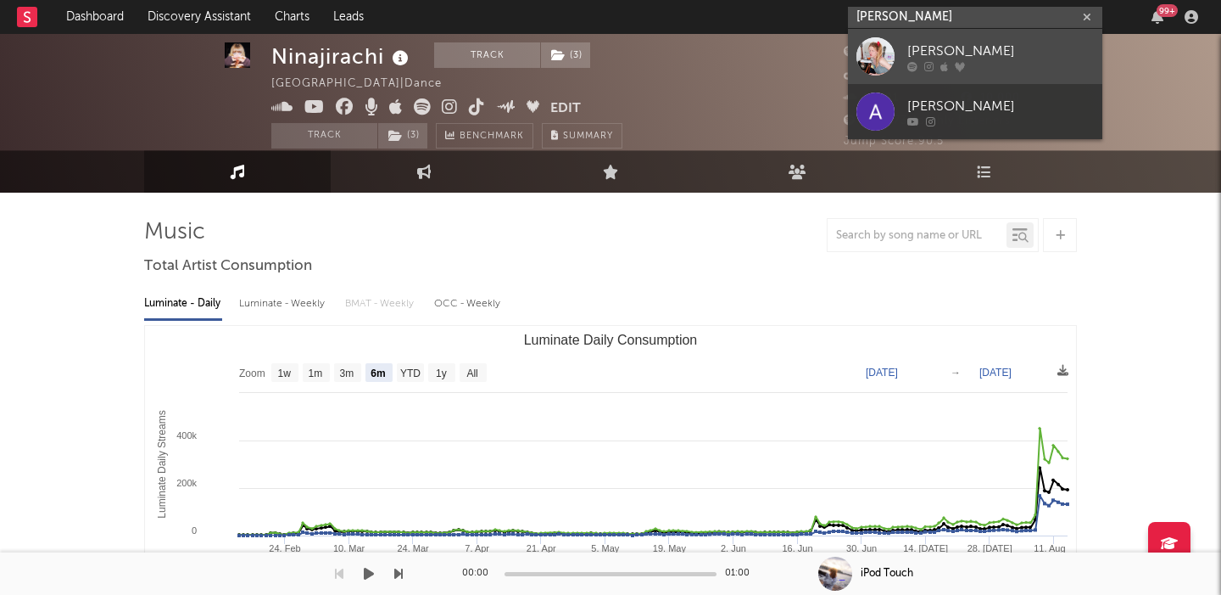
type input "audrey hobert"
click at [1003, 42] on div "Audrey Hobert" at bounding box center [1001, 51] width 187 height 20
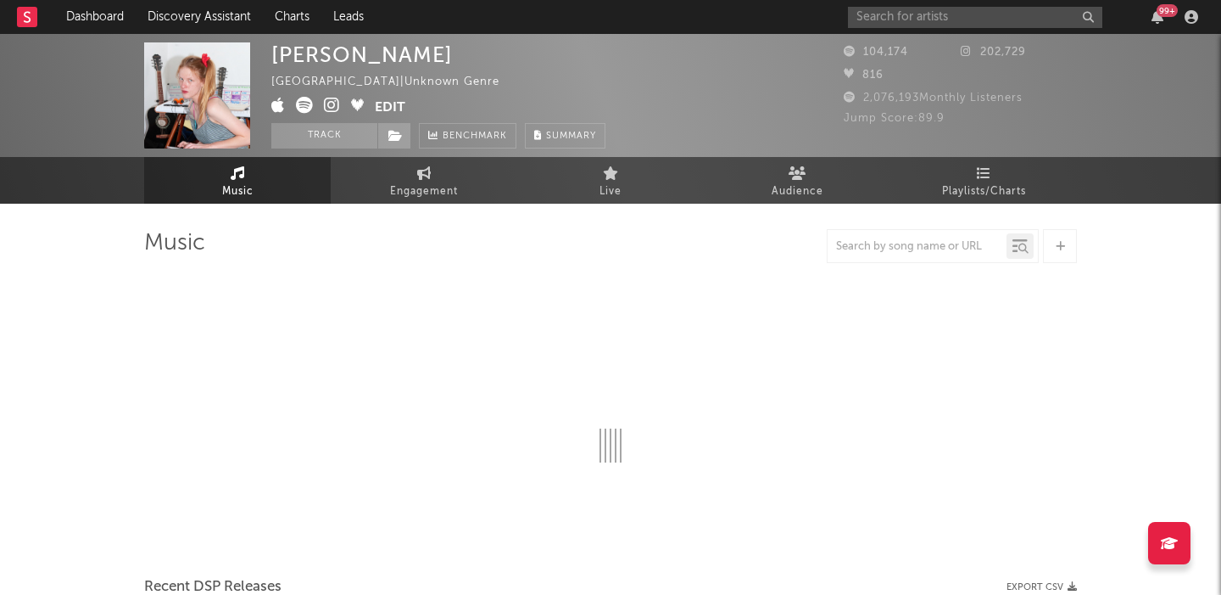
select select "1w"
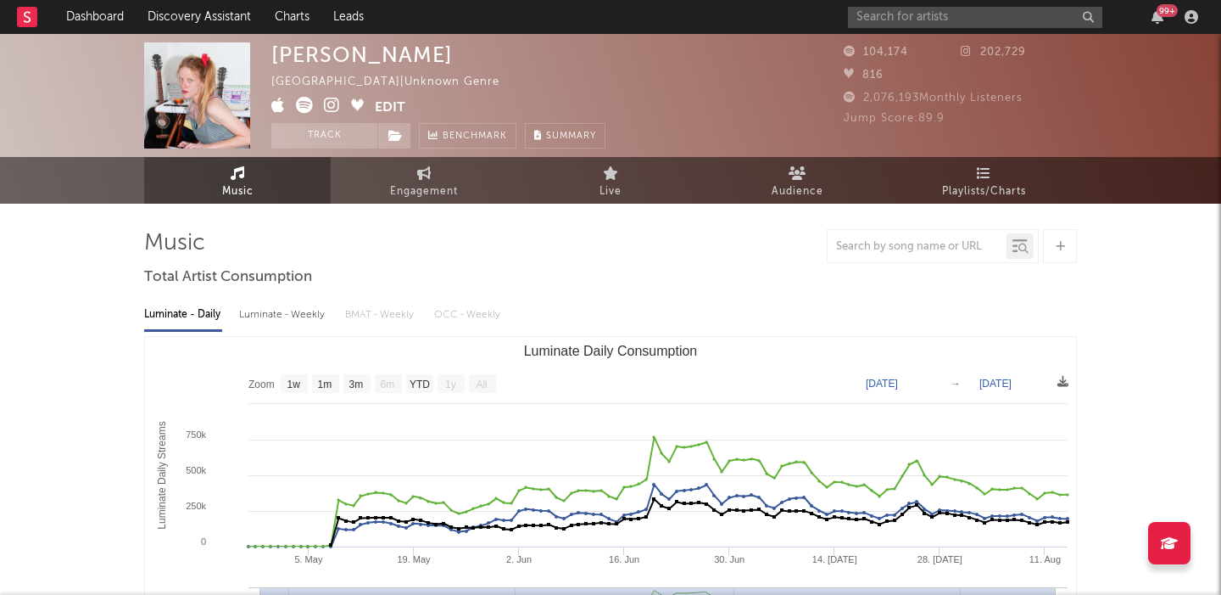
click at [290, 314] on div "Luminate - Weekly" at bounding box center [283, 314] width 89 height 29
select select "1w"
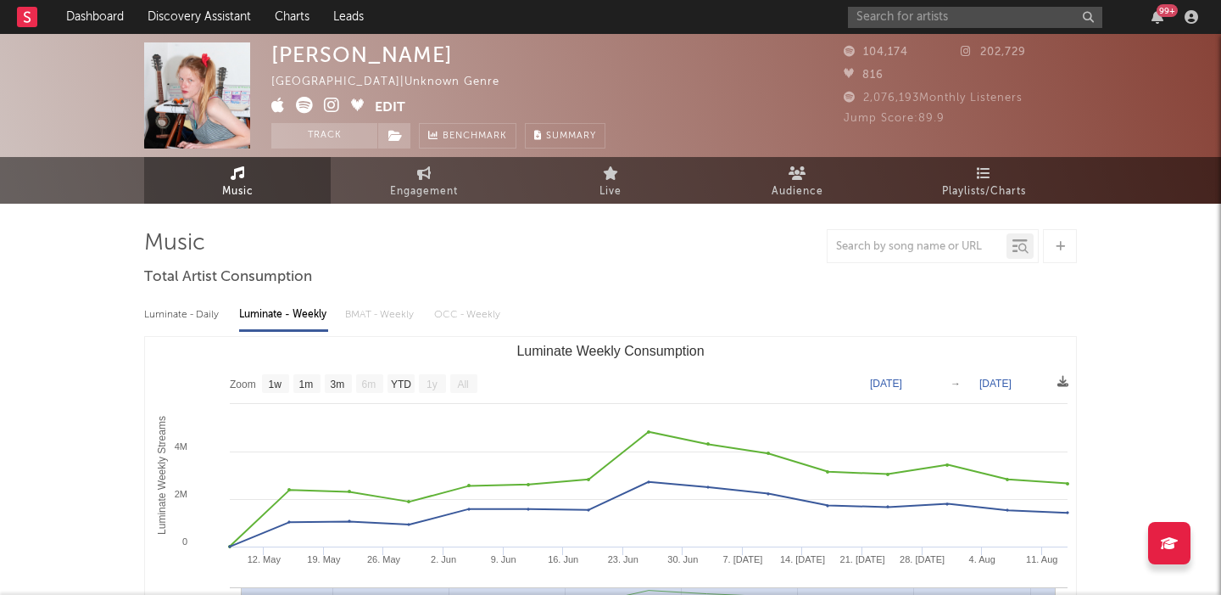
click at [211, 312] on div "Luminate - Daily" at bounding box center [183, 314] width 78 height 29
select select "1w"
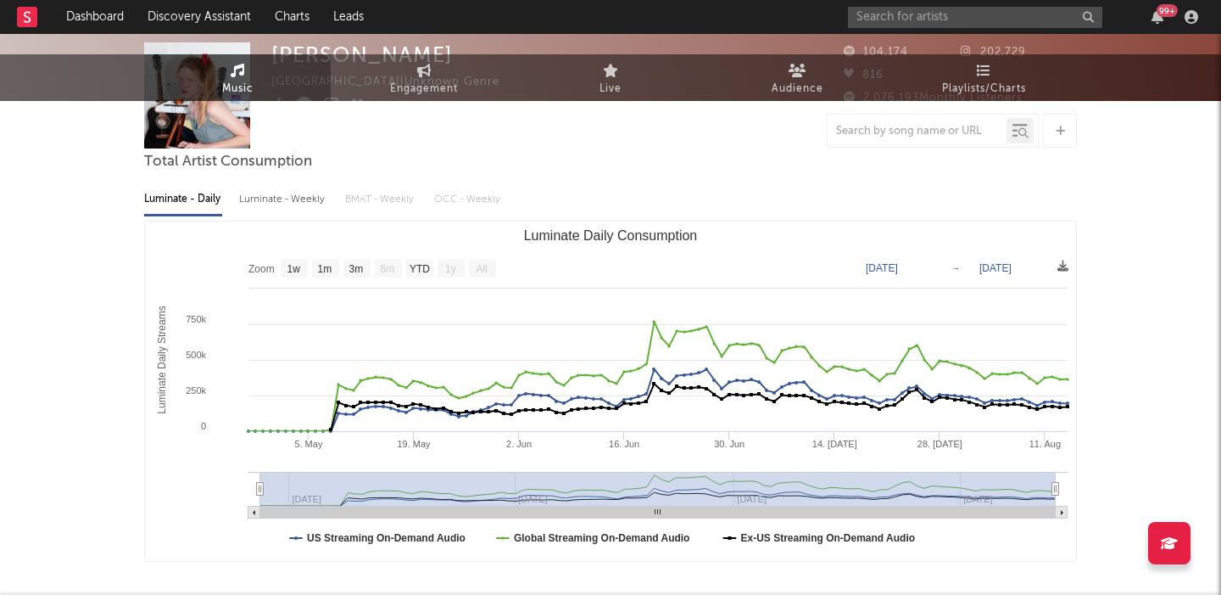
scroll to position [362, 0]
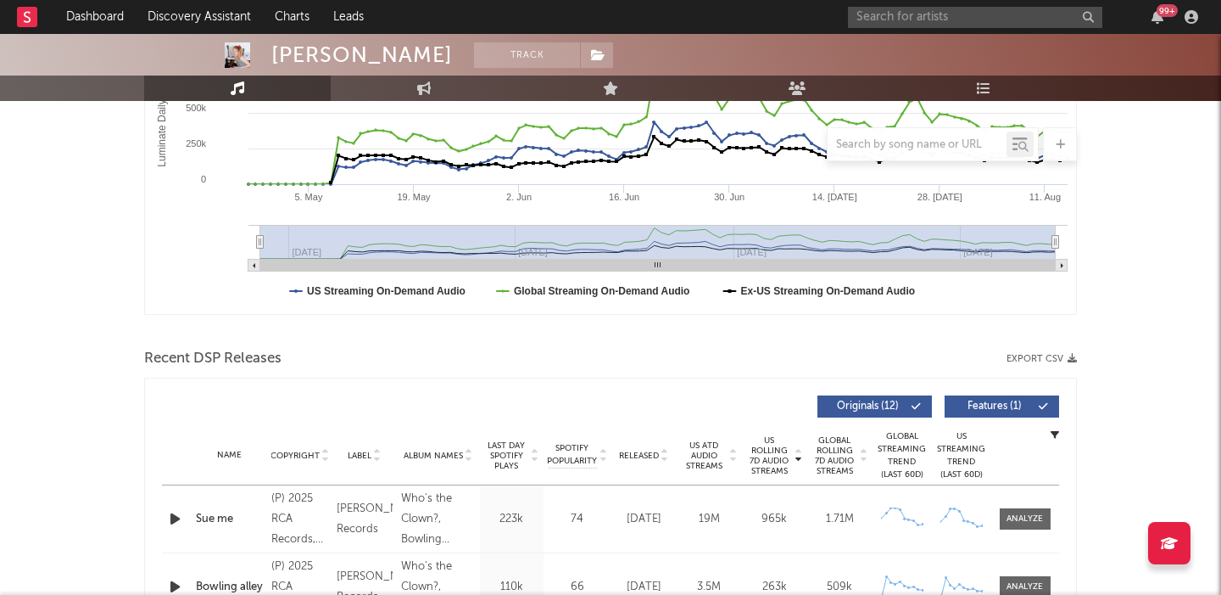
click at [638, 449] on div "Released" at bounding box center [644, 455] width 57 height 13
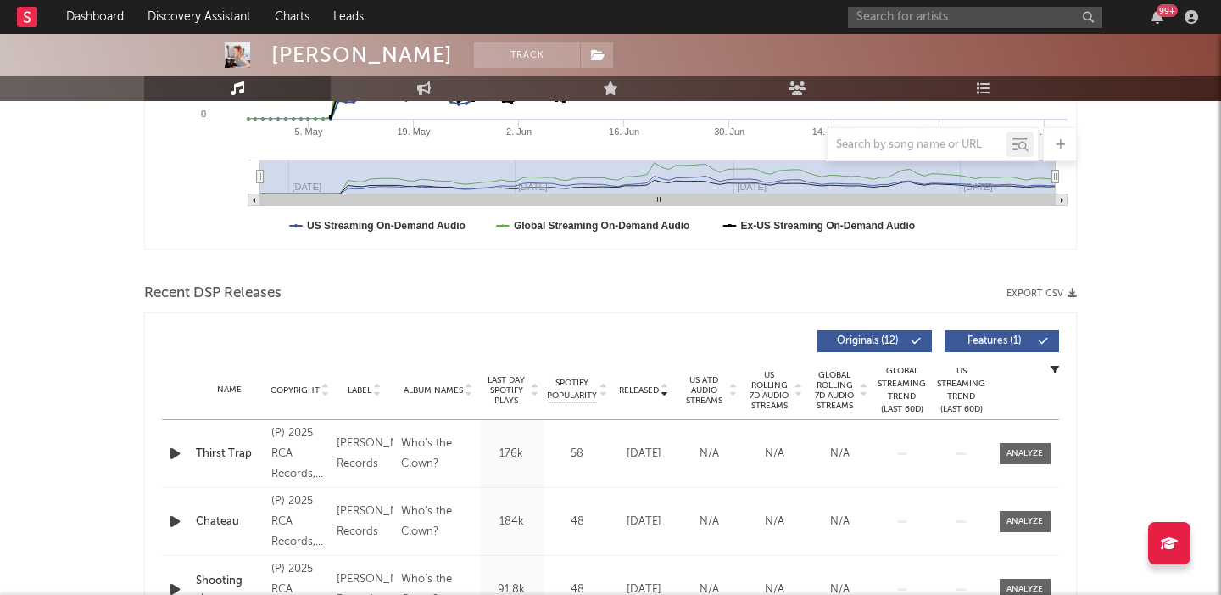
scroll to position [505, 0]
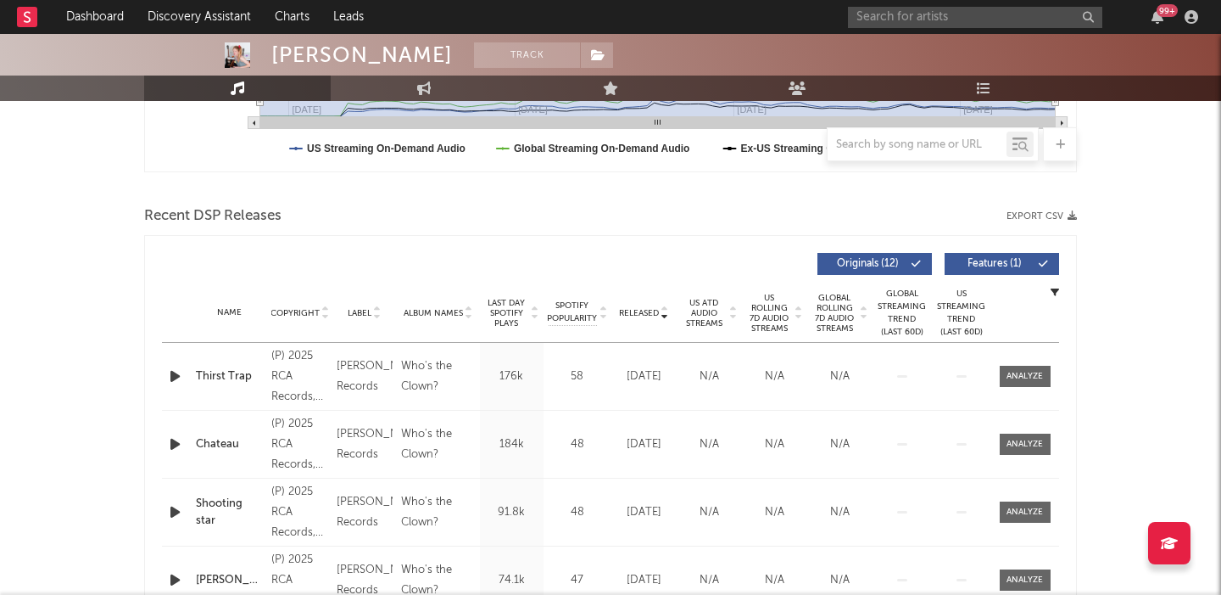
click at [518, 299] on span "Last Day Spotify Plays" at bounding box center [506, 313] width 45 height 31
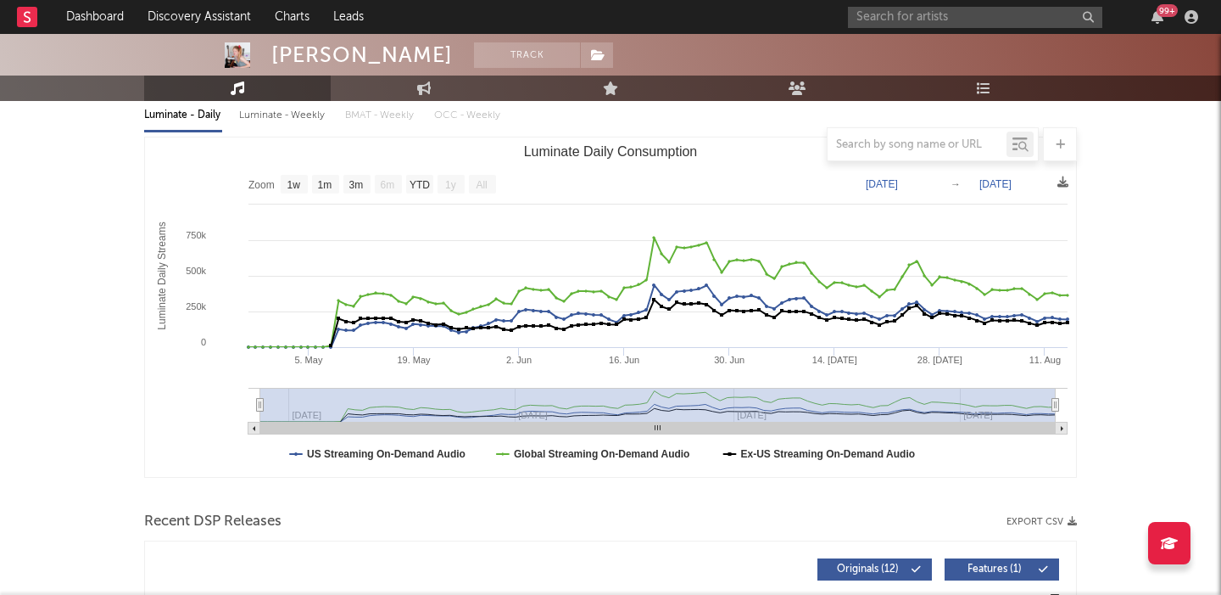
scroll to position [106, 0]
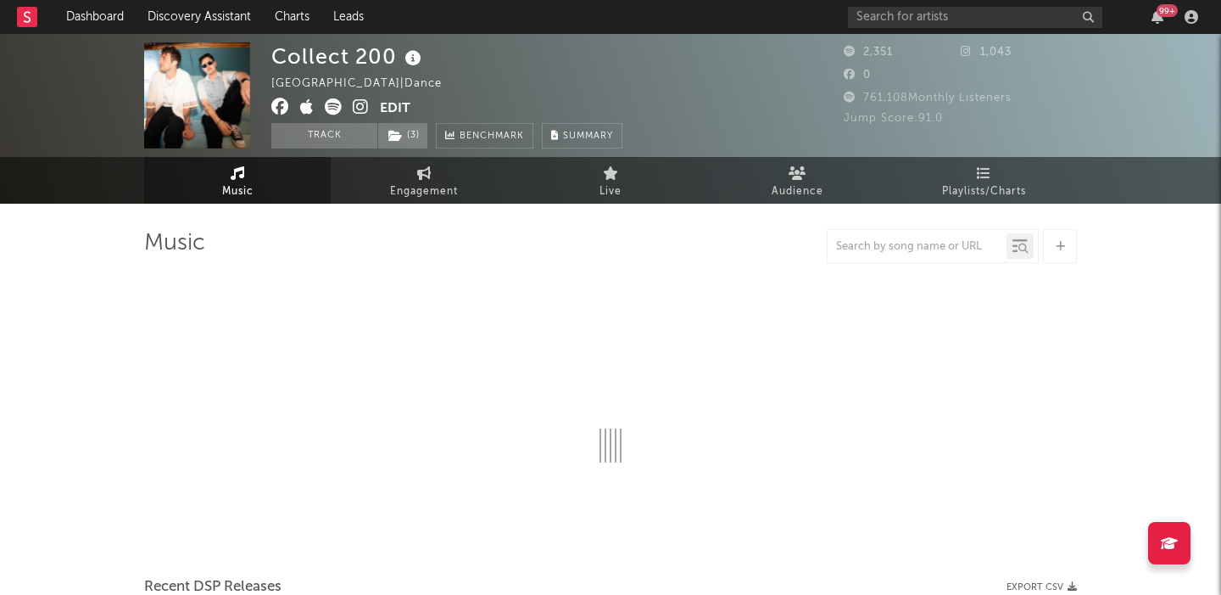
select select "1w"
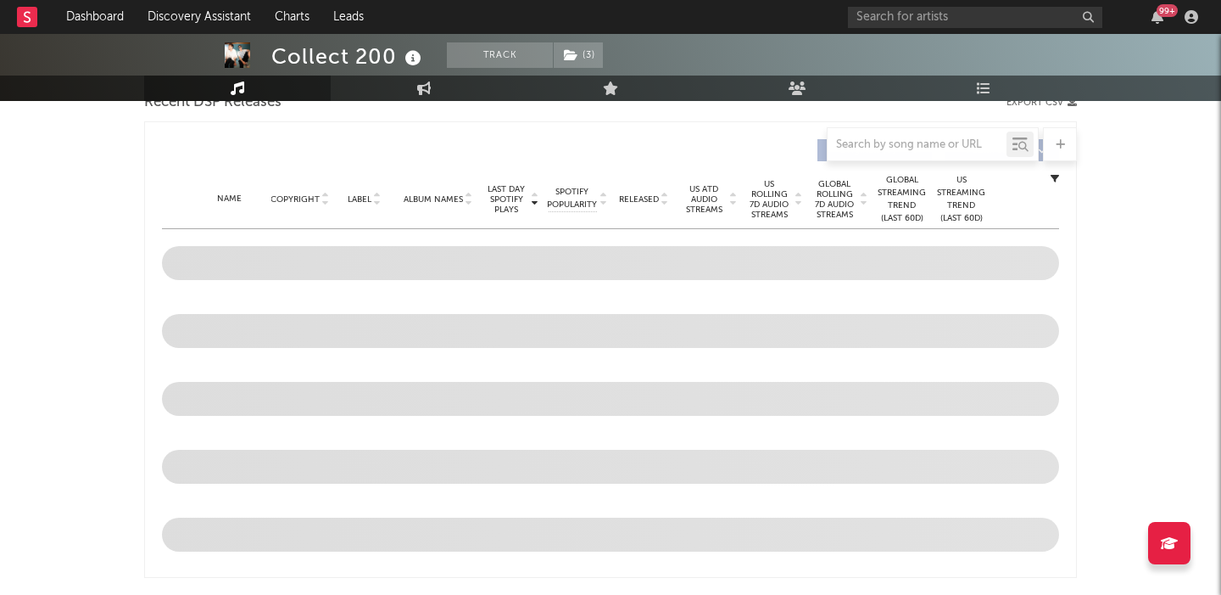
scroll to position [628, 0]
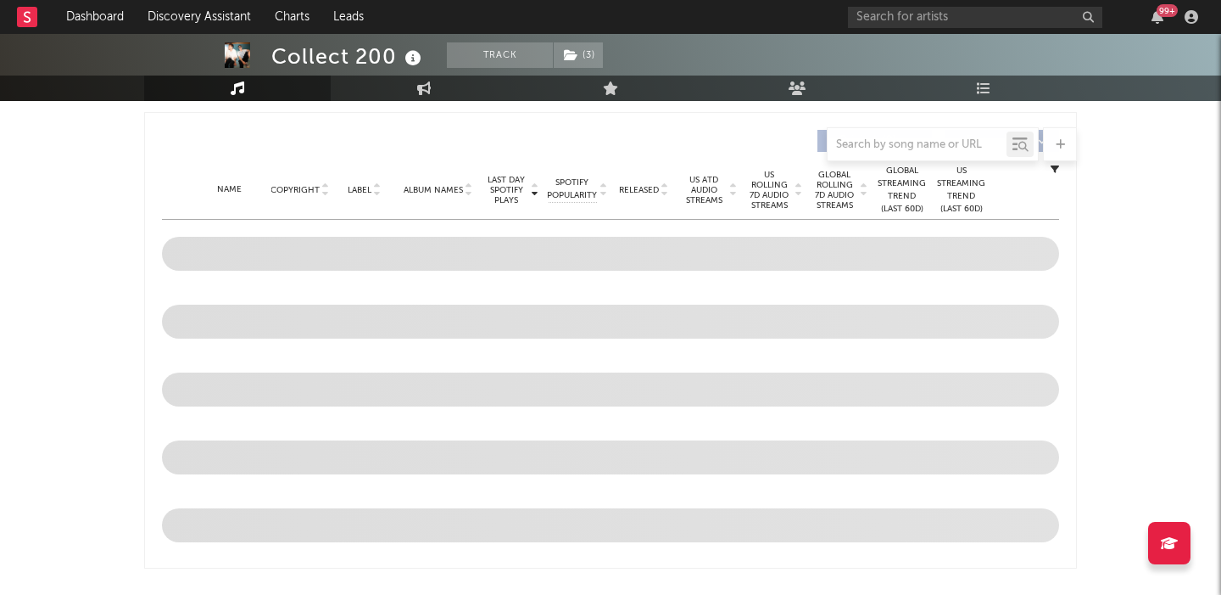
click at [764, 193] on span "US Rolling 7D Audio Streams" at bounding box center [769, 190] width 47 height 41
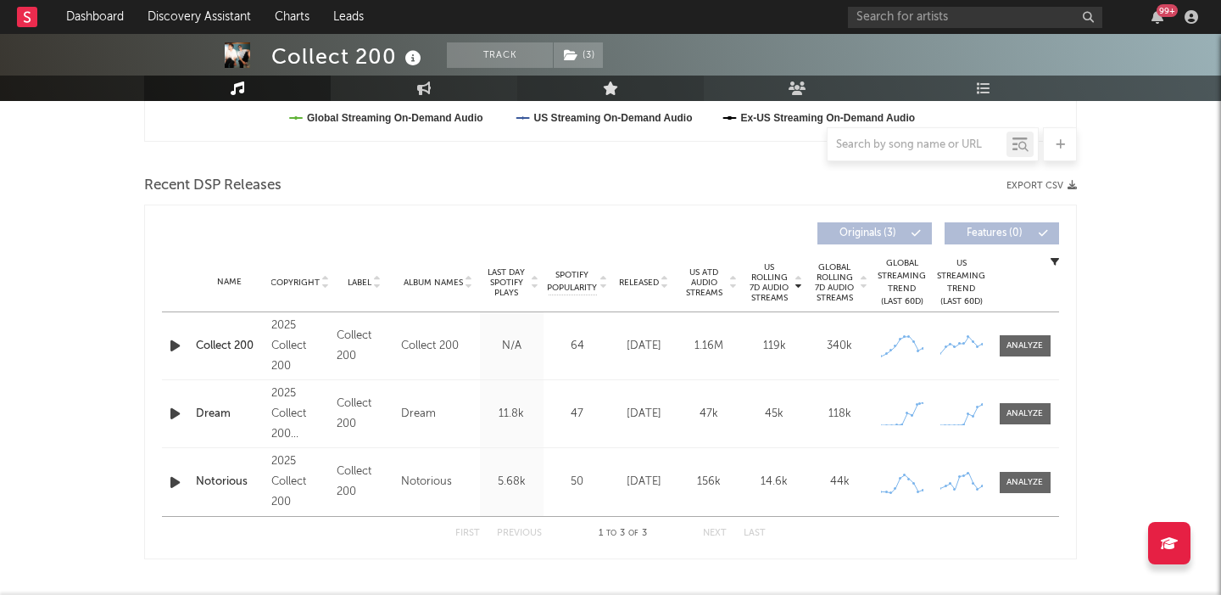
scroll to position [652, 0]
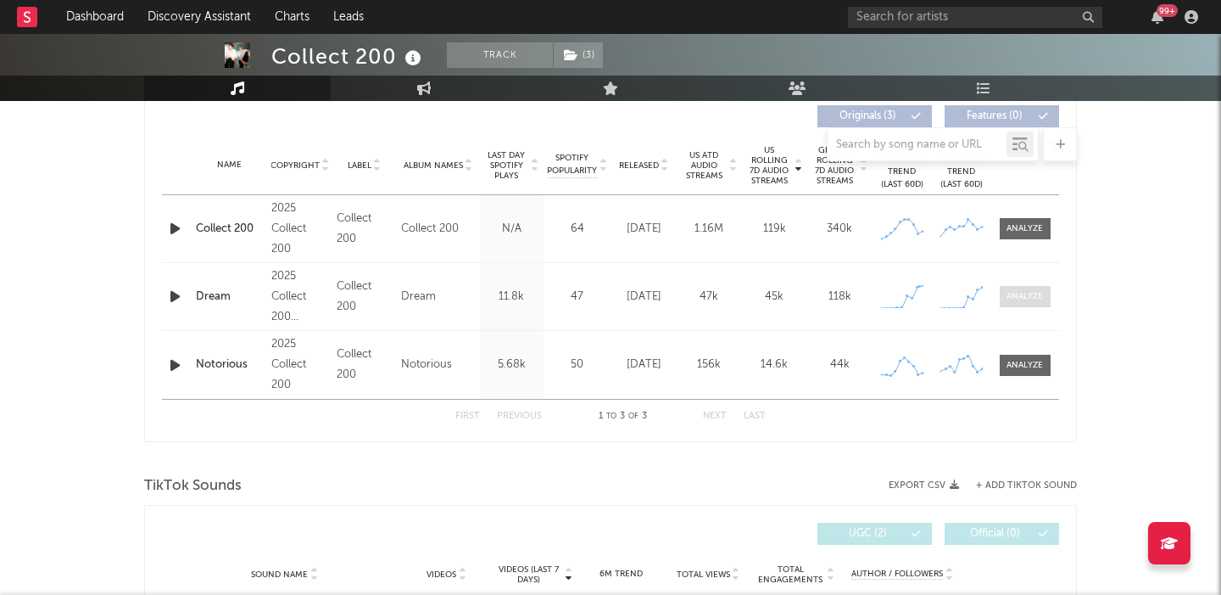
click at [1015, 301] on div at bounding box center [1025, 296] width 36 height 13
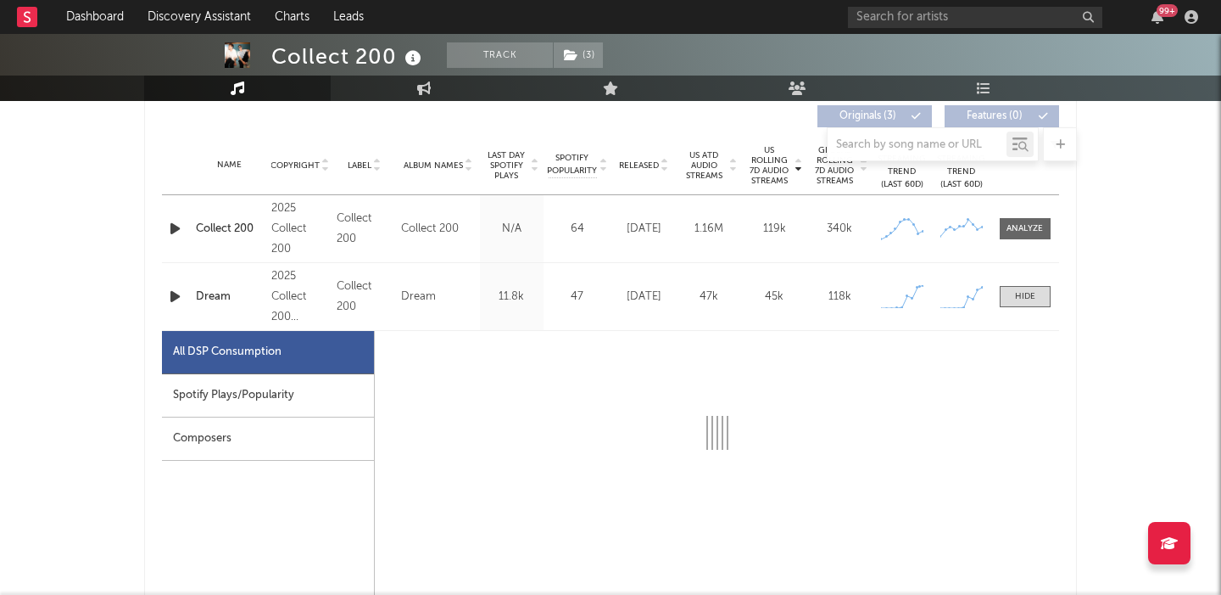
select select "1w"
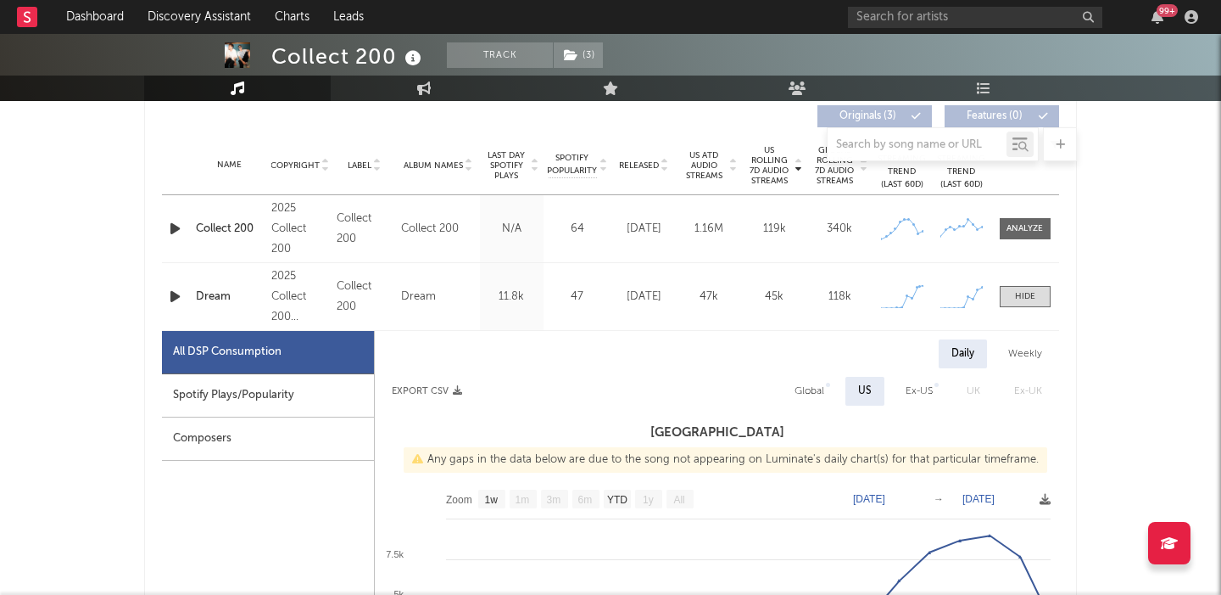
scroll to position [853, 0]
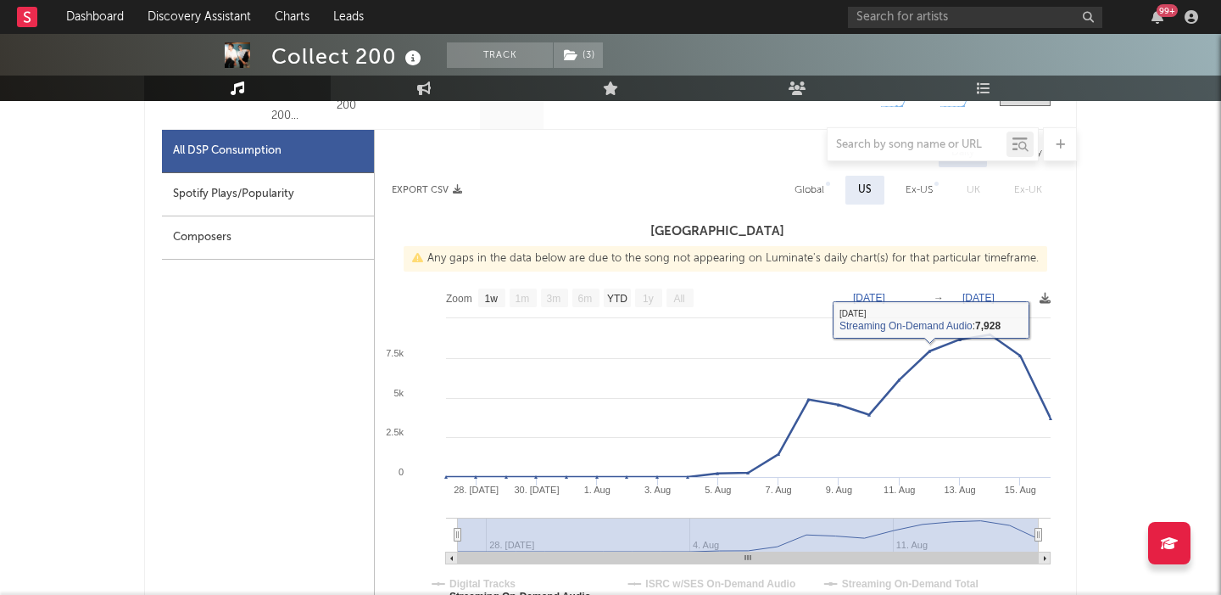
click at [787, 187] on div "Global" at bounding box center [809, 190] width 55 height 29
select select "1w"
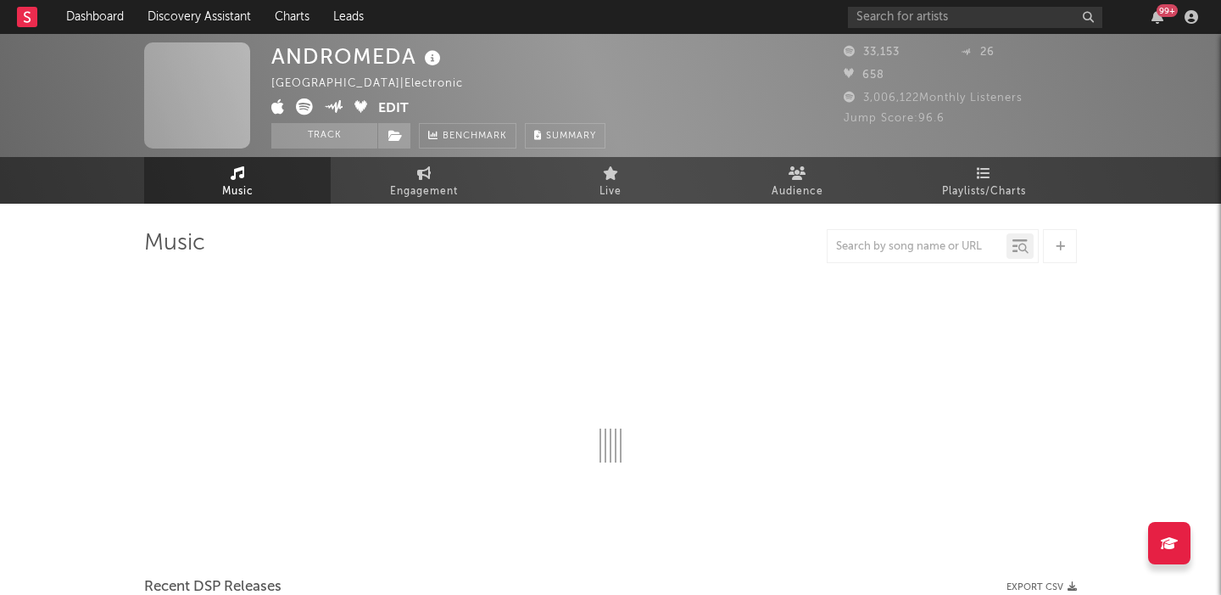
select select "6m"
select select "1w"
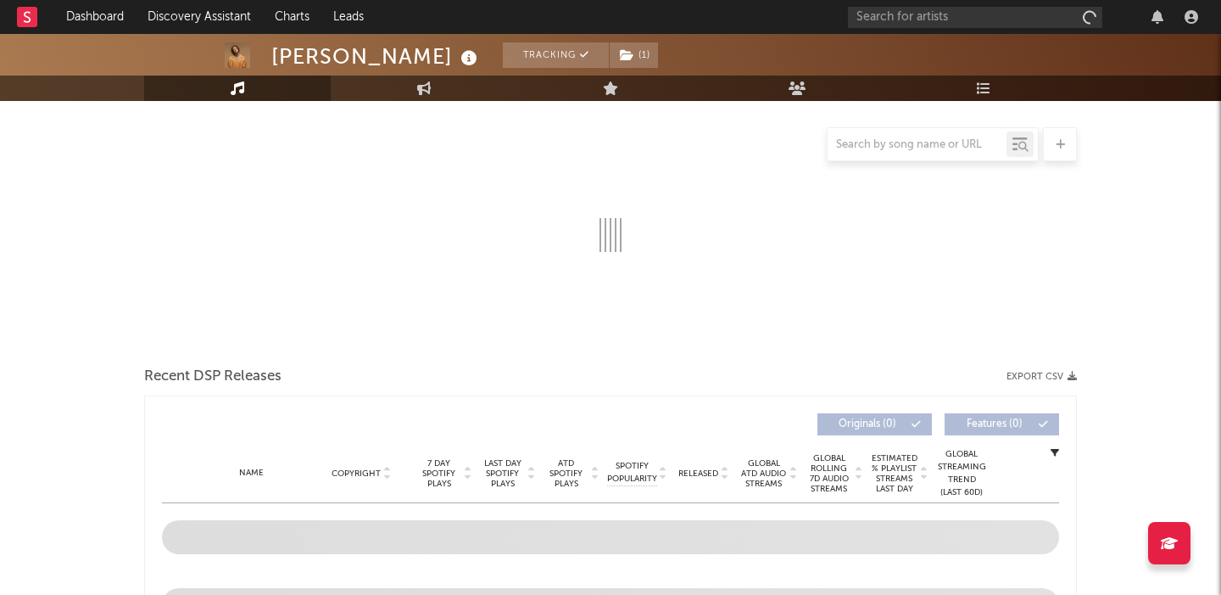
scroll to position [59, 0]
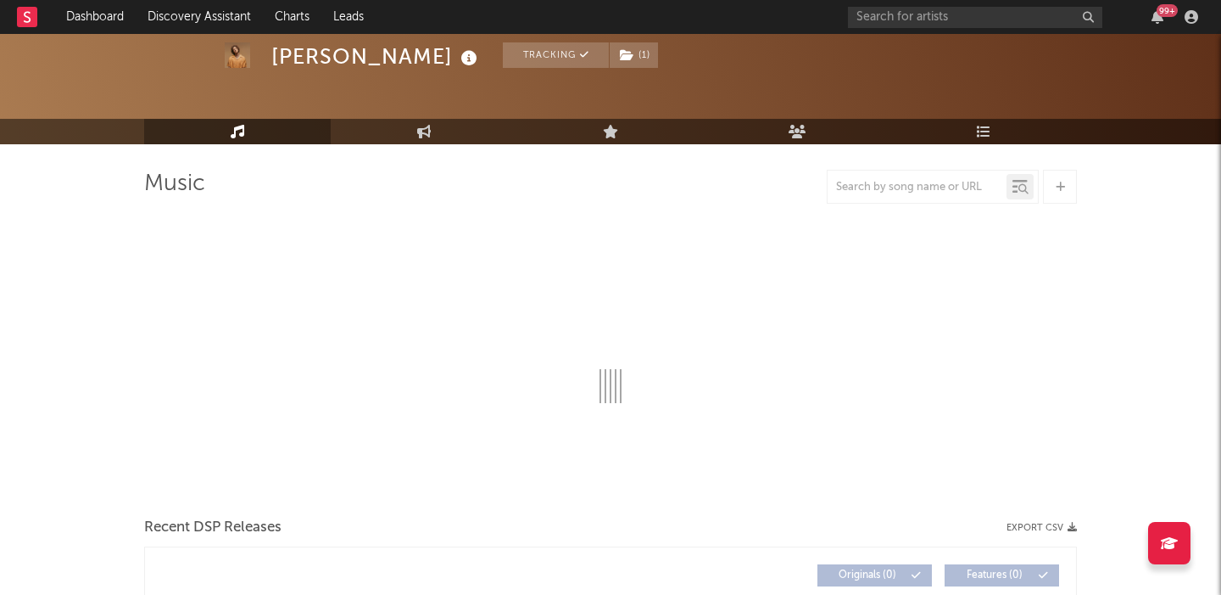
select select "6m"
